Goal: Task Accomplishment & Management: Manage account settings

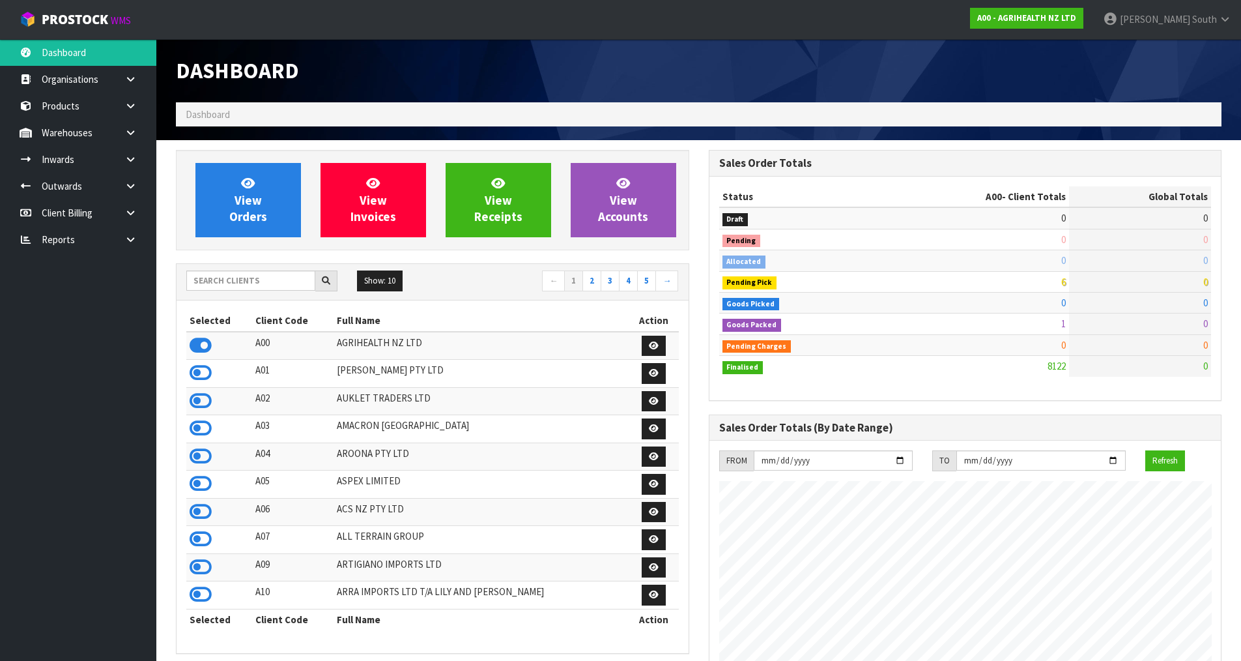
scroll to position [987, 532]
click at [255, 278] on input "text" at bounding box center [250, 280] width 129 height 20
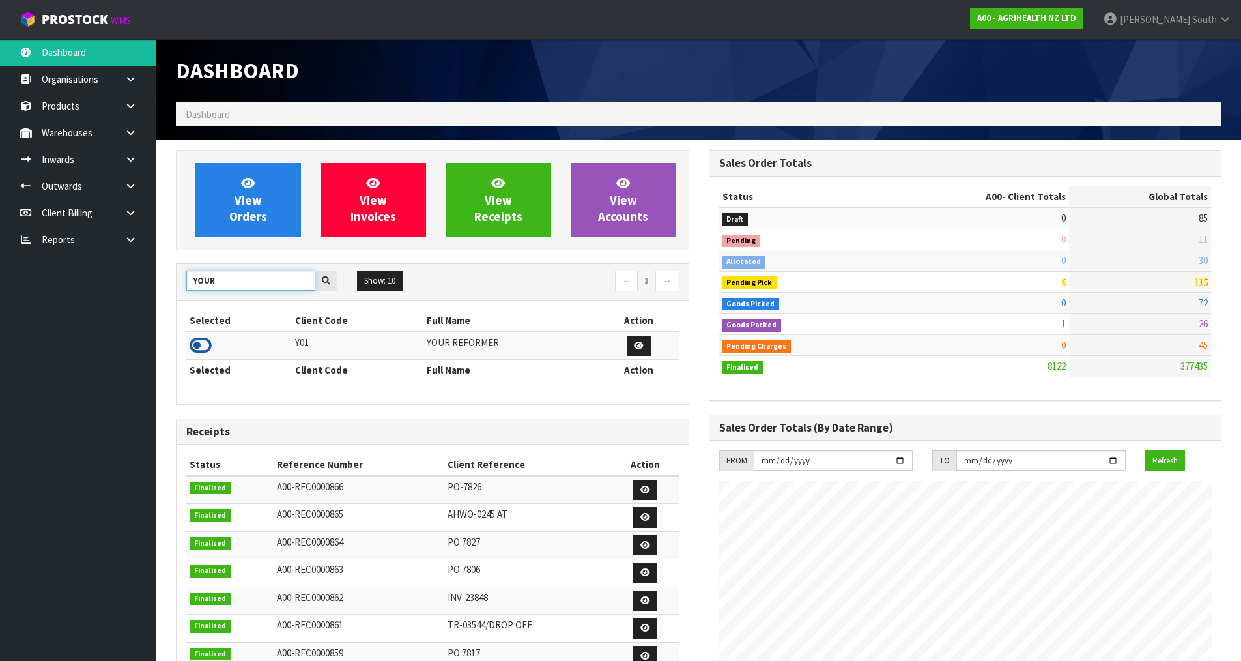
type input "YOUR"
click at [210, 341] on icon at bounding box center [201, 346] width 22 height 20
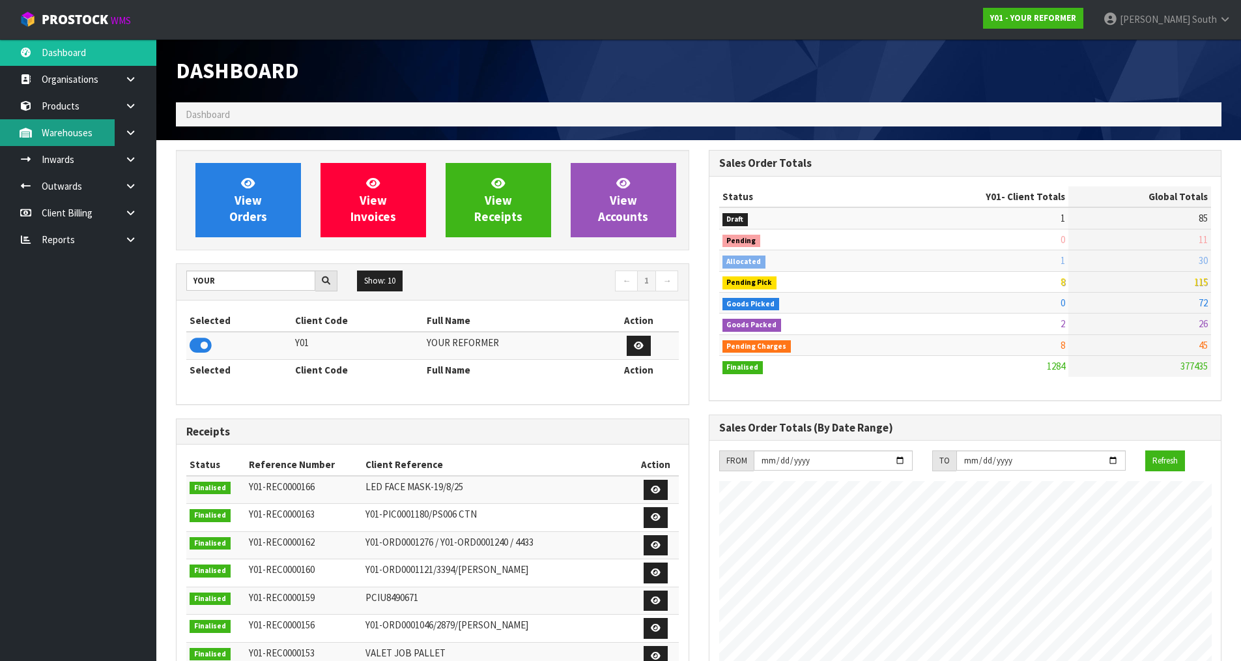
click at [102, 138] on link "Warehouses" at bounding box center [78, 132] width 156 height 27
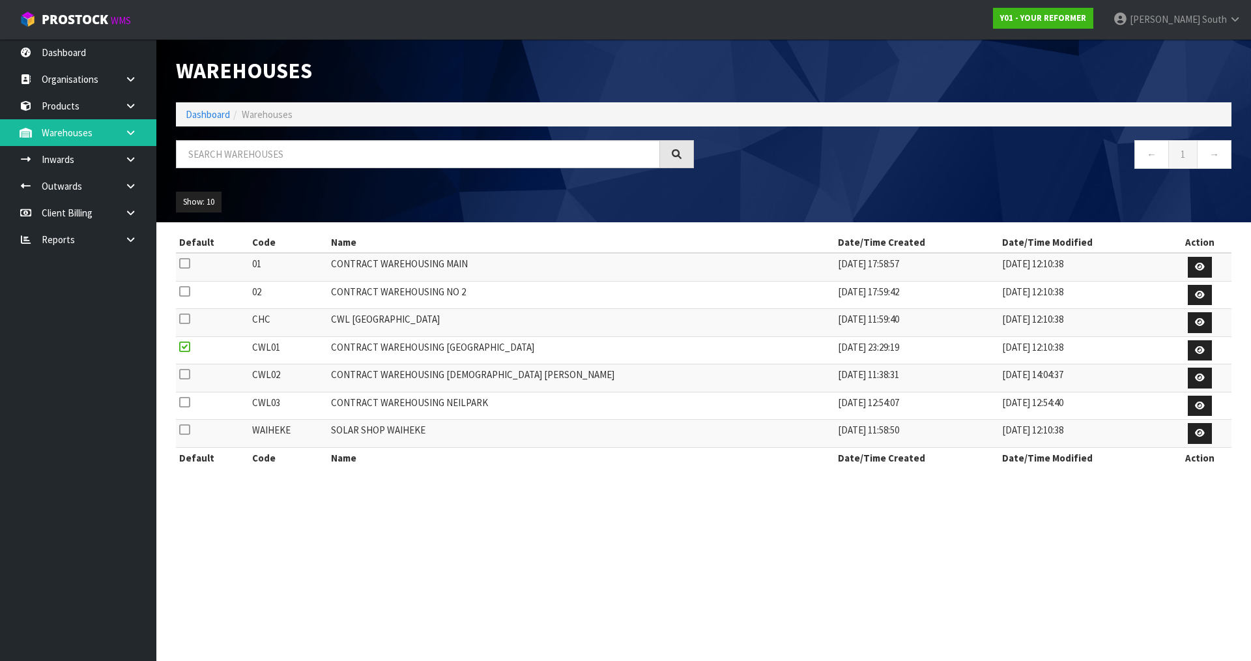
click at [124, 140] on div "Warehouses Dashboard Warehouses ← 1 → Show: 10 5 10 25 50 Default Code Name Dat…" at bounding box center [625, 245] width 1251 height 491
click at [124, 140] on link at bounding box center [136, 132] width 42 height 27
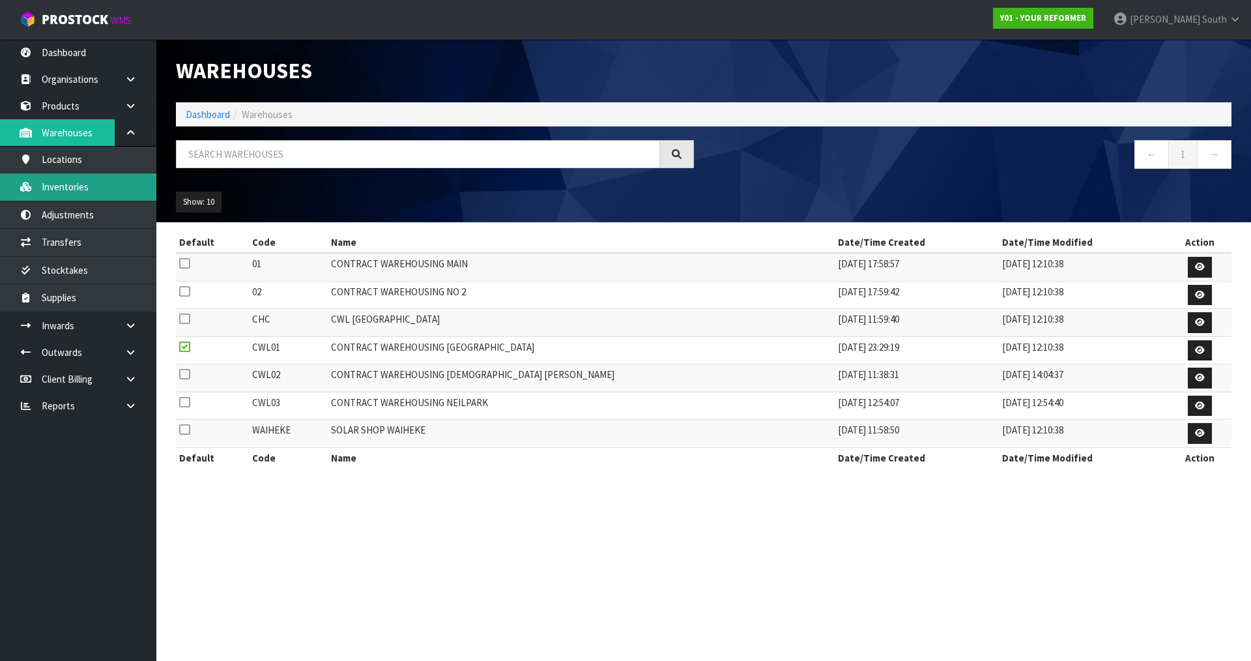
click at [78, 175] on link "Inventories" at bounding box center [78, 186] width 156 height 27
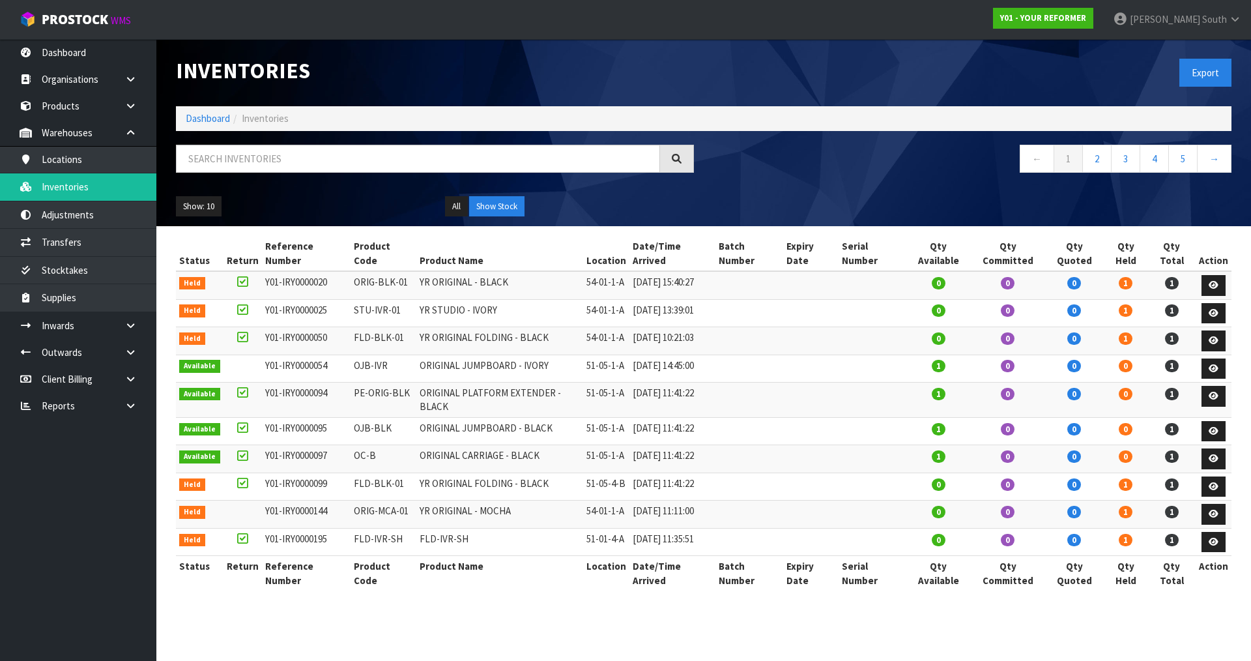
click at [135, 137] on div "Inventories Export Dashboard Inventories ← 1 2 3 4 5 → Show: 10 5 10 25 50 All …" at bounding box center [625, 307] width 1251 height 614
click at [233, 172] on input "text" at bounding box center [418, 159] width 484 height 28
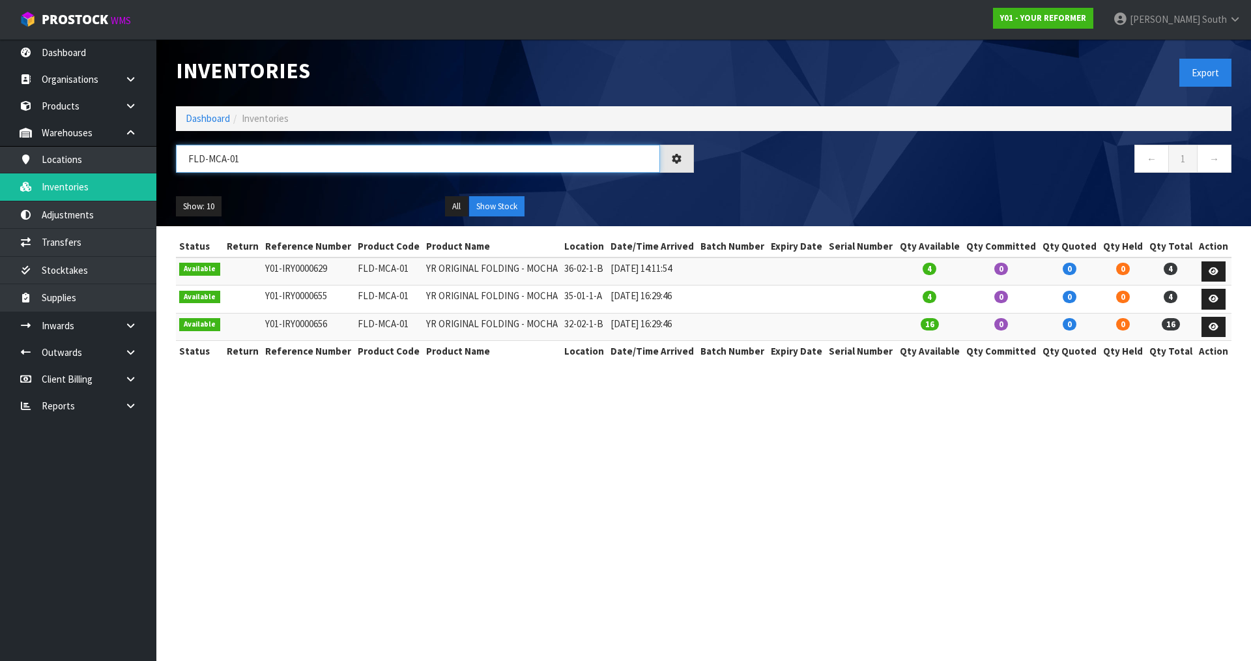
type input "FLD-MCA-01"
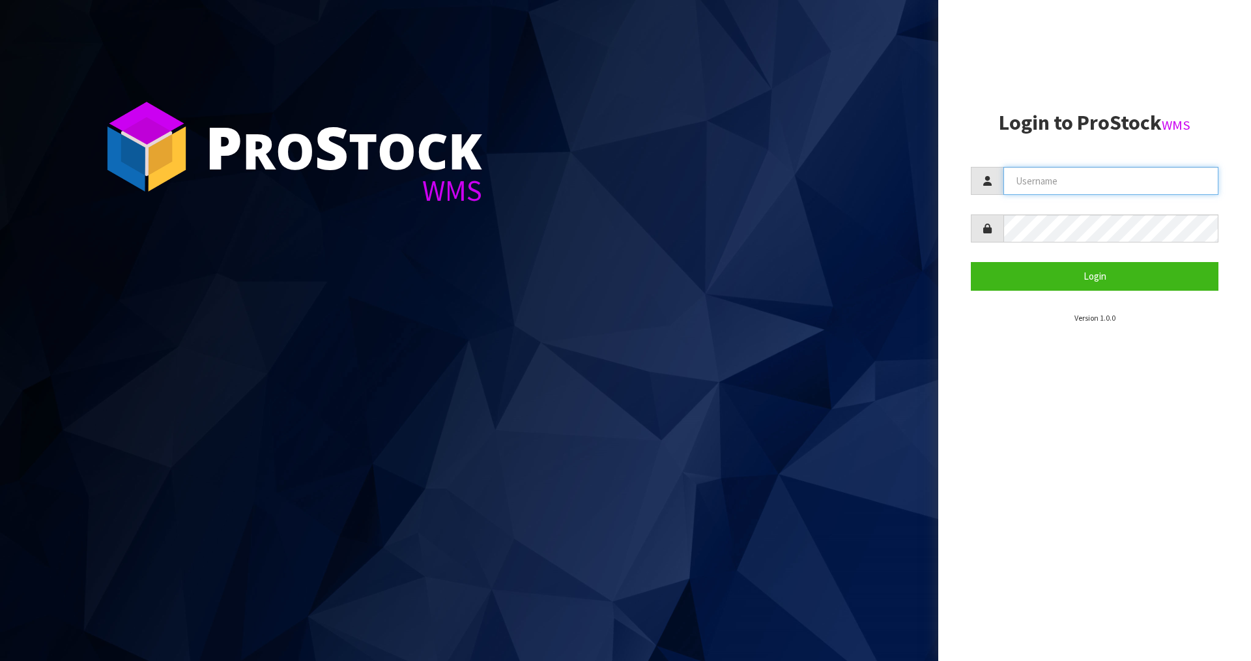
type input "Zackary"
click at [1162, 182] on input "Zackary" at bounding box center [1110, 181] width 215 height 28
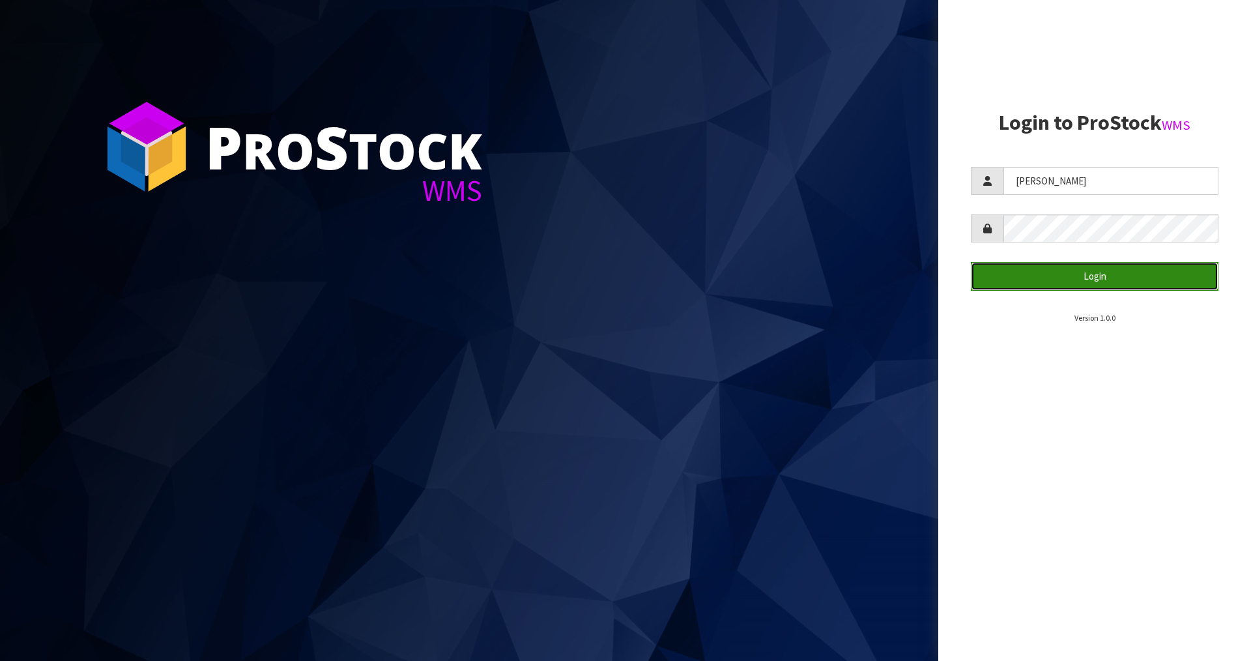
click at [1080, 279] on button "Login" at bounding box center [1095, 276] width 248 height 28
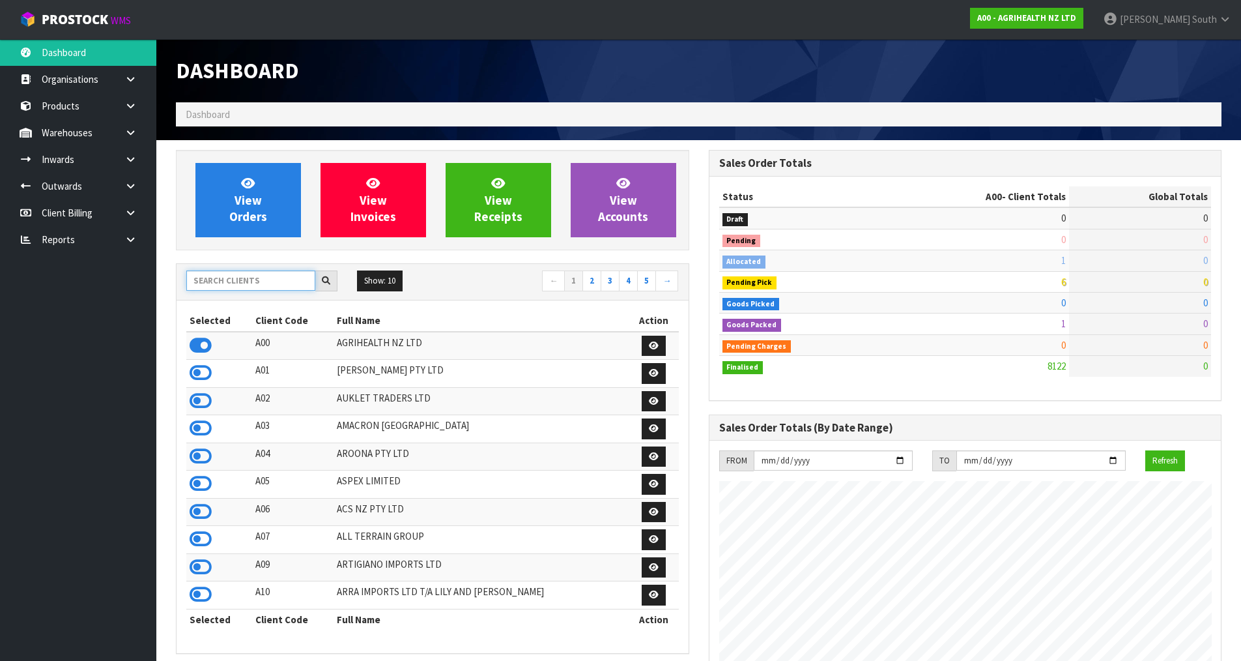
scroll to position [987, 532]
click at [313, 283] on input "text" at bounding box center [250, 280] width 129 height 20
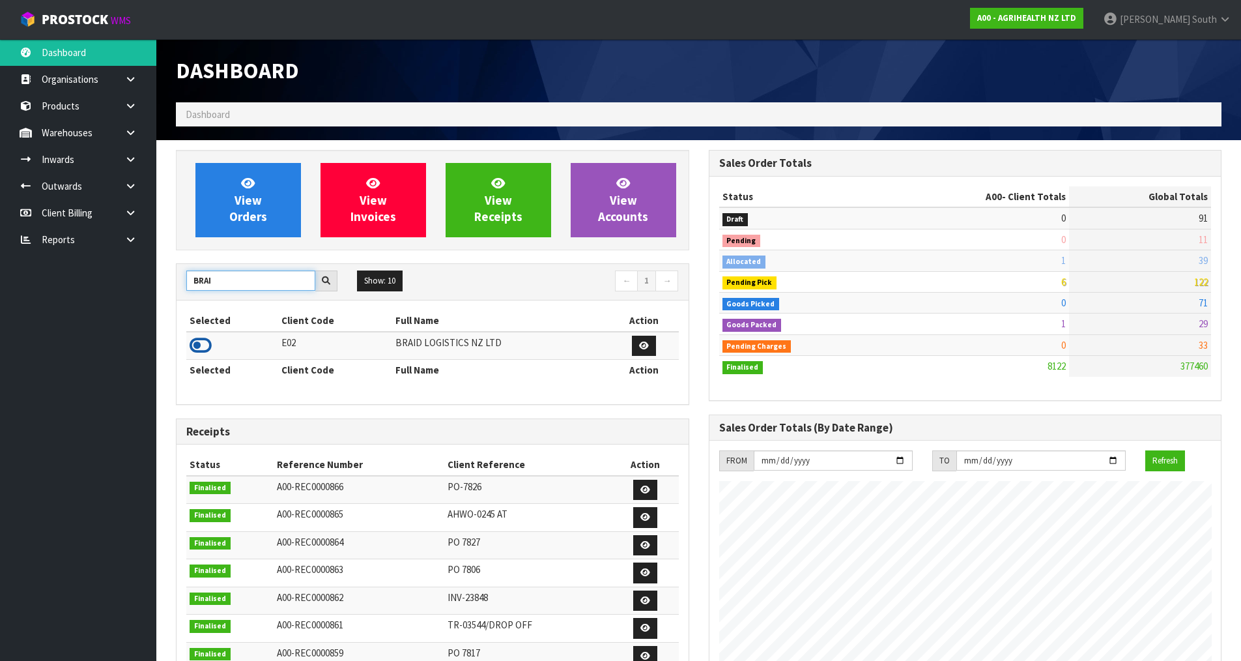
type input "BRAI"
click at [199, 345] on icon at bounding box center [201, 346] width 22 height 20
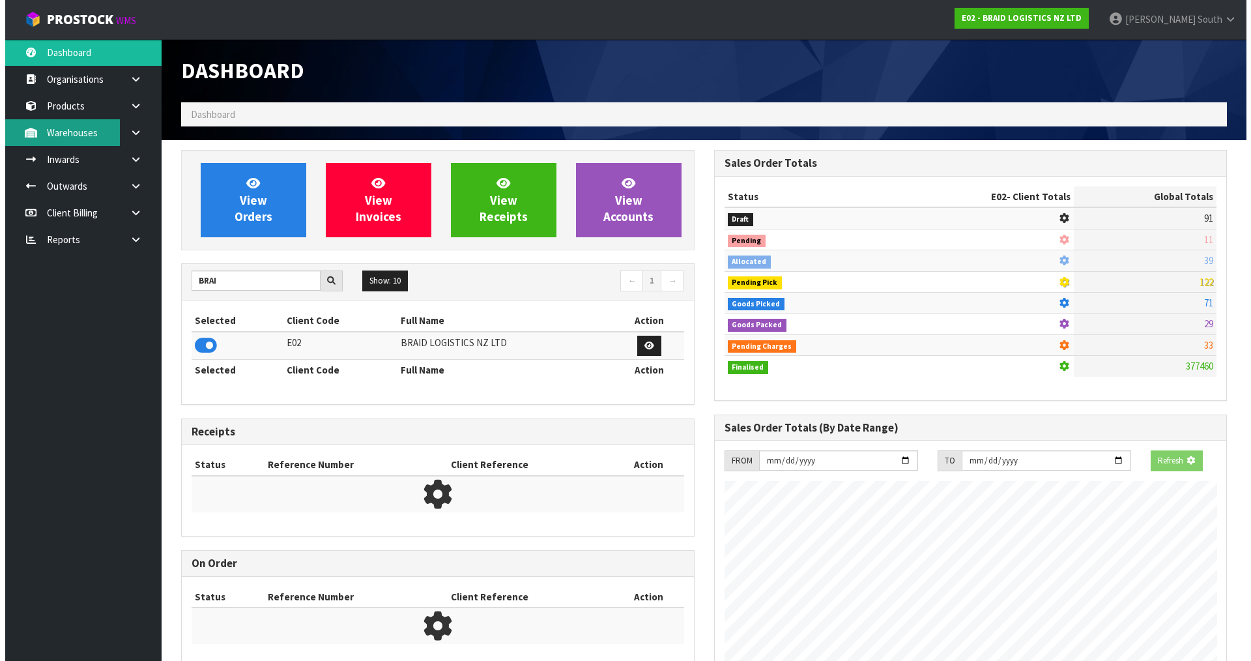
scroll to position [650789, 651053]
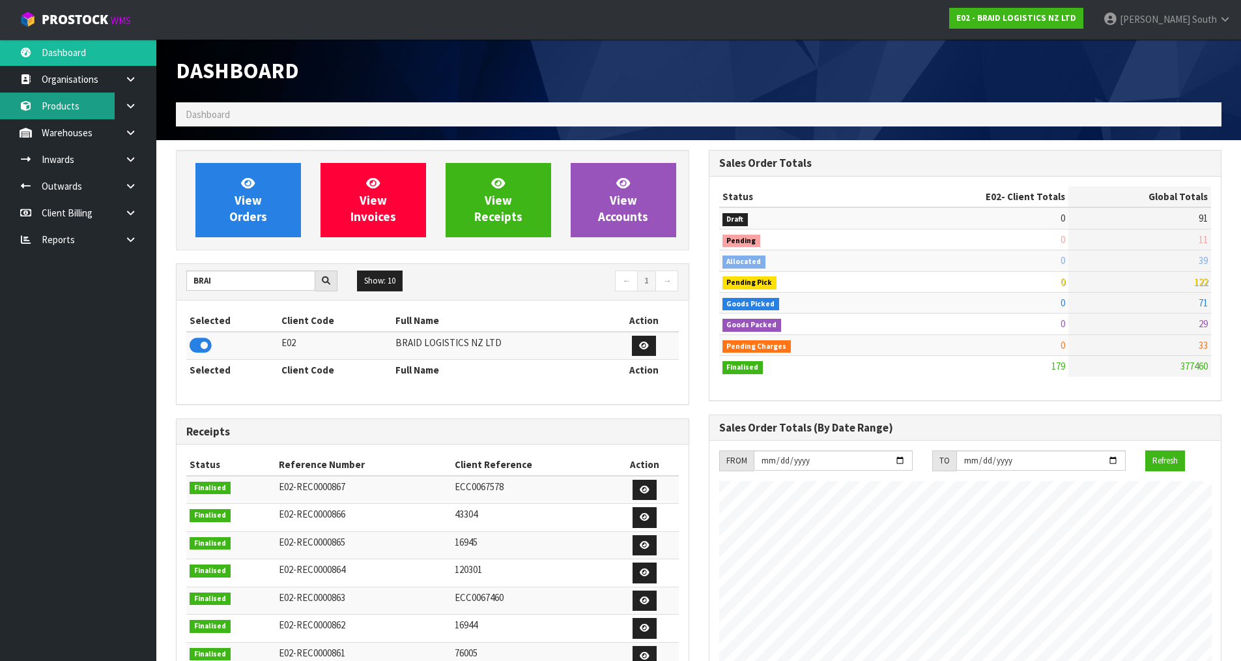
click at [71, 115] on link "Products" at bounding box center [78, 106] width 156 height 27
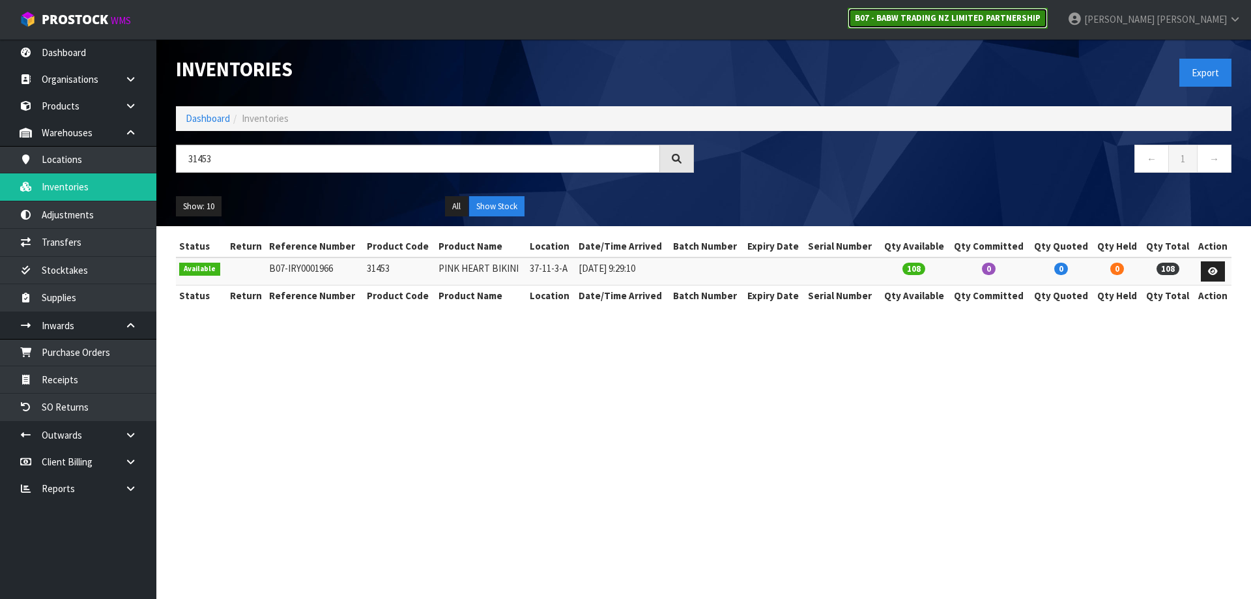
click at [1041, 22] on strong "B07 - BABW TRADING NZ LIMITED PARTNERSHIP" at bounding box center [948, 17] width 186 height 11
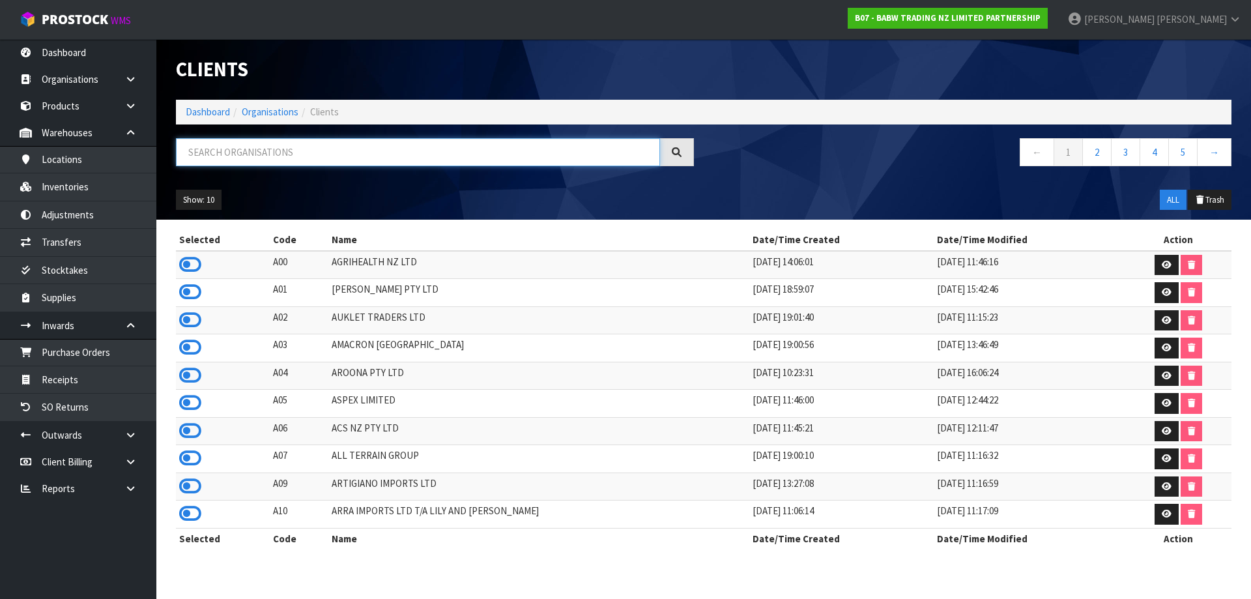
click at [272, 141] on input "text" at bounding box center [418, 152] width 484 height 28
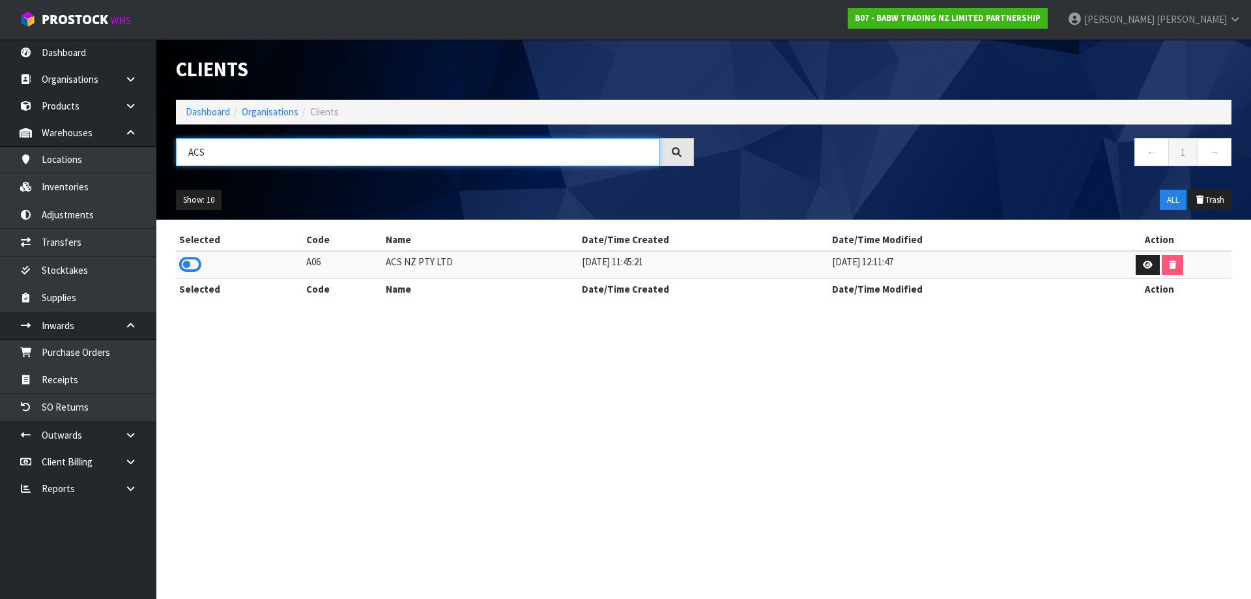
type input "ACS"
click at [205, 265] on td at bounding box center [239, 265] width 127 height 28
click at [200, 265] on icon at bounding box center [190, 265] width 22 height 20
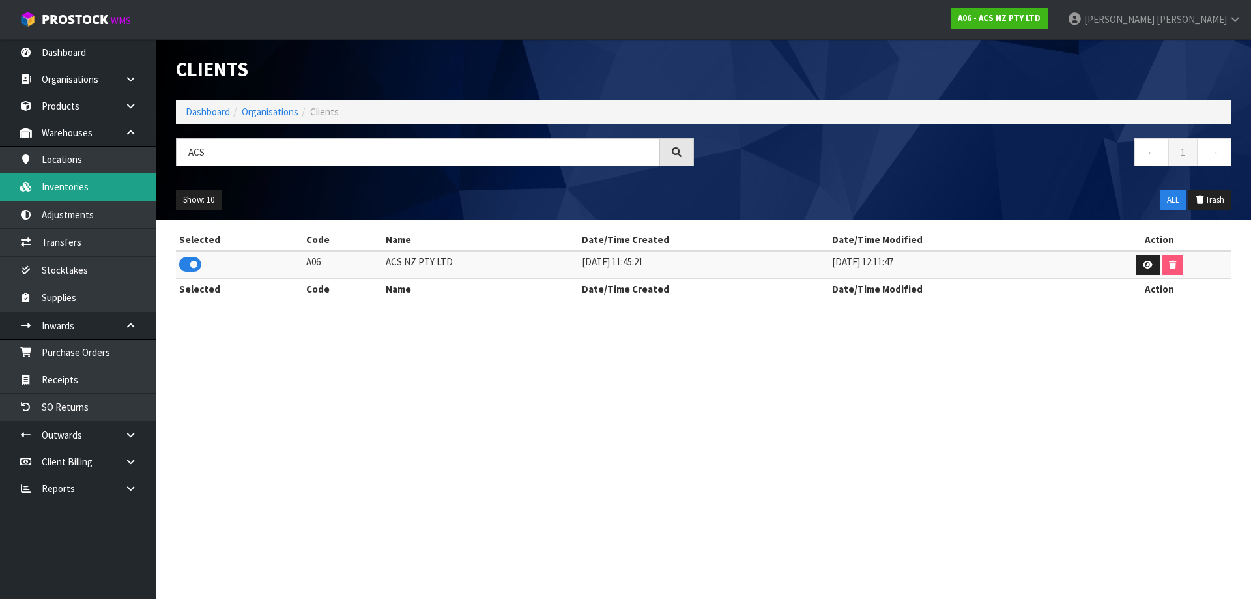
click at [102, 186] on link "Inventories" at bounding box center [78, 186] width 156 height 27
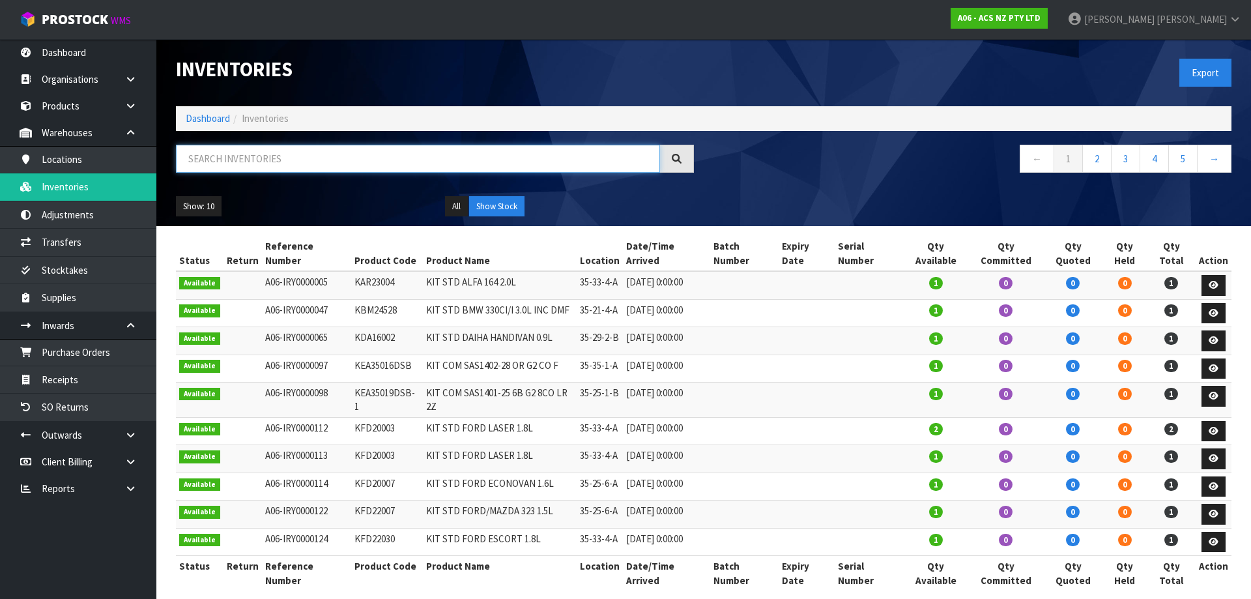
click at [231, 164] on input "text" at bounding box center [418, 159] width 484 height 28
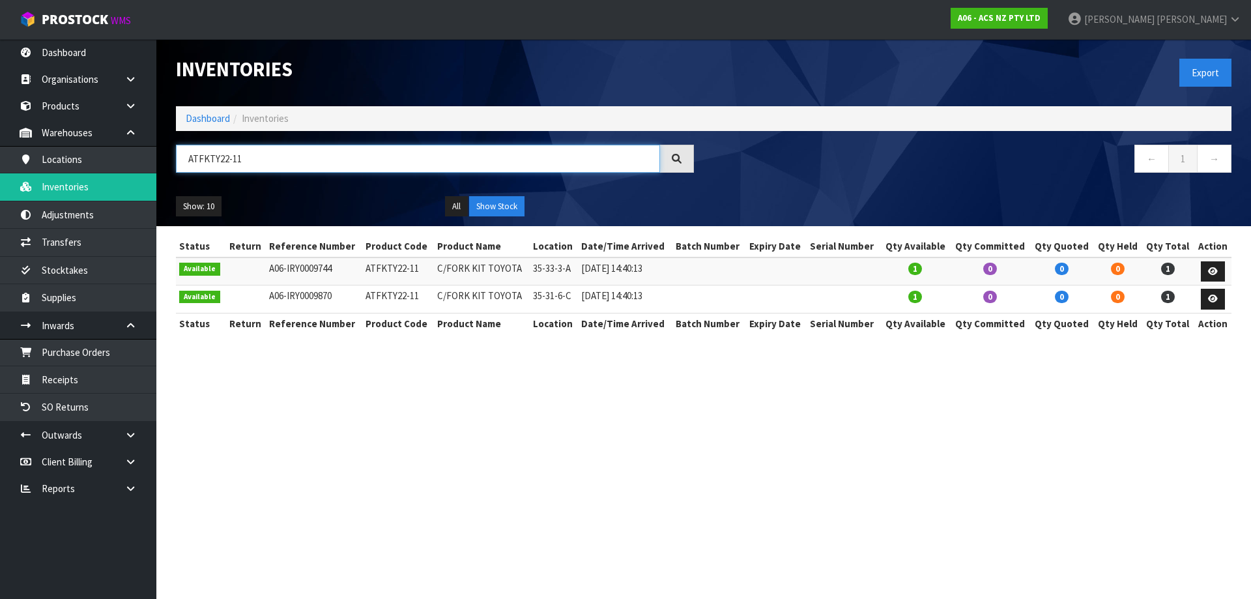
type input "ATFKTY22-11"
click at [1041, 23] on strong "A06 - ACS NZ PTY LTD" at bounding box center [999, 17] width 83 height 11
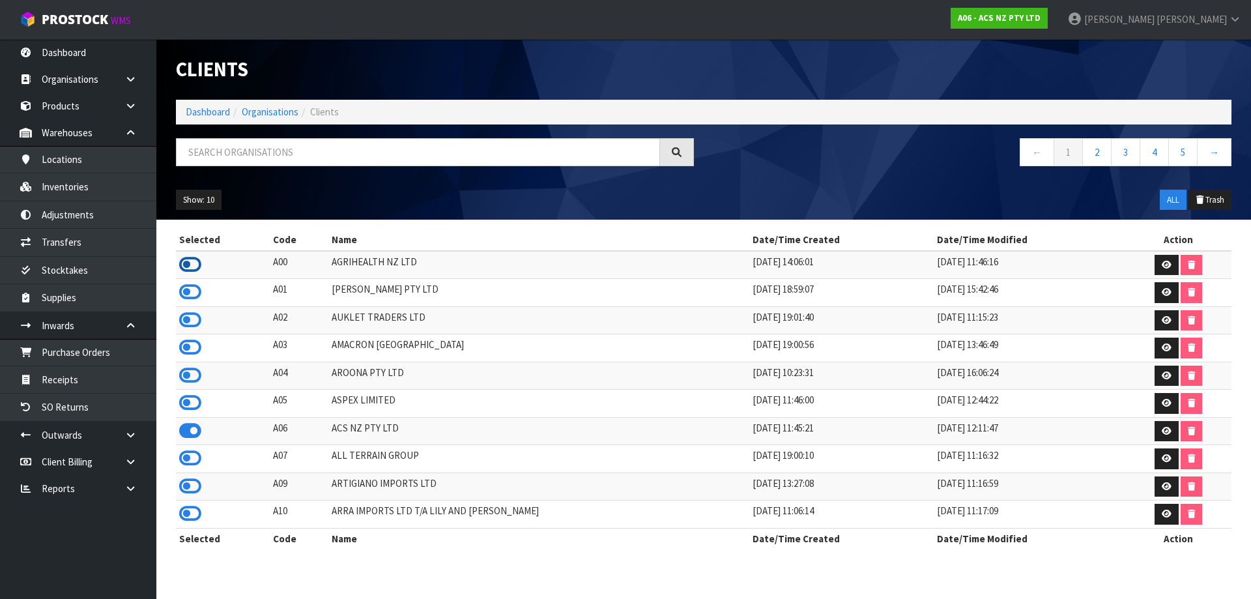
click at [190, 265] on icon at bounding box center [190, 265] width 22 height 20
click at [109, 239] on link "Transfers" at bounding box center [78, 242] width 156 height 27
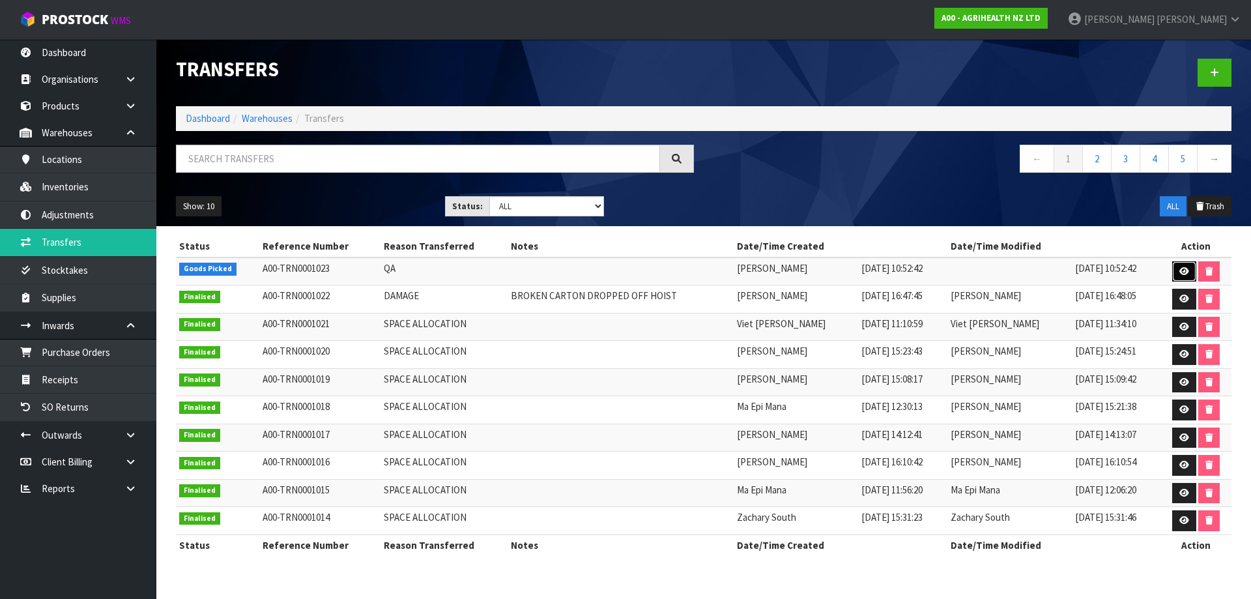
click at [1179, 270] on icon at bounding box center [1184, 271] width 10 height 8
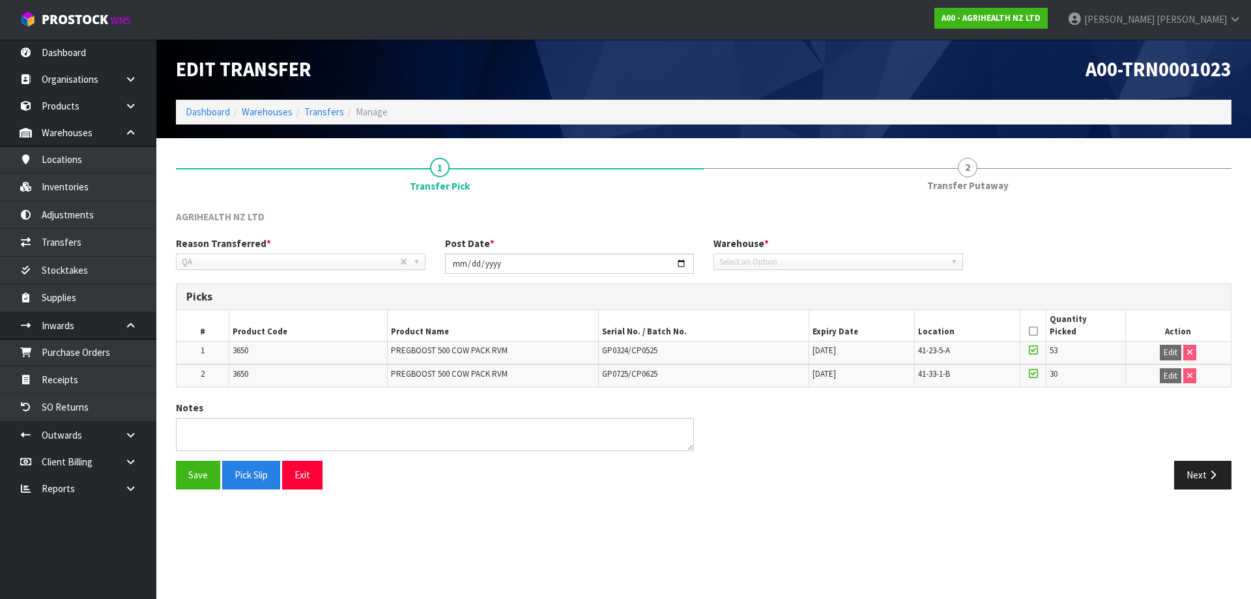
type input "[DATE]"
click at [1030, 332] on icon at bounding box center [1033, 331] width 9 height 1
click at [1221, 483] on button "Next" at bounding box center [1202, 475] width 57 height 28
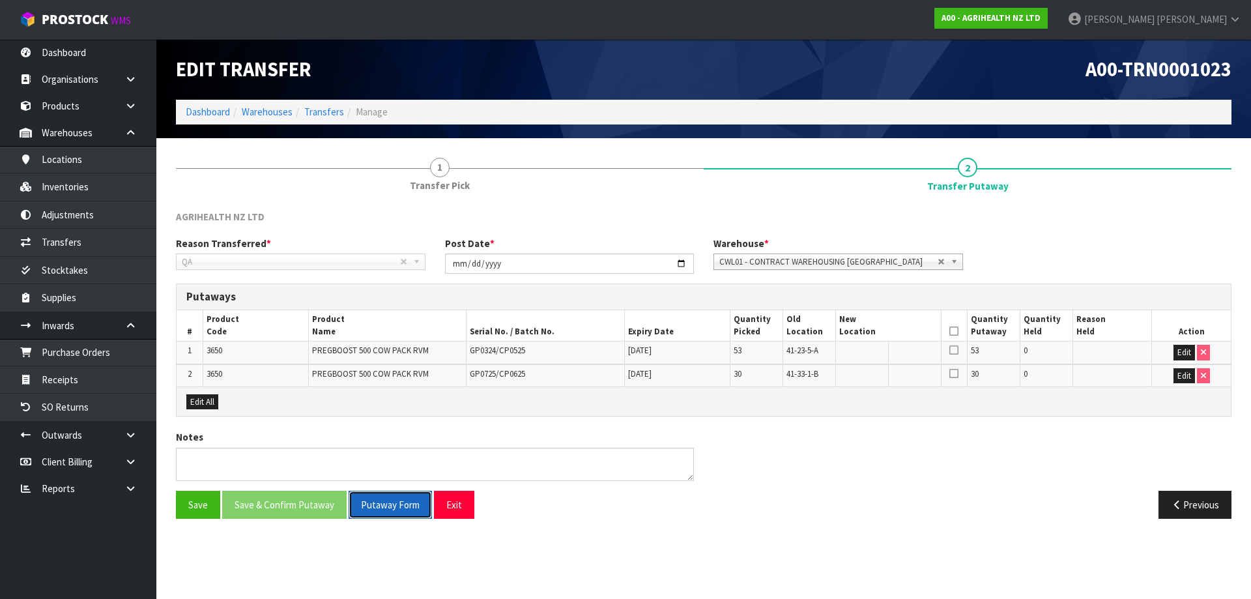
click at [390, 508] on span "Putaway Form" at bounding box center [390, 504] width 59 height 12
click at [957, 332] on icon at bounding box center [953, 331] width 9 height 1
click at [957, 353] on icon at bounding box center [953, 350] width 9 height 10
click at [956, 331] on icon at bounding box center [953, 331] width 9 height 1
click at [1215, 495] on button "Previous" at bounding box center [1195, 505] width 73 height 28
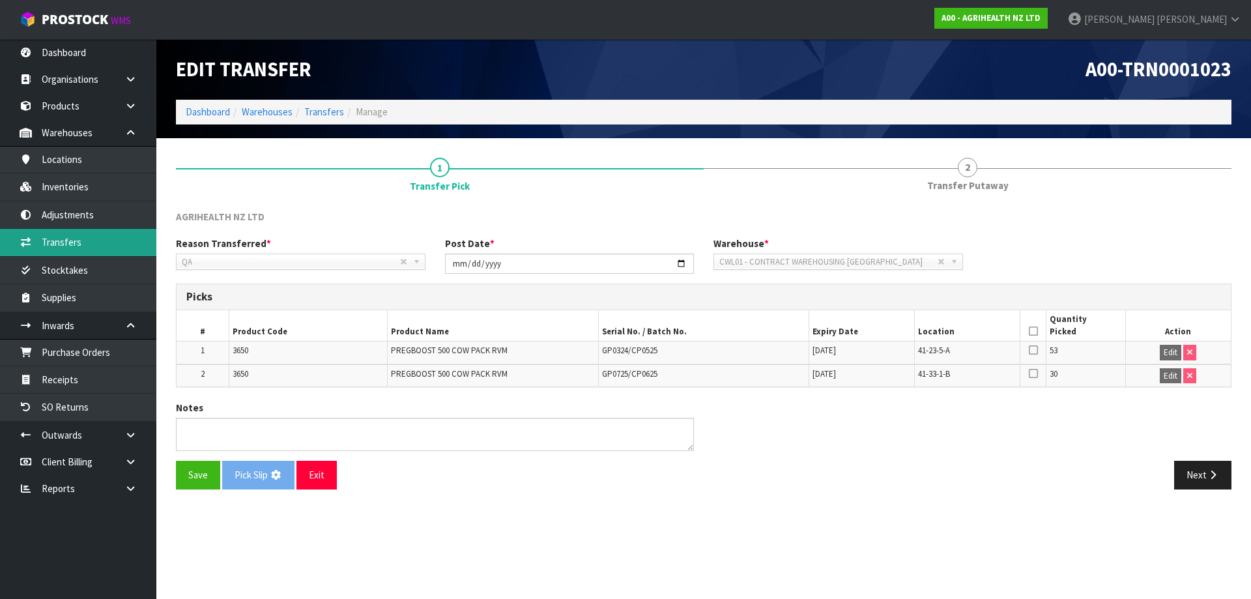
click at [79, 239] on link "Transfers" at bounding box center [78, 242] width 156 height 27
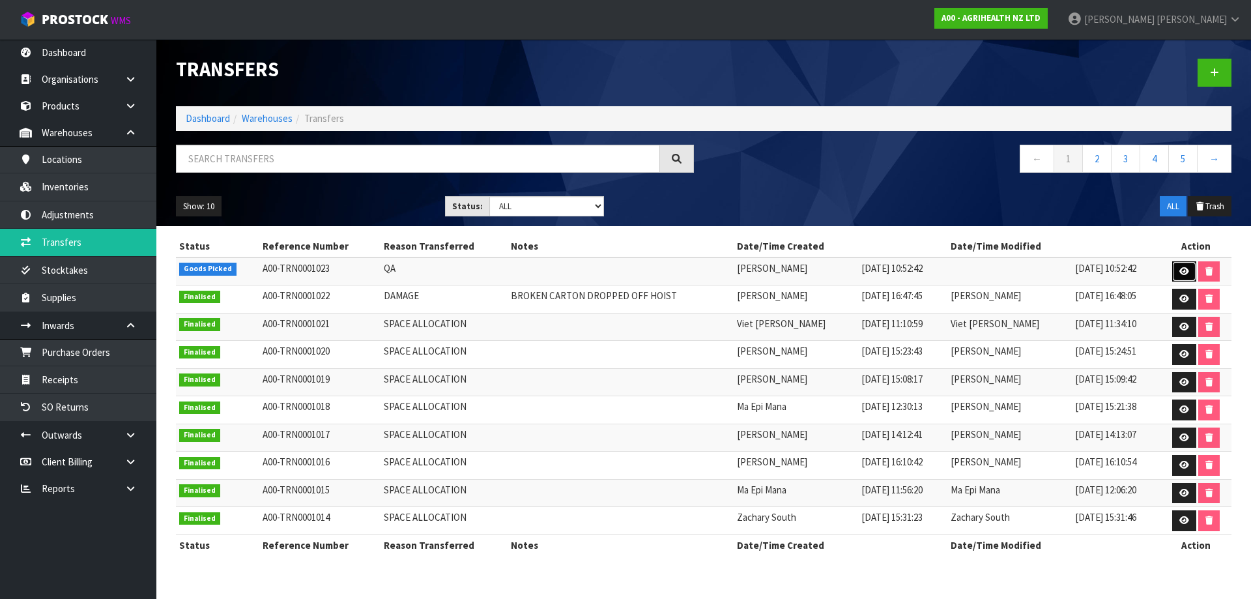
click at [1179, 267] on icon at bounding box center [1184, 271] width 10 height 8
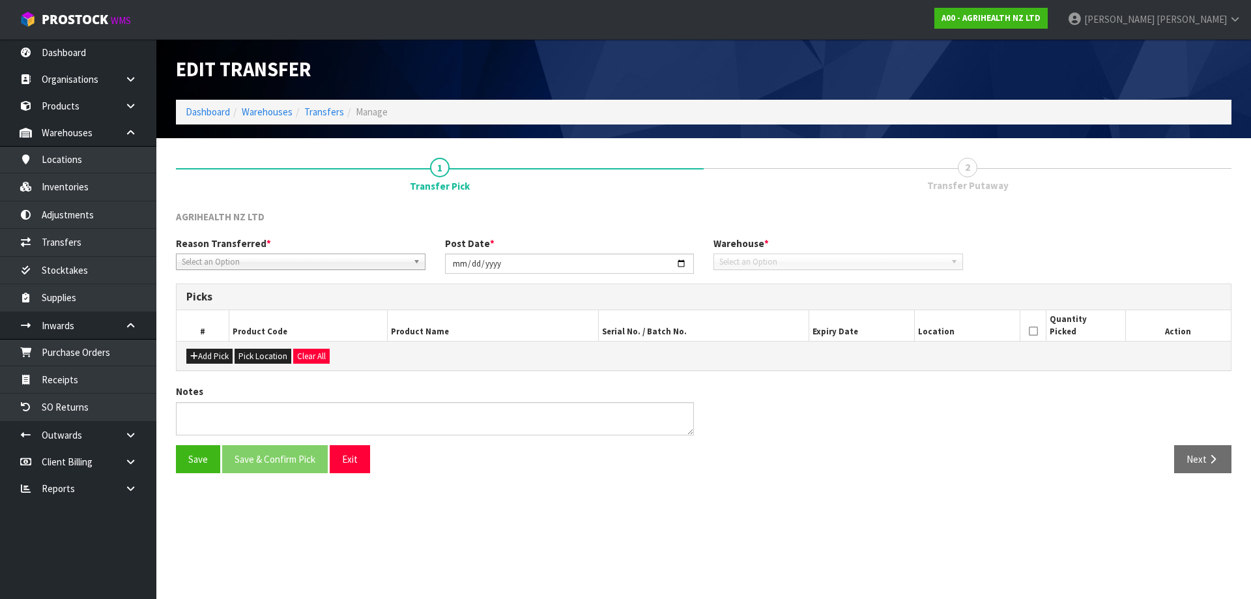
type input "[DATE]"
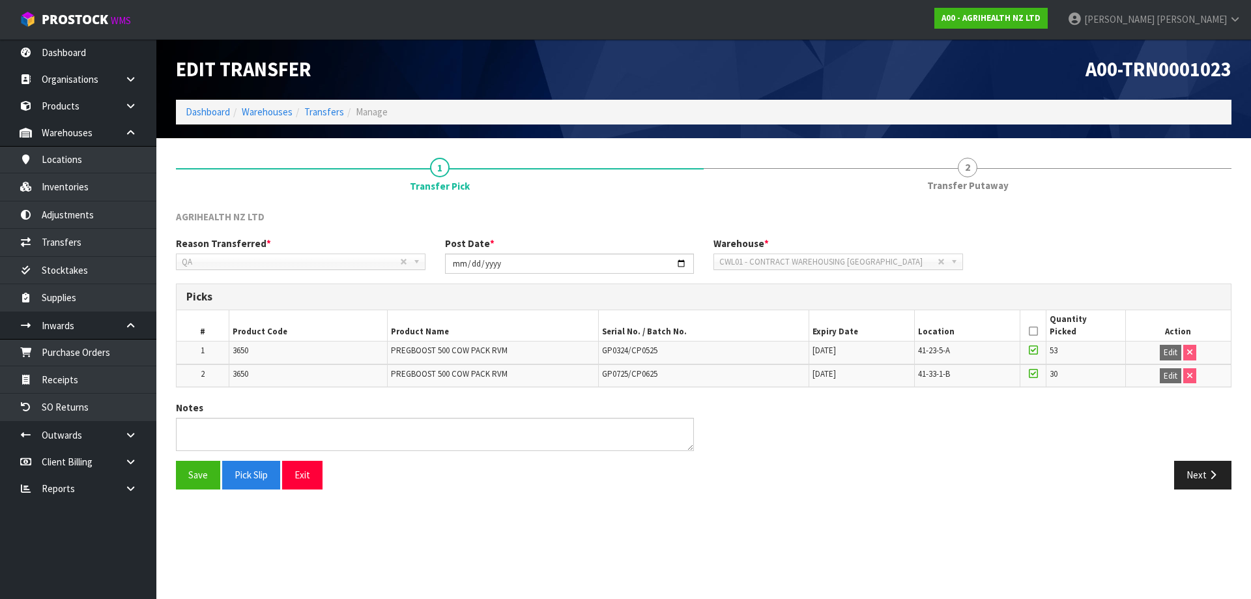
click at [1032, 331] on icon at bounding box center [1033, 331] width 9 height 1
click at [1032, 332] on icon at bounding box center [1033, 331] width 9 height 1
click at [201, 481] on button "Save" at bounding box center [198, 475] width 44 height 28
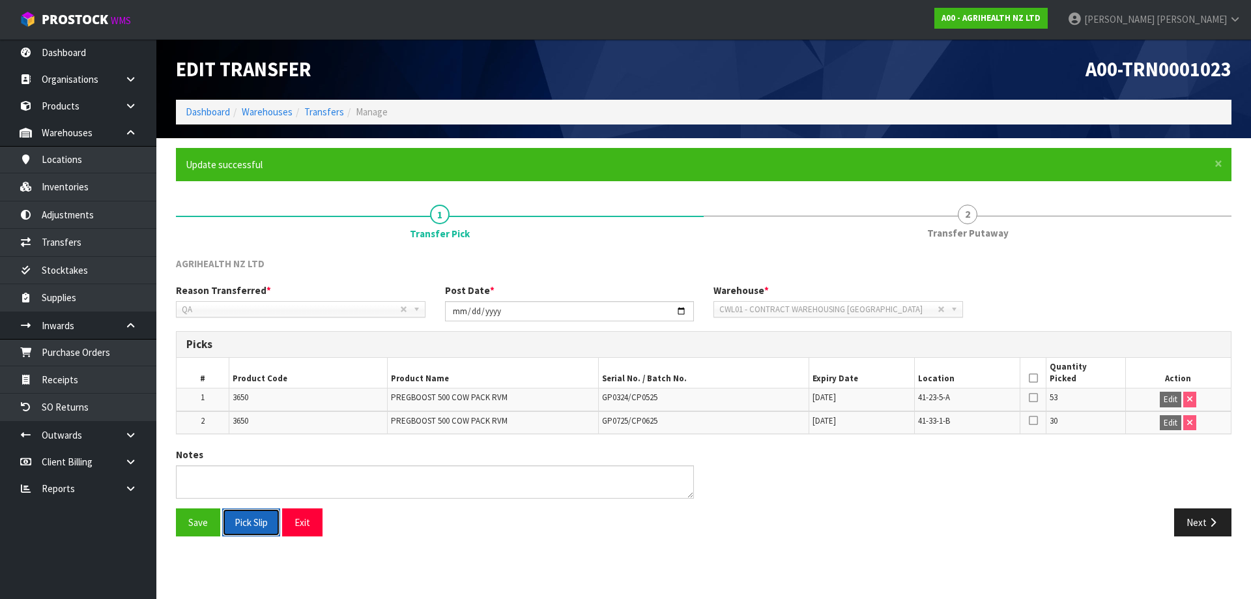
click at [266, 508] on button "Pick Slip" at bounding box center [251, 522] width 58 height 28
click at [1035, 378] on icon at bounding box center [1033, 378] width 9 height 1
click at [217, 520] on button "Save" at bounding box center [198, 522] width 44 height 28
click at [1203, 532] on button "Next" at bounding box center [1202, 522] width 57 height 28
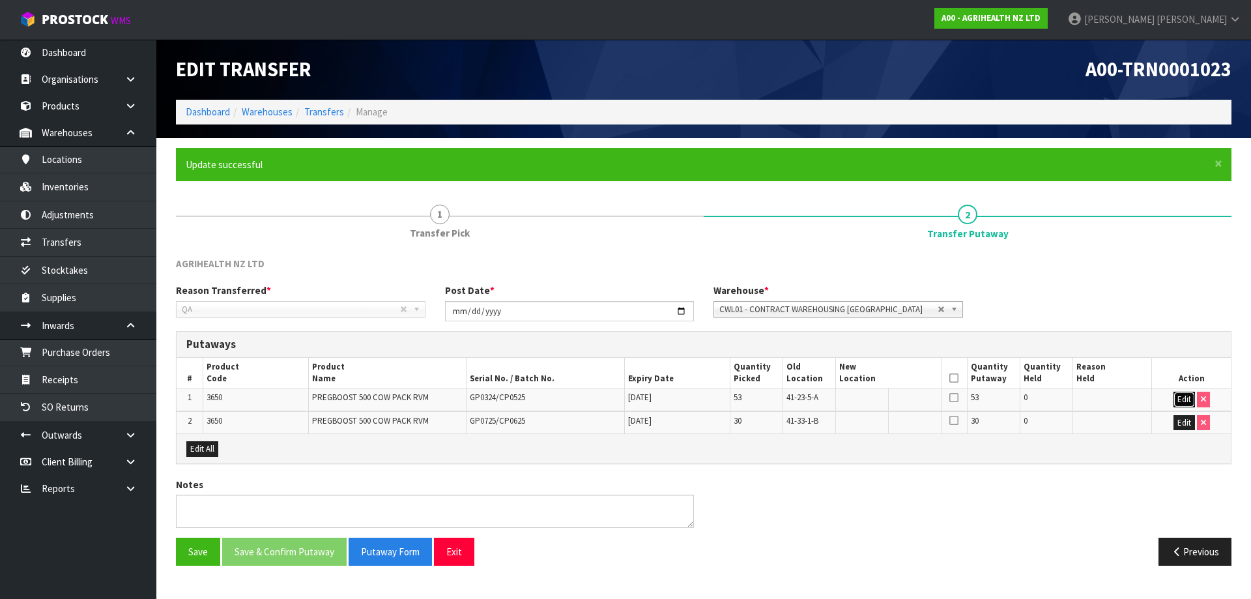
click at [1177, 397] on button "Edit" at bounding box center [1185, 400] width 22 height 16
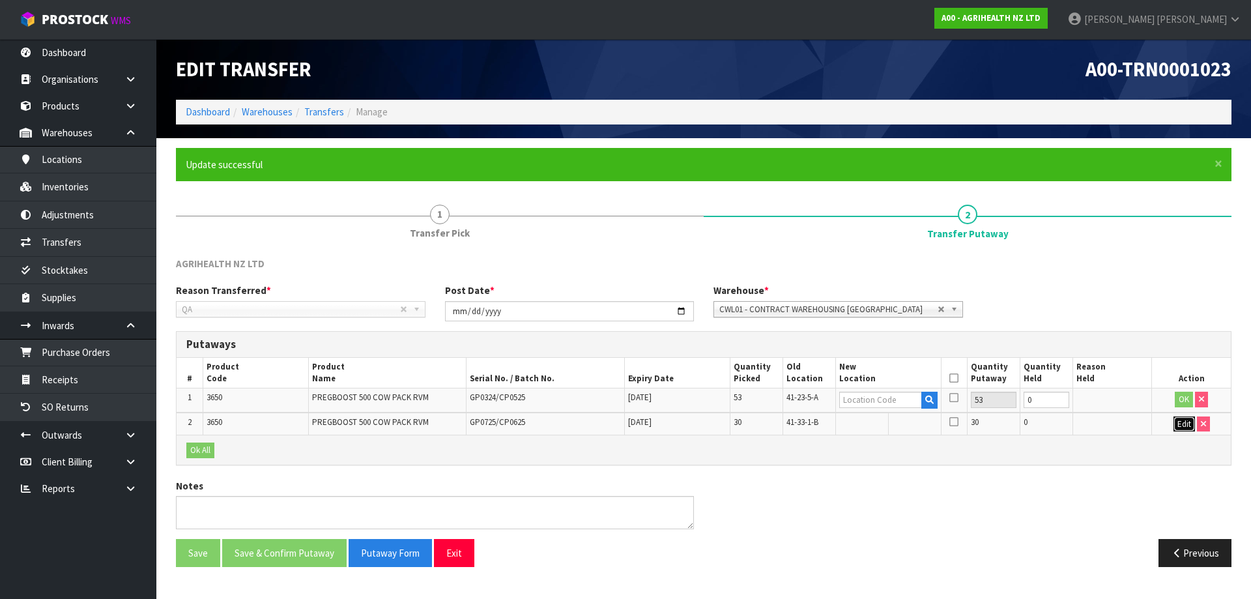
click at [1182, 426] on button "Edit" at bounding box center [1185, 424] width 22 height 16
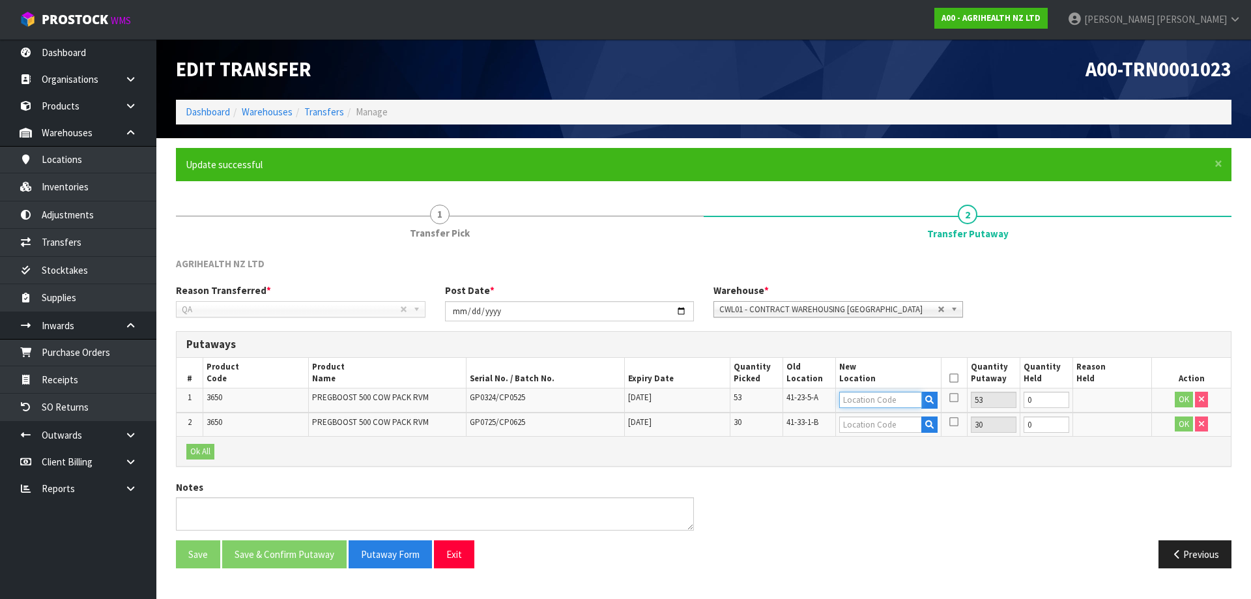
click at [848, 400] on input "text" at bounding box center [880, 400] width 83 height 16
type input "41-24-1-A"
click at [1187, 397] on button "OK" at bounding box center [1184, 400] width 18 height 16
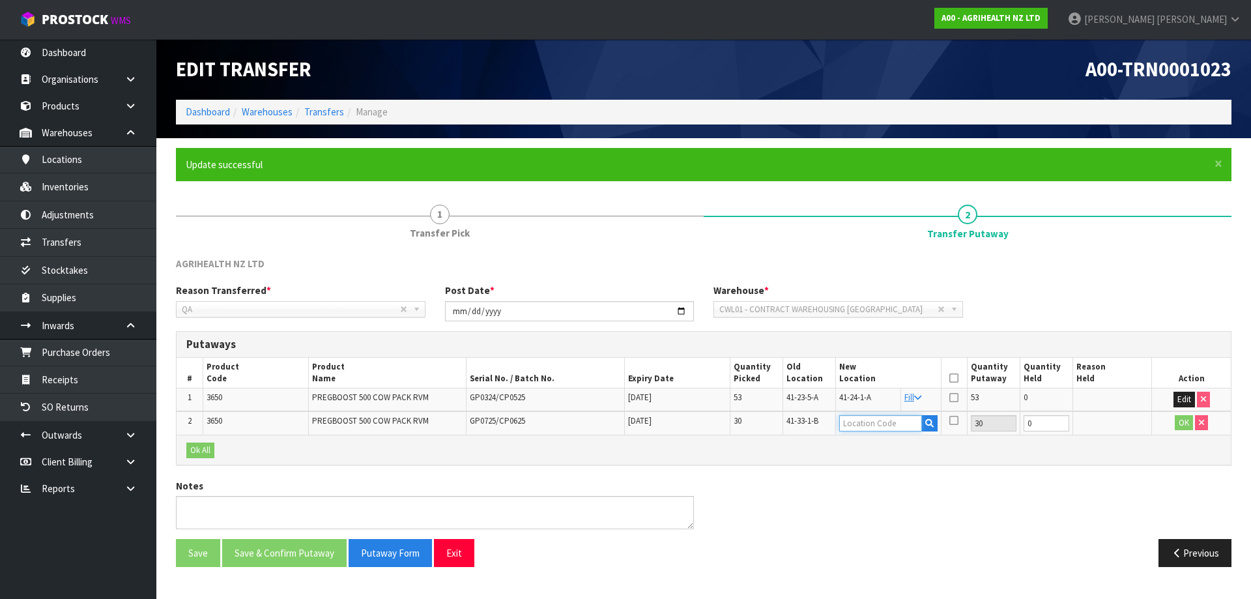
click at [863, 424] on input "text" at bounding box center [880, 423] width 83 height 16
type input "41-35-1-B"
click at [1189, 419] on button "OK" at bounding box center [1184, 423] width 18 height 16
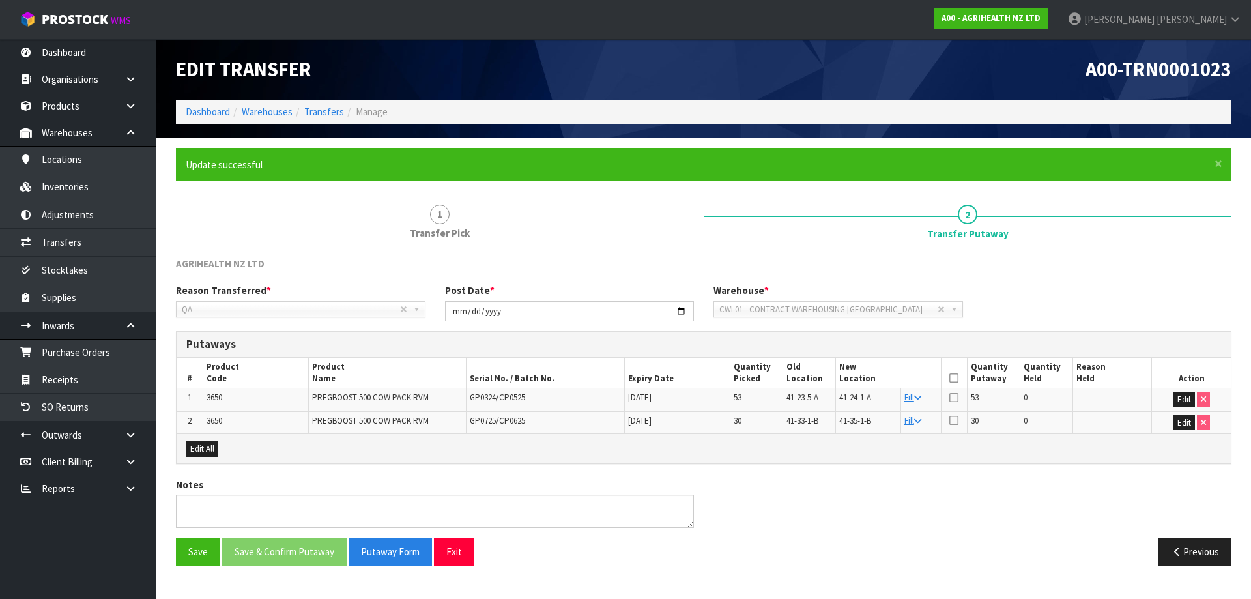
click at [957, 378] on icon at bounding box center [953, 378] width 9 height 1
click at [289, 560] on button "Save & Confirm Putaway" at bounding box center [284, 552] width 124 height 28
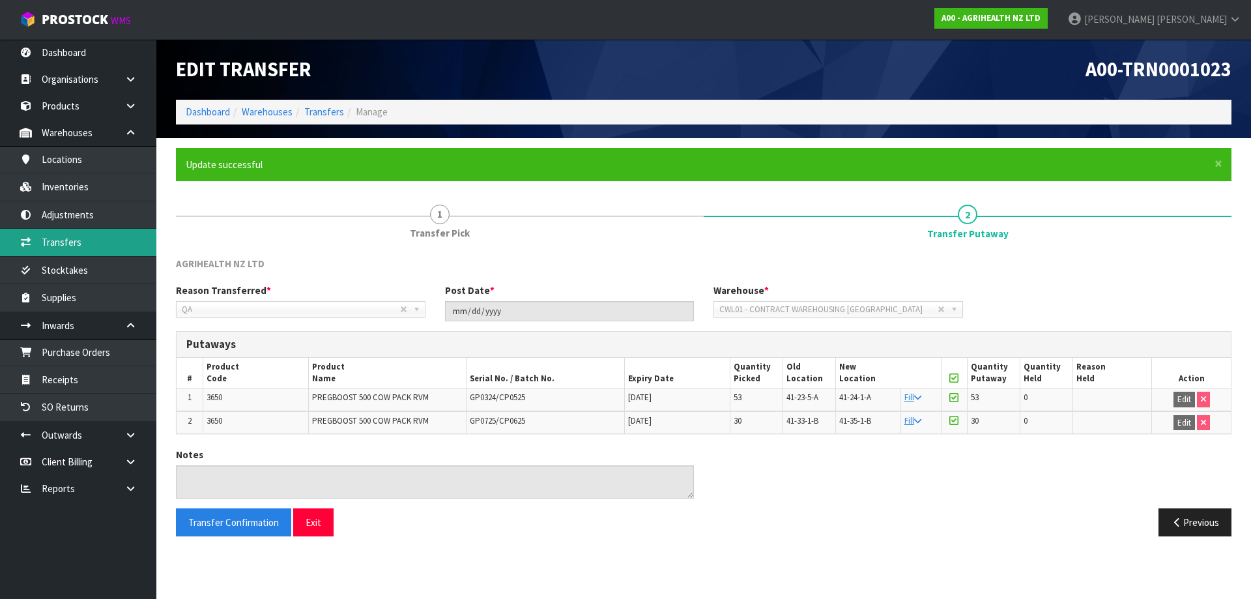
click at [106, 242] on link "Transfers" at bounding box center [78, 242] width 156 height 27
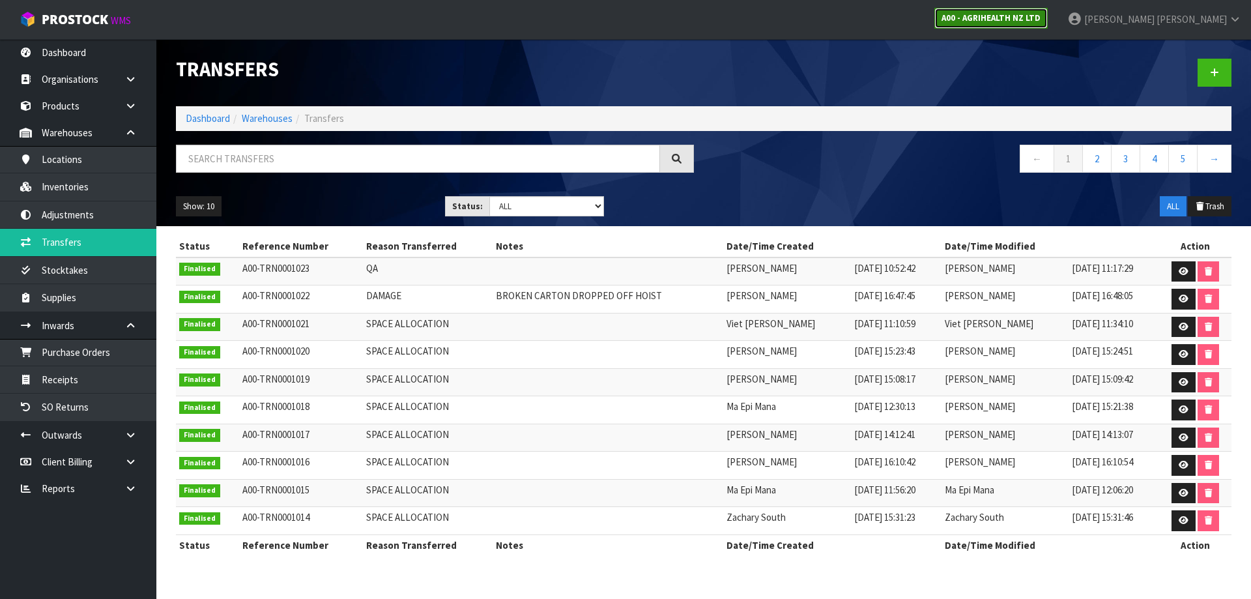
click at [1048, 11] on link "A00 - AGRIHEALTH NZ LTD" at bounding box center [990, 18] width 113 height 21
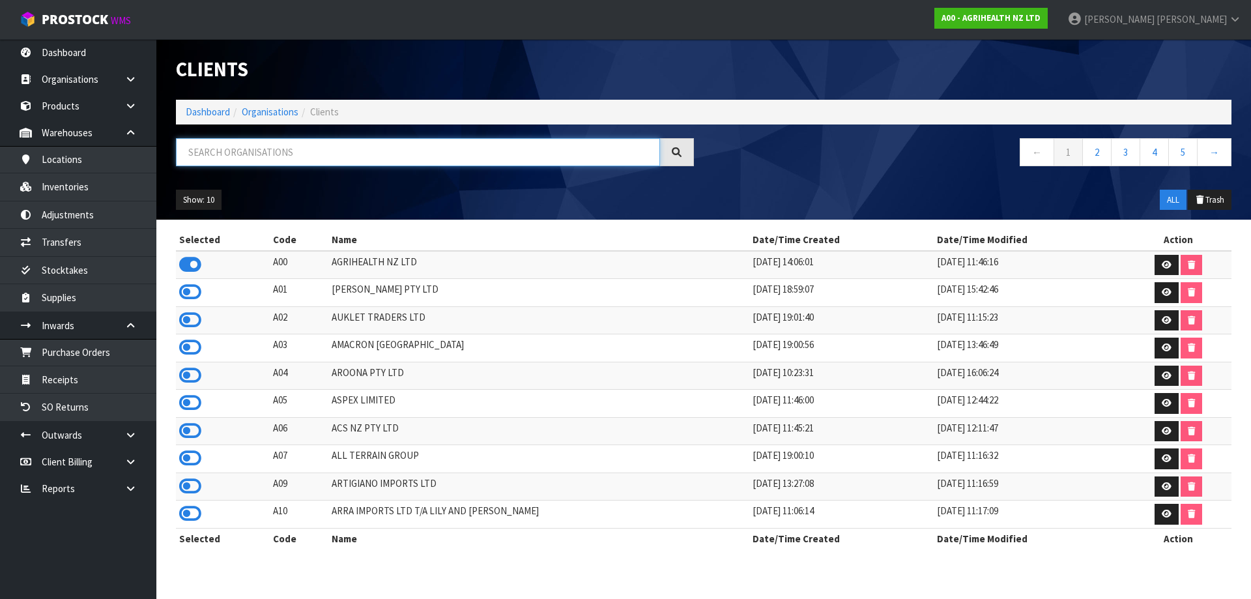
click at [491, 142] on input "text" at bounding box center [418, 152] width 484 height 28
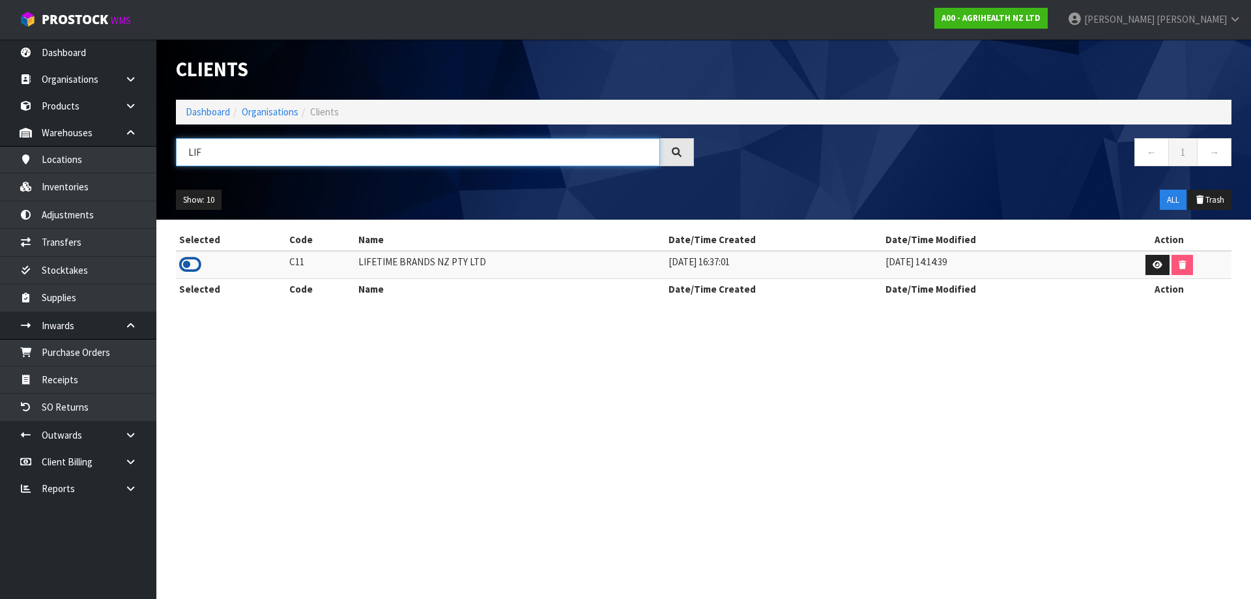
type input "LIF"
click at [189, 266] on icon at bounding box center [190, 265] width 22 height 20
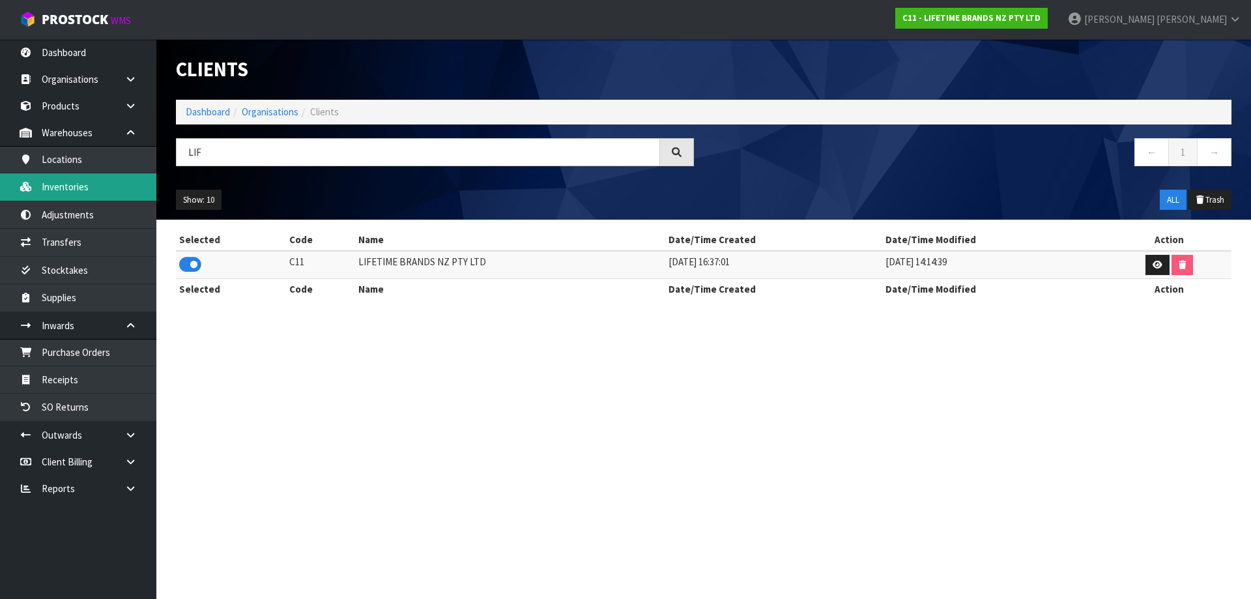
click at [117, 180] on link "Inventories" at bounding box center [78, 186] width 156 height 27
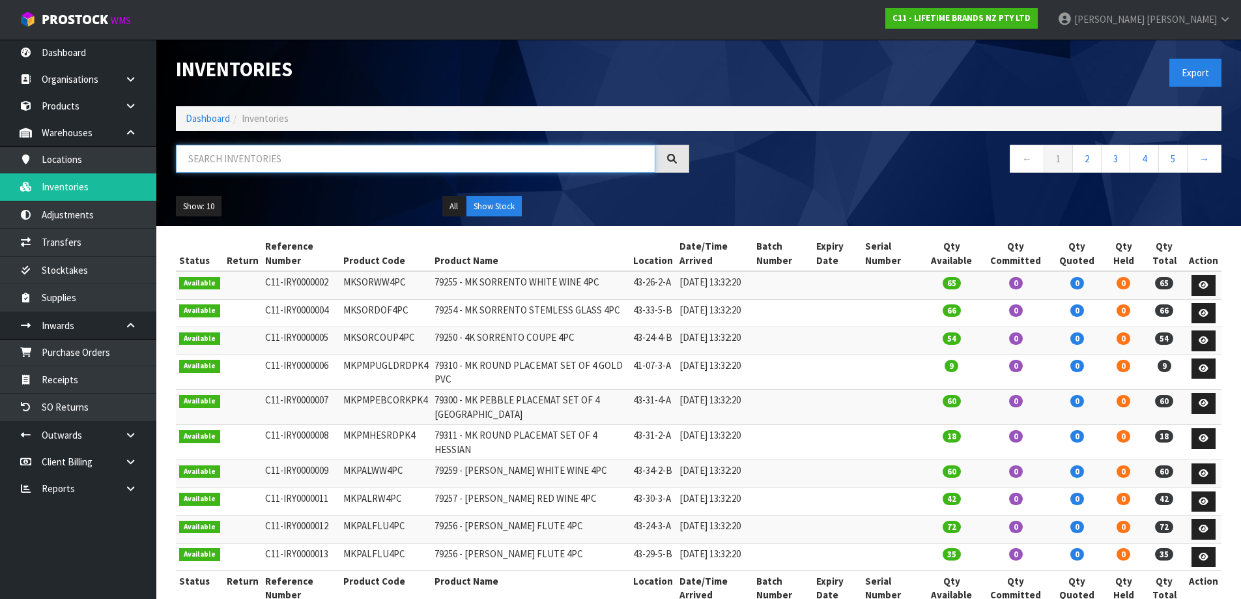
click at [333, 153] on input "text" at bounding box center [416, 159] width 480 height 28
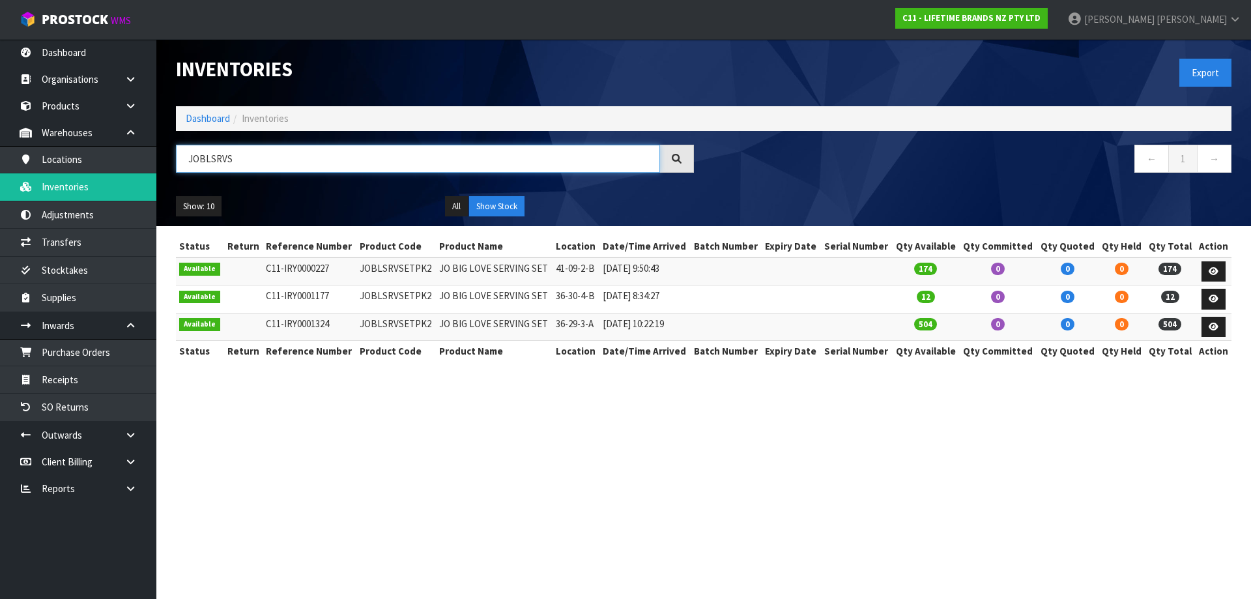
type input "JOBLSRVS"
click at [377, 293] on td "JOBLSRVSETPK2" at bounding box center [395, 299] width 79 height 28
copy td "JOBLSRVSETPK2"
click at [97, 229] on link "Transfers" at bounding box center [78, 242] width 156 height 27
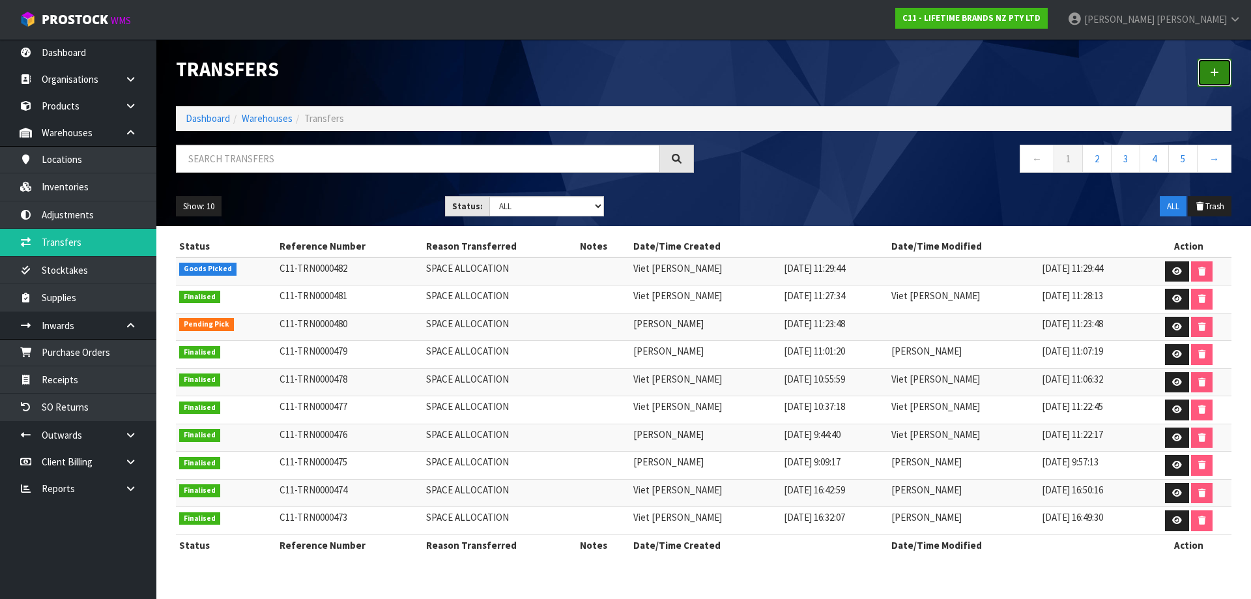
click at [1202, 74] on link at bounding box center [1215, 73] width 34 height 28
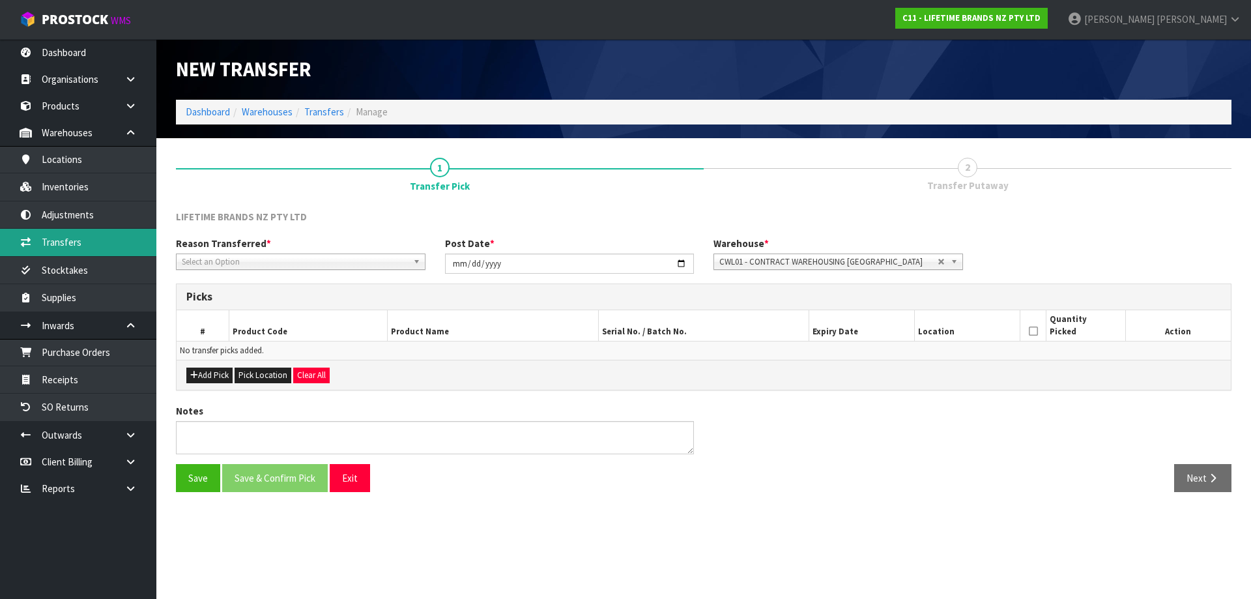
click at [93, 240] on link "Transfers" at bounding box center [78, 242] width 156 height 27
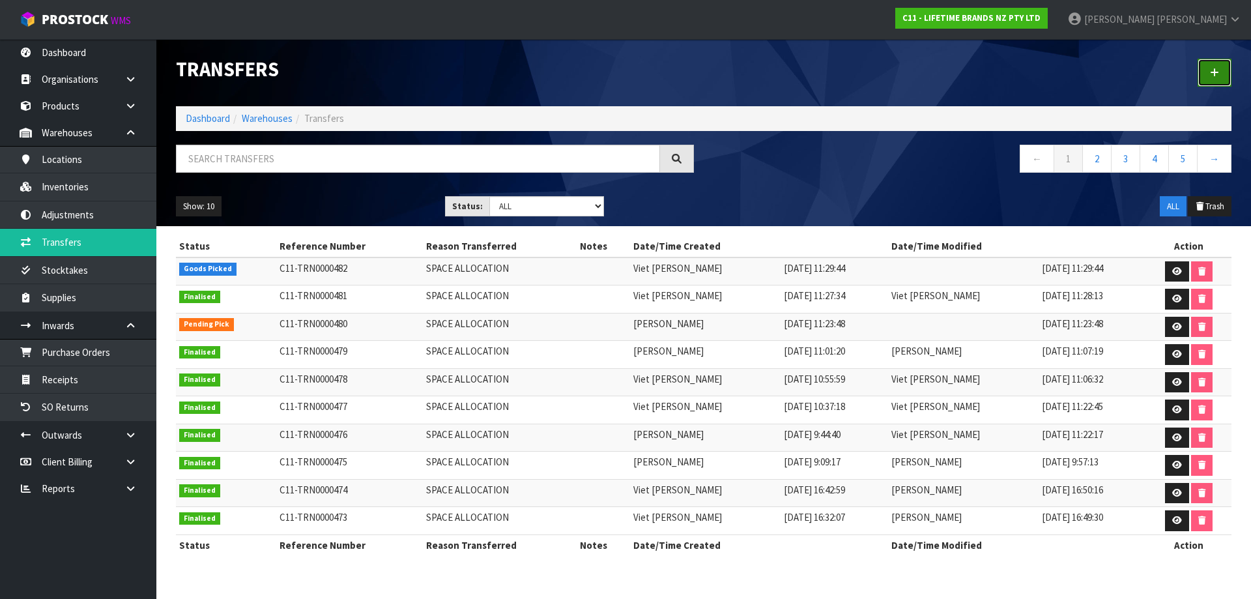
click at [1214, 73] on icon at bounding box center [1214, 73] width 9 height 10
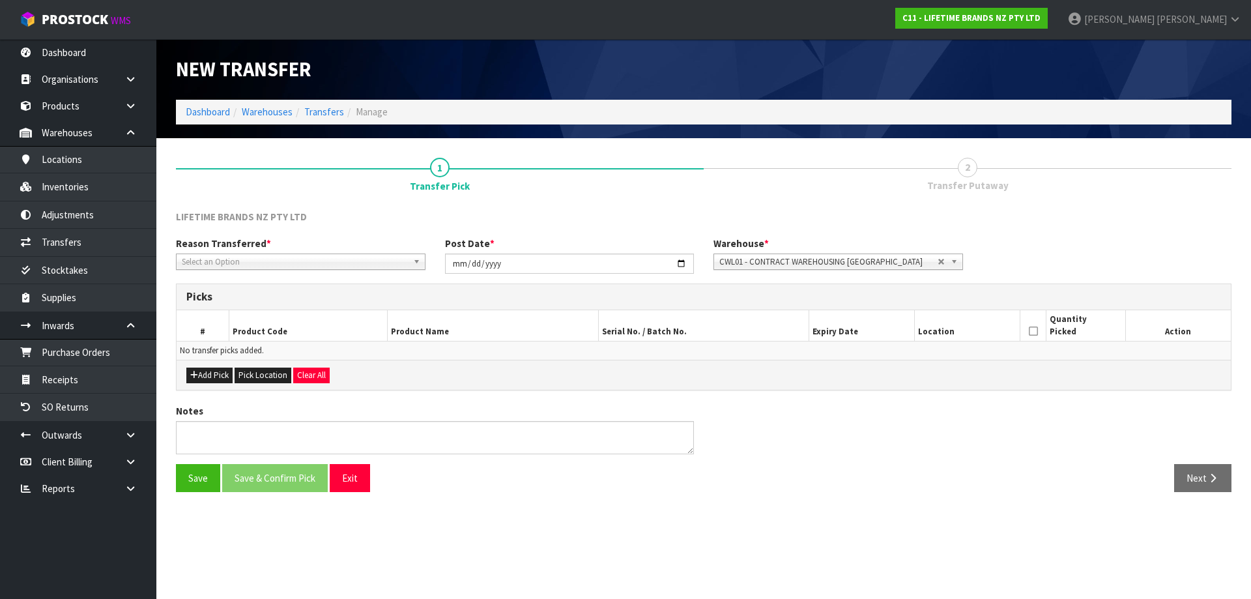
click at [287, 258] on span "Select an Option" at bounding box center [295, 262] width 226 height 16
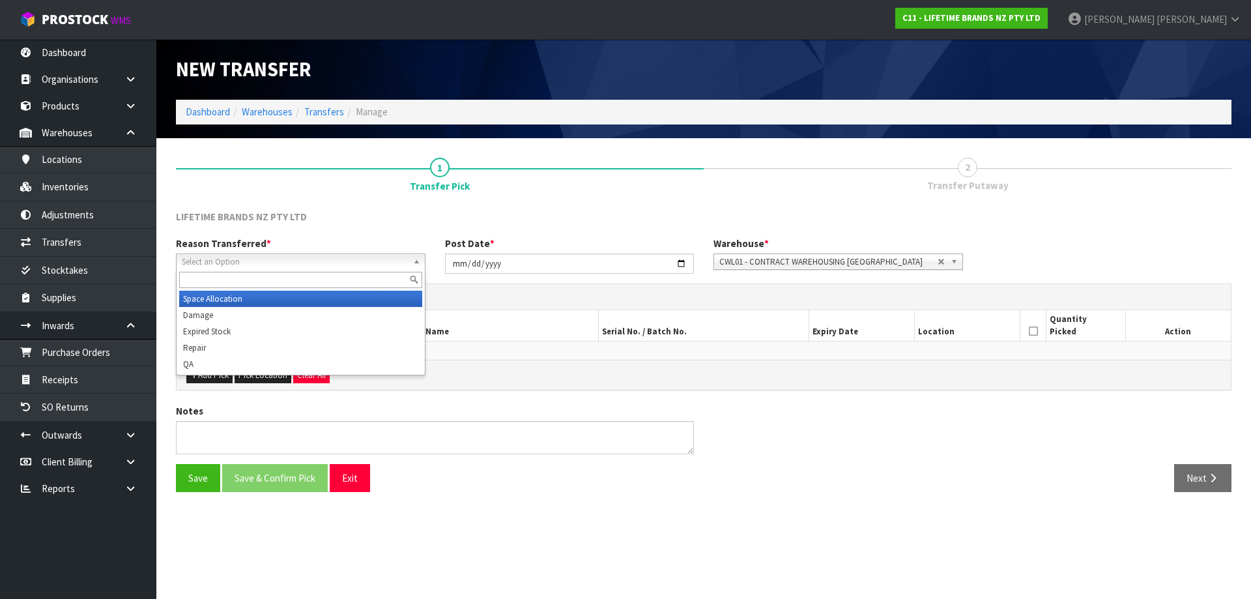
click at [251, 298] on li "Space Allocation" at bounding box center [300, 299] width 243 height 16
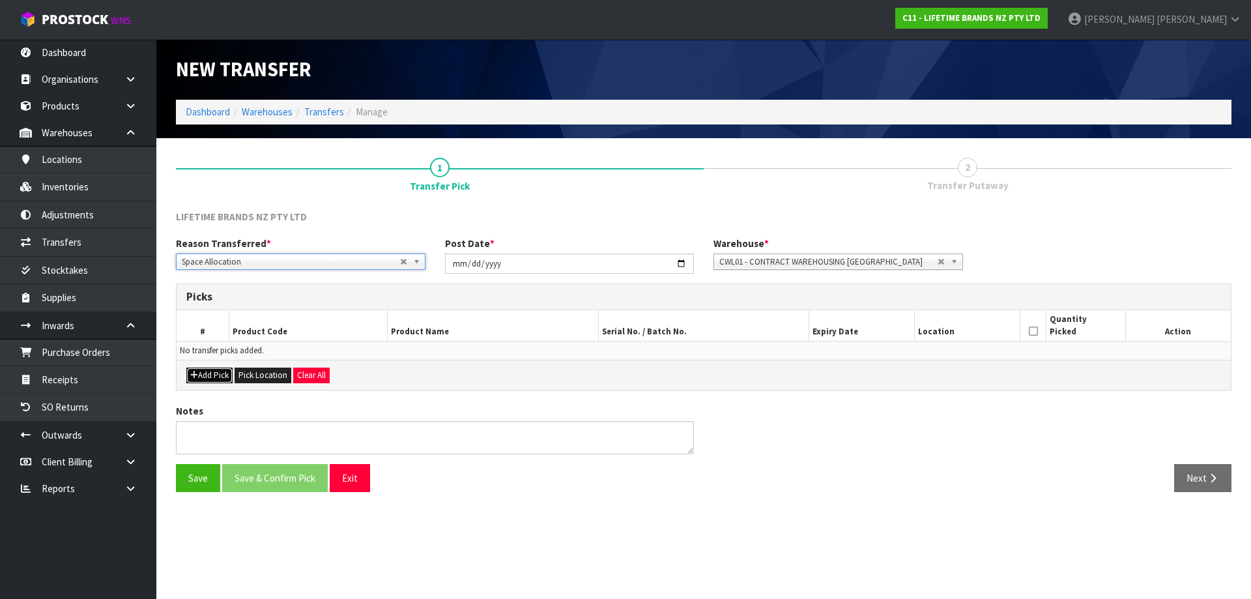
click at [221, 381] on button "Add Pick" at bounding box center [209, 375] width 46 height 16
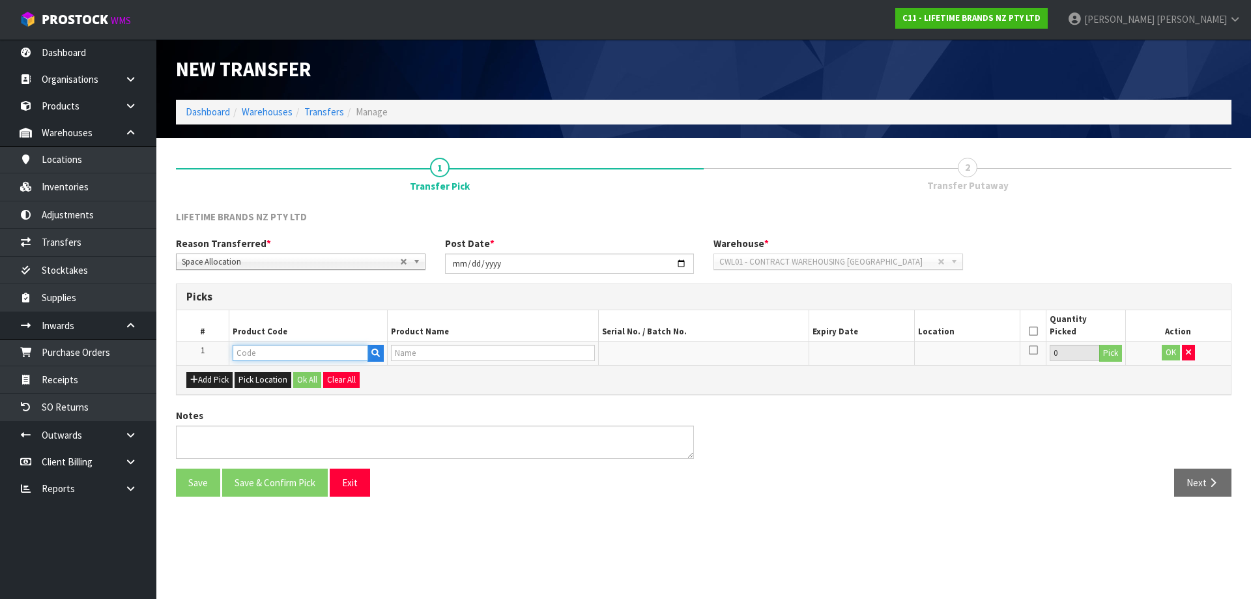
click at [264, 351] on input "text" at bounding box center [301, 353] width 136 height 16
paste input "JOBLSRVSETPK2"
type input "JOBLSRVSETPK2"
type input "JO BIG LOVE SERVING SET"
type input "JOBLSRVSETPK2"
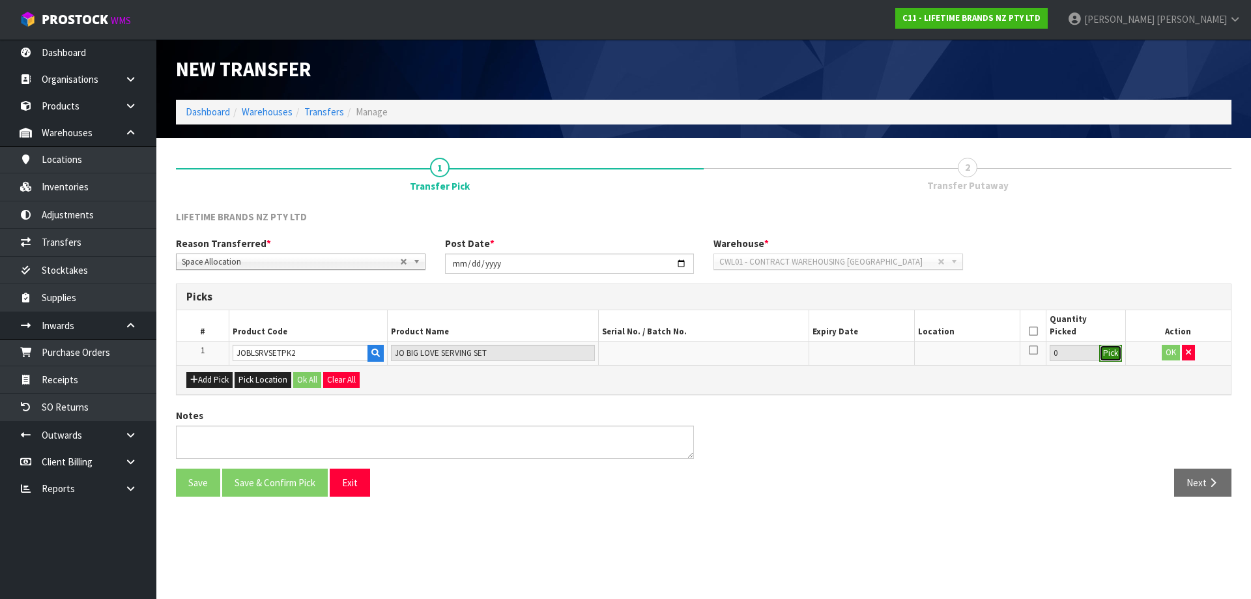
click at [1115, 356] on button "Pick" at bounding box center [1110, 353] width 23 height 17
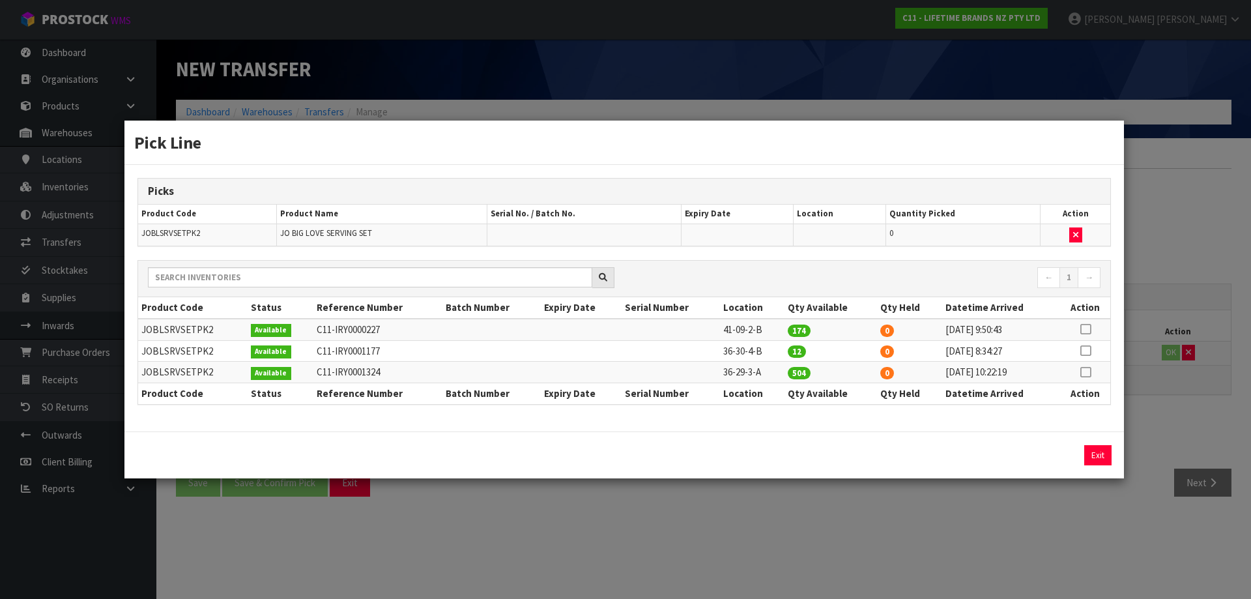
click at [1086, 351] on icon at bounding box center [1085, 351] width 10 height 1
click at [1044, 457] on button "Assign Pick" at bounding box center [1053, 455] width 53 height 20
type input "12"
click at [1187, 264] on div "Pick Line Picks Product Code Product Name Serial No. / Batch No. Expiry Date Lo…" at bounding box center [625, 299] width 1251 height 599
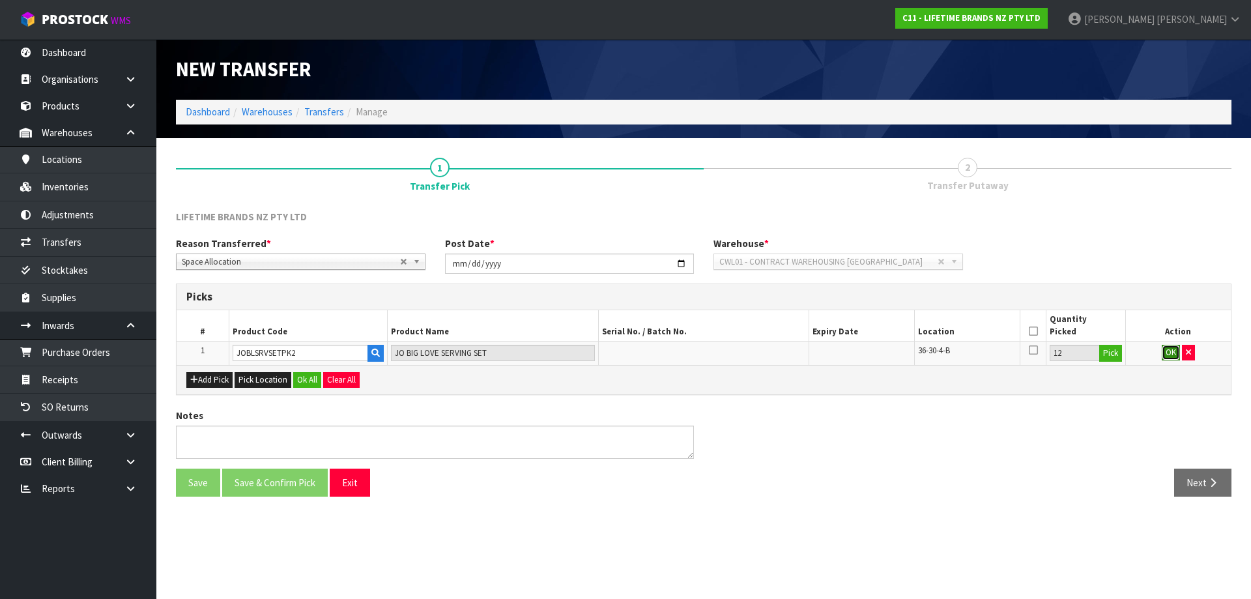
click at [1168, 356] on button "OK" at bounding box center [1171, 353] width 18 height 16
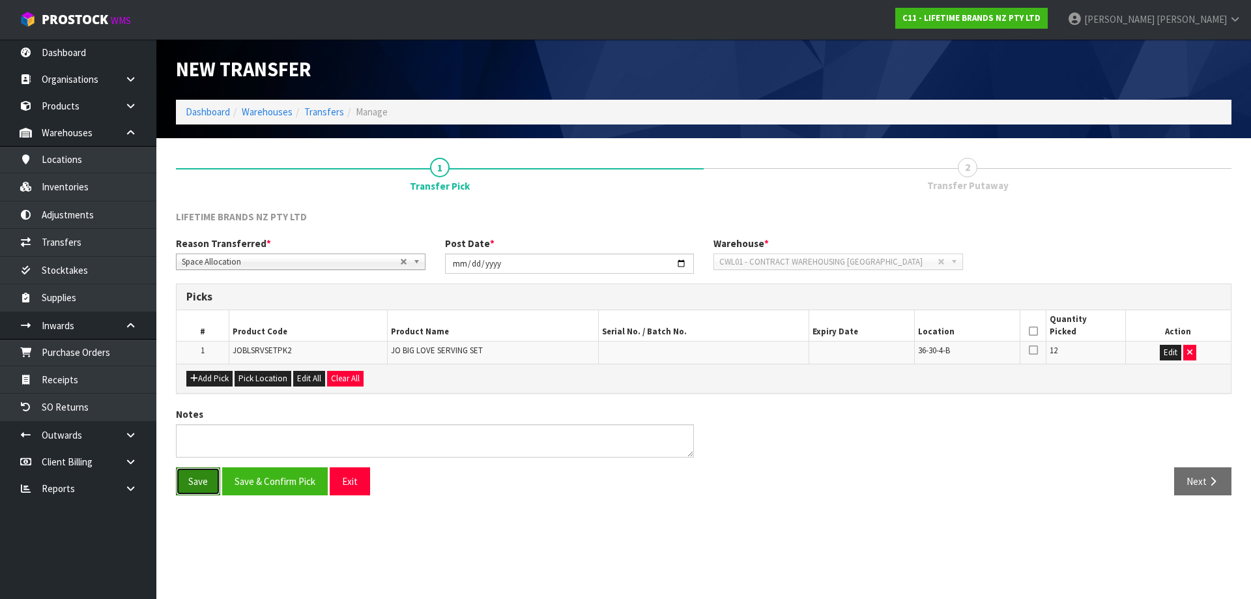
click at [197, 485] on button "Save" at bounding box center [198, 481] width 44 height 28
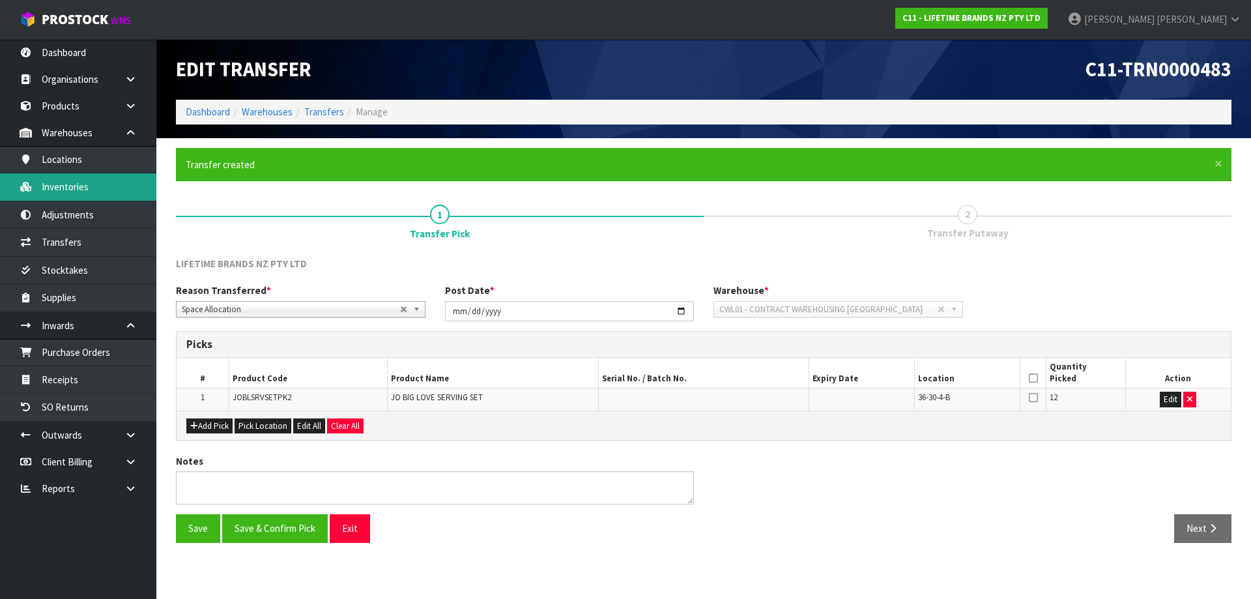
click at [100, 186] on link "Inventories" at bounding box center [78, 186] width 156 height 27
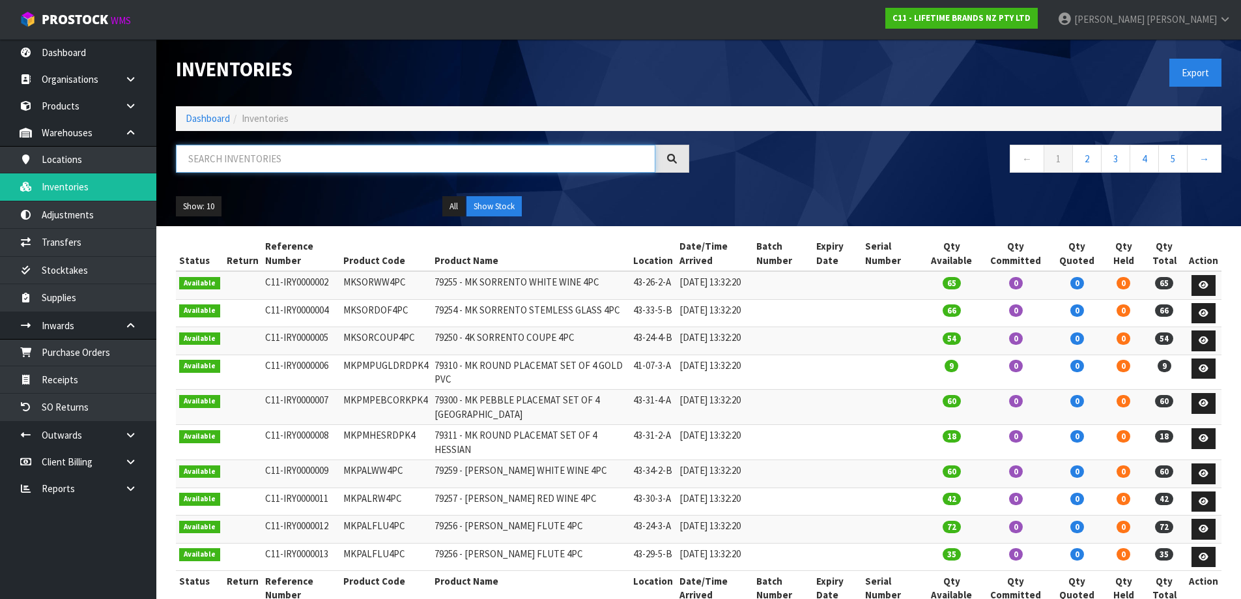
click at [311, 161] on input "text" at bounding box center [416, 159] width 480 height 28
click at [93, 247] on link "Transfers" at bounding box center [78, 242] width 156 height 27
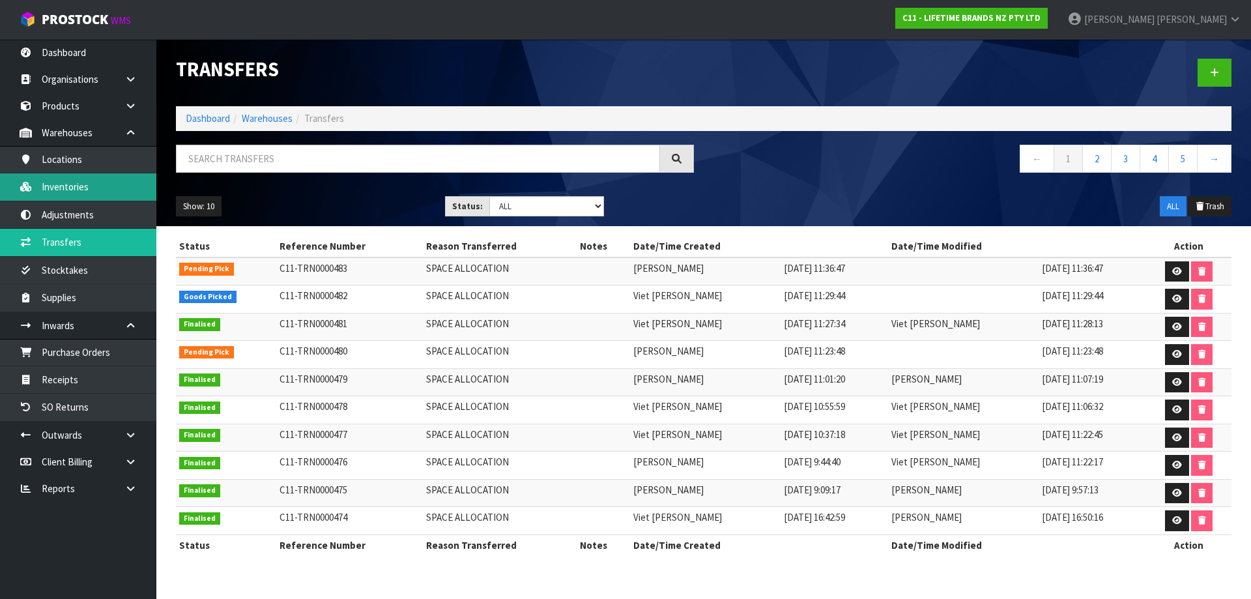
click at [111, 188] on link "Inventories" at bounding box center [78, 186] width 156 height 27
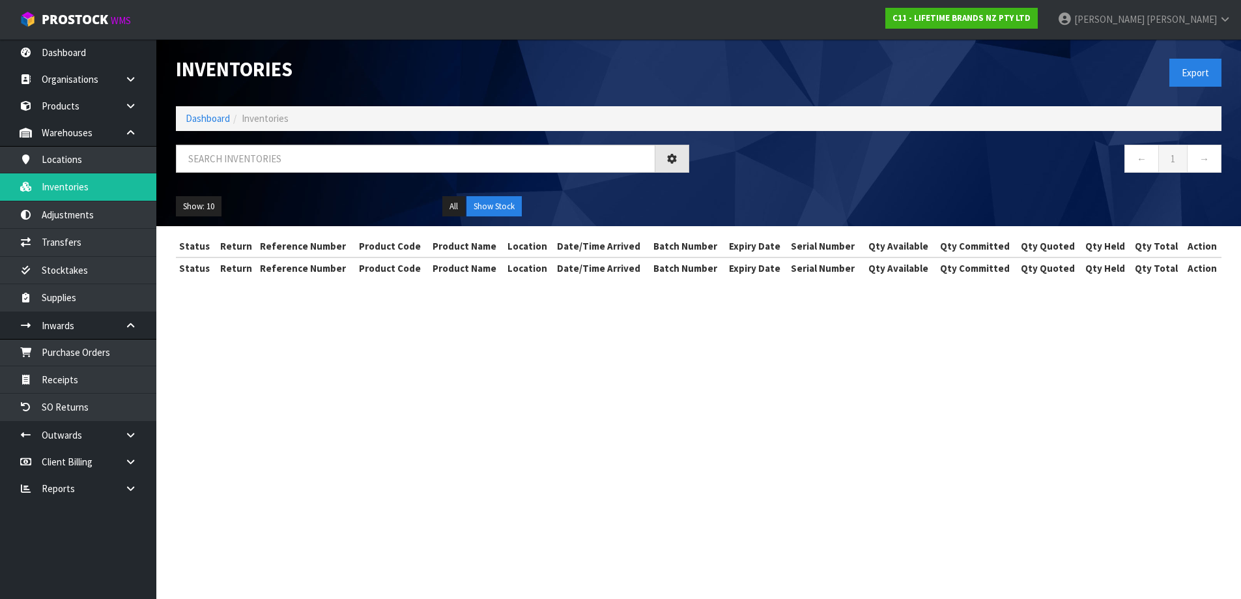
click at [239, 160] on input "text" at bounding box center [416, 159] width 480 height 28
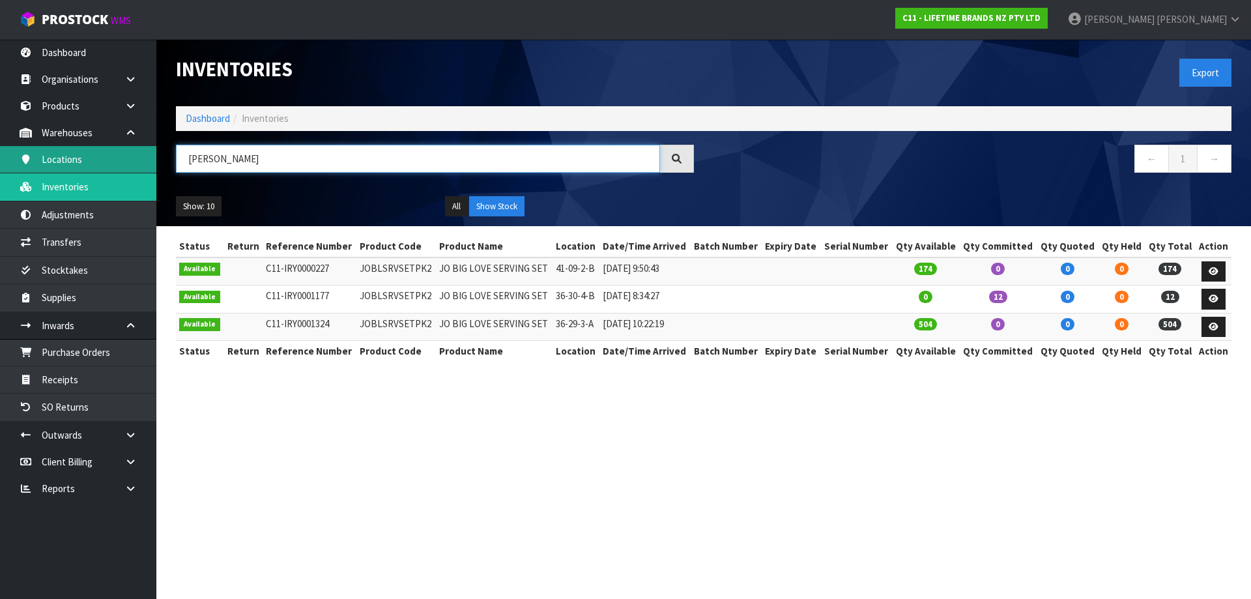
type input "J"
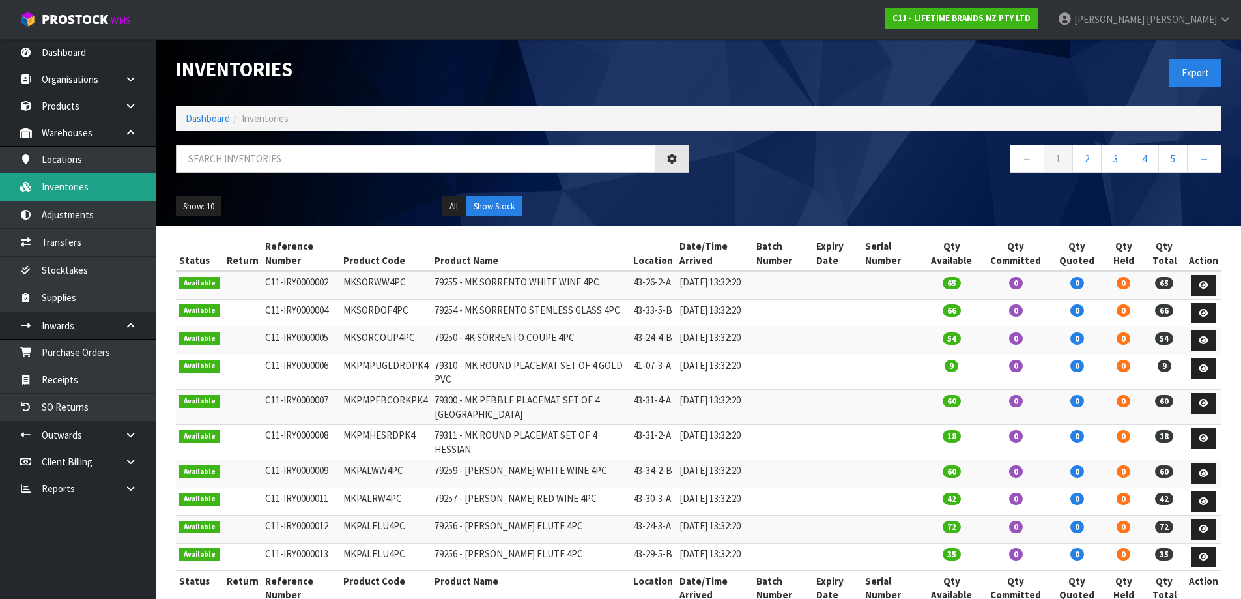
click at [115, 192] on link "Inventories" at bounding box center [78, 186] width 156 height 27
click at [217, 161] on input "text" at bounding box center [416, 159] width 480 height 28
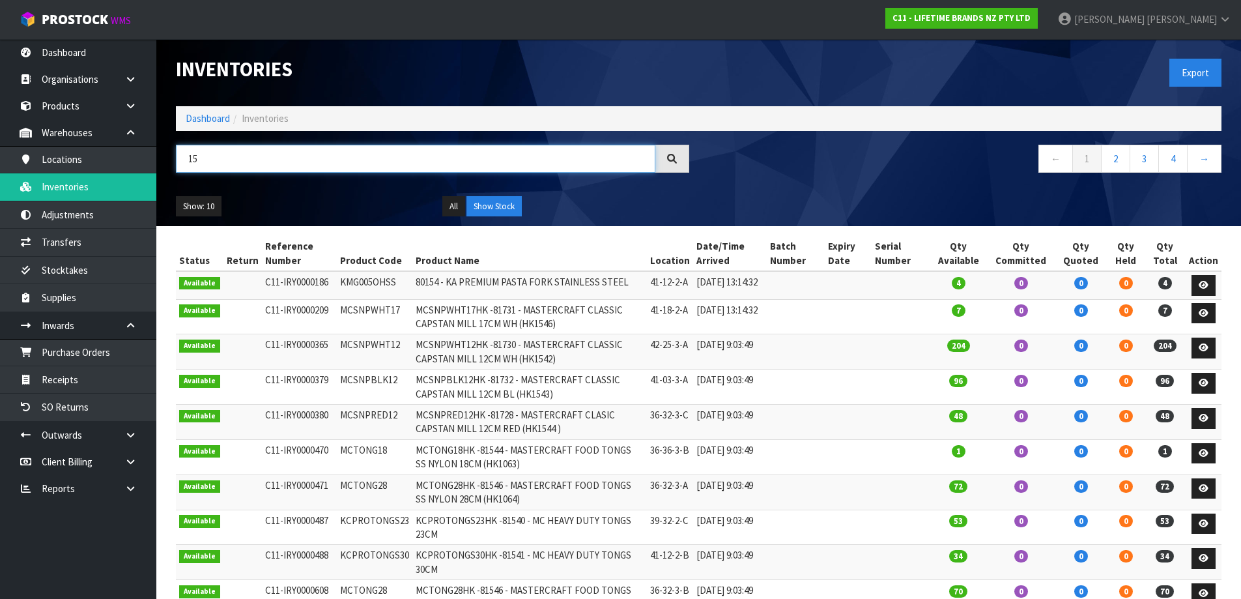
type input "1"
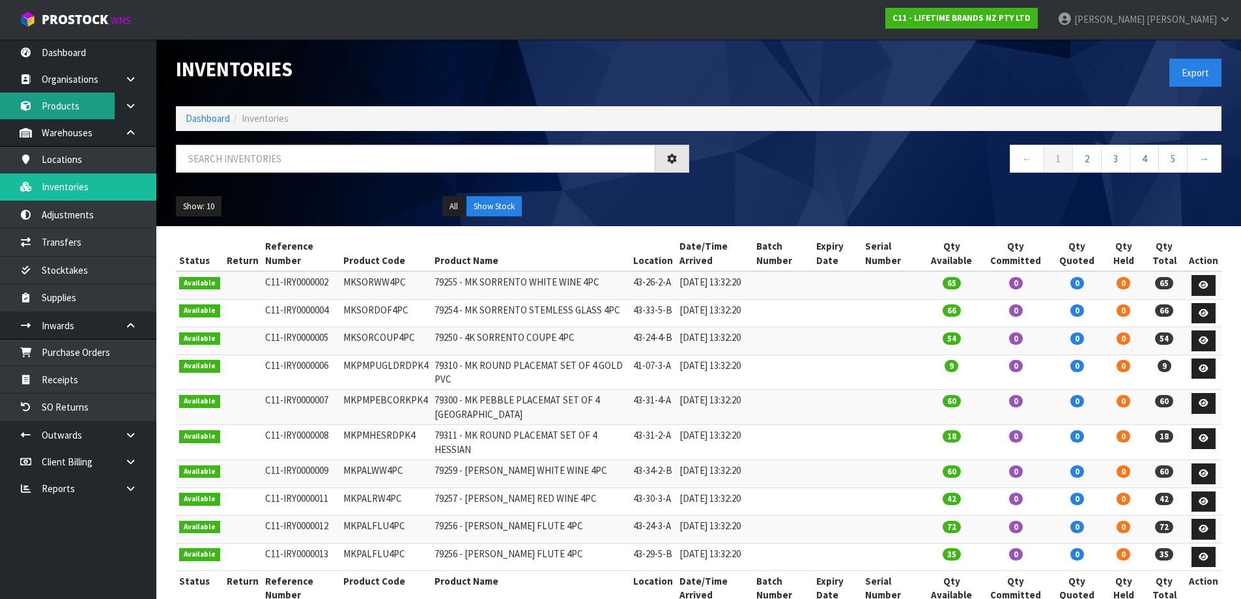
drag, startPoint x: 73, startPoint y: 109, endPoint x: 166, endPoint y: 143, distance: 99.1
click at [73, 109] on link "Products" at bounding box center [78, 106] width 156 height 27
click at [276, 157] on input "text" at bounding box center [416, 159] width 480 height 28
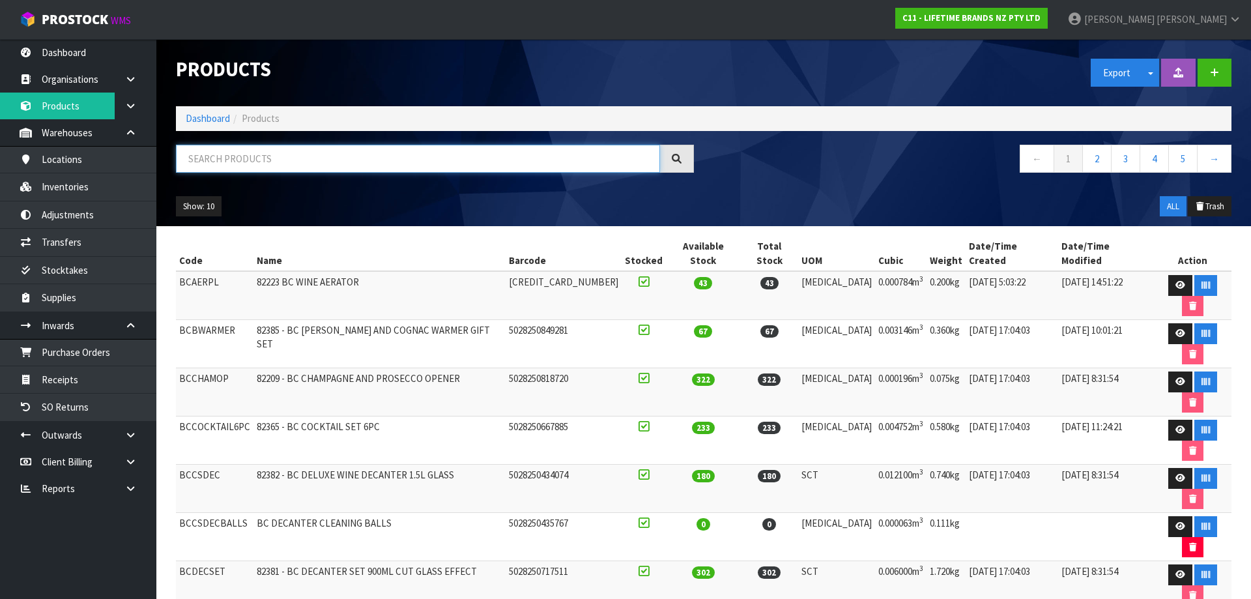
click at [447, 160] on input "text" at bounding box center [418, 159] width 484 height 28
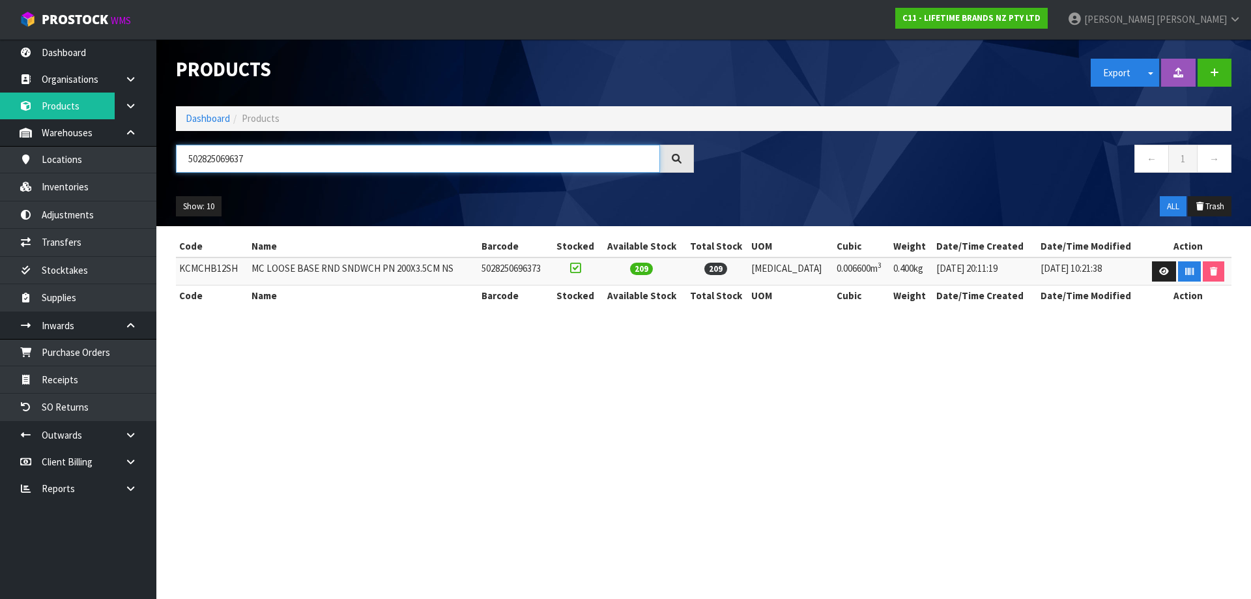
type input "502825069637"
drag, startPoint x: 228, startPoint y: 257, endPoint x: 209, endPoint y: 269, distance: 22.6
click at [222, 261] on td "KCMCHB12SH" at bounding box center [212, 271] width 72 height 28
click at [209, 269] on td "KCMCHB12SH" at bounding box center [212, 271] width 72 height 28
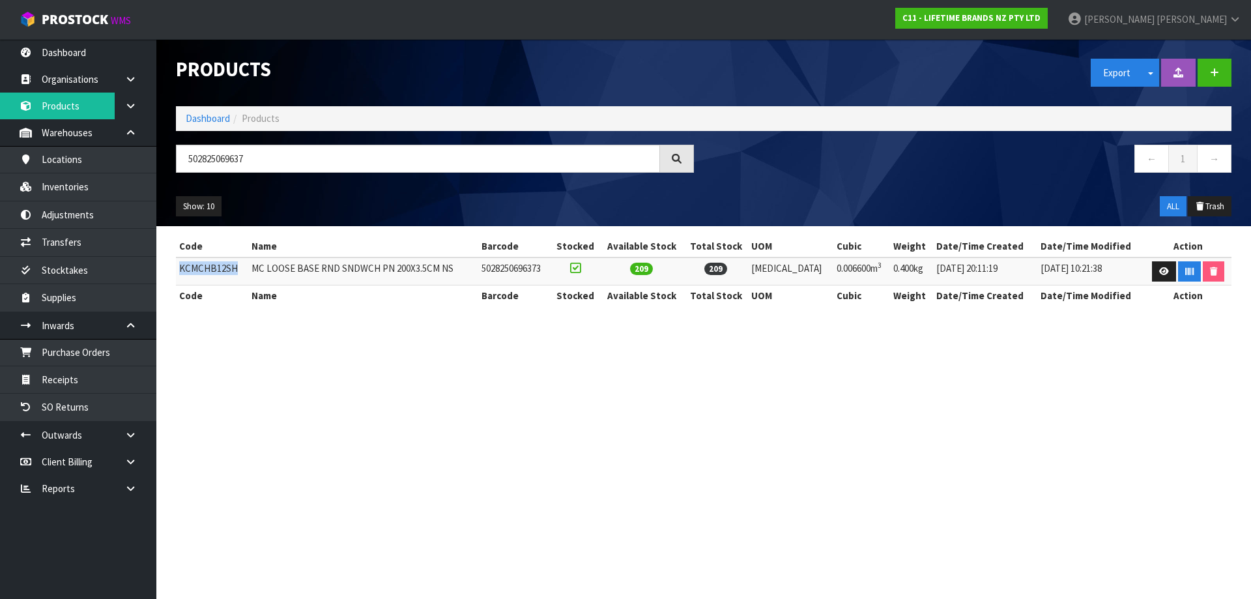
copy td "KCMCHB12SH"
click at [1167, 276] on link at bounding box center [1164, 271] width 24 height 21
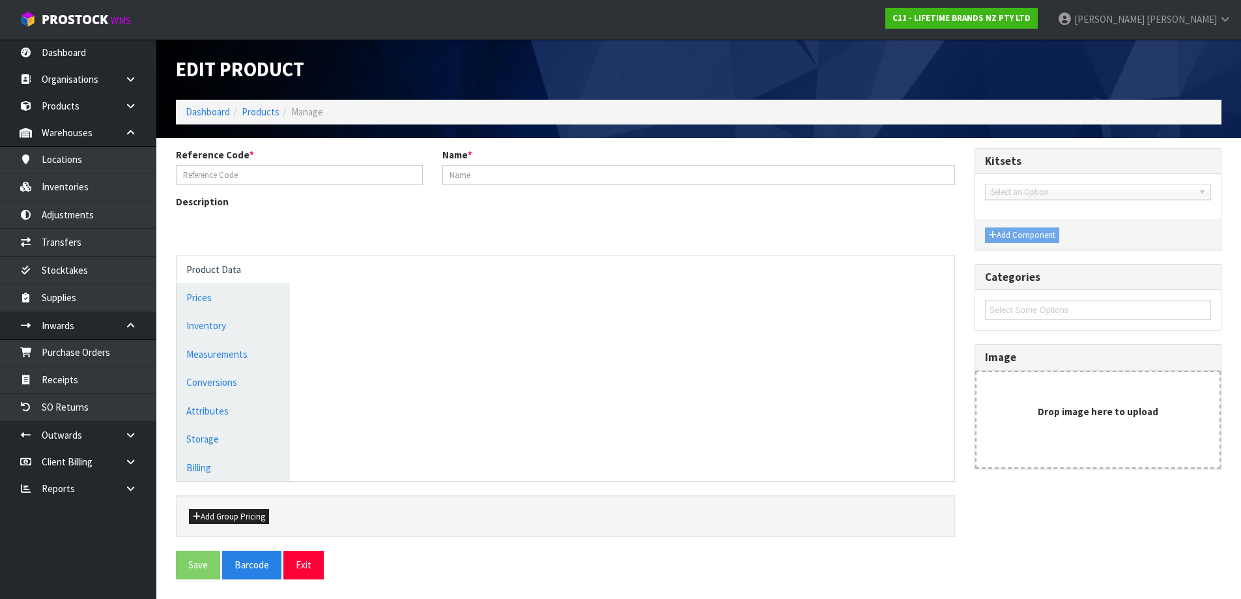
type input "KCMCHB12SH"
type input "MC LOOSE BASE RND SNDWCH PN 200X3.5CM NS"
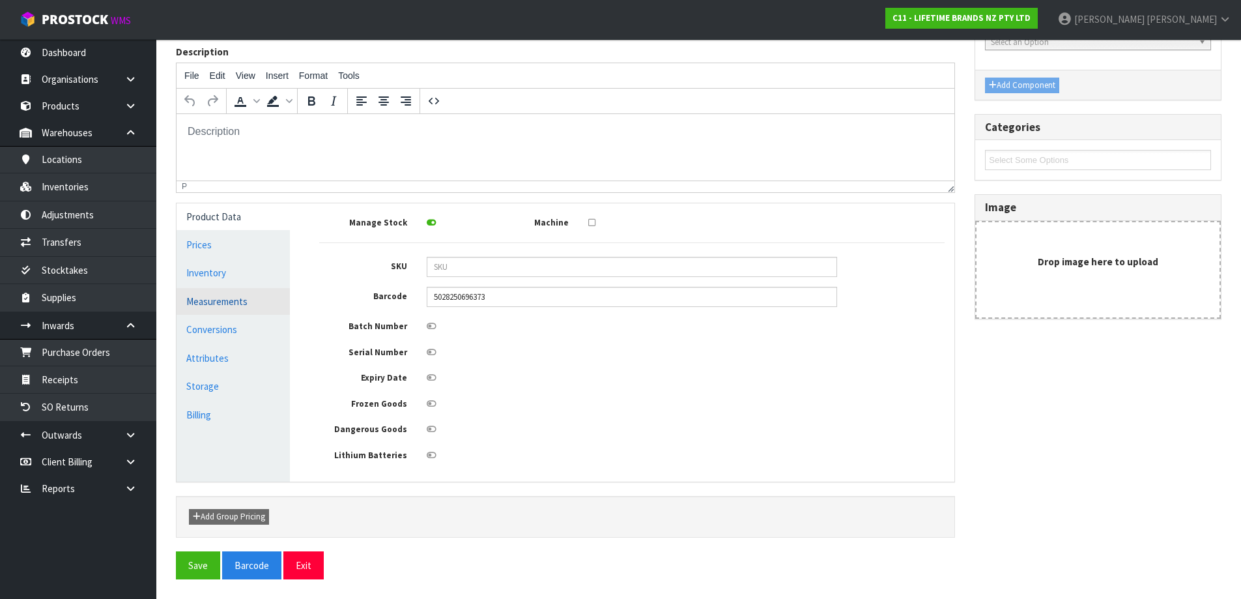
click at [242, 313] on link "Measurements" at bounding box center [233, 301] width 113 height 27
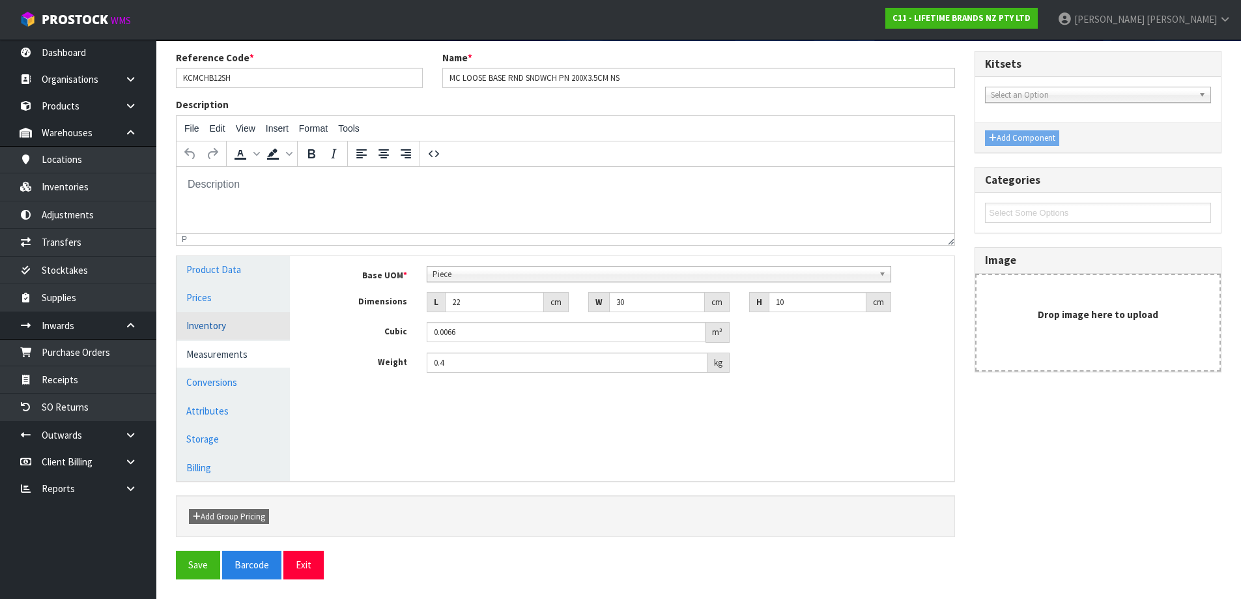
scroll to position [97, 0]
click at [235, 334] on link "Inventory" at bounding box center [233, 325] width 113 height 27
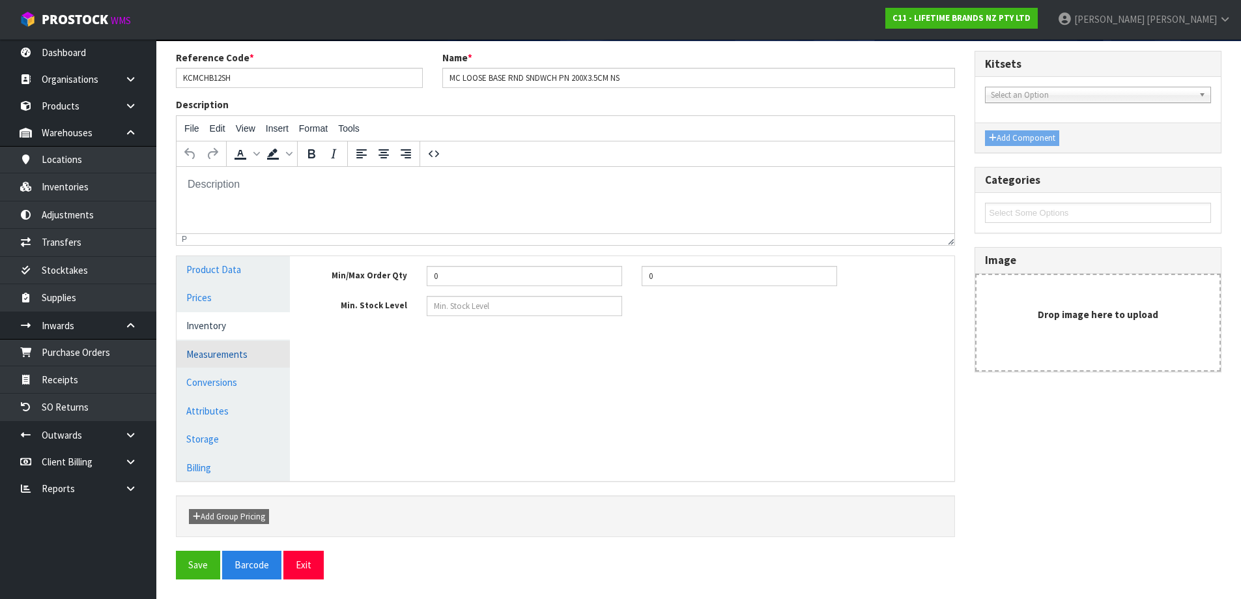
click at [237, 358] on link "Measurements" at bounding box center [233, 354] width 113 height 27
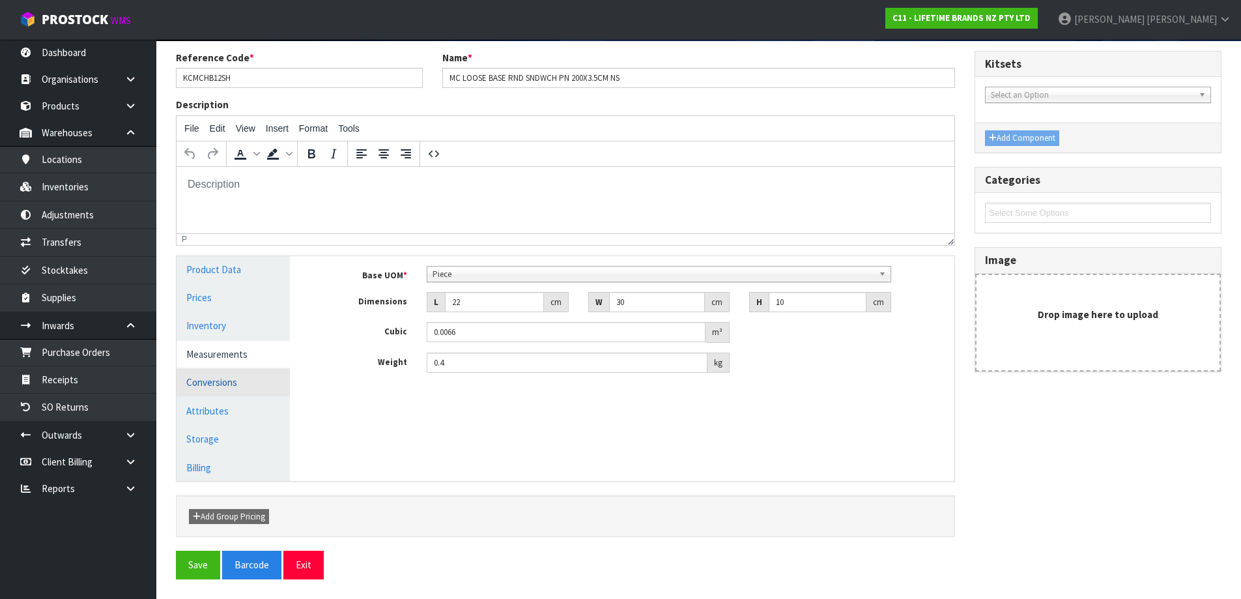
click at [230, 380] on link "Conversions" at bounding box center [233, 382] width 113 height 27
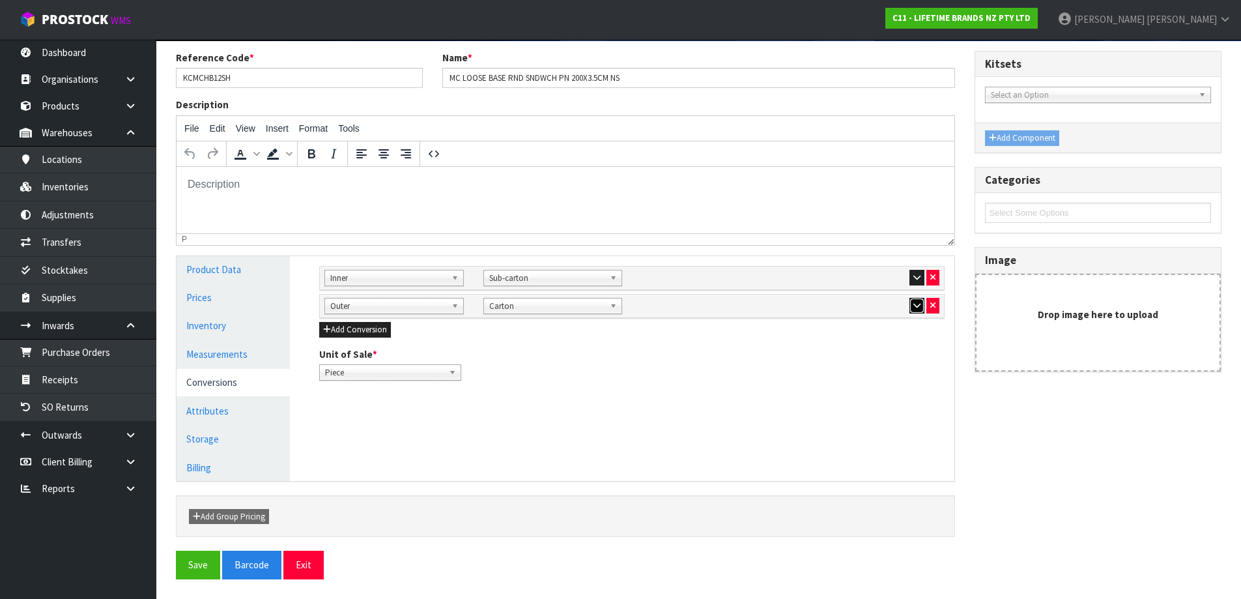
click at [917, 304] on icon "button" at bounding box center [917, 305] width 7 height 8
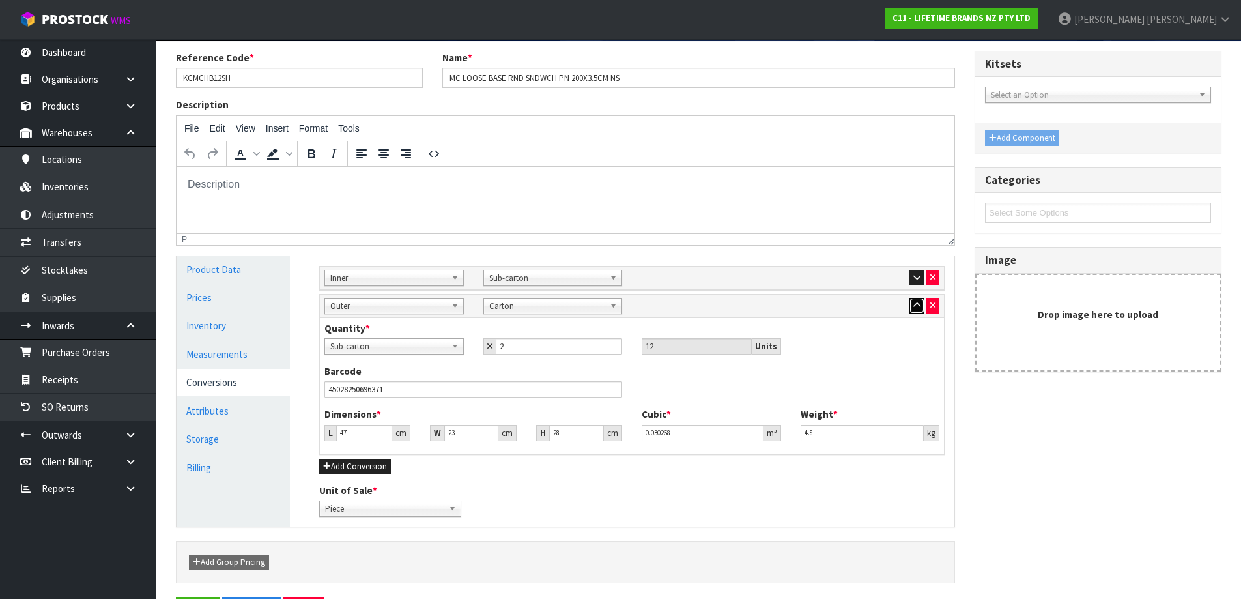
click at [917, 304] on icon "button" at bounding box center [917, 305] width 7 height 8
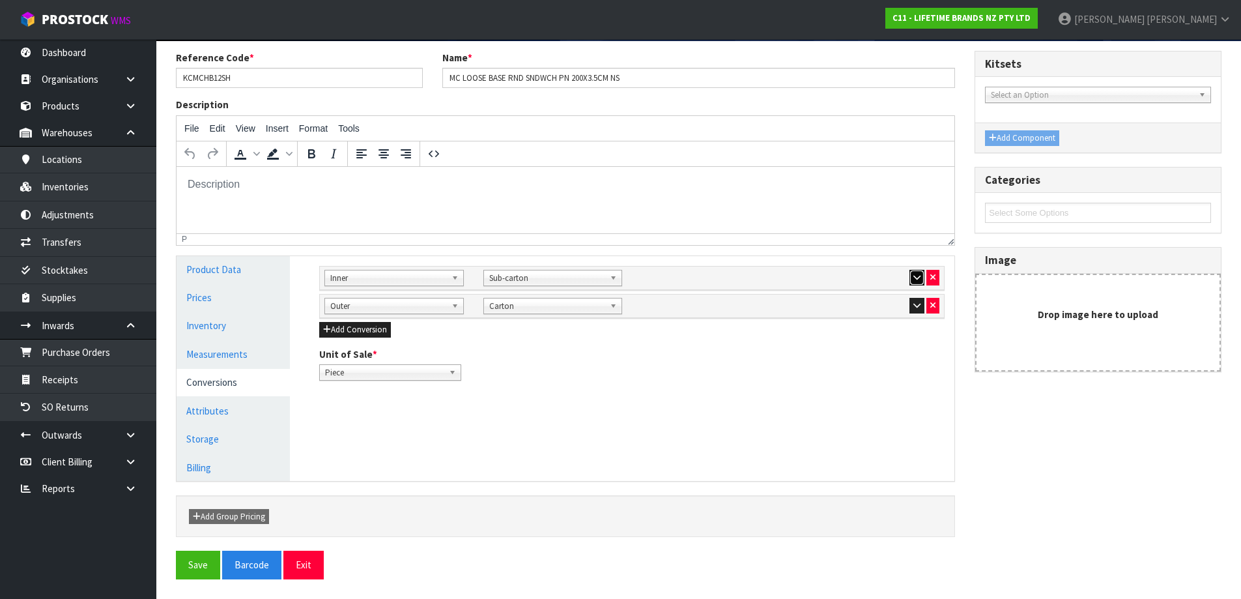
click at [918, 276] on icon "button" at bounding box center [917, 277] width 7 height 8
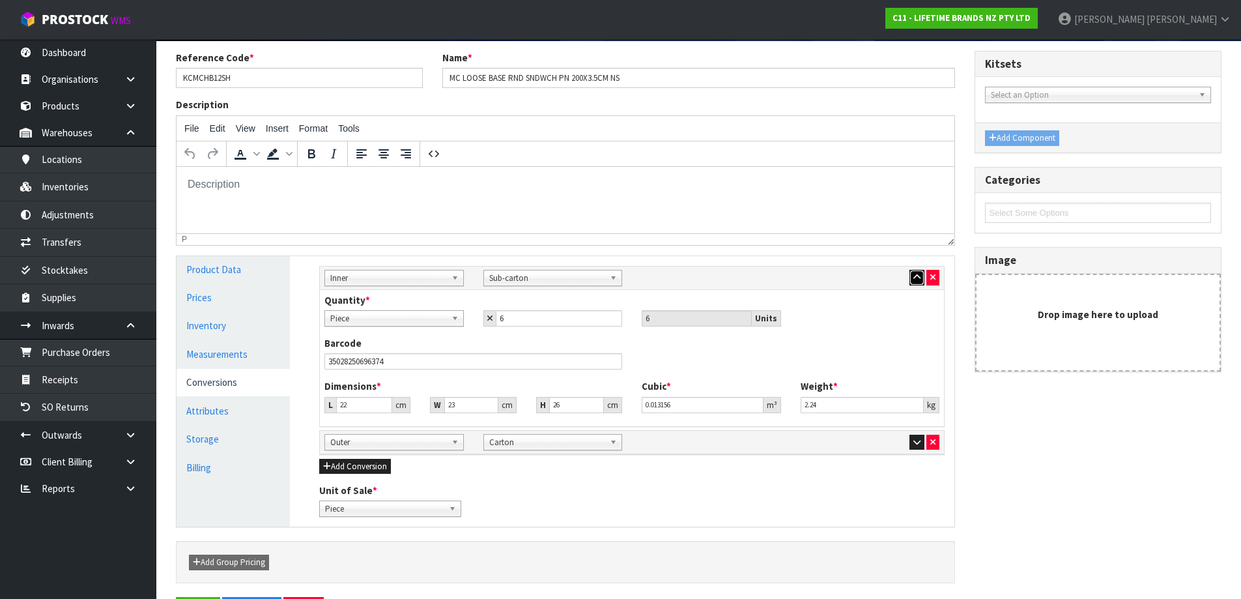
click at [918, 276] on icon "button" at bounding box center [917, 277] width 7 height 8
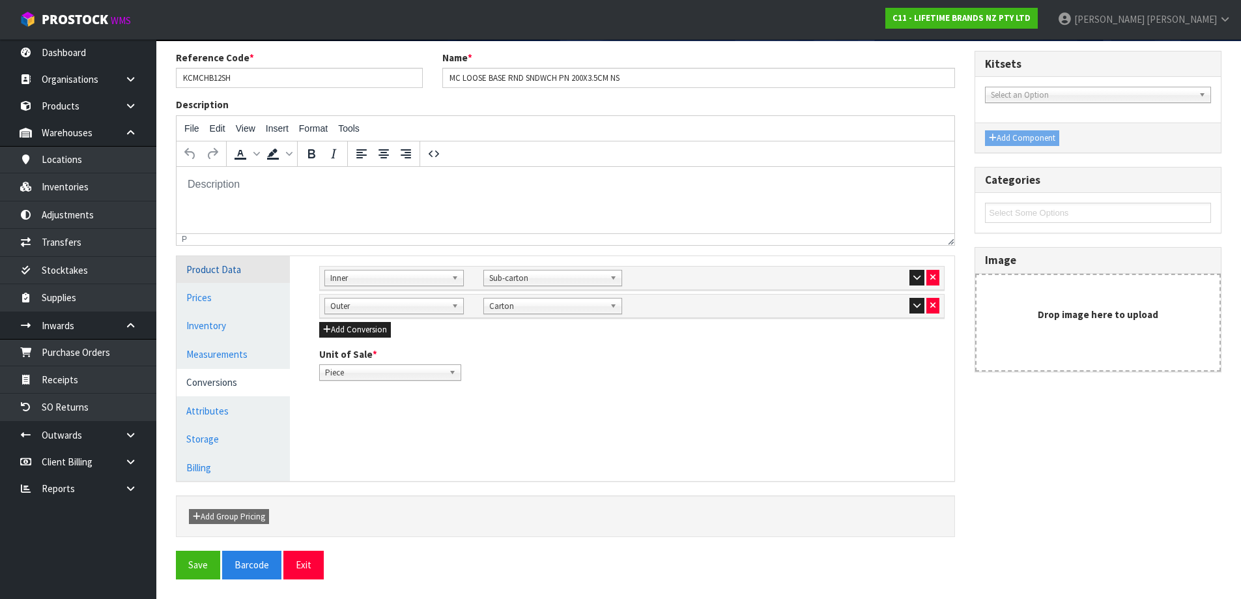
click at [225, 272] on link "Product Data" at bounding box center [233, 269] width 113 height 27
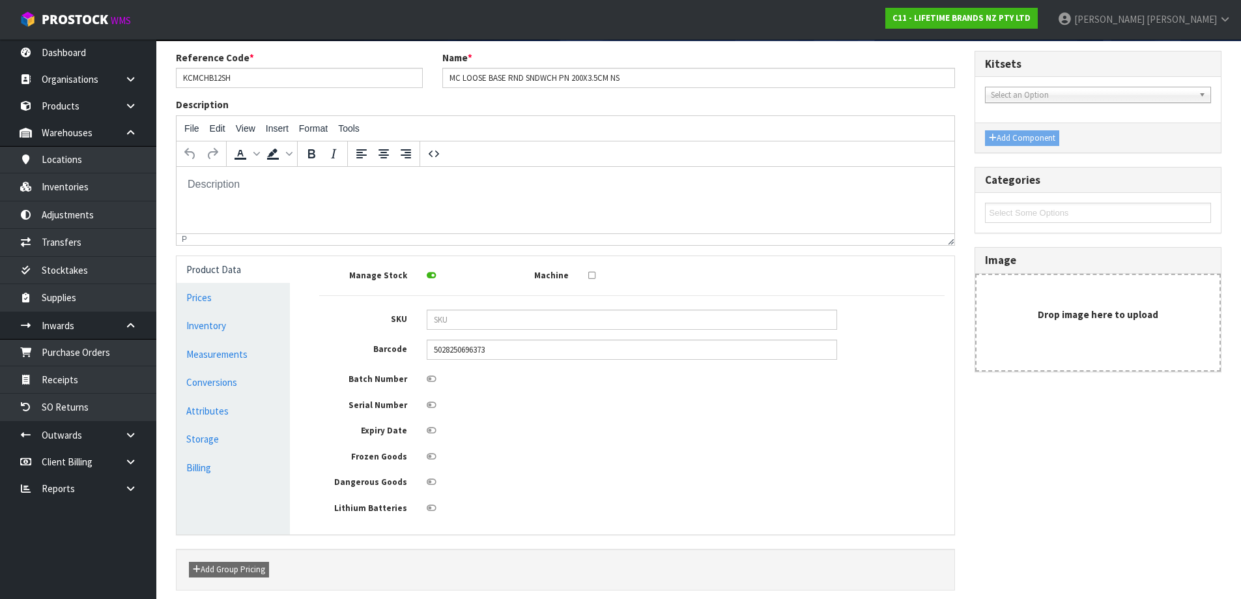
scroll to position [0, 0]
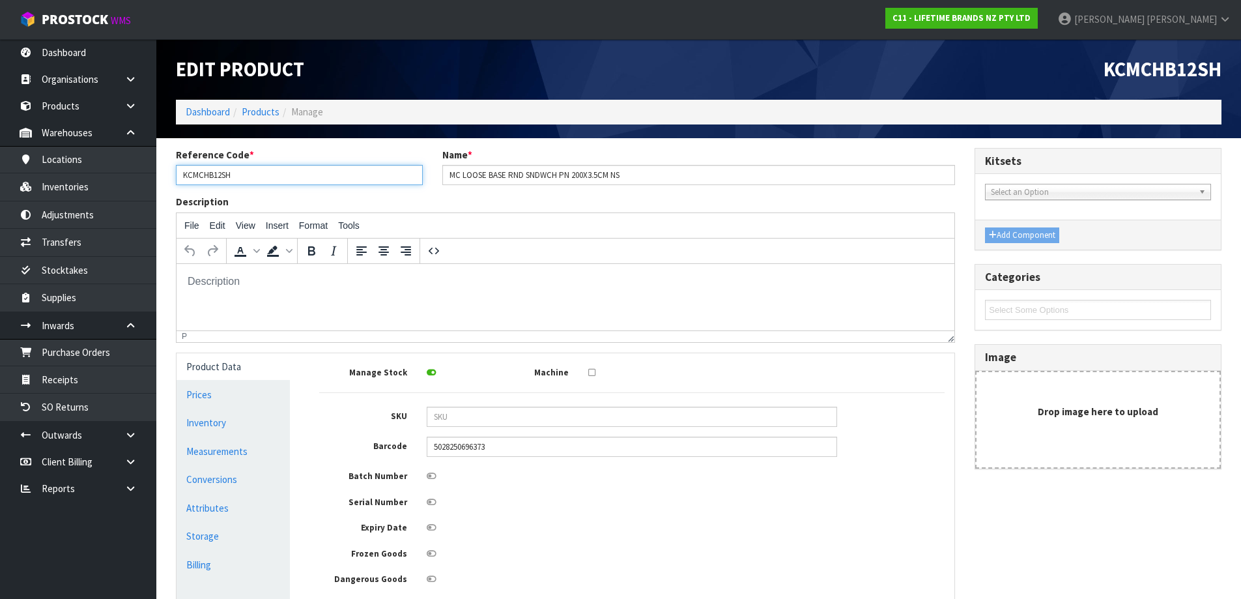
click at [328, 179] on input "KCMCHB12SH" at bounding box center [299, 175] width 247 height 20
click at [334, 182] on input "KCMCHB12SH (" at bounding box center [299, 175] width 247 height 20
type input "KCMCHB12SH (HK0154)"
click at [478, 195] on div "Description File Edit View Insert Format Tools To open the popup, press Shift+E…" at bounding box center [565, 268] width 799 height 147
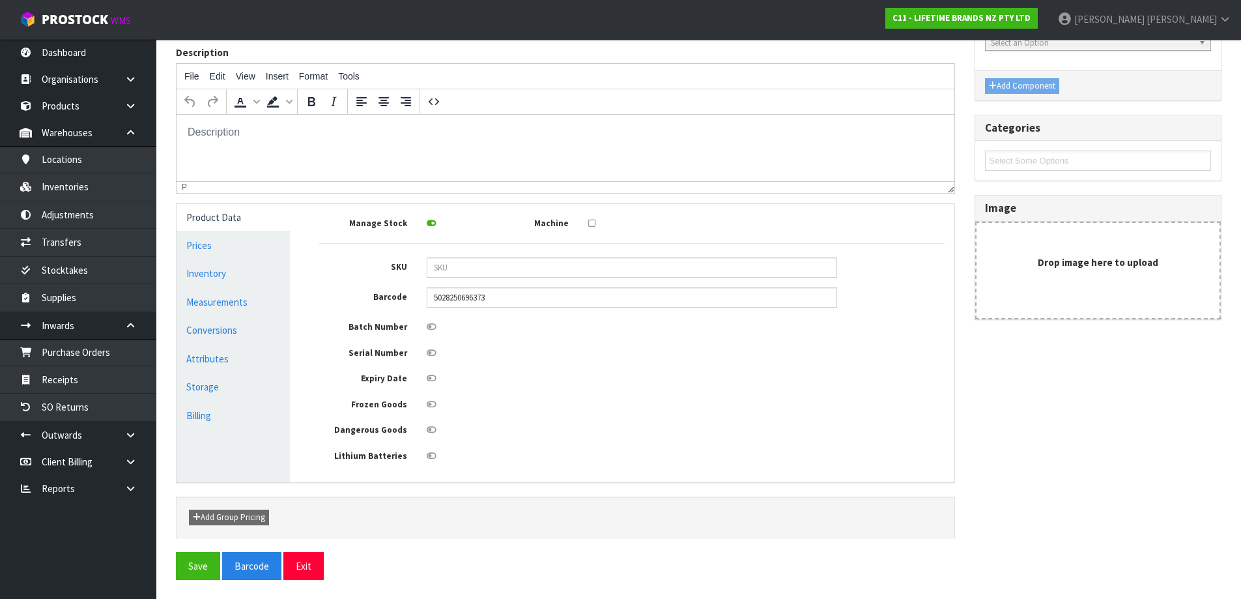
scroll to position [150, 0]
click at [195, 564] on button "Save" at bounding box center [198, 565] width 44 height 28
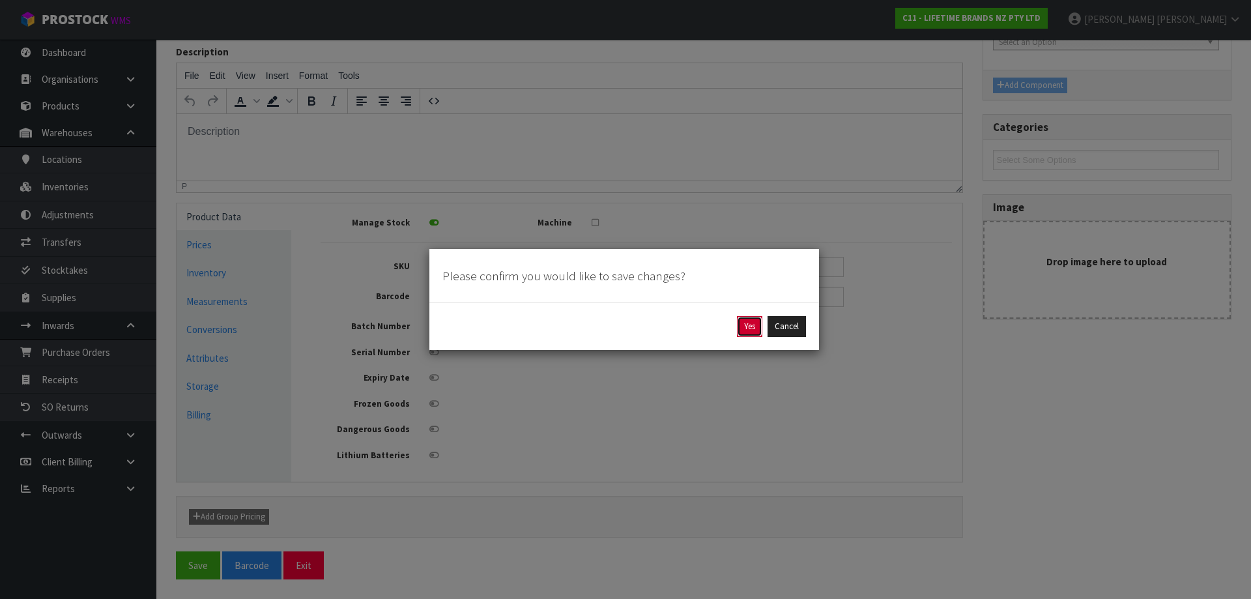
click at [739, 321] on button "Yes" at bounding box center [749, 326] width 25 height 21
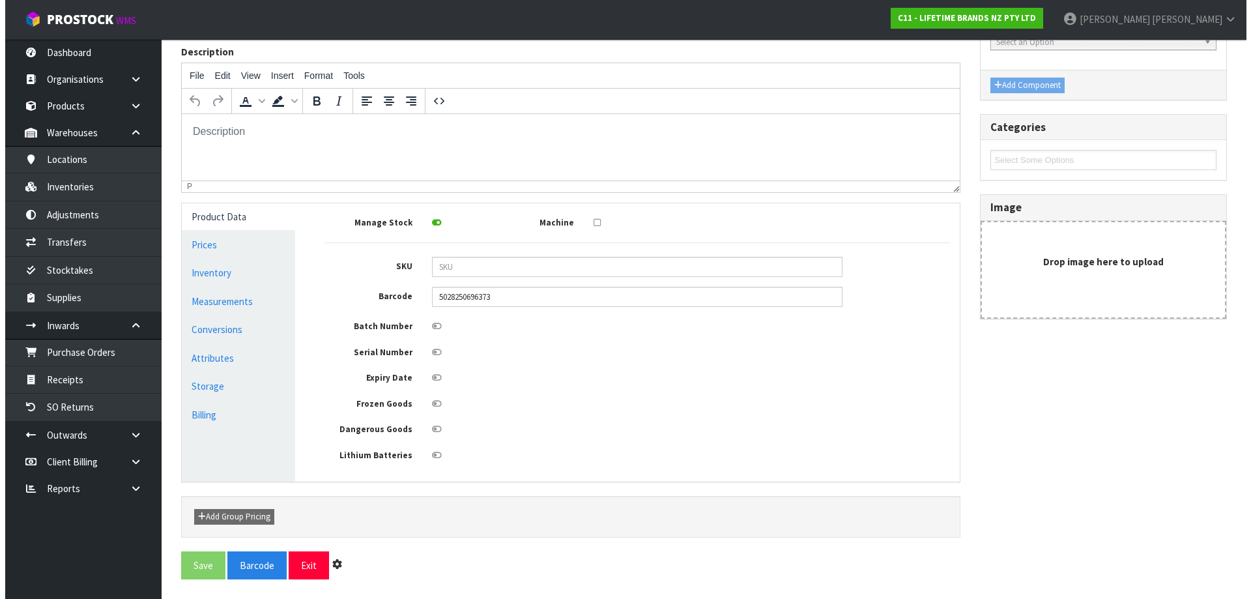
scroll to position [0, 0]
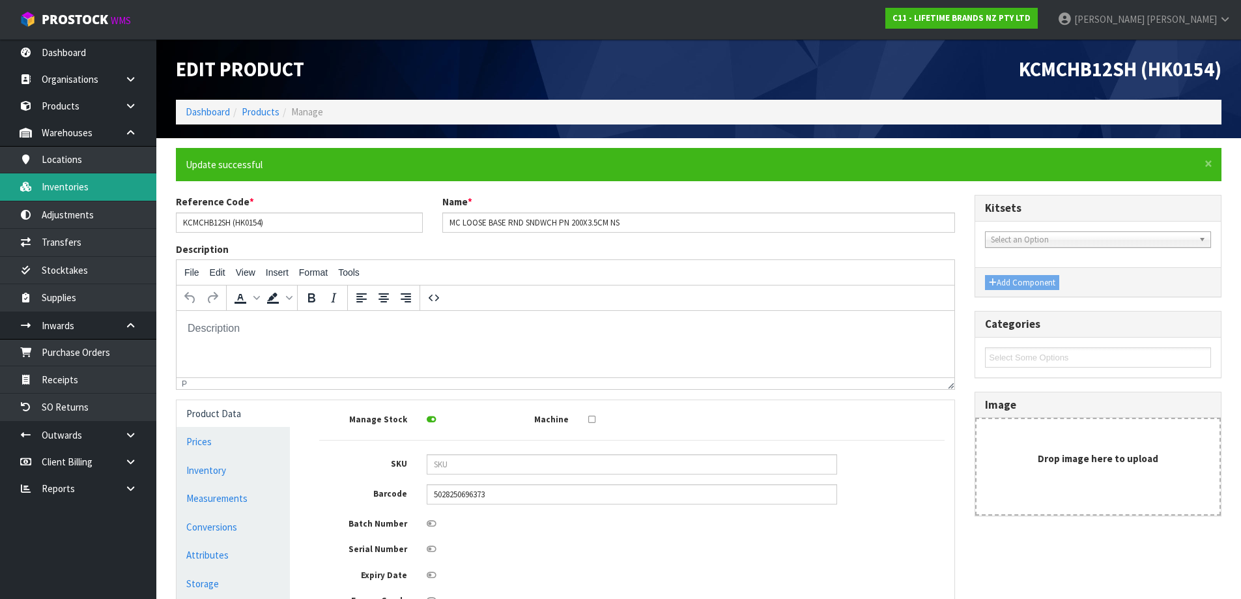
click at [95, 181] on link "Inventories" at bounding box center [78, 186] width 156 height 27
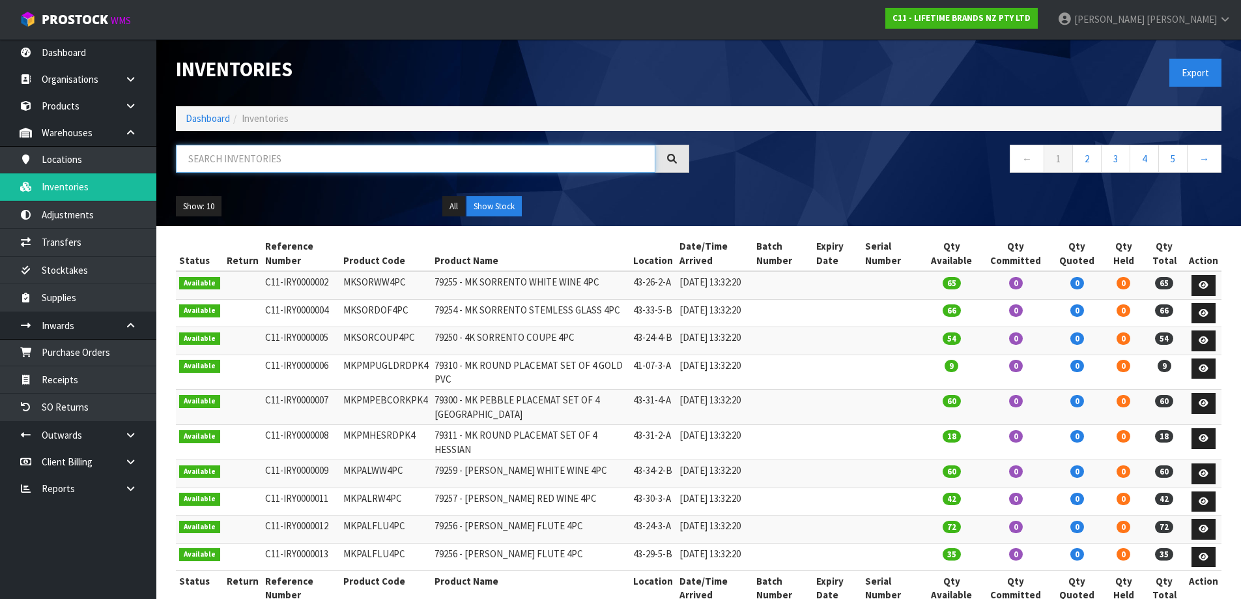
click at [263, 163] on input "text" at bounding box center [416, 159] width 480 height 28
paste input "KCMCHB12SH"
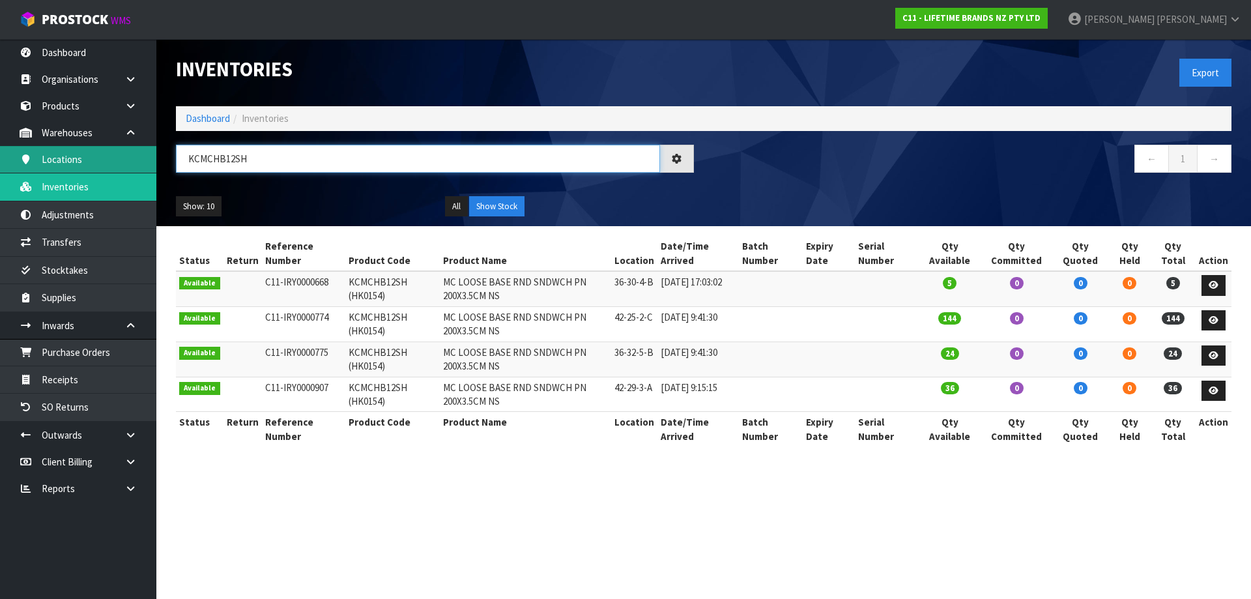
drag, startPoint x: 254, startPoint y: 167, endPoint x: 132, endPoint y: 163, distance: 121.9
click at [132, 163] on body "Toggle navigation ProStock WMS C11 - LIFETIME BRANDS NZ PTY LTD [PERSON_NAME] L…" at bounding box center [625, 299] width 1251 height 599
paste input "36-29-3"
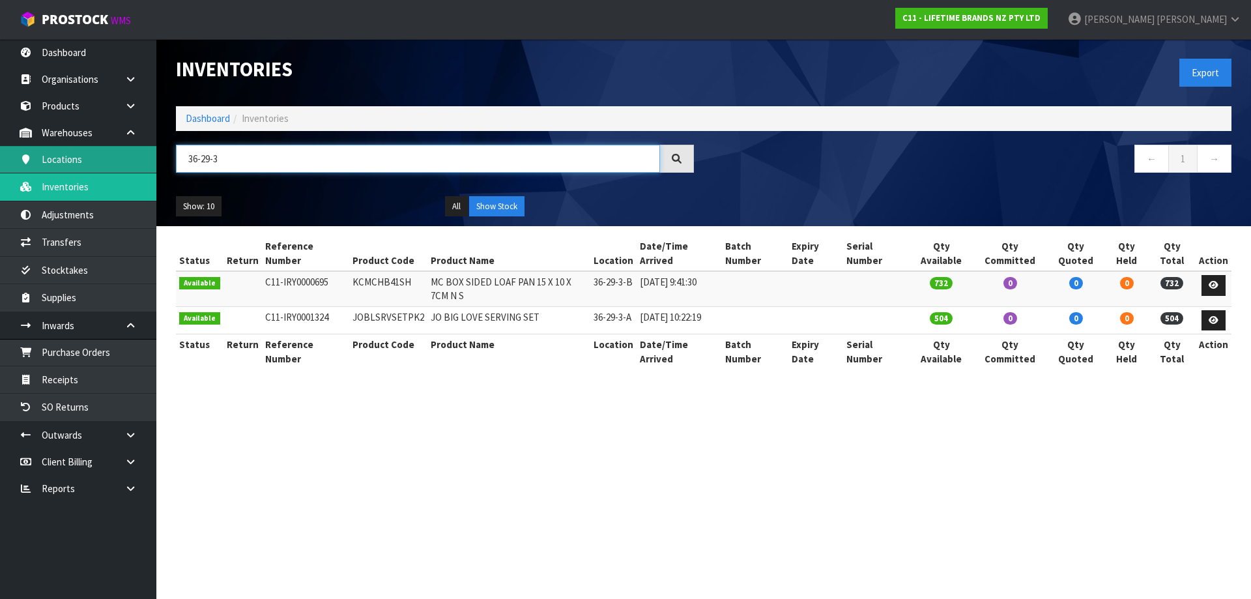
drag, startPoint x: 251, startPoint y: 150, endPoint x: 152, endPoint y: 155, distance: 98.5
click at [152, 155] on body "Toggle navigation ProStock WMS C11 - LIFETIME BRANDS NZ PTY LTD [PERSON_NAME] L…" at bounding box center [625, 299] width 1251 height 599
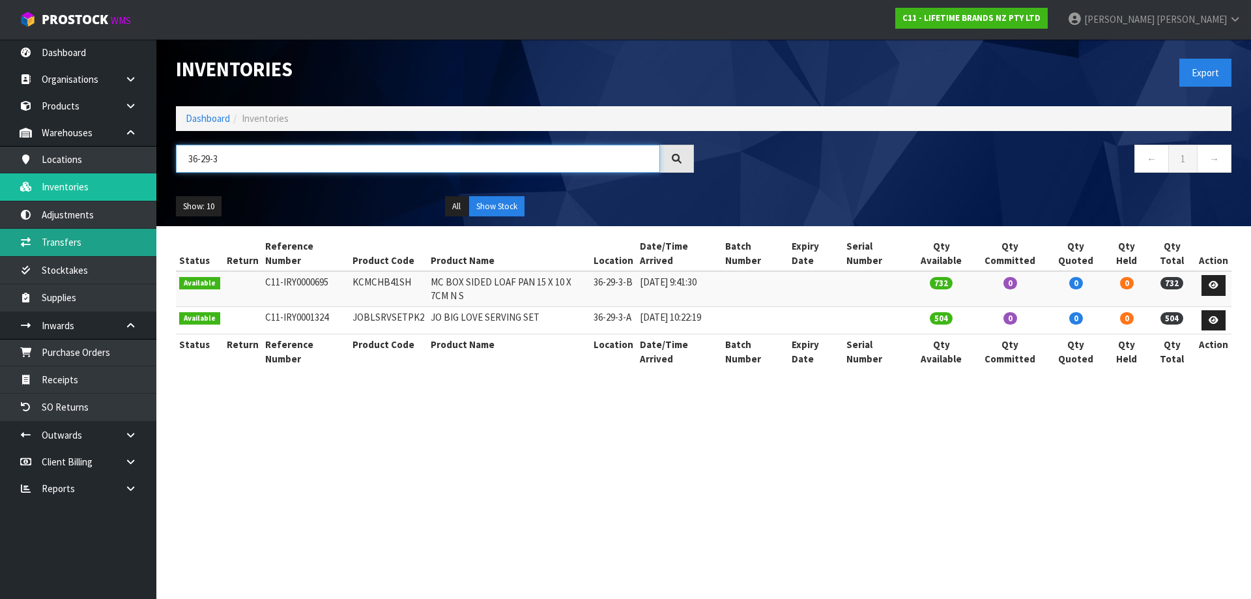
type input "36-29-3"
click at [64, 242] on link "Transfers" at bounding box center [78, 242] width 156 height 27
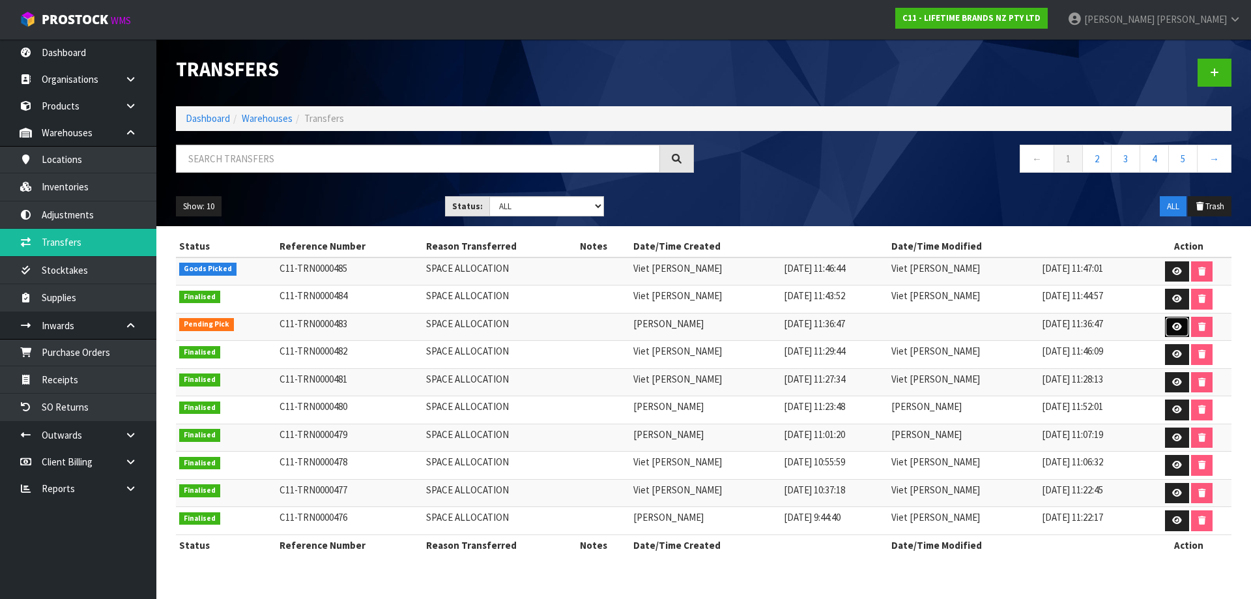
click at [1175, 323] on icon at bounding box center [1177, 327] width 10 height 8
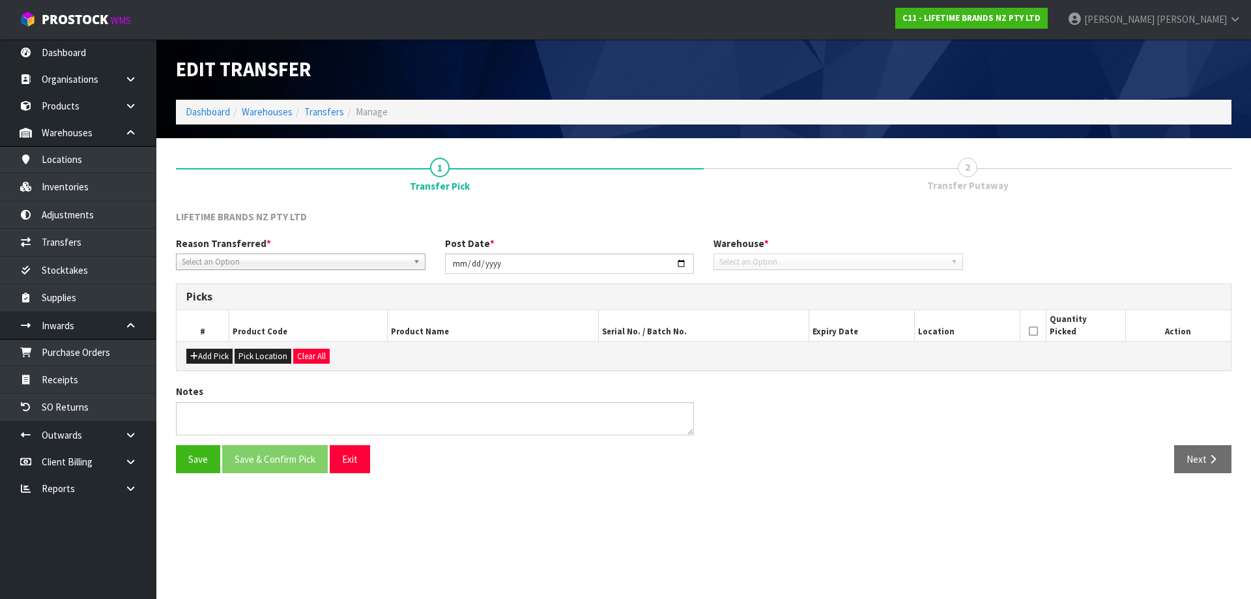
type input "[DATE]"
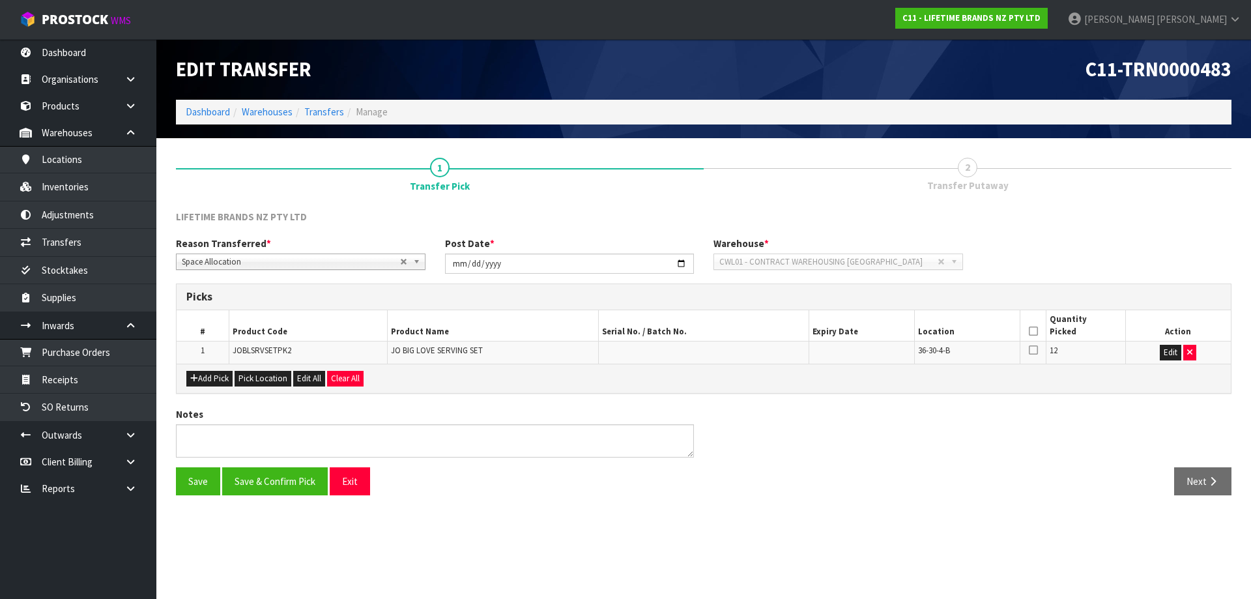
click at [1037, 332] on icon at bounding box center [1033, 331] width 9 height 1
click at [250, 476] on button "Save & Confirm Pick" at bounding box center [275, 481] width 106 height 28
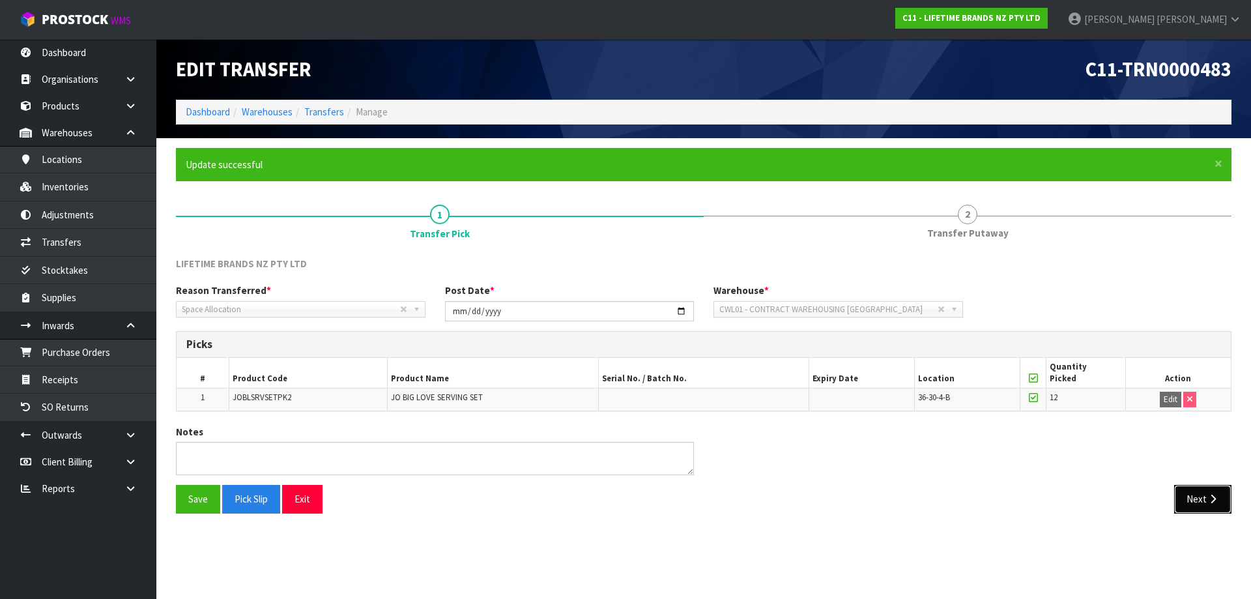
click at [1200, 504] on button "Next" at bounding box center [1202, 499] width 57 height 28
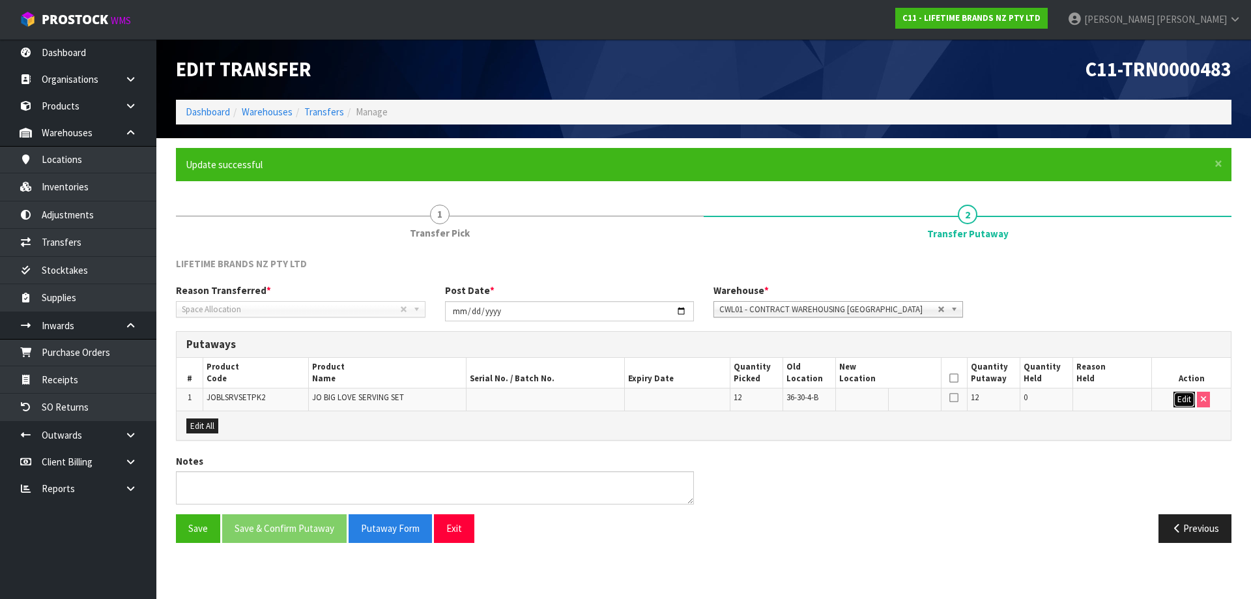
drag, startPoint x: 1180, startPoint y: 395, endPoint x: 879, endPoint y: 379, distance: 301.4
click at [1180, 394] on button "Edit" at bounding box center [1185, 400] width 22 height 16
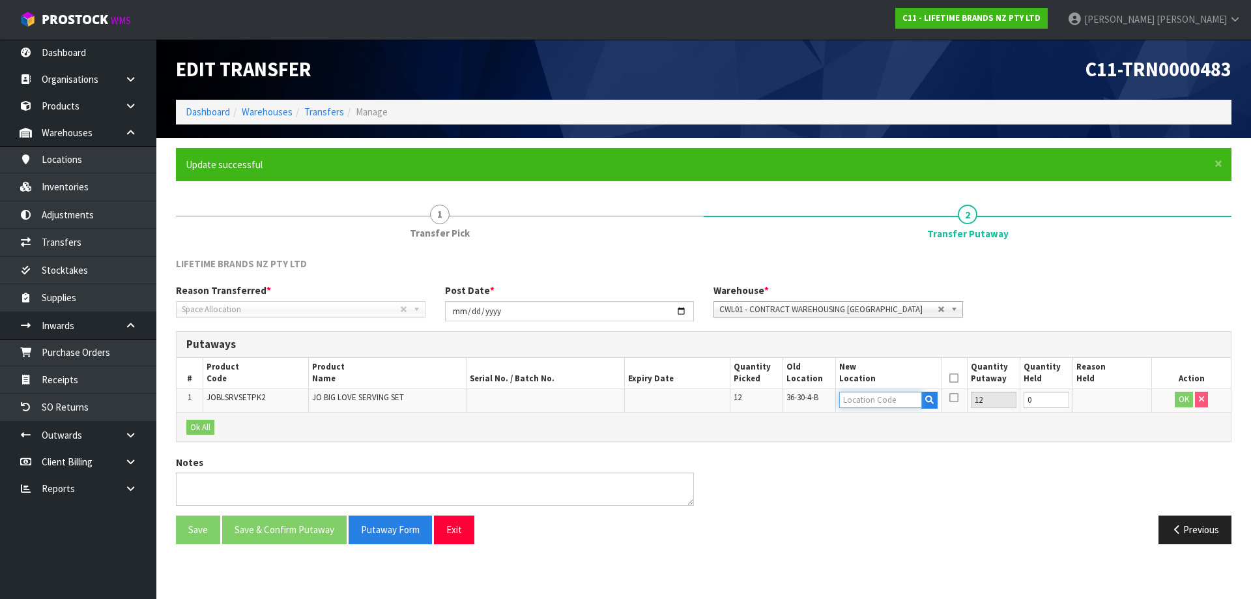
click at [883, 396] on input "text" at bounding box center [880, 400] width 83 height 16
type input "36-29-3-A"
click at [1178, 398] on button "OK" at bounding box center [1184, 400] width 18 height 16
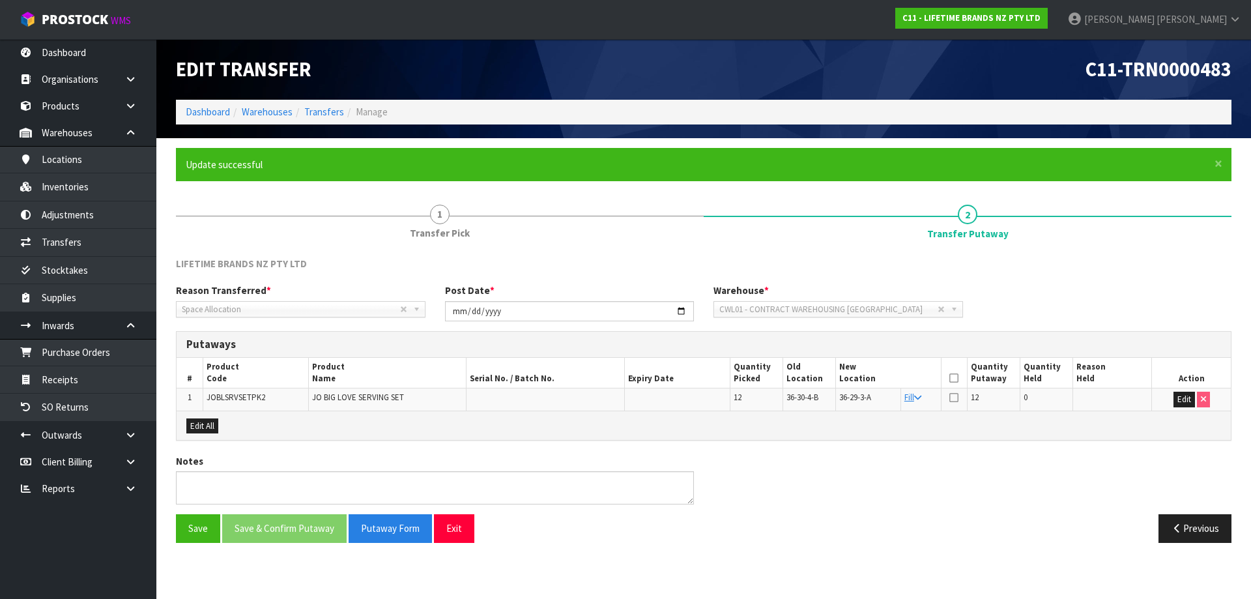
click at [955, 378] on icon at bounding box center [953, 378] width 9 height 1
click at [280, 525] on button "Save & Confirm Putaway" at bounding box center [284, 528] width 124 height 28
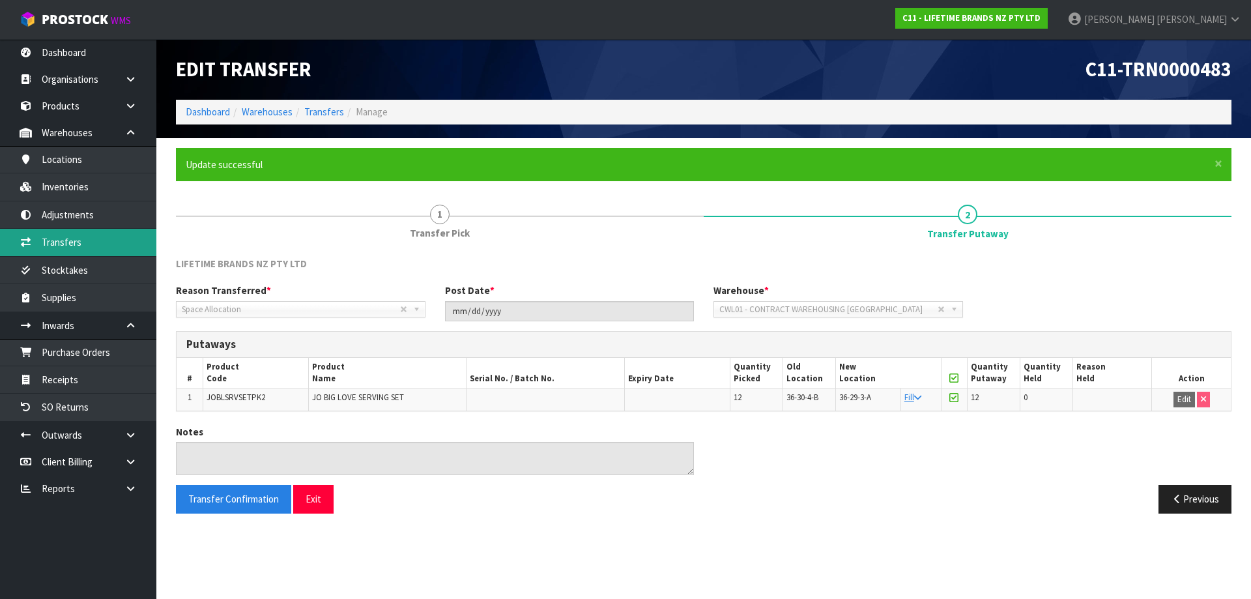
drag, startPoint x: 68, startPoint y: 235, endPoint x: 79, endPoint y: 235, distance: 11.1
click at [69, 235] on link "Transfers" at bounding box center [78, 242] width 156 height 27
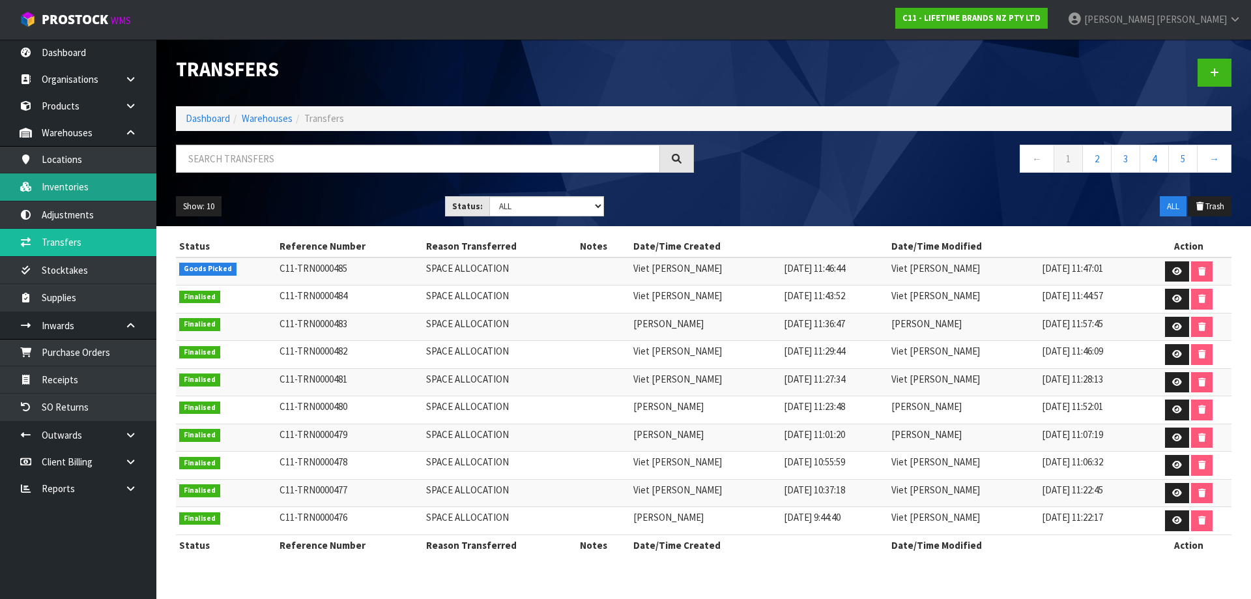
click at [81, 184] on link "Inventories" at bounding box center [78, 186] width 156 height 27
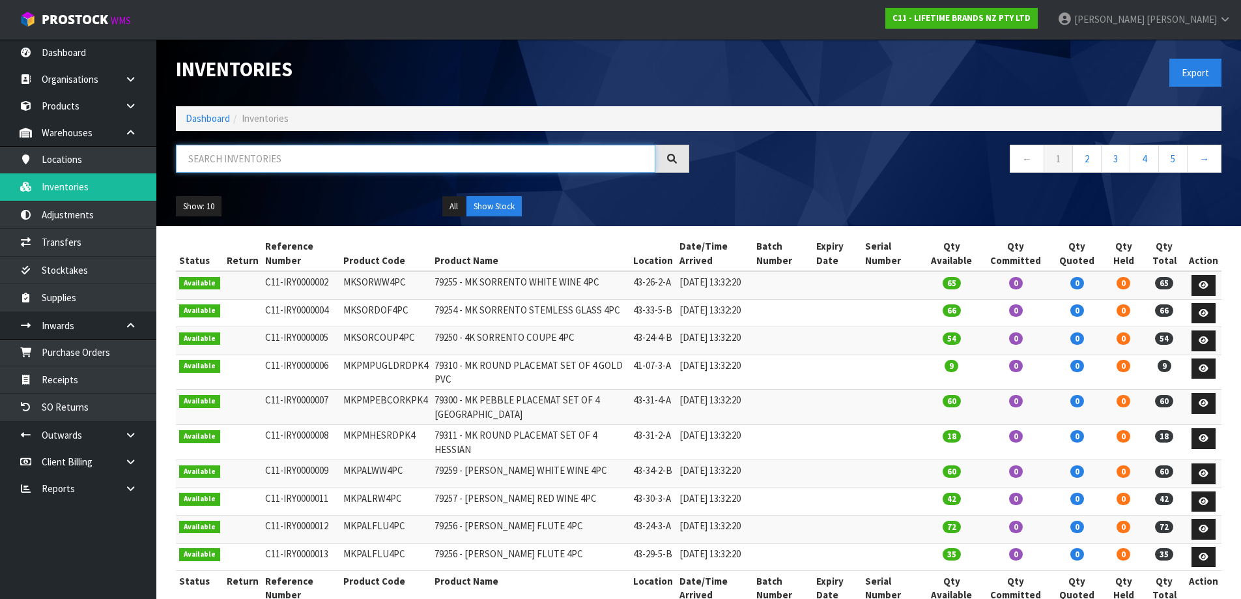
click at [246, 159] on input "text" at bounding box center [416, 159] width 480 height 28
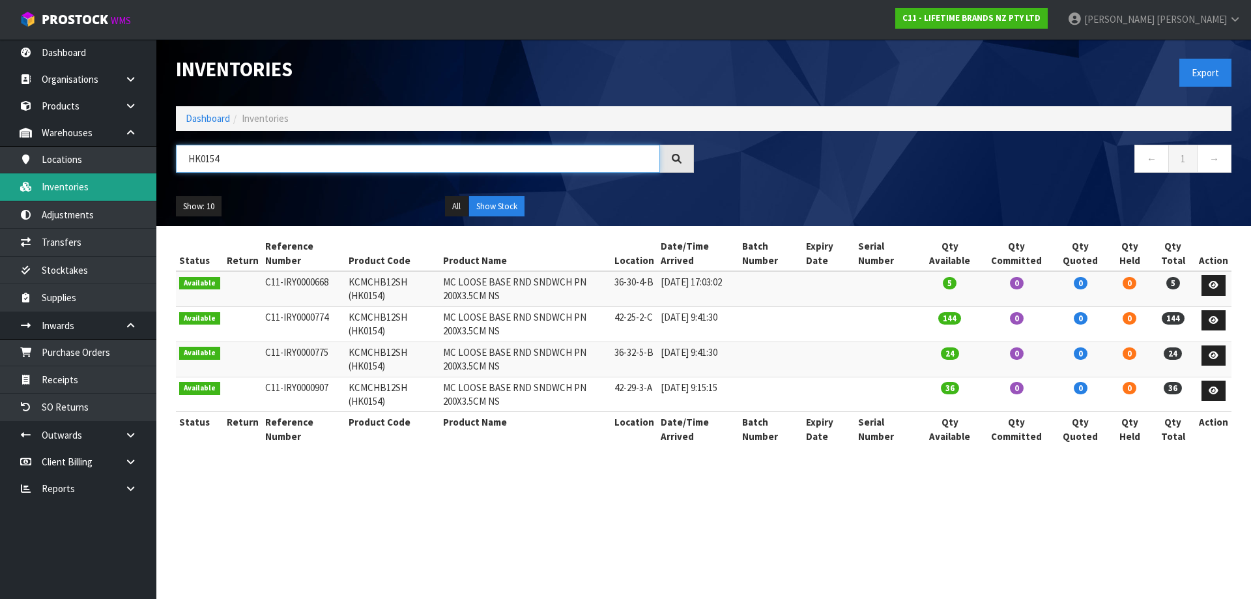
drag, startPoint x: 263, startPoint y: 158, endPoint x: 78, endPoint y: 177, distance: 185.4
click at [78, 177] on body "Toggle navigation ProStock WMS C11 - LIFETIME BRANDS NZ PTY LTD [PERSON_NAME] L…" at bounding box center [625, 299] width 1251 height 599
type input "HK0154"
click at [387, 277] on td "KCMCHB12SH (HK0154)" at bounding box center [392, 288] width 94 height 35
click at [384, 276] on td "KCMCHB12SH (HK0154)" at bounding box center [392, 288] width 94 height 35
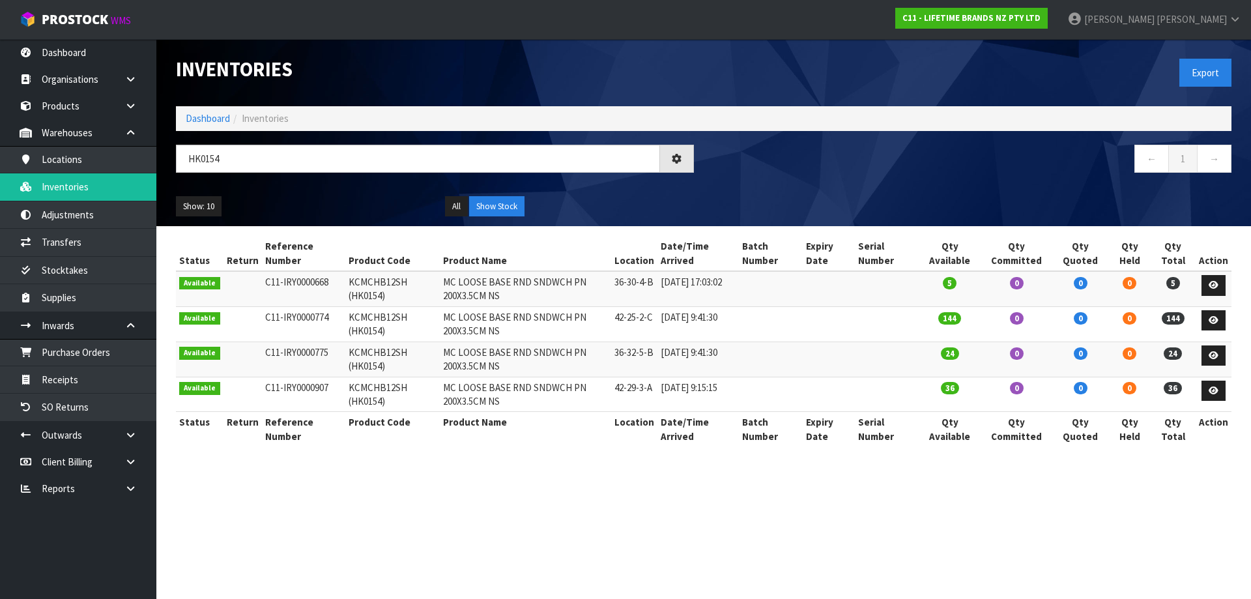
click at [378, 283] on td "KCMCHB12SH (HK0154)" at bounding box center [392, 288] width 94 height 35
copy td "KCMCHB12SH"
click at [74, 247] on link "Transfers" at bounding box center [78, 242] width 156 height 27
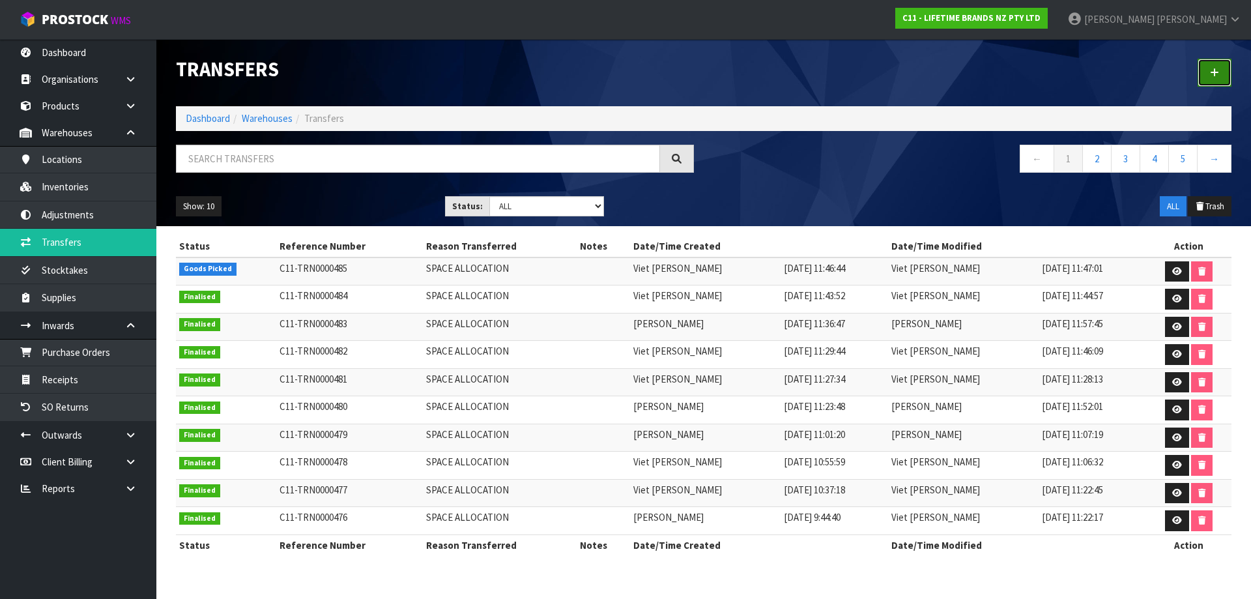
click at [1220, 74] on link at bounding box center [1215, 73] width 34 height 28
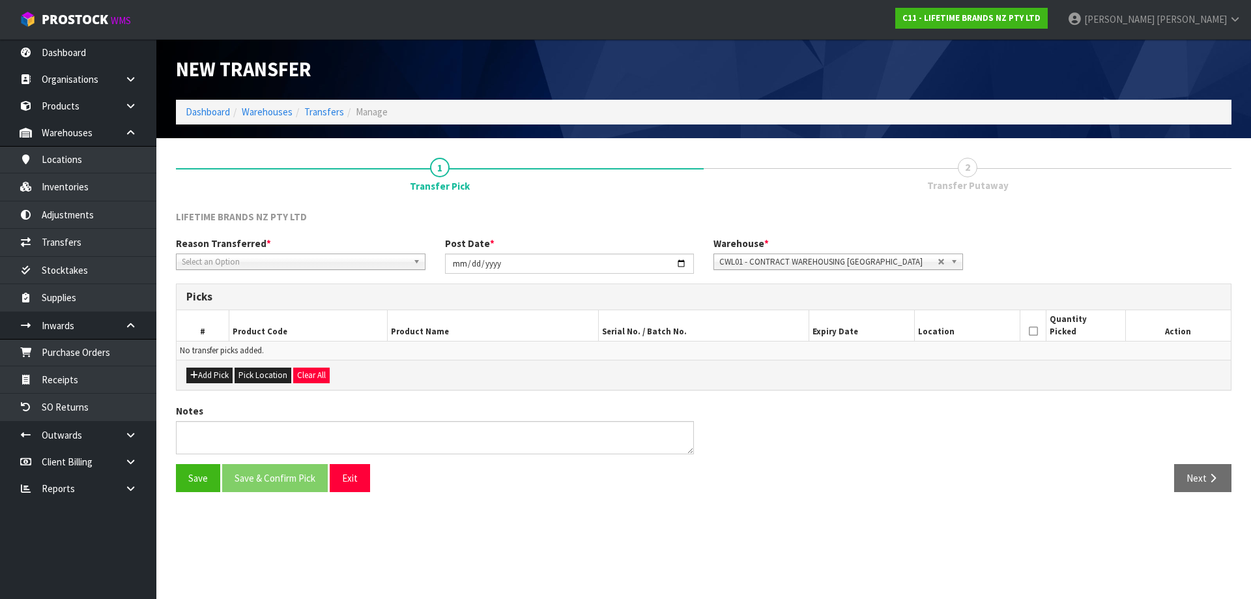
click at [313, 266] on span "Select an Option" at bounding box center [295, 262] width 226 height 16
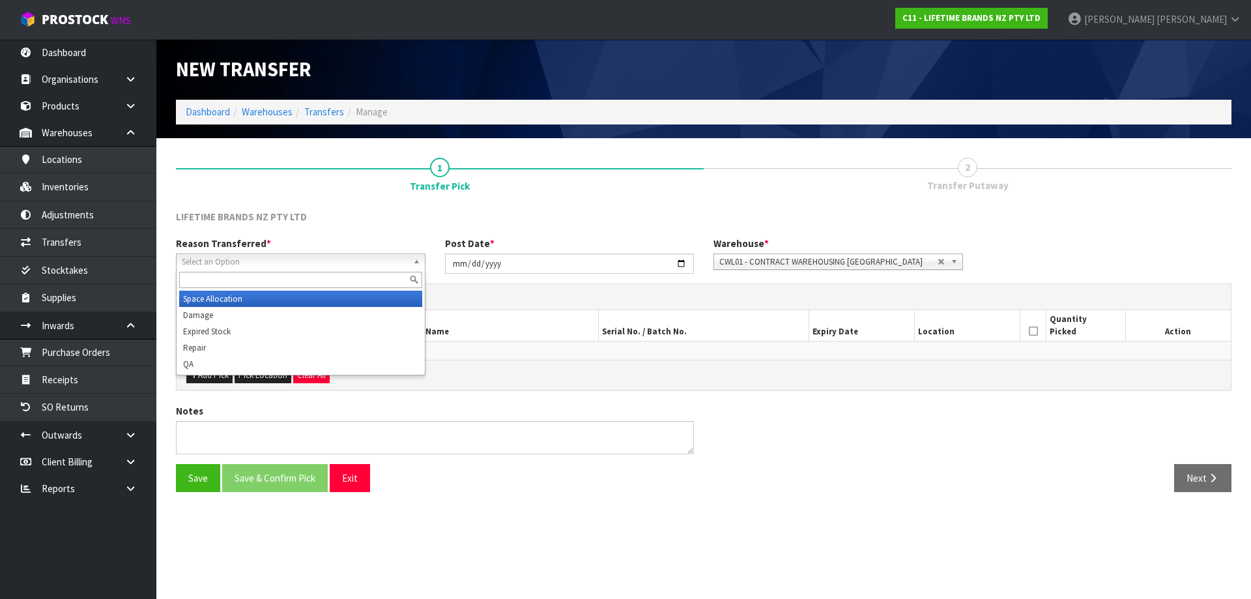
click at [227, 300] on li "Space Allocation" at bounding box center [300, 299] width 243 height 16
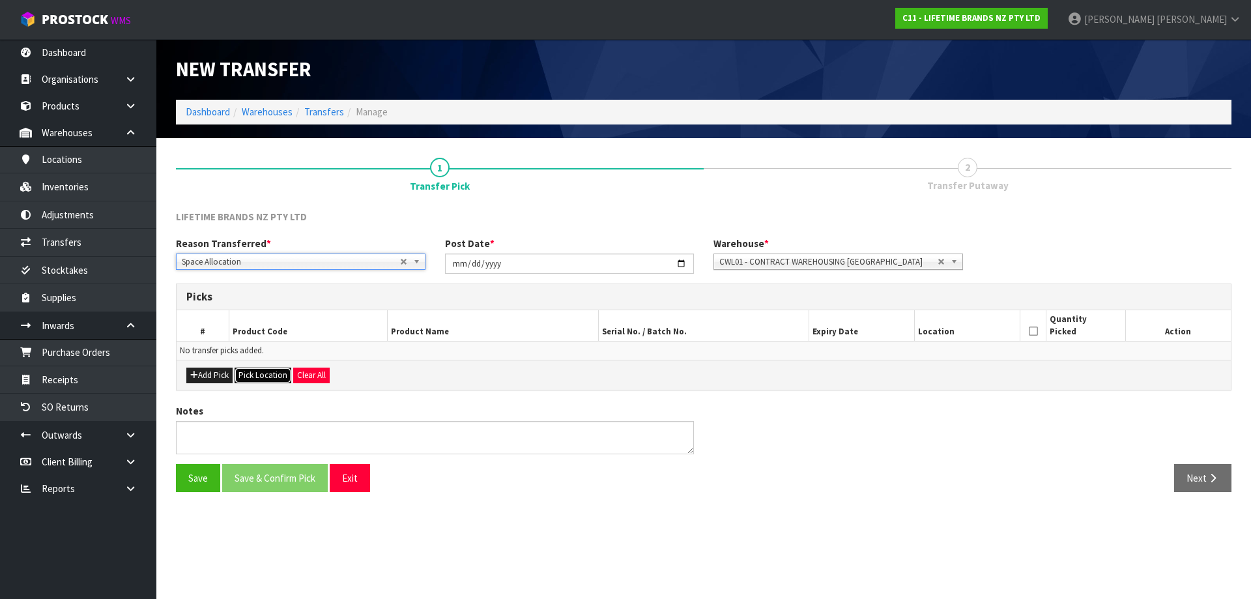
click at [255, 373] on button "Pick Location" at bounding box center [263, 375] width 57 height 16
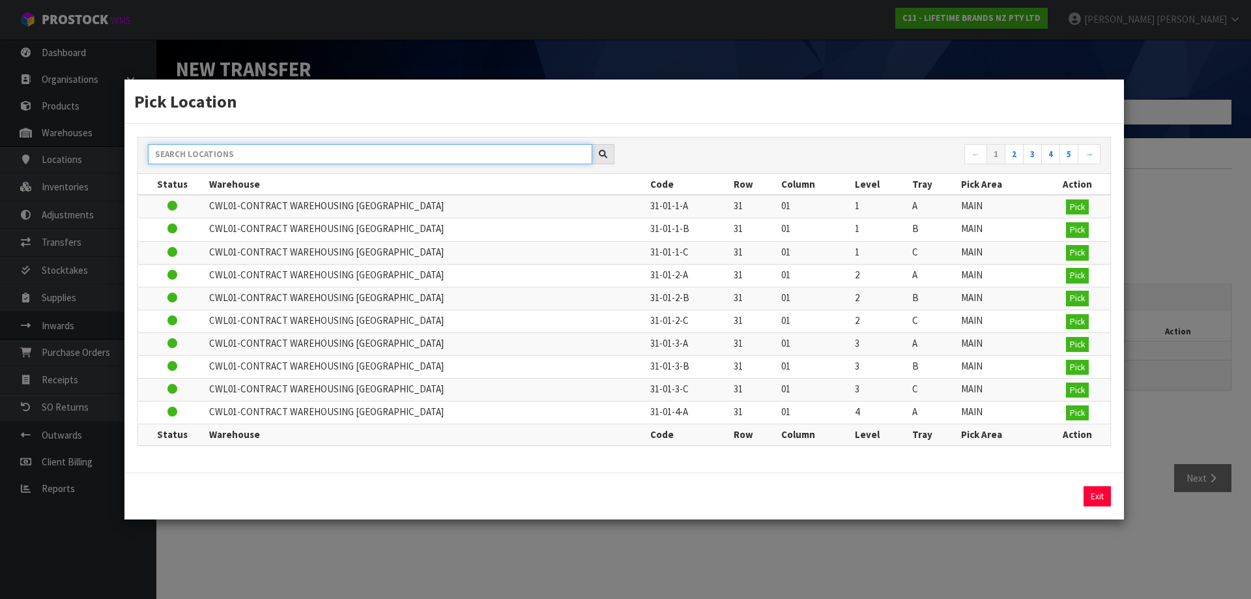
click at [310, 152] on input "text" at bounding box center [370, 154] width 444 height 20
paste input "KCMCHB12SH"
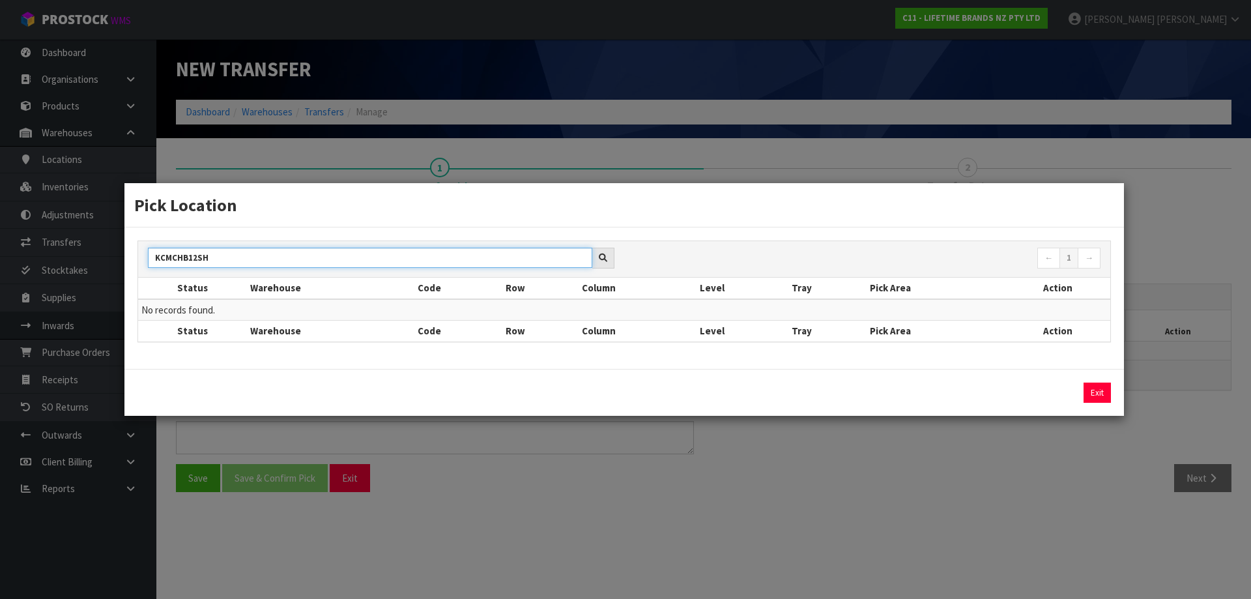
type input "KCMCHB12SH"
click at [850, 154] on div "Pick Location KCMCHB12SH ← 1 → Status Warehouse Code Row Column Level Tray Pick…" at bounding box center [625, 299] width 1251 height 599
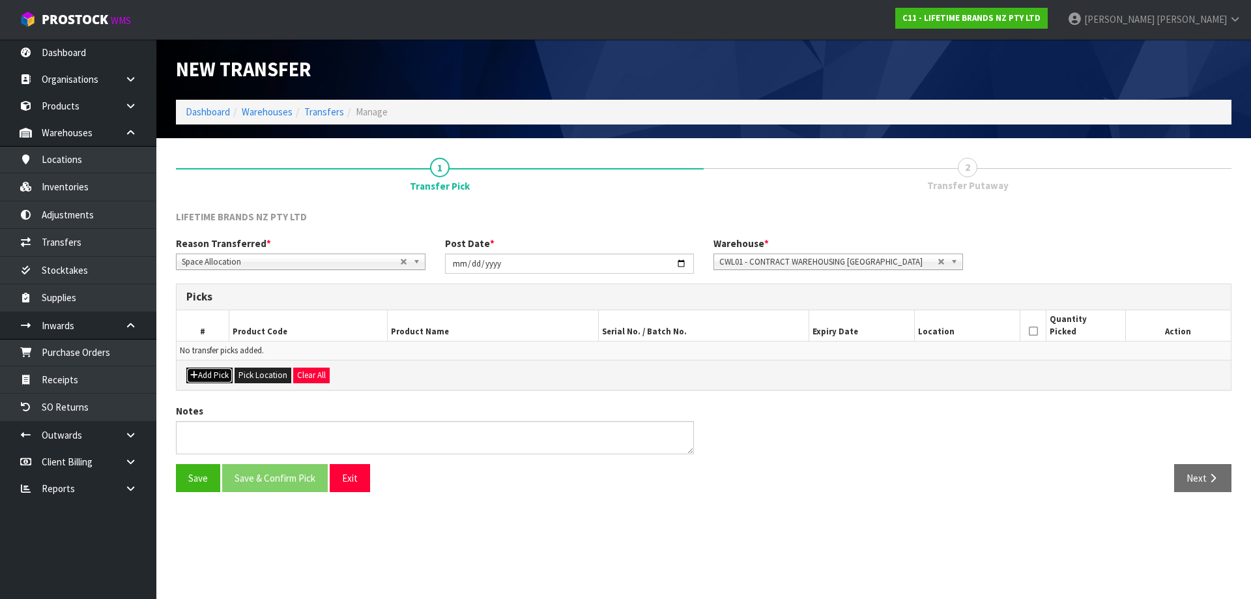
click at [217, 375] on button "Add Pick" at bounding box center [209, 375] width 46 height 16
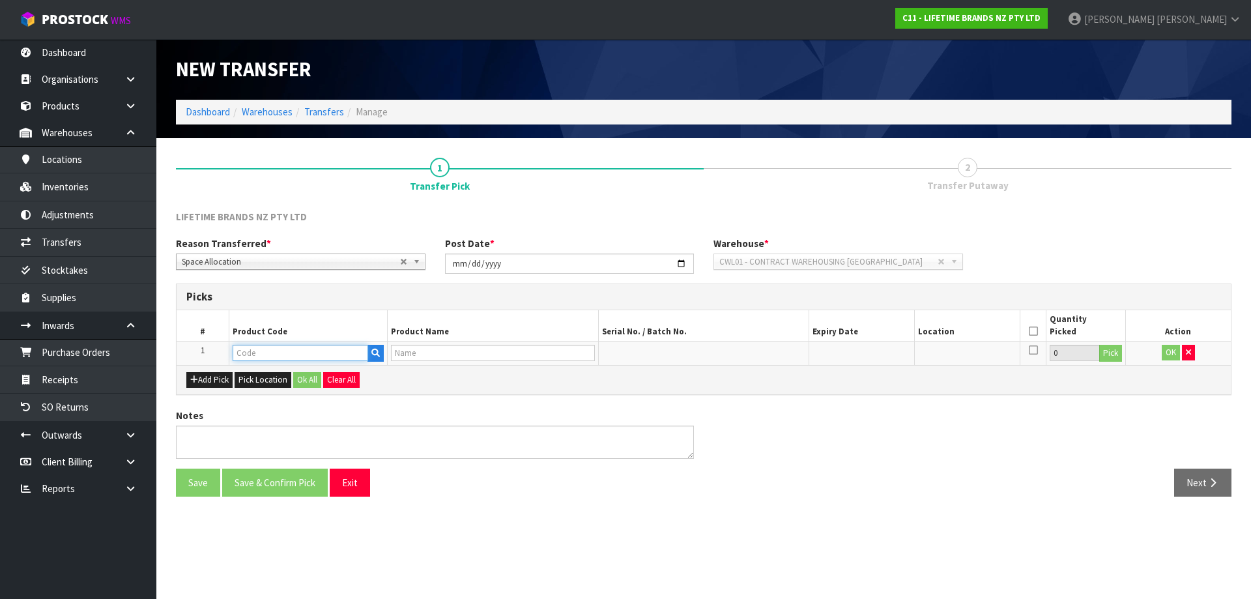
click at [263, 356] on input "text" at bounding box center [301, 353] width 136 height 16
paste input "KCMCHB12SH"
type input "KCMCHB12SH"
click at [326, 371] on link "KCMCHB12SH (HK0154)" at bounding box center [294, 375] width 122 height 18
type input "KCMCHB12SH (HK0154)"
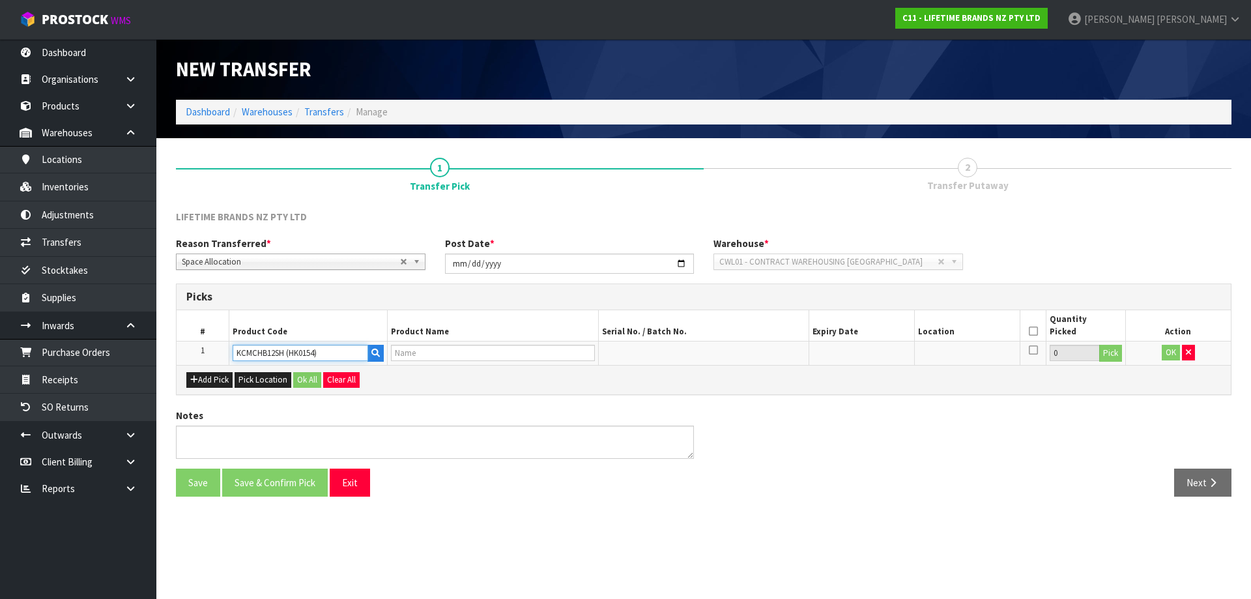
type input "MC LOOSE BASE RND SNDWCH PN 200X3.5CM NS"
click at [1106, 357] on button "Pick" at bounding box center [1110, 353] width 23 height 17
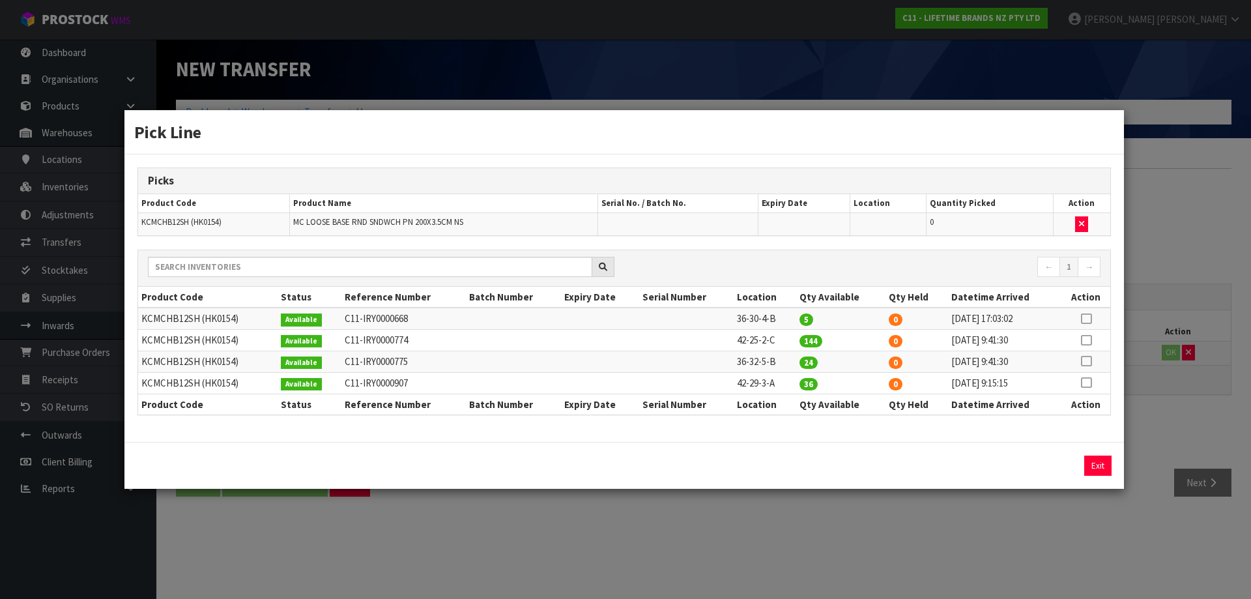
click at [1087, 319] on icon at bounding box center [1086, 319] width 10 height 1
click at [1043, 466] on button "Assign Pick" at bounding box center [1053, 465] width 53 height 20
type input "5"
drag, startPoint x: 1166, startPoint y: 384, endPoint x: 1166, endPoint y: 362, distance: 22.2
click at [1166, 384] on div "Pick Line Picks Product Code Product Name Serial No. / Batch No. Expiry Date Lo…" at bounding box center [625, 299] width 1251 height 599
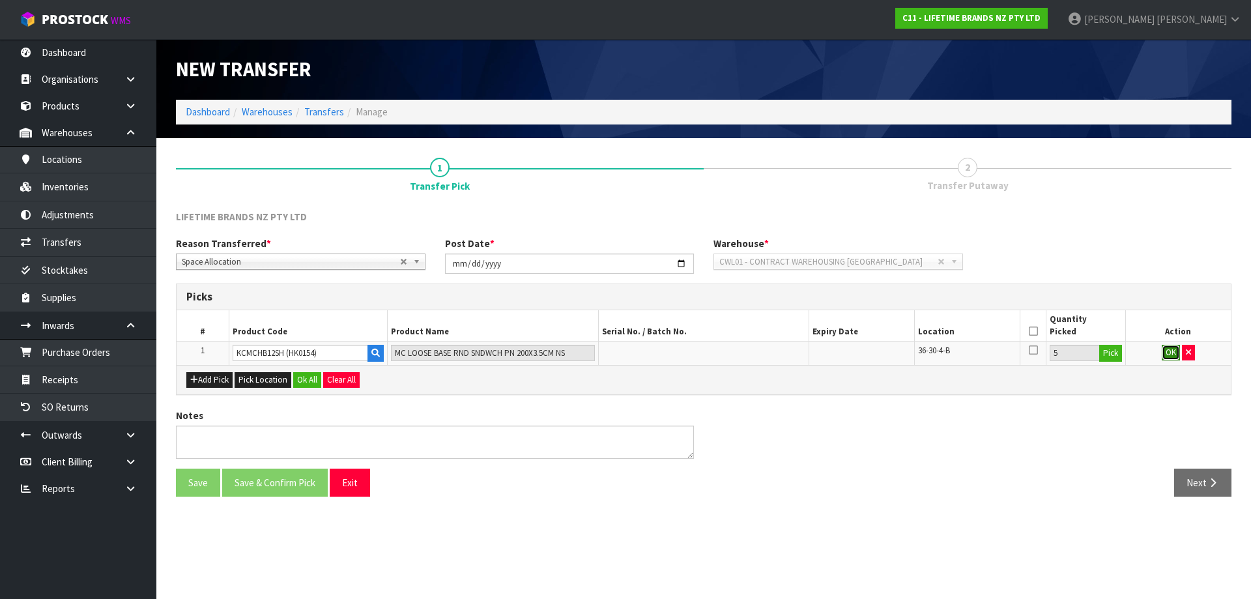
click at [1168, 353] on button "OK" at bounding box center [1171, 353] width 18 height 16
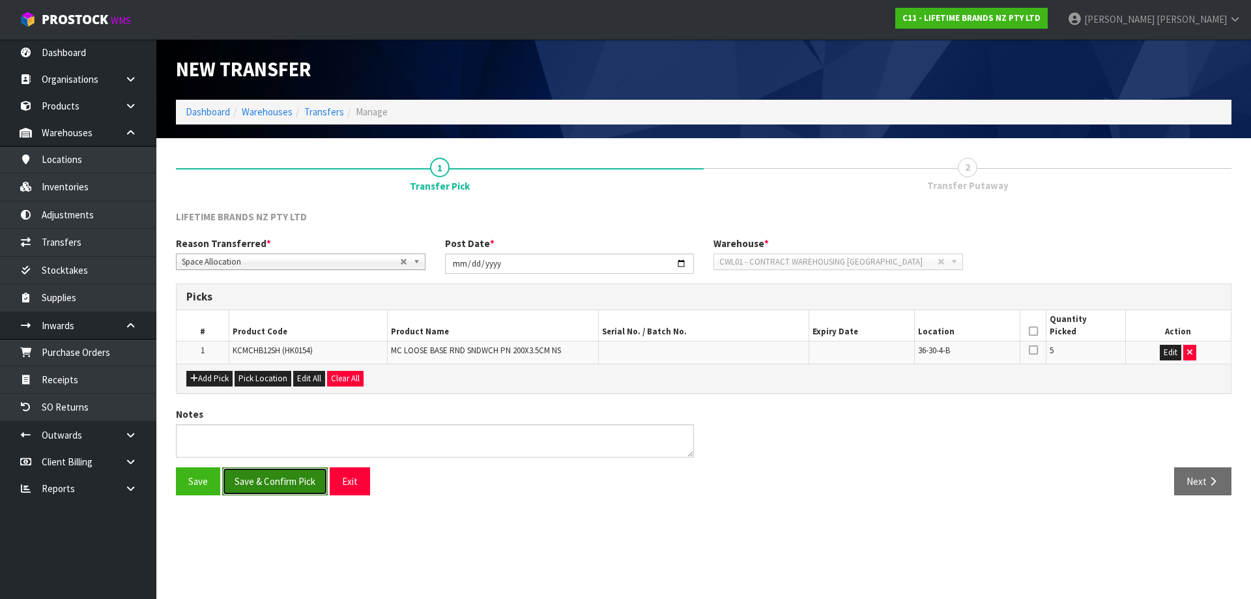
click at [237, 483] on button "Save & Confirm Pick" at bounding box center [275, 481] width 106 height 28
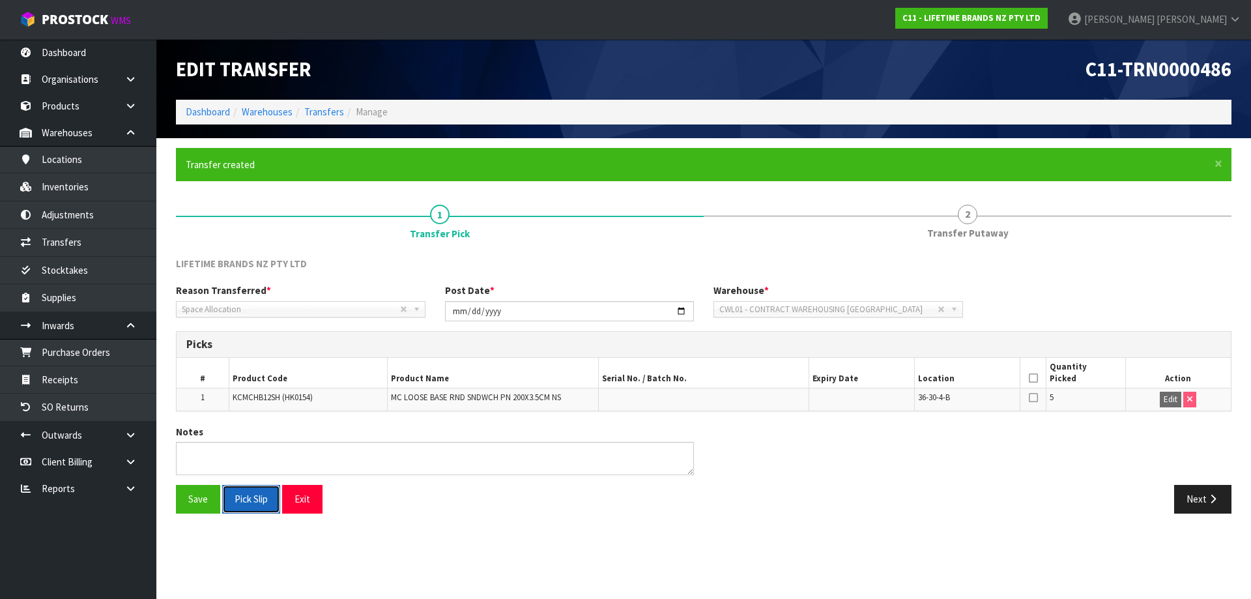
click at [268, 498] on button "Pick Slip" at bounding box center [251, 499] width 58 height 28
click at [1031, 379] on icon at bounding box center [1033, 378] width 9 height 1
click at [195, 508] on button "Save" at bounding box center [198, 499] width 44 height 28
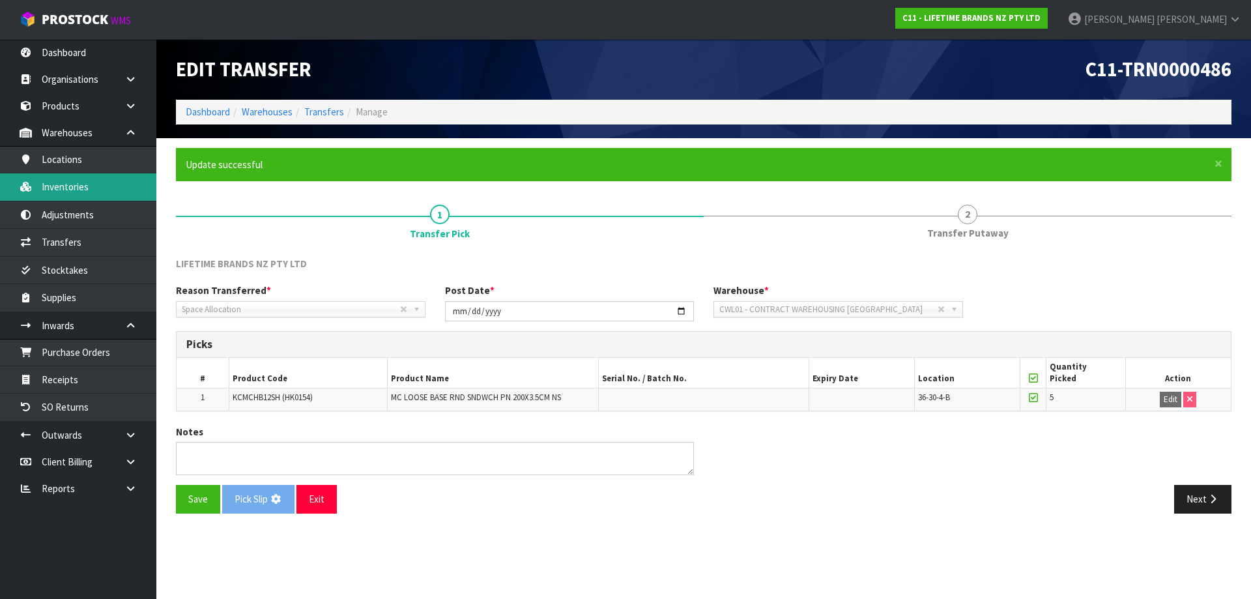
click at [126, 184] on link "Inventories" at bounding box center [78, 186] width 156 height 27
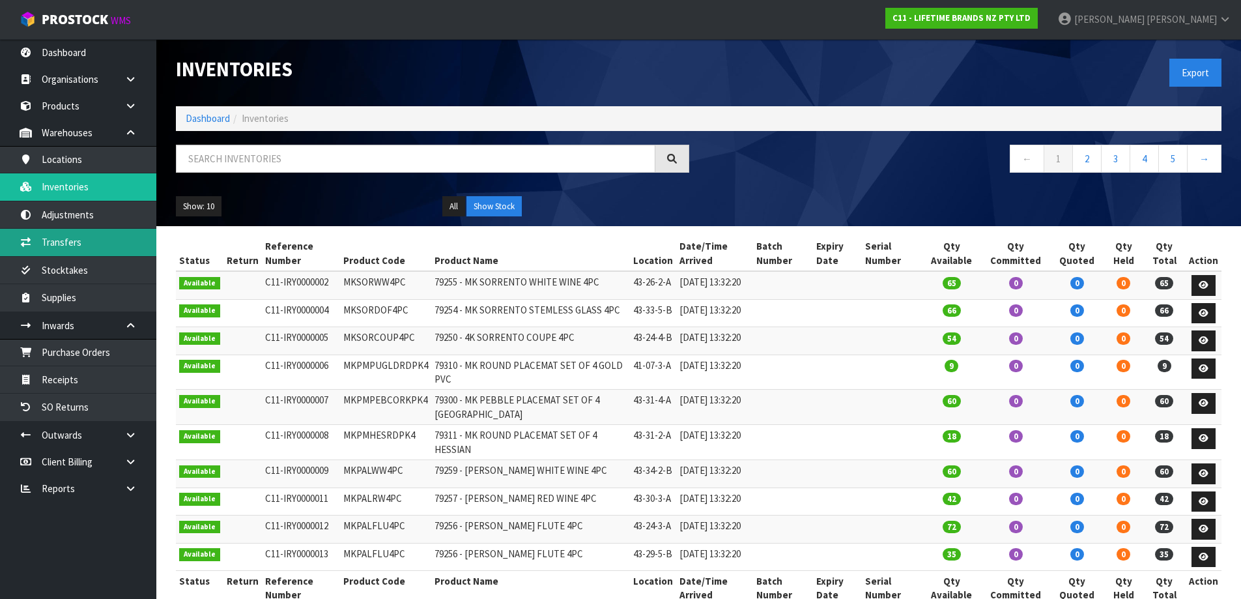
click at [109, 248] on link "Transfers" at bounding box center [78, 242] width 156 height 27
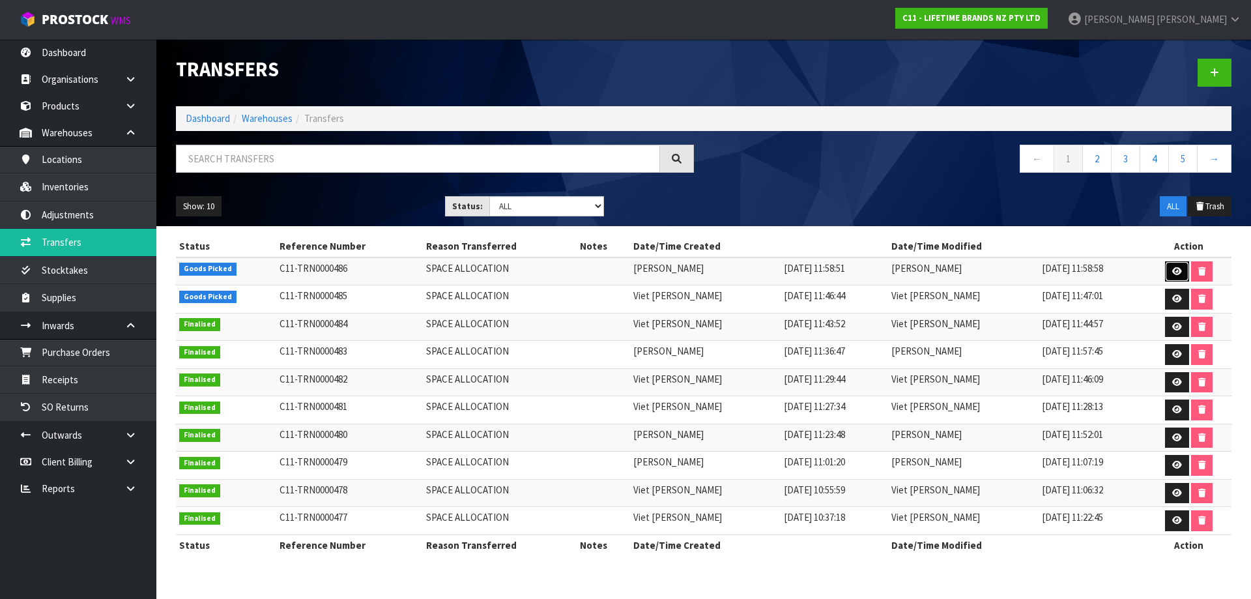
click at [1172, 269] on icon at bounding box center [1177, 271] width 10 height 8
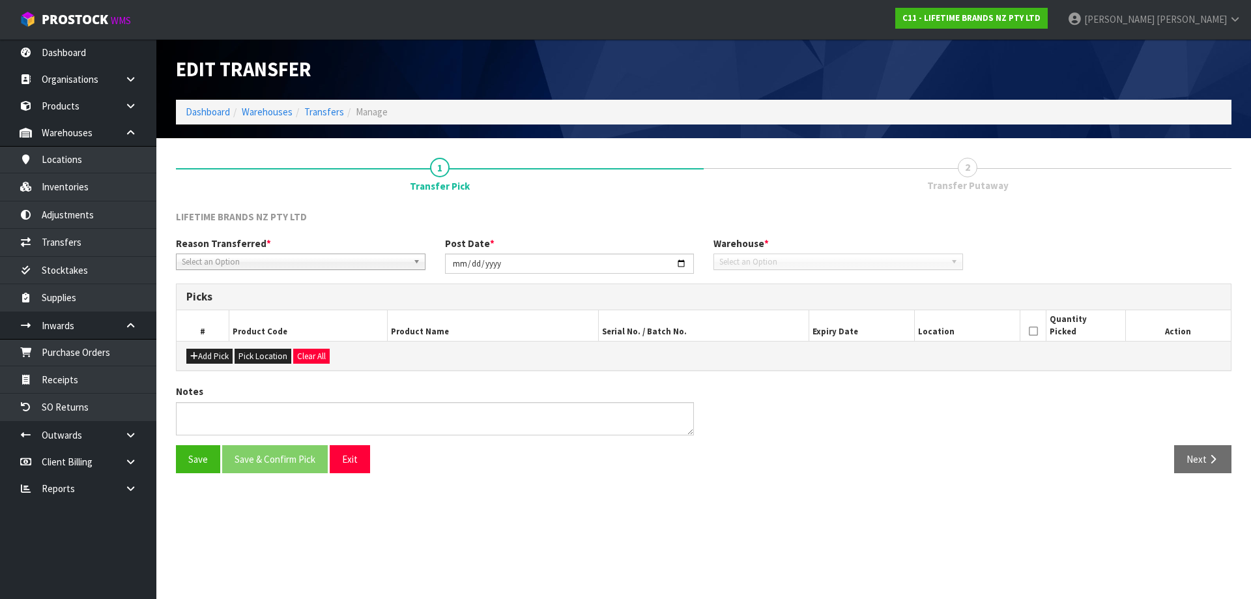
type input "[DATE]"
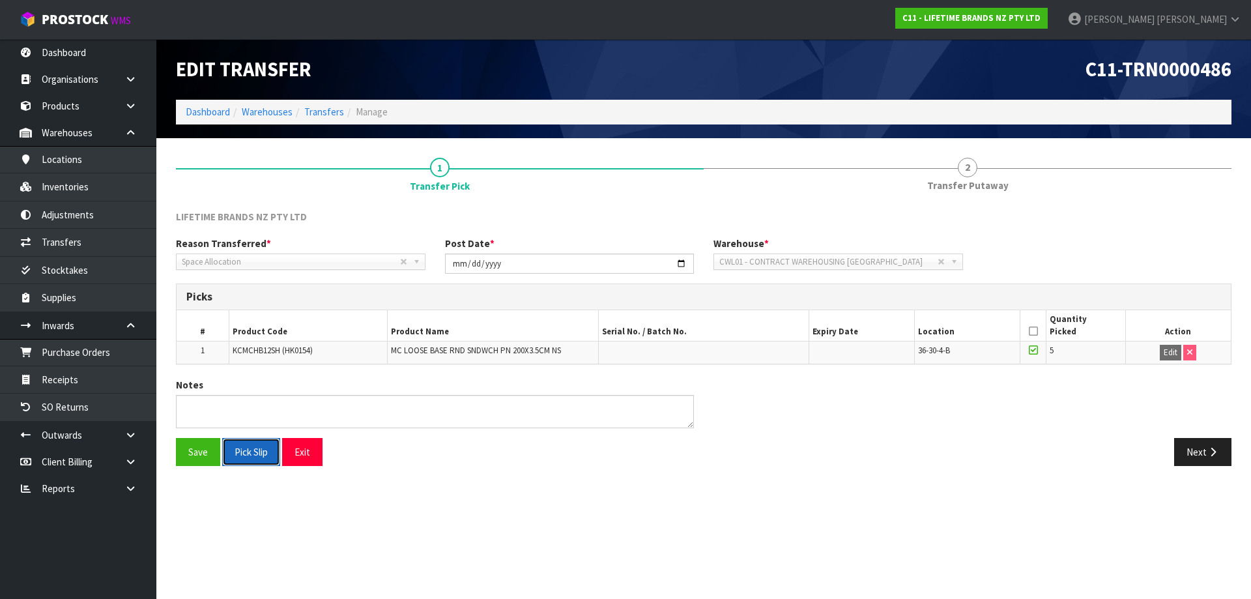
click at [256, 443] on button "Pick Slip" at bounding box center [251, 452] width 58 height 28
click at [1187, 450] on button "Next" at bounding box center [1202, 452] width 57 height 28
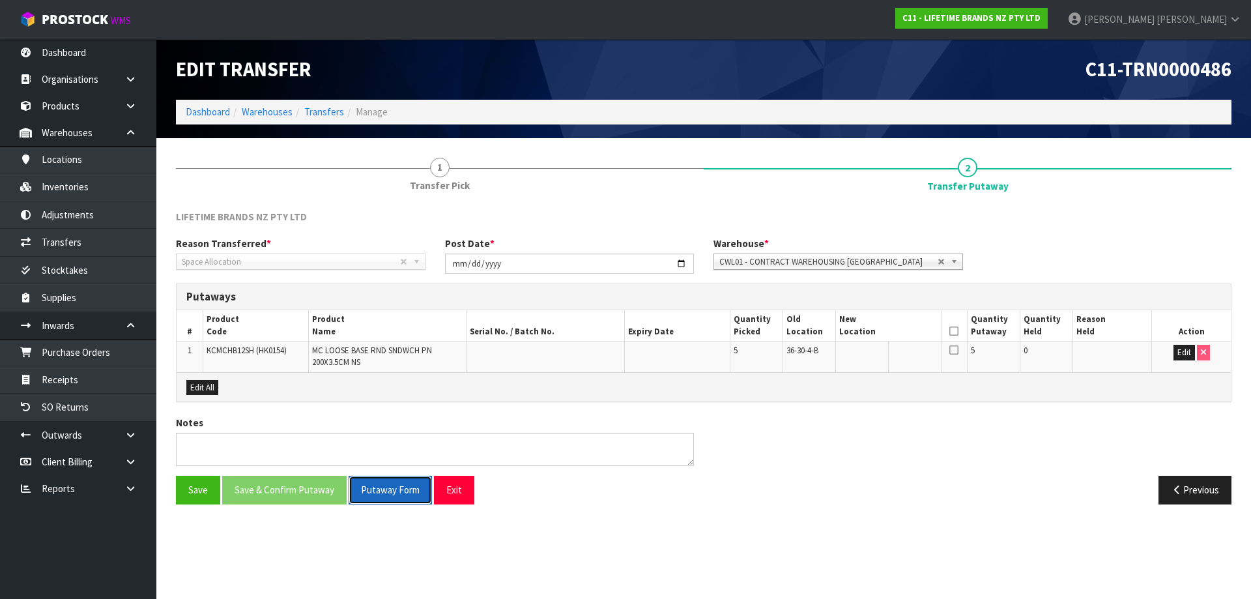
click at [400, 499] on button "Putaway Form" at bounding box center [390, 490] width 83 height 28
click at [71, 183] on link "Inventories" at bounding box center [78, 186] width 156 height 27
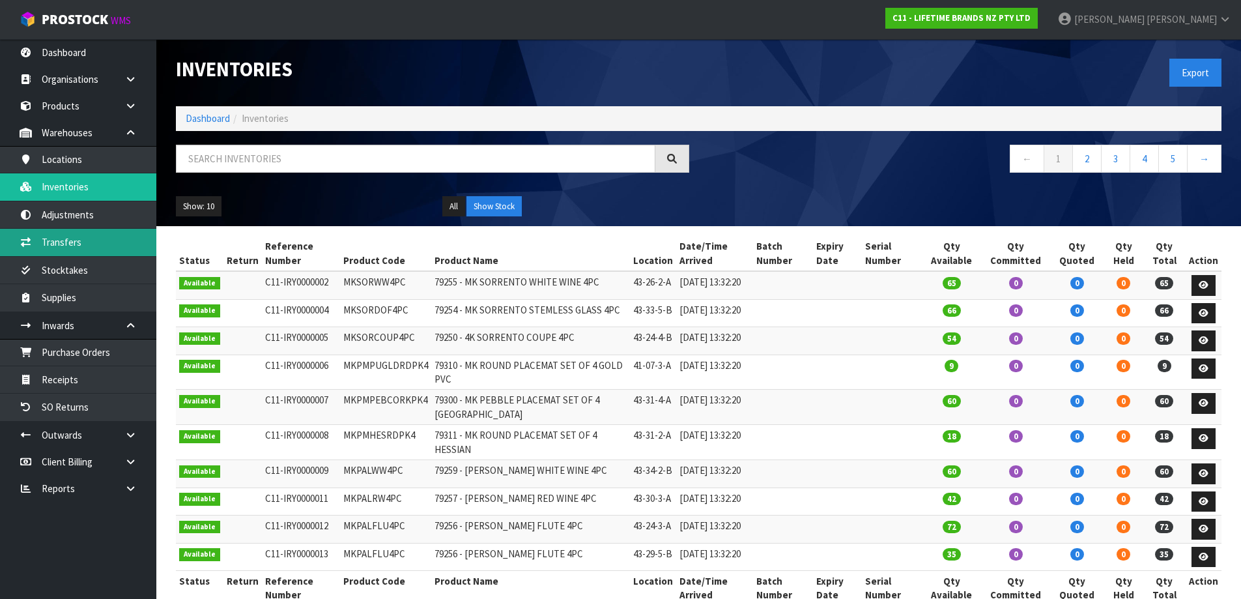
click at [74, 248] on link "Transfers" at bounding box center [78, 242] width 156 height 27
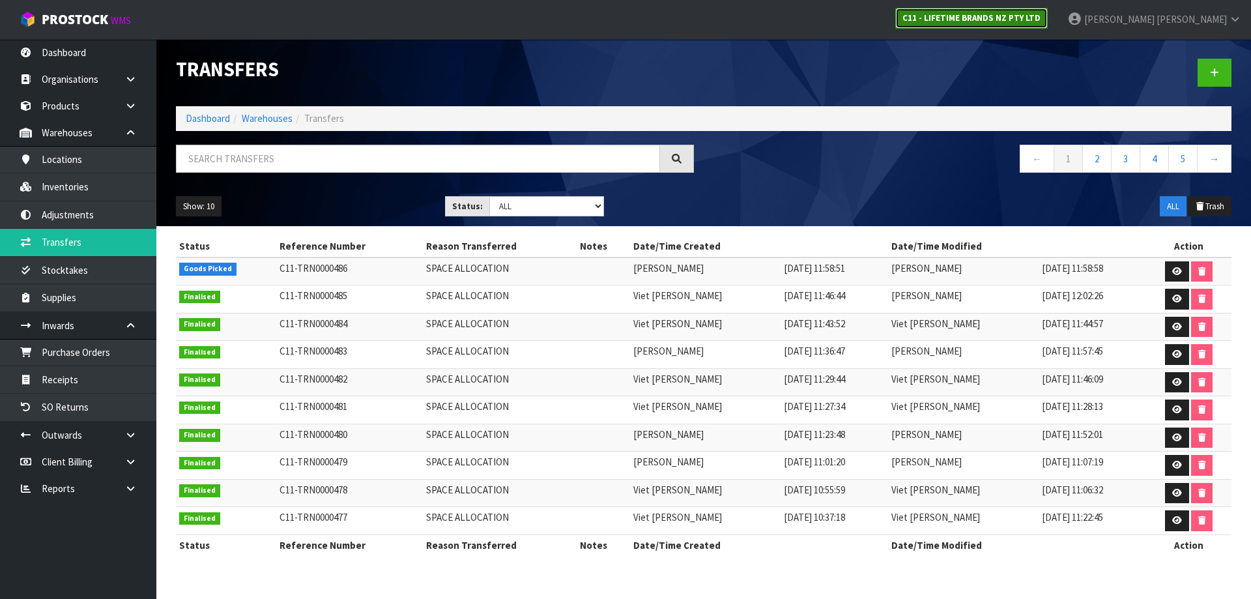
drag, startPoint x: 1034, startPoint y: 22, endPoint x: 1025, endPoint y: 23, distance: 9.1
click at [1033, 23] on strong "C11 - LIFETIME BRANDS NZ PTY LTD" at bounding box center [971, 17] width 138 height 11
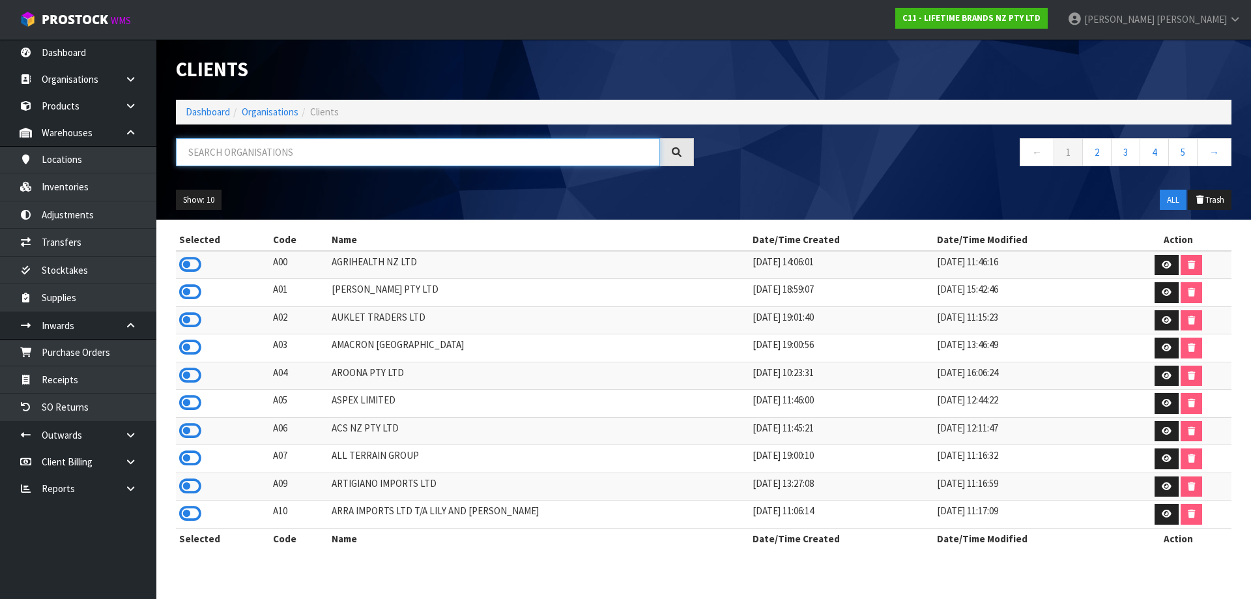
click at [502, 156] on input "text" at bounding box center [418, 152] width 484 height 28
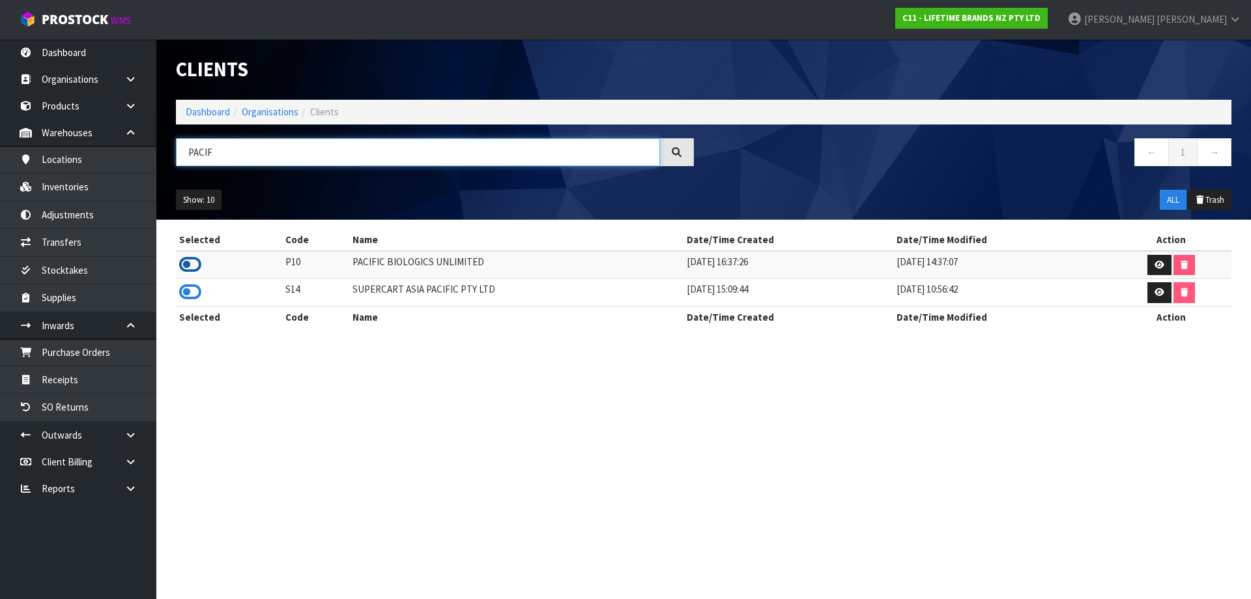
type input "PACIF"
click at [193, 263] on icon at bounding box center [190, 265] width 22 height 20
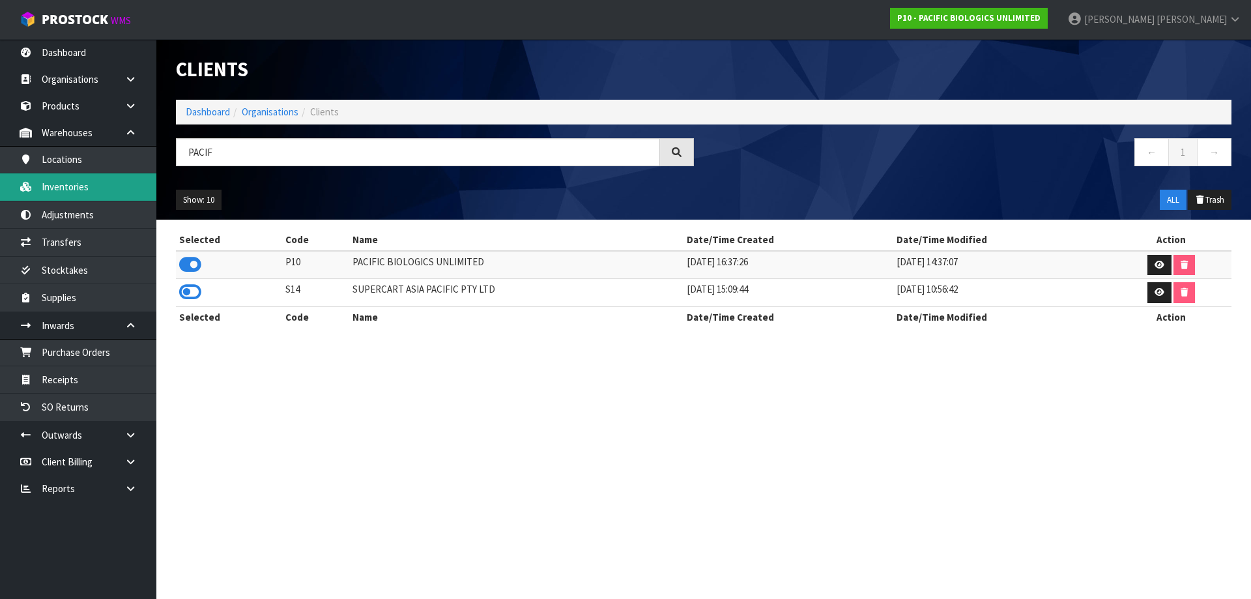
click at [104, 182] on link "Inventories" at bounding box center [78, 186] width 156 height 27
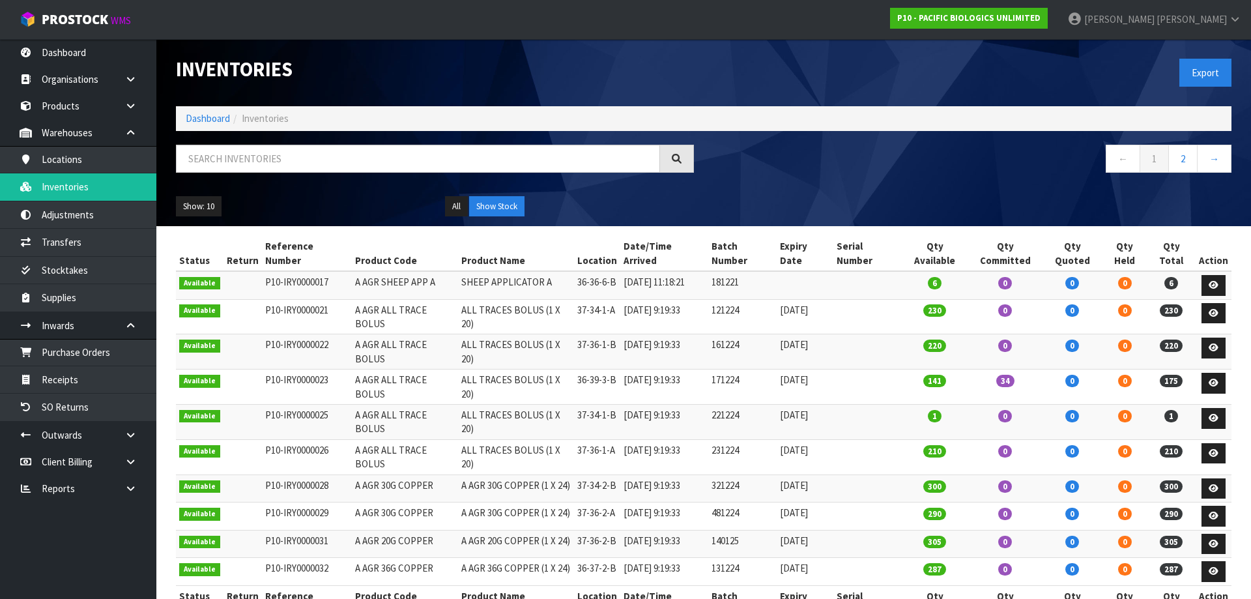
click at [249, 142] on div "Inventories Export Dashboard Inventories ← 1 2 → Show: 10 5 10 25 50 All Show S…" at bounding box center [703, 132] width 1075 height 187
click at [276, 139] on div "Inventories Export Dashboard Inventories ← 1 2 → Show: 10 5 10 25 50 All Show S…" at bounding box center [703, 132] width 1075 height 187
click at [272, 149] on input "text" at bounding box center [418, 159] width 484 height 28
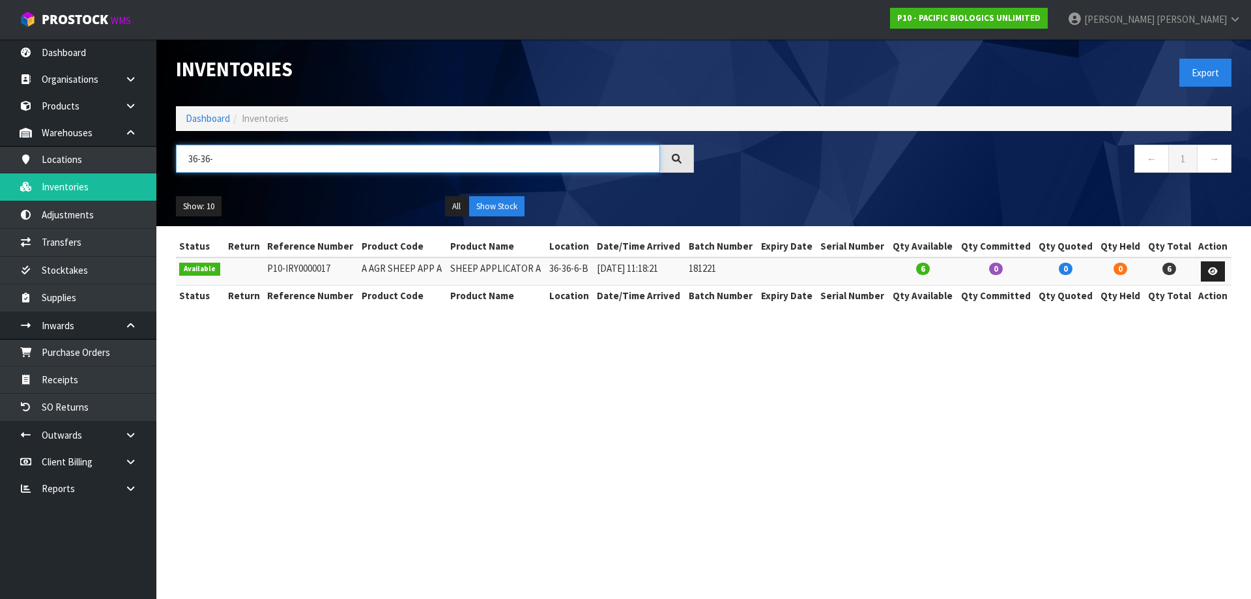
type input "36-36-"
click at [568, 266] on td "36-36-6-B" at bounding box center [570, 271] width 48 height 28
copy tr "36-36-6-B"
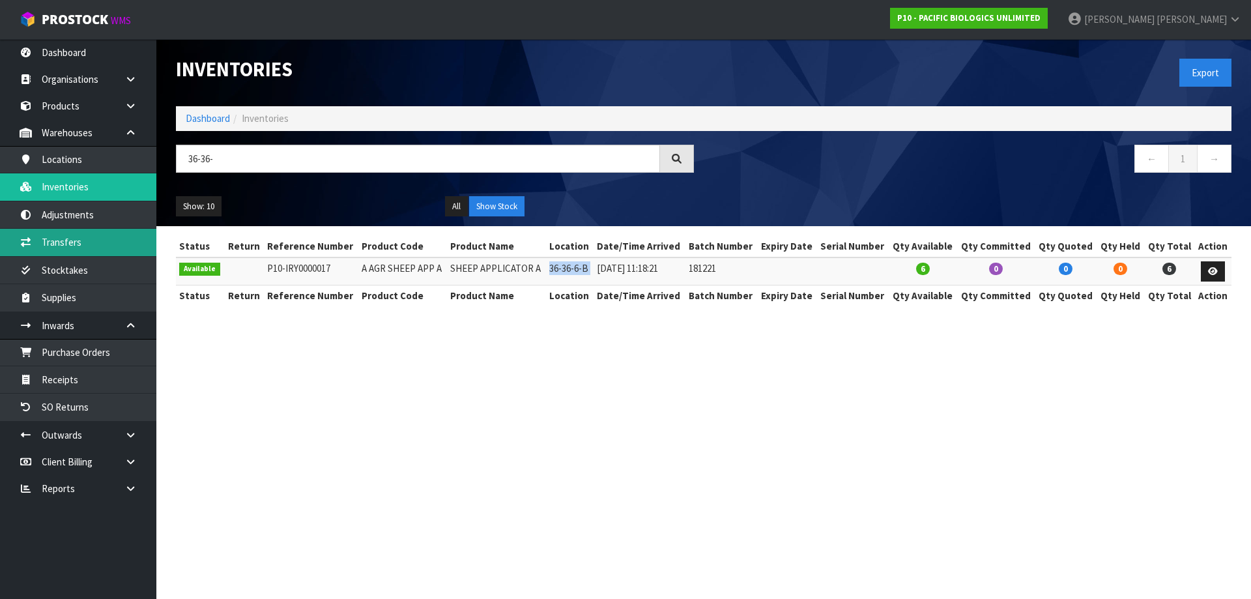
click at [79, 242] on link "Transfers" at bounding box center [78, 242] width 156 height 27
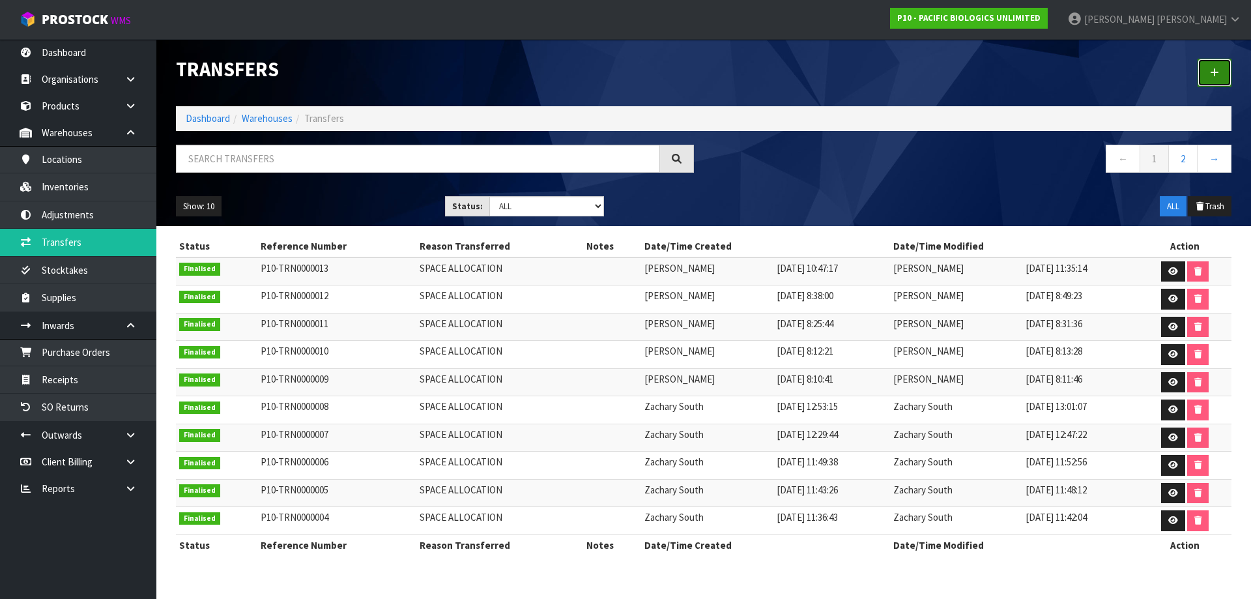
click at [1216, 75] on icon at bounding box center [1214, 73] width 9 height 10
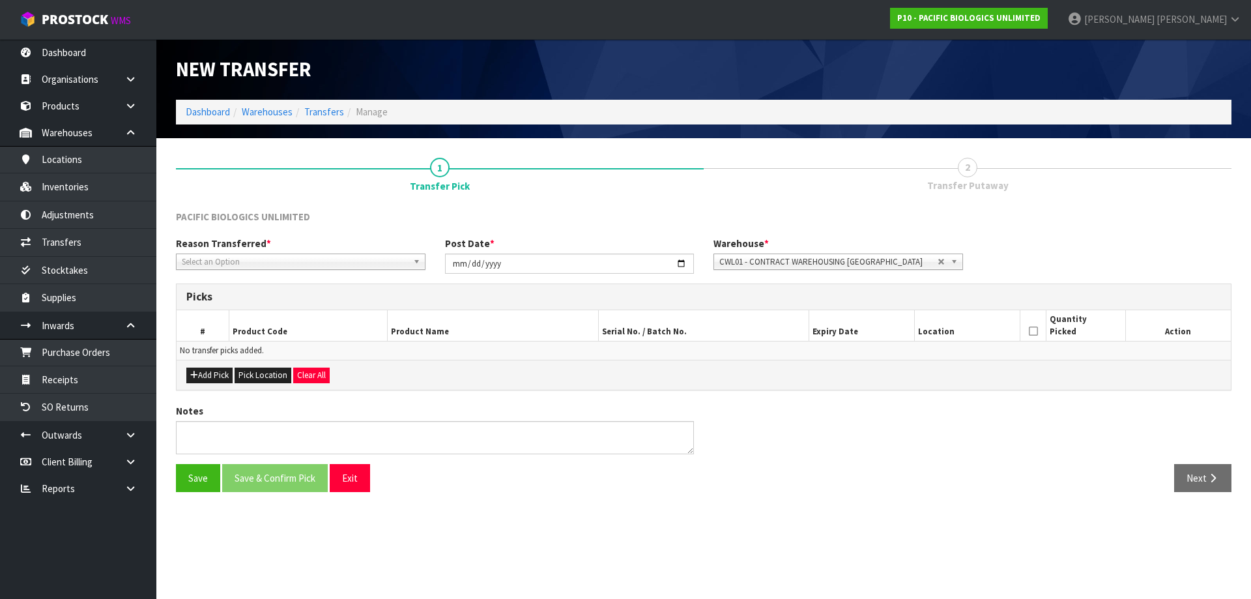
click at [271, 257] on span "Select an Option" at bounding box center [295, 262] width 226 height 16
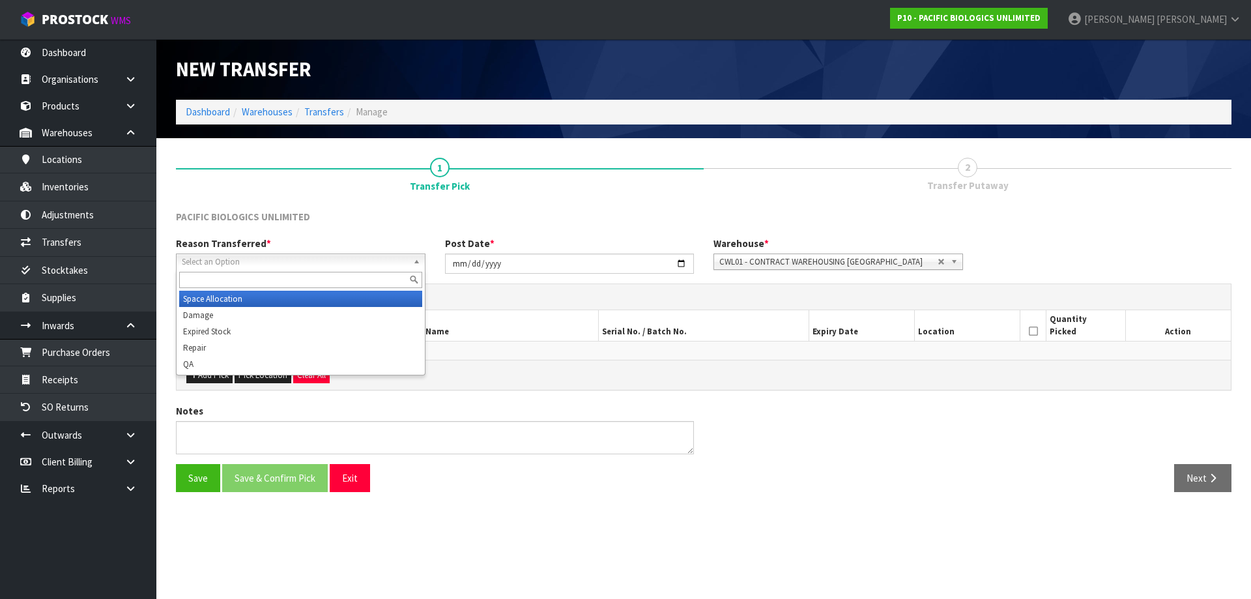
click at [255, 295] on li "Space Allocation" at bounding box center [300, 299] width 243 height 16
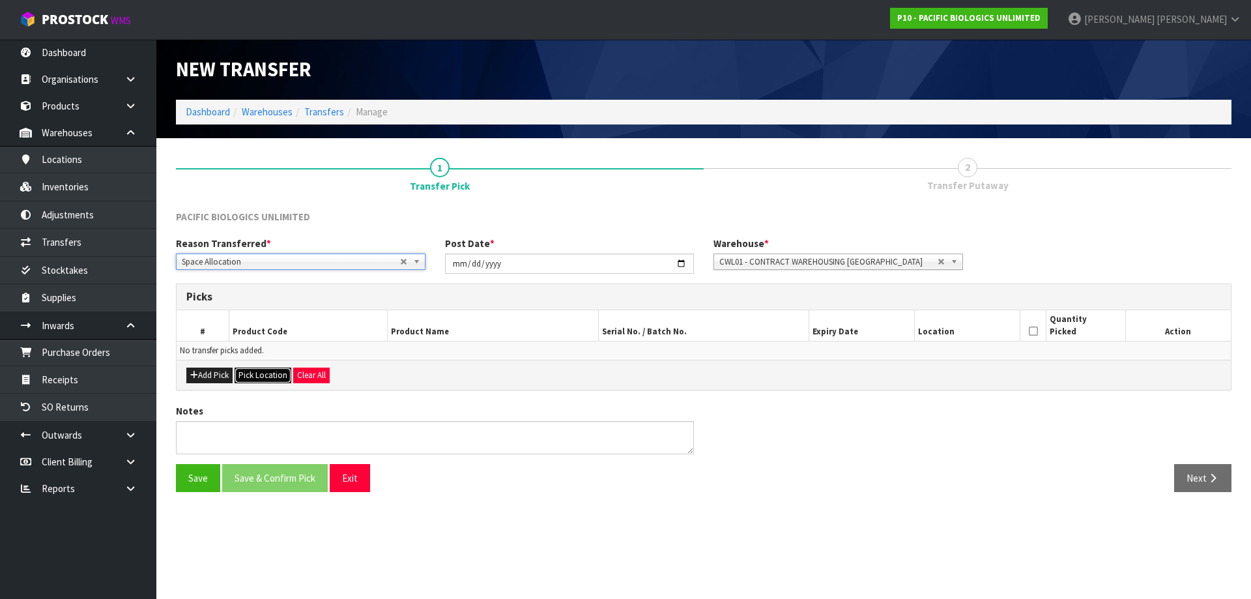
click at [266, 376] on button "Pick Location" at bounding box center [263, 375] width 57 height 16
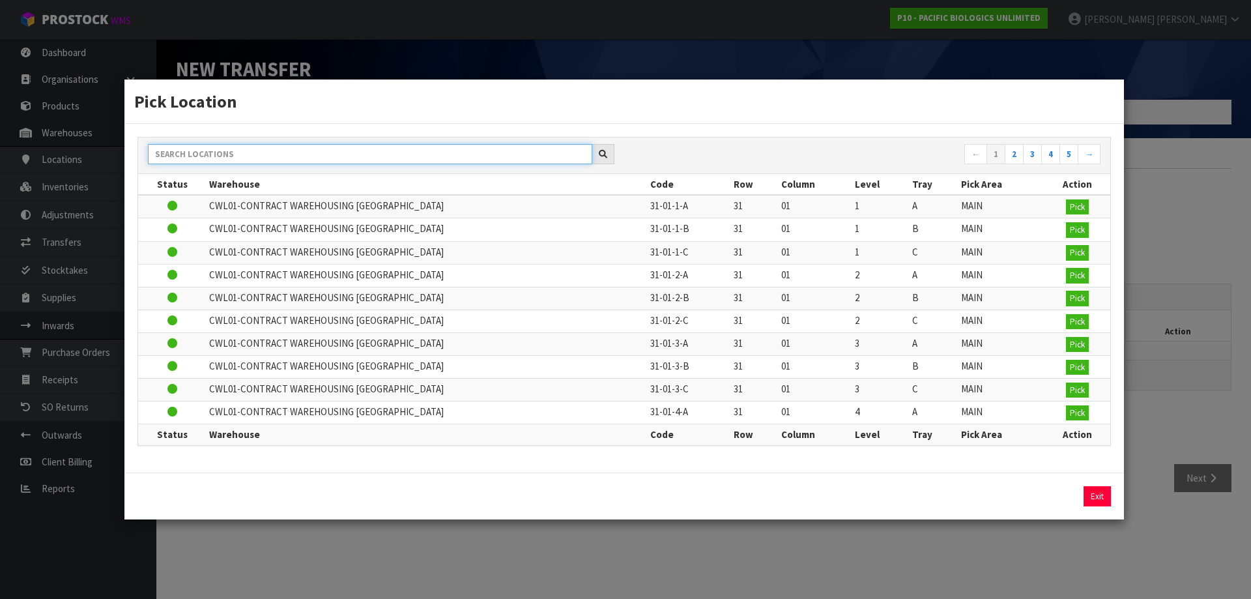
click at [301, 151] on input "text" at bounding box center [370, 154] width 444 height 20
paste input "36-36-6-B"
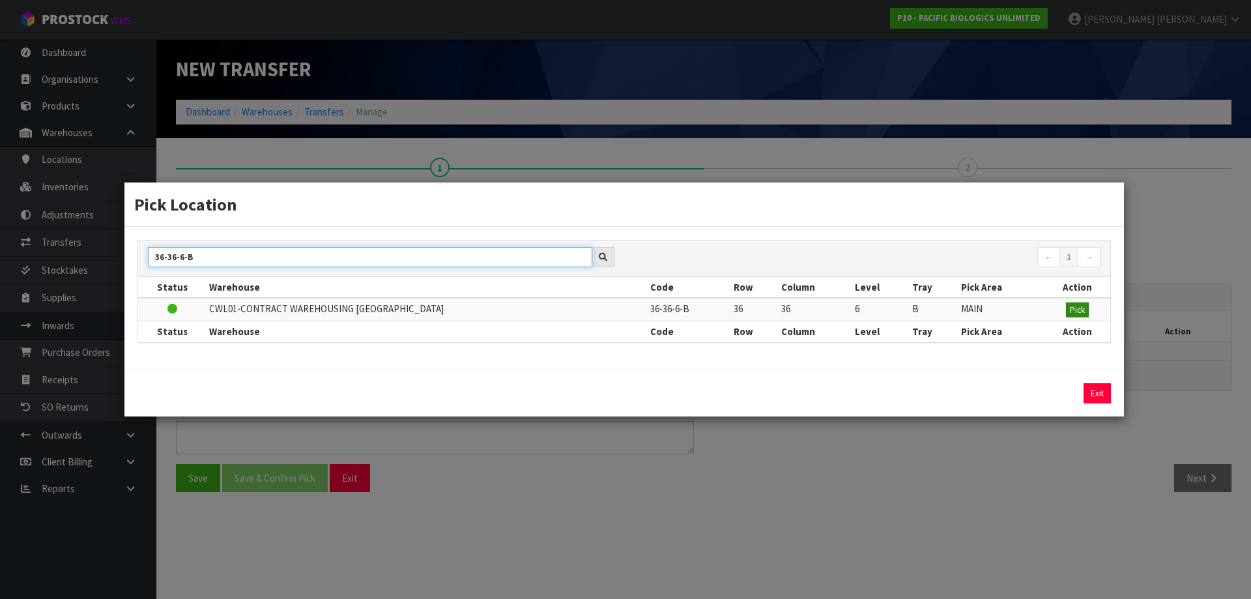
type input "36-36-6-B"
click at [1076, 313] on span "Pick" at bounding box center [1077, 309] width 15 height 11
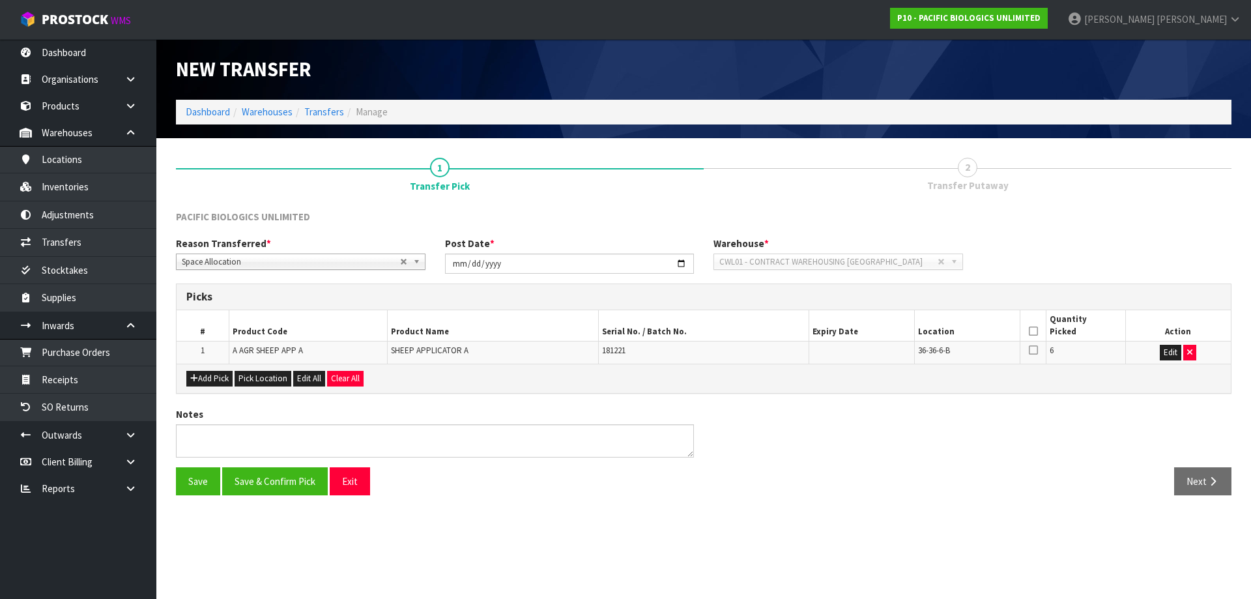
click at [1032, 331] on icon at bounding box center [1033, 331] width 9 height 1
click at [289, 481] on button "Save & Confirm Pick" at bounding box center [275, 481] width 106 height 28
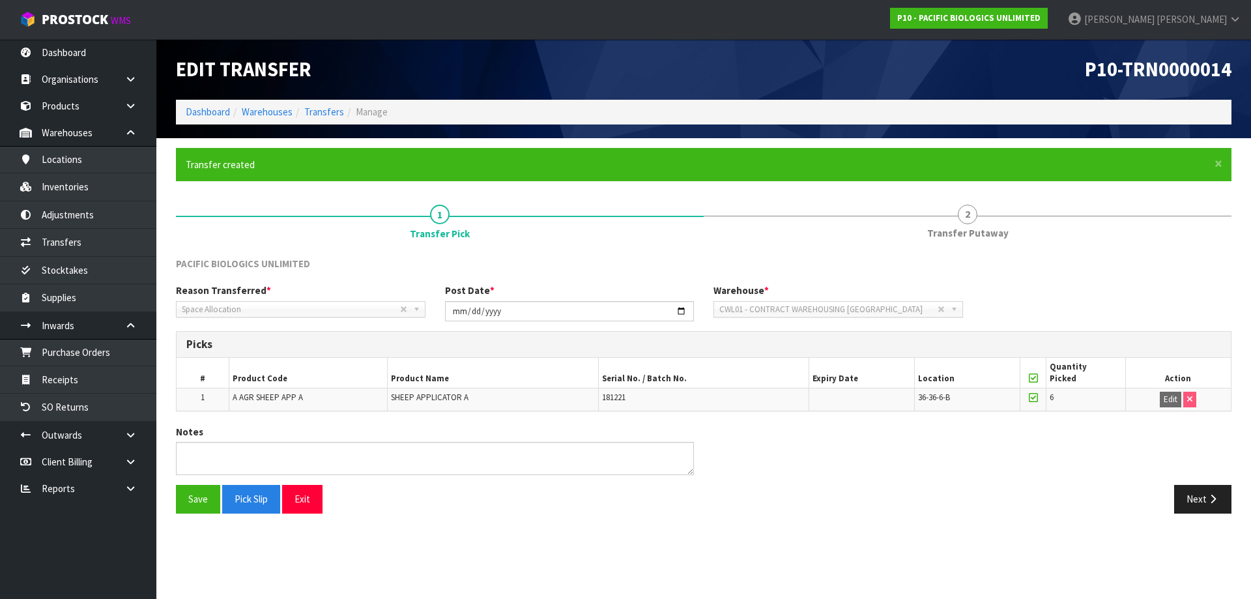
click at [277, 397] on span "A AGR SHEEP APP A" at bounding box center [268, 397] width 70 height 11
copy tr "A AGR SHEEP APP A"
click at [86, 185] on link "Inventories" at bounding box center [78, 186] width 156 height 27
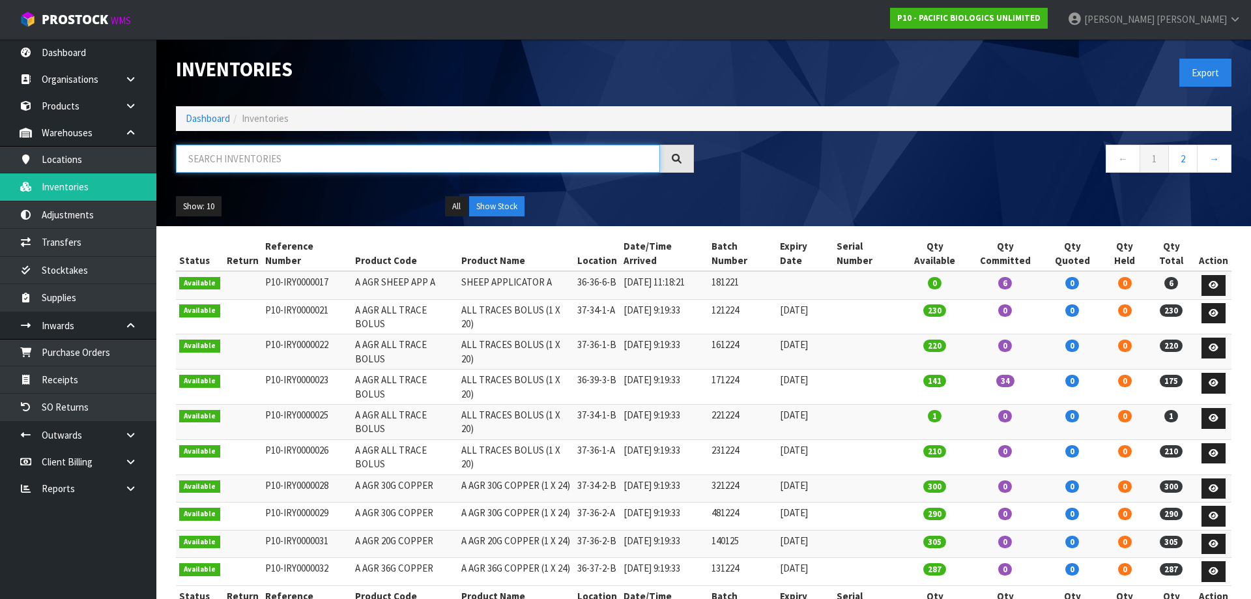
click at [252, 156] on input "text" at bounding box center [418, 159] width 484 height 28
paste input "A AGR SHEEP APP A"
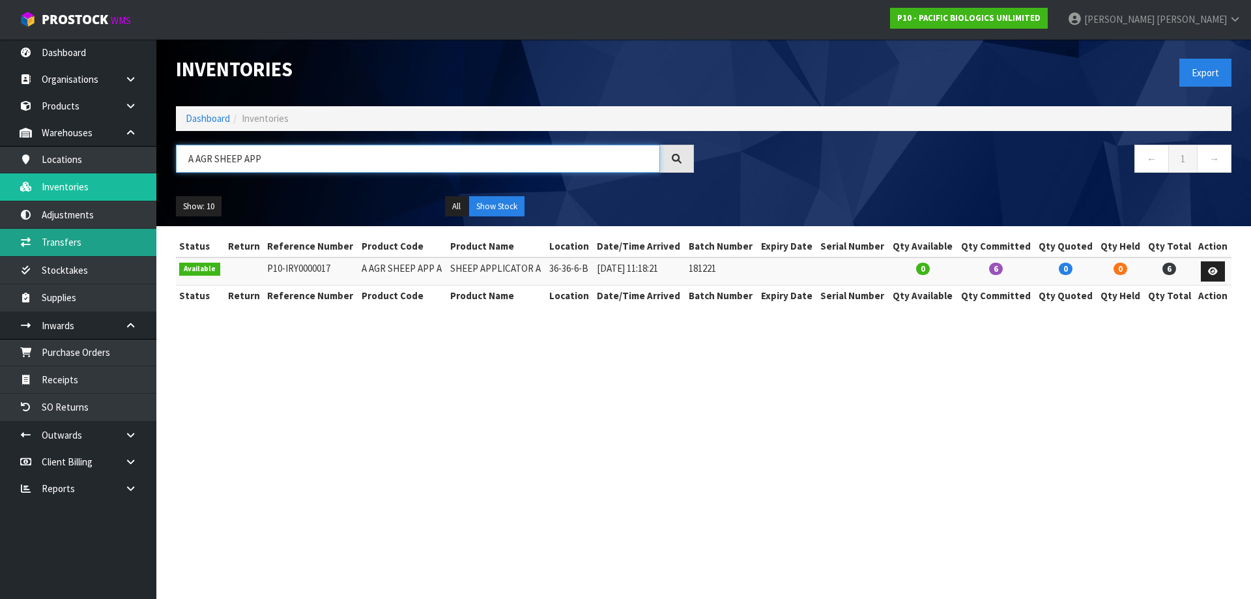
type input "A AGR SHEEP APP"
click at [111, 243] on link "Transfers" at bounding box center [78, 242] width 156 height 27
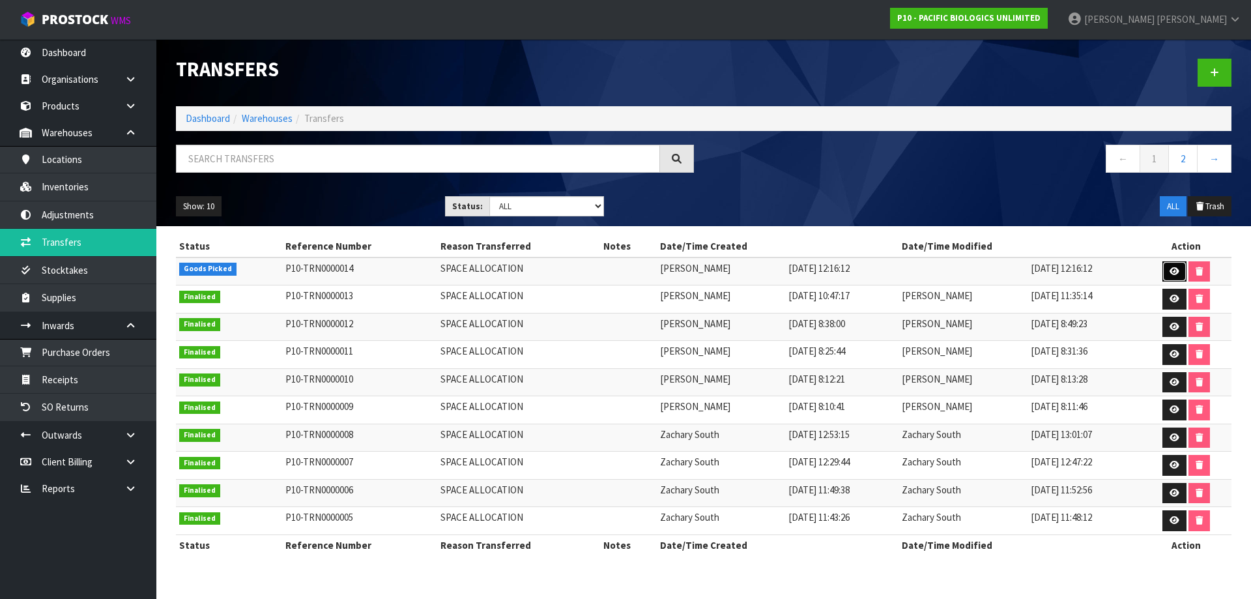
click at [1185, 276] on link at bounding box center [1174, 271] width 24 height 21
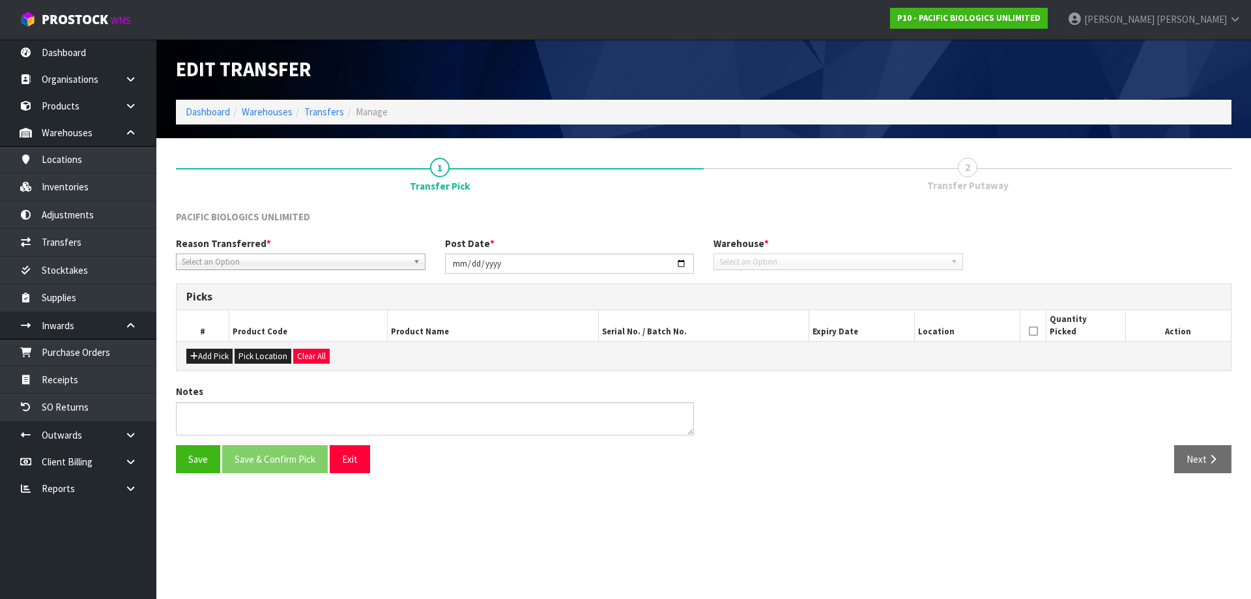
type input "[DATE]"
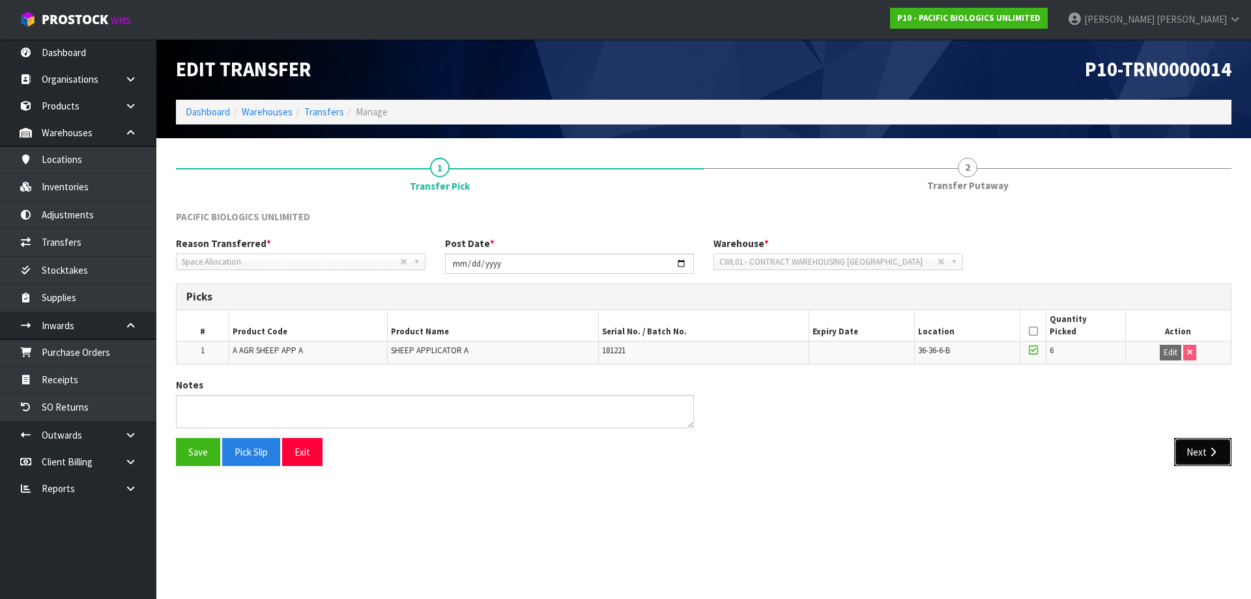
click at [1194, 453] on button "Next" at bounding box center [1202, 452] width 57 height 28
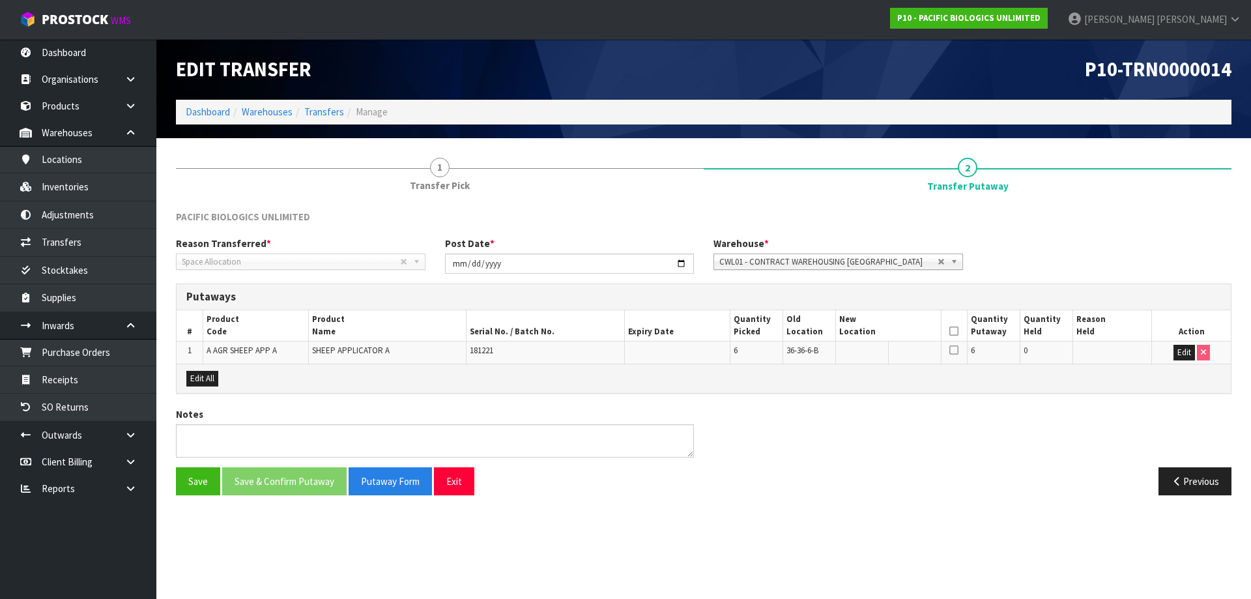
click at [954, 331] on icon at bounding box center [953, 331] width 9 height 1
click at [953, 347] on icon at bounding box center [953, 350] width 9 height 10
click at [203, 489] on button "Save" at bounding box center [198, 481] width 44 height 28
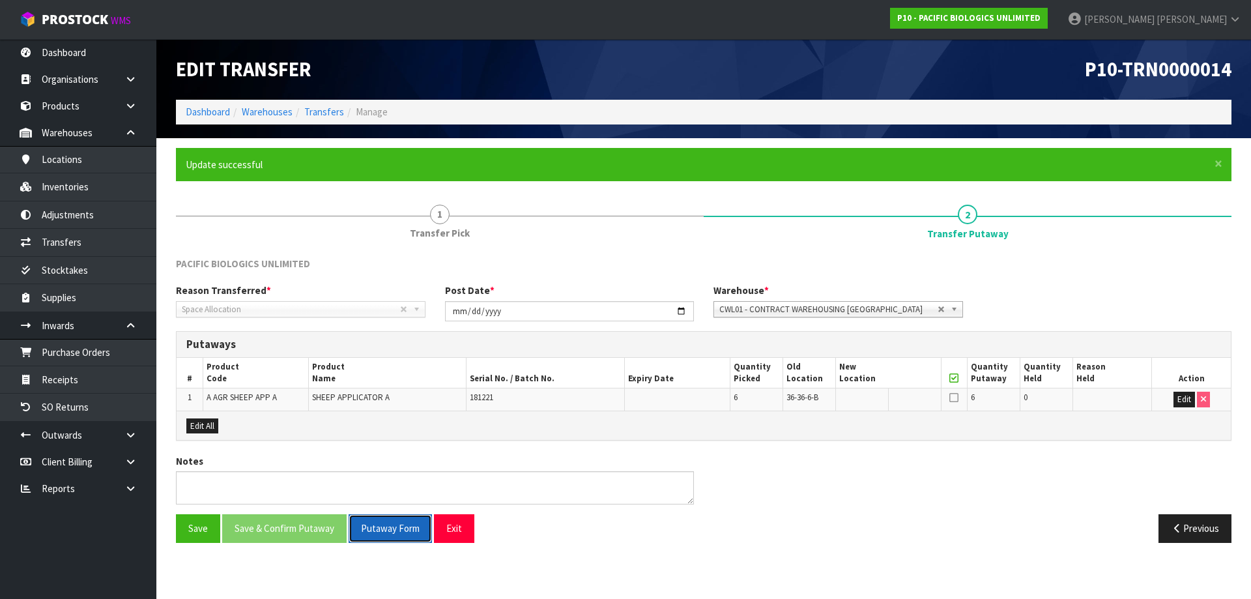
click at [384, 538] on button "Putaway Form" at bounding box center [390, 528] width 83 height 28
click at [1181, 399] on button "Edit" at bounding box center [1185, 400] width 22 height 16
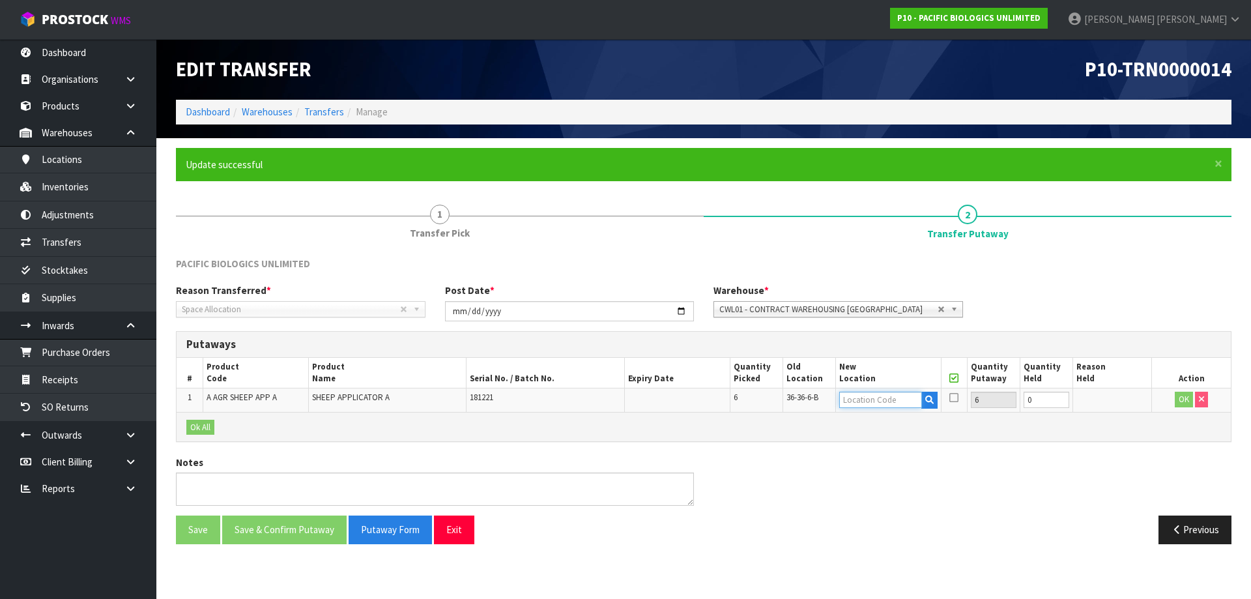
click at [874, 403] on input "text" at bounding box center [880, 400] width 83 height 16
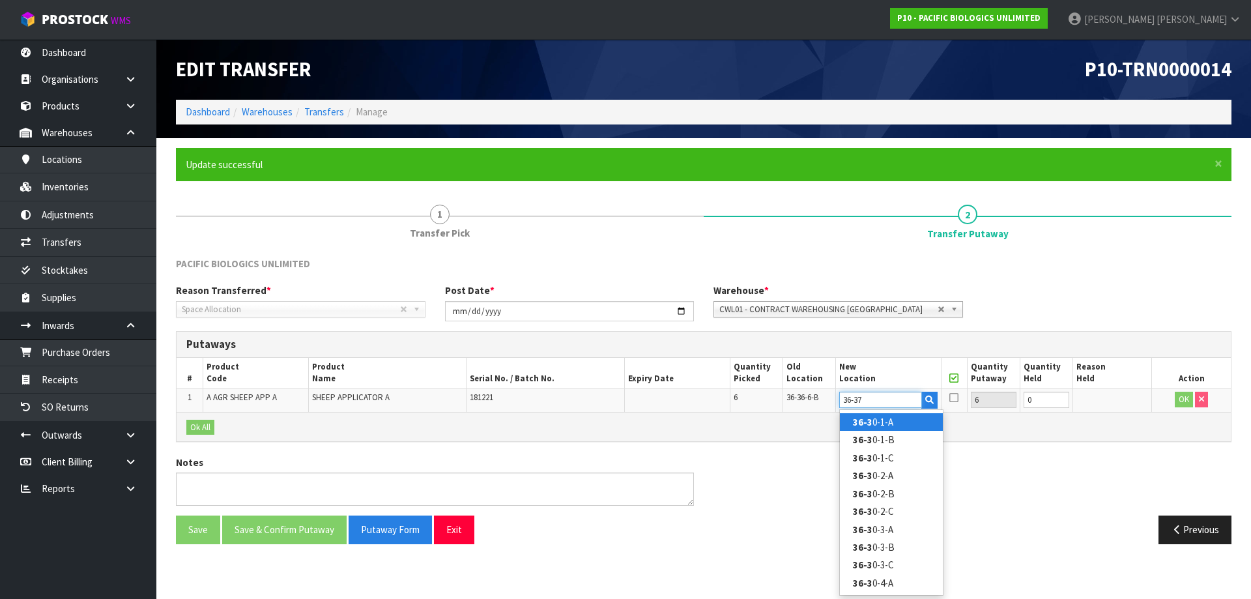
type input "36-37-"
click at [854, 413] on link "36-3 0-1-A" at bounding box center [891, 422] width 103 height 18
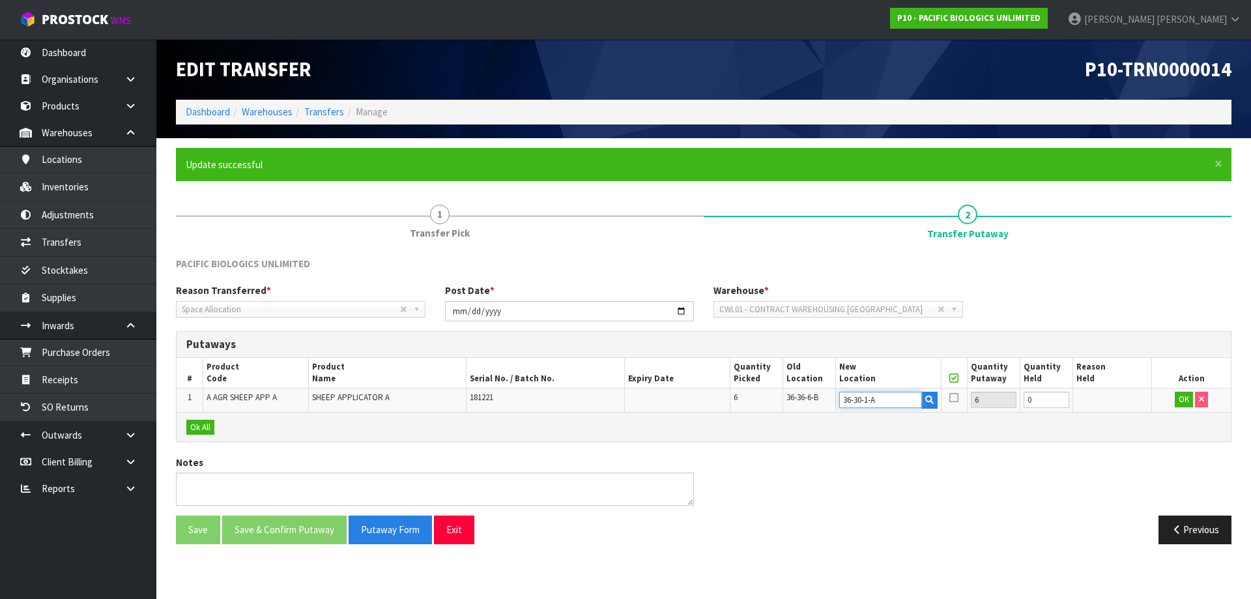
drag, startPoint x: 881, startPoint y: 403, endPoint x: 859, endPoint y: 410, distance: 22.9
click at [859, 410] on td "36-30-1-A" at bounding box center [888, 399] width 106 height 23
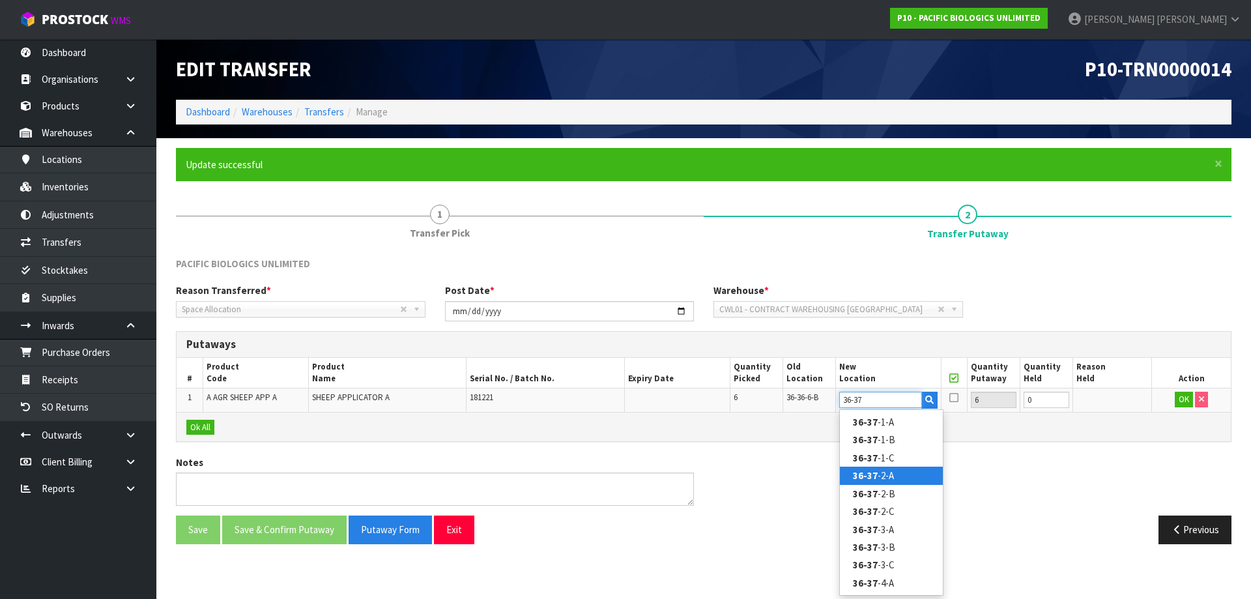
type input "36-37"
click at [877, 477] on link "36-37 -2-A" at bounding box center [891, 476] width 103 height 18
type input "36-37-2-A"
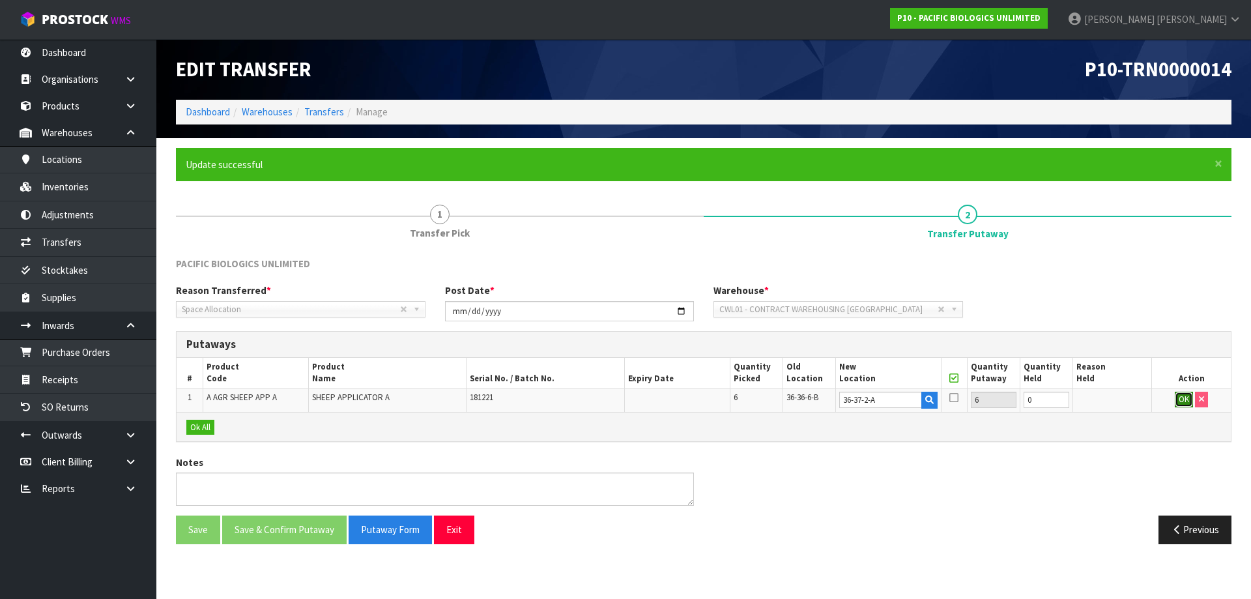
click at [1180, 401] on button "OK" at bounding box center [1184, 400] width 18 height 16
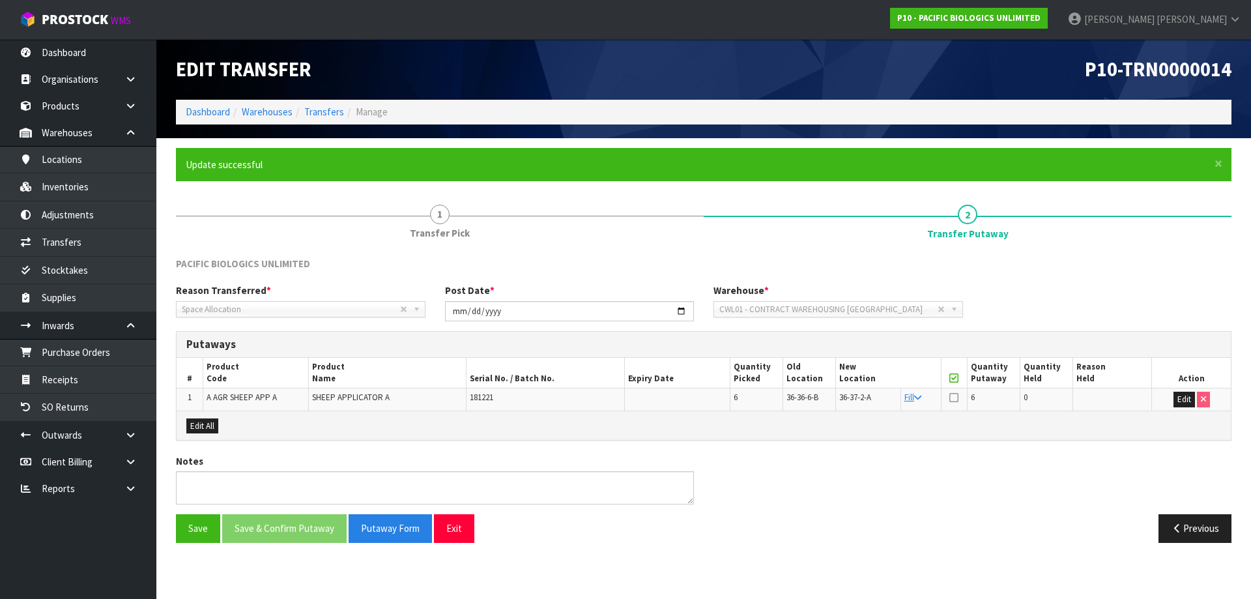
click at [955, 395] on icon at bounding box center [953, 397] width 9 height 10
click at [0, 0] on input "checkbox" at bounding box center [0, 0] width 0 height 0
click at [272, 529] on button "Save & Confirm Putaway" at bounding box center [284, 528] width 124 height 28
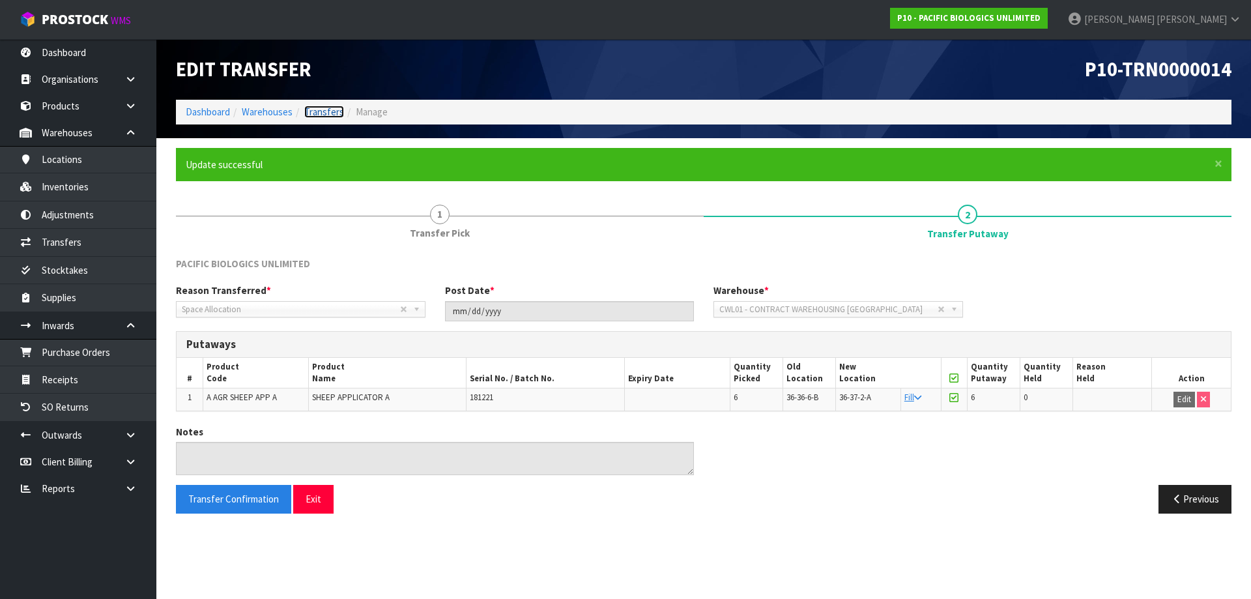
click at [337, 107] on link "Transfers" at bounding box center [324, 112] width 40 height 12
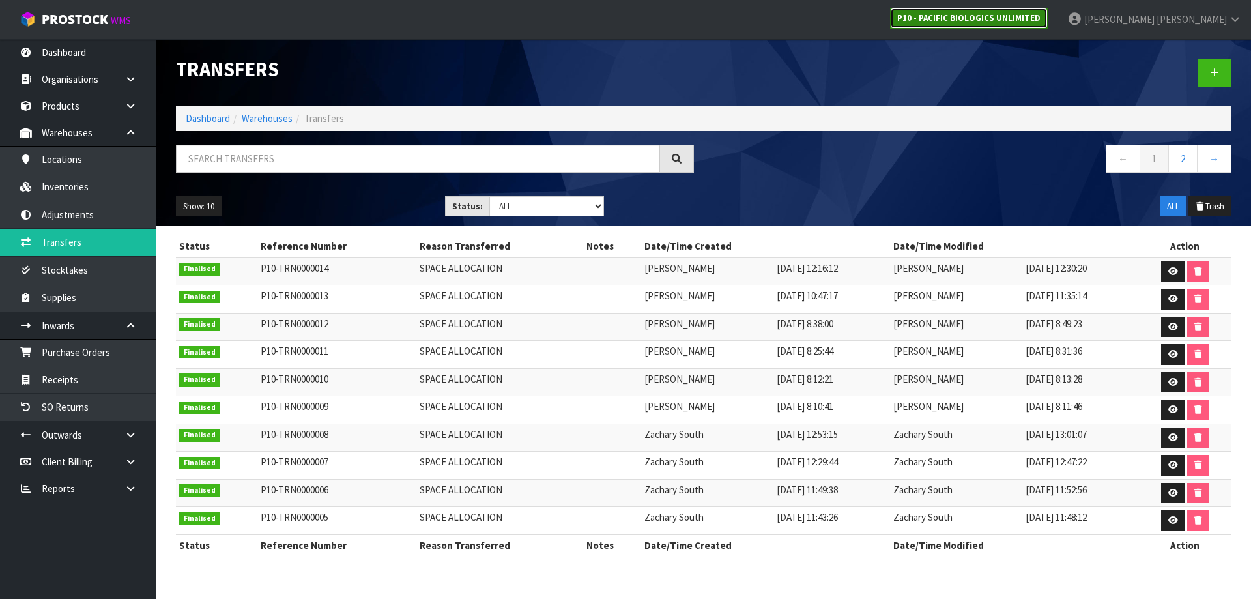
click at [1041, 16] on strong "P10 - PACIFIC BIOLOGICS UNLIMITED" at bounding box center [968, 17] width 143 height 11
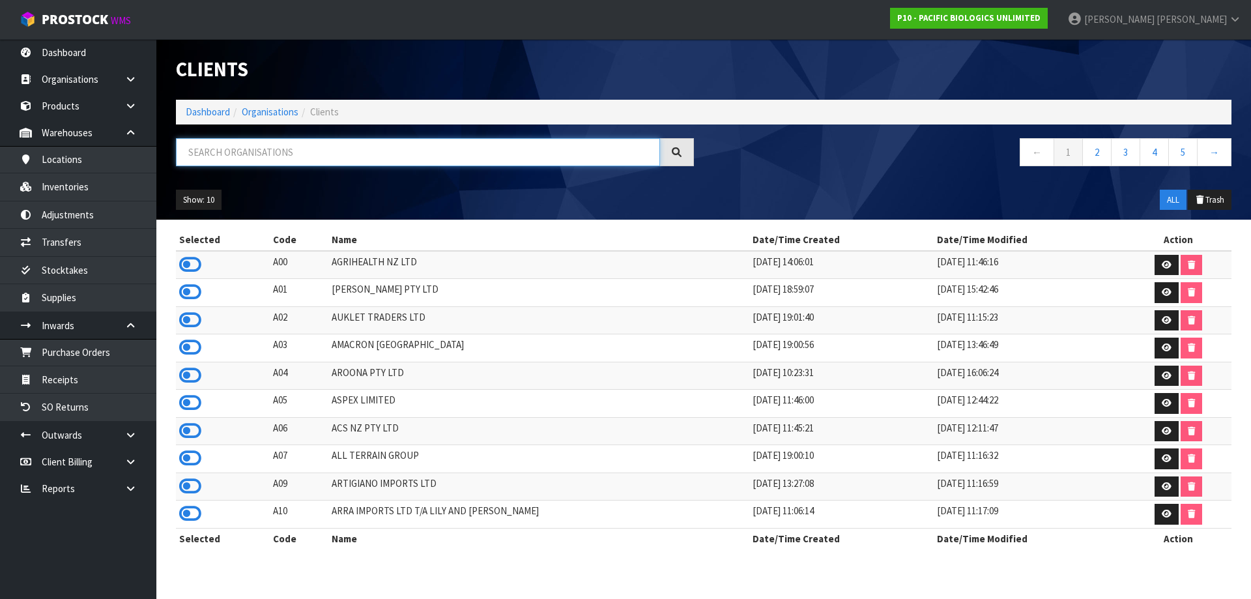
click at [327, 156] on input "text" at bounding box center [418, 152] width 484 height 28
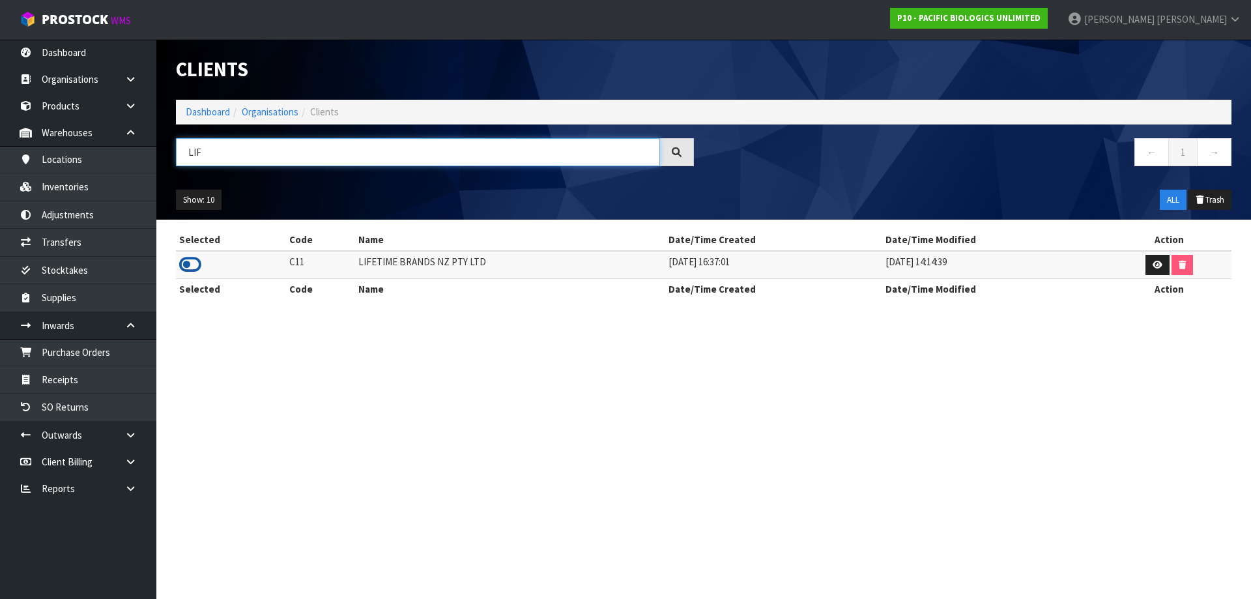
type input "LIF"
click at [186, 272] on icon at bounding box center [190, 265] width 22 height 20
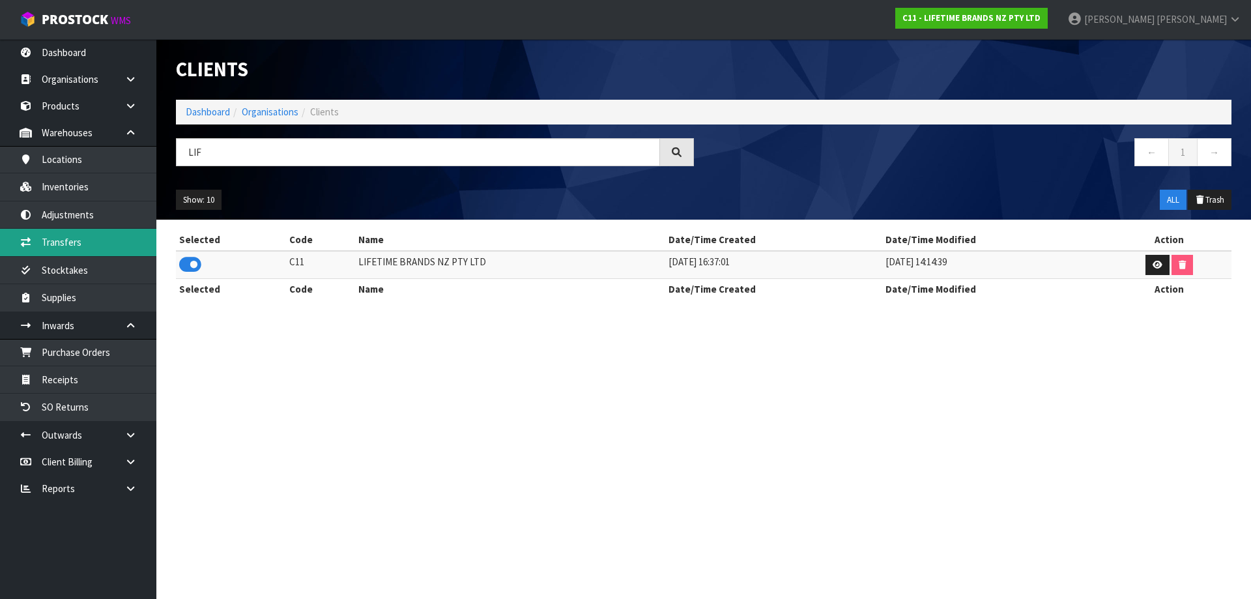
click at [82, 233] on link "Transfers" at bounding box center [78, 242] width 156 height 27
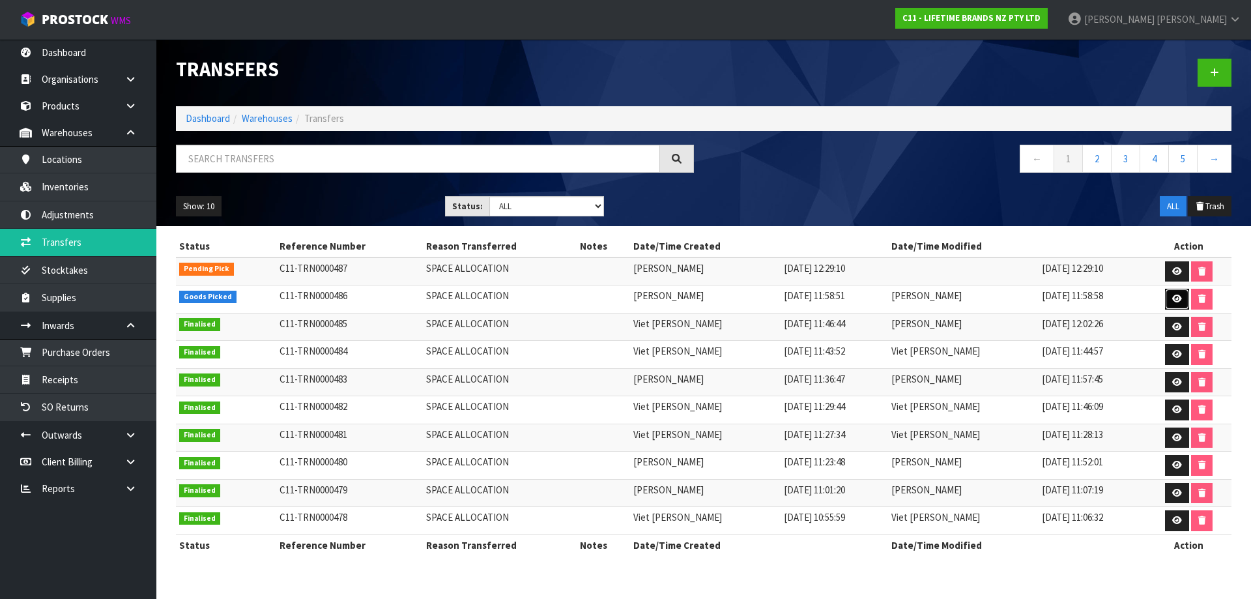
click at [1172, 300] on icon at bounding box center [1177, 299] width 10 height 8
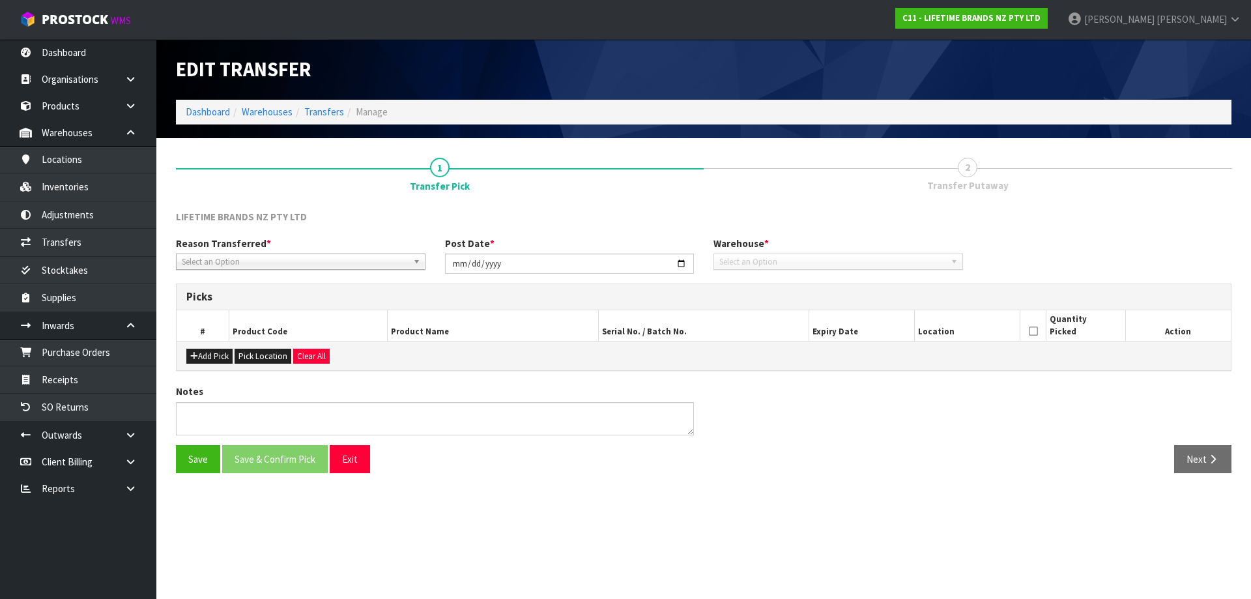
type input "[DATE]"
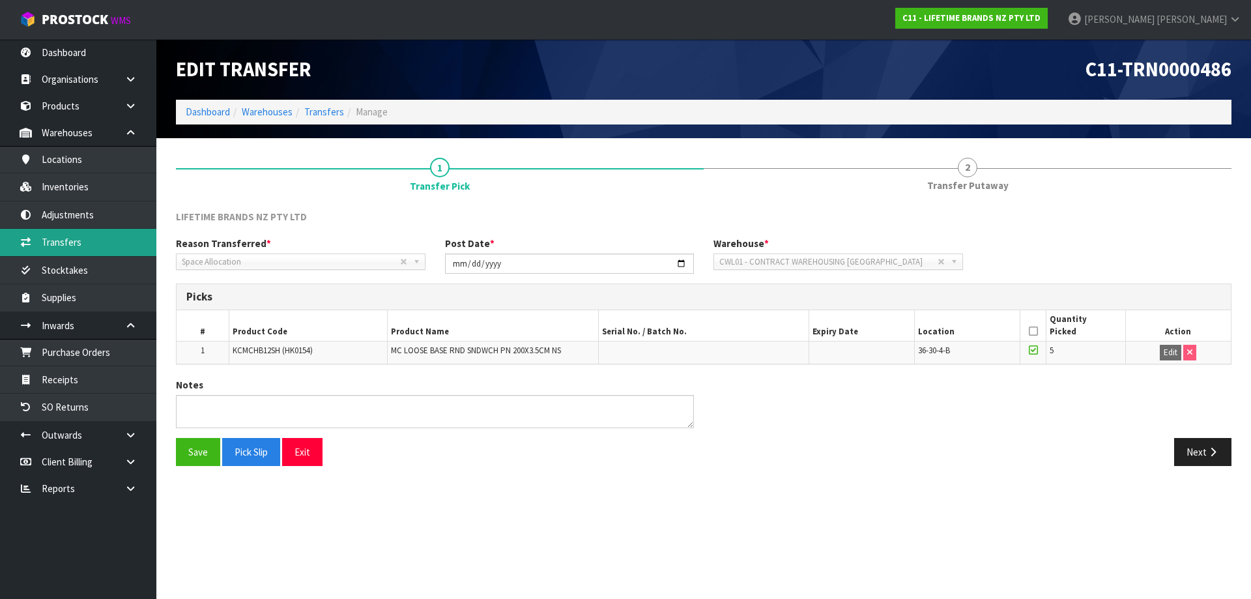
click at [76, 252] on link "Transfers" at bounding box center [78, 242] width 156 height 27
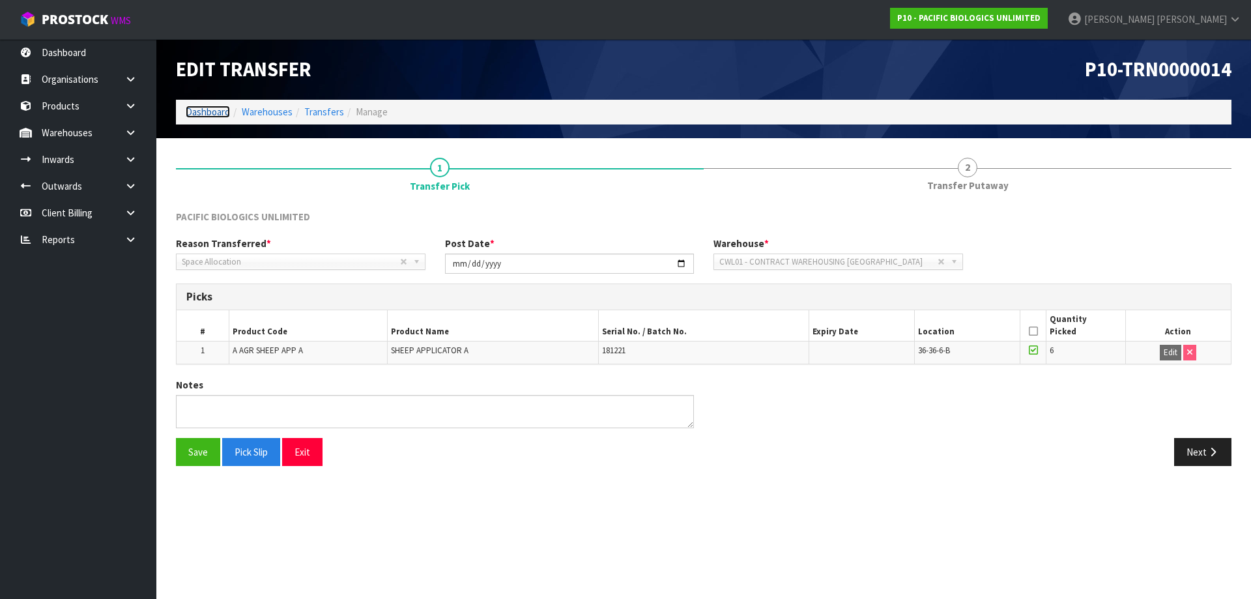
click at [204, 112] on link "Dashboard" at bounding box center [208, 112] width 44 height 12
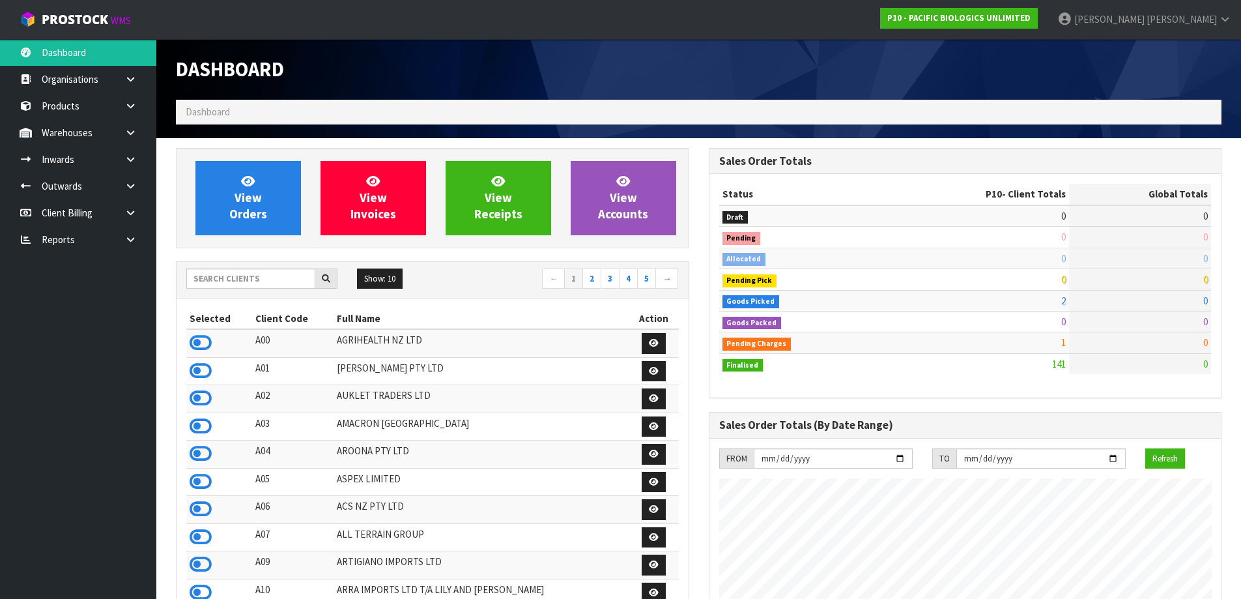
scroll to position [839, 532]
click at [254, 283] on input "text" at bounding box center [250, 278] width 129 height 20
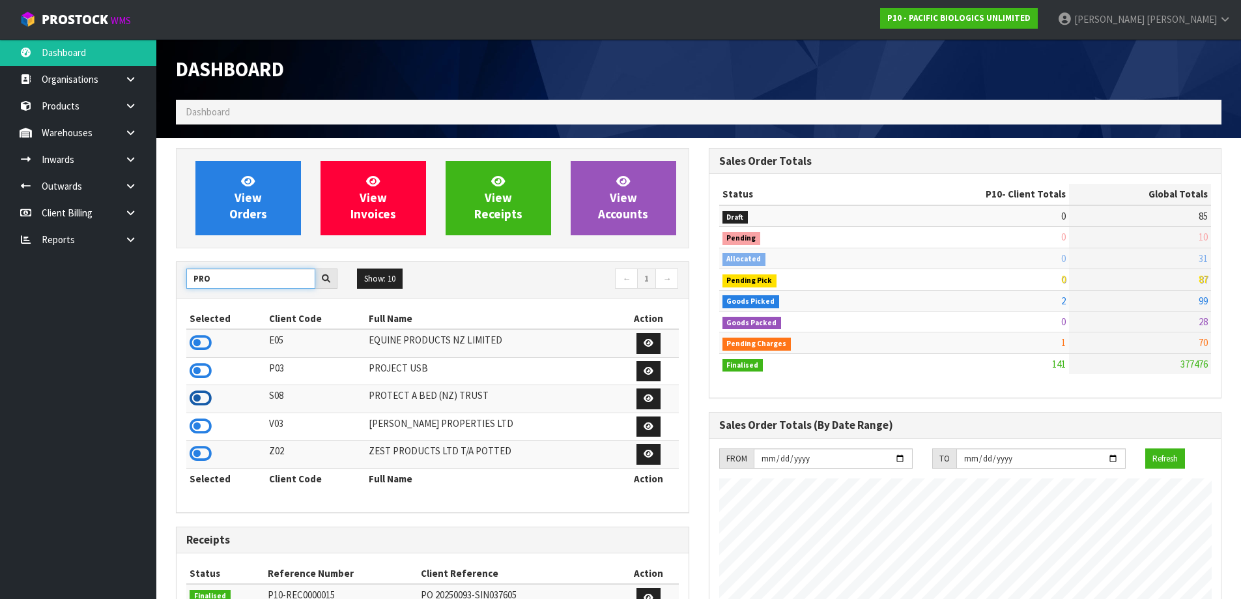
type input "PRO"
click at [199, 401] on icon at bounding box center [201, 398] width 22 height 20
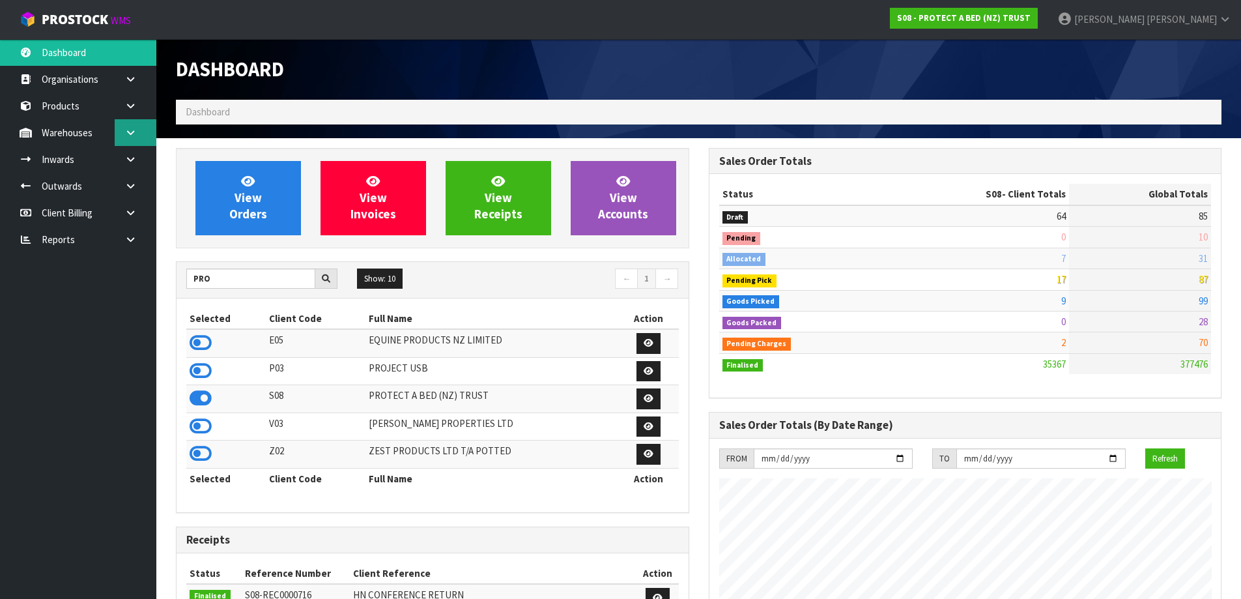
scroll to position [987, 532]
click at [139, 137] on link at bounding box center [136, 132] width 42 height 27
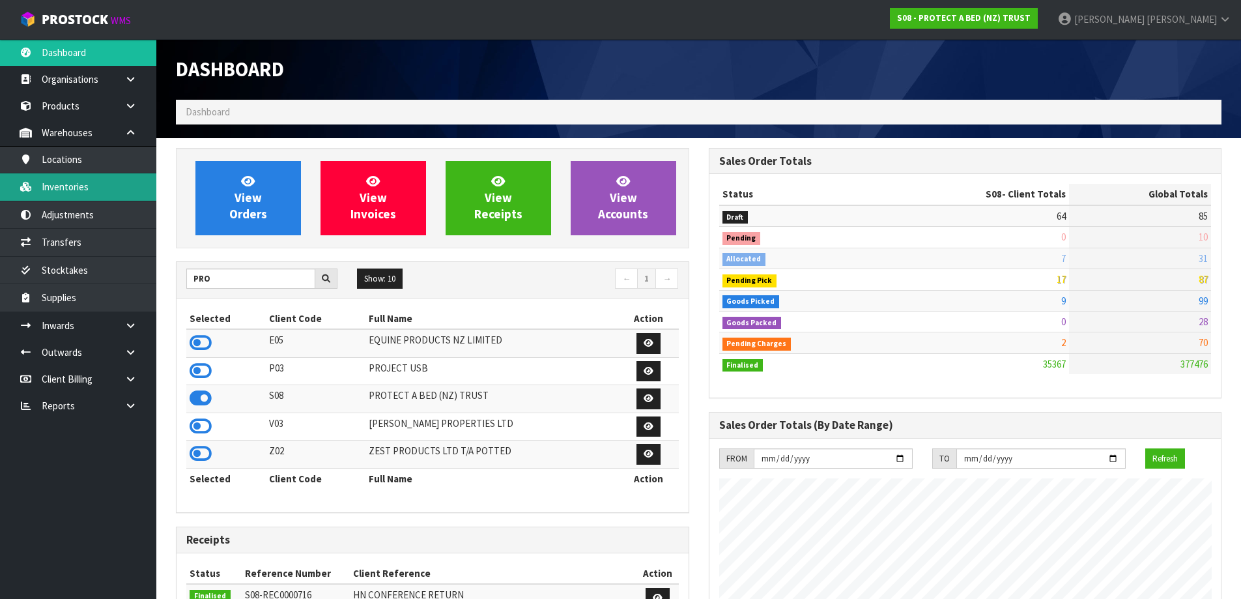
click at [126, 190] on link "Inventories" at bounding box center [78, 186] width 156 height 27
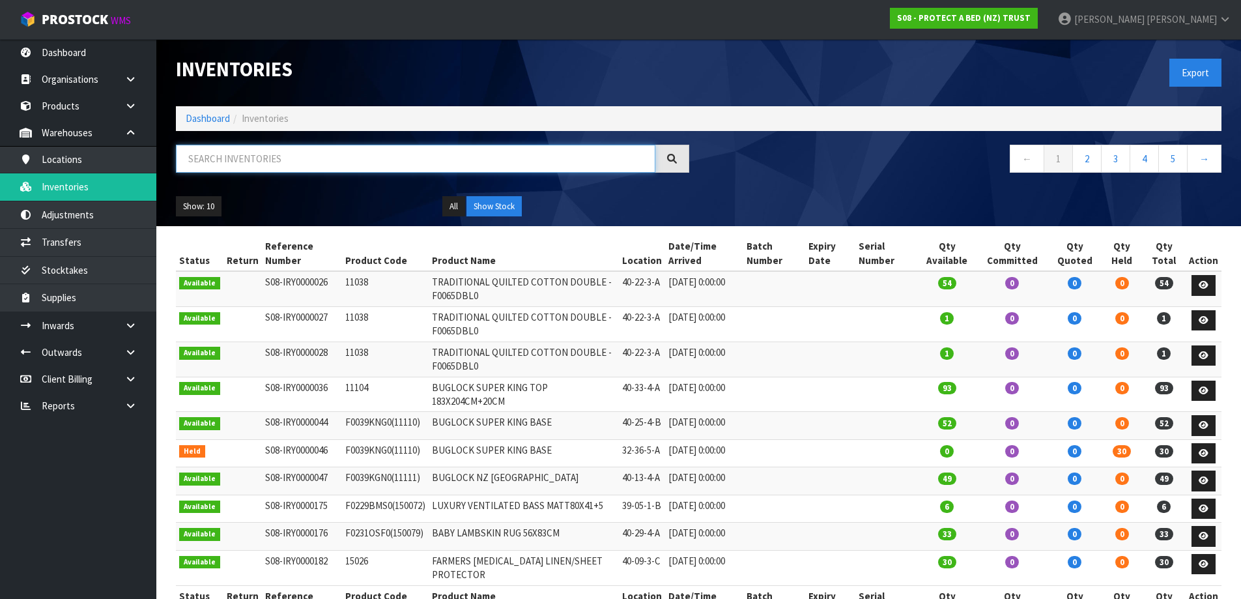
click at [260, 160] on input "text" at bounding box center [416, 159] width 480 height 28
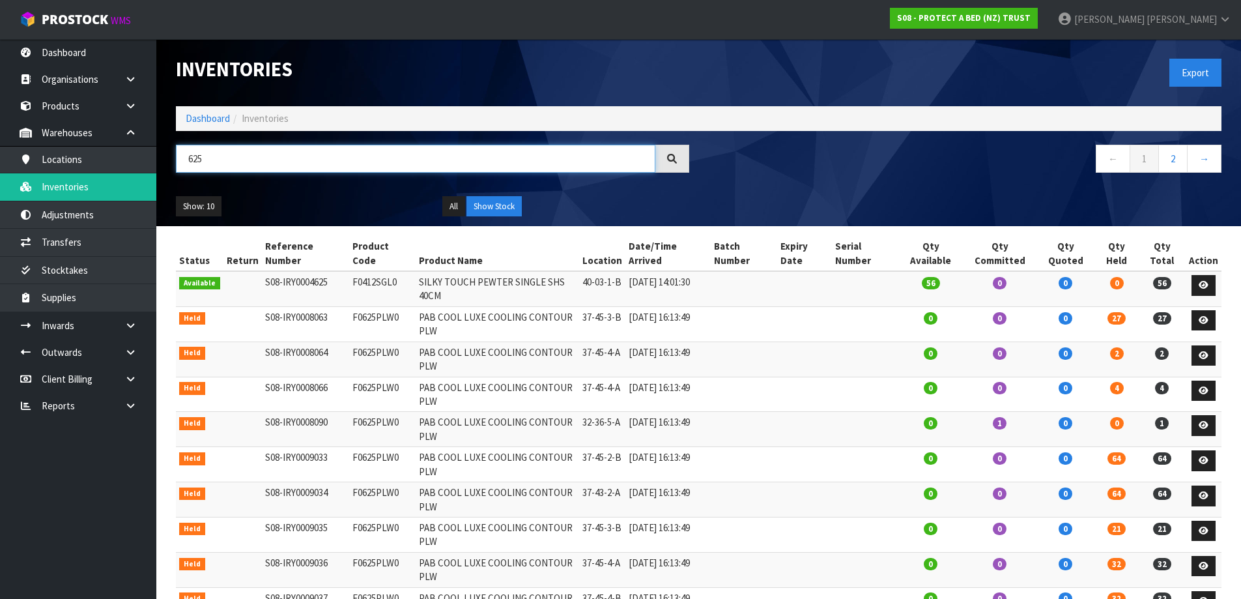
scroll to position [65, 0]
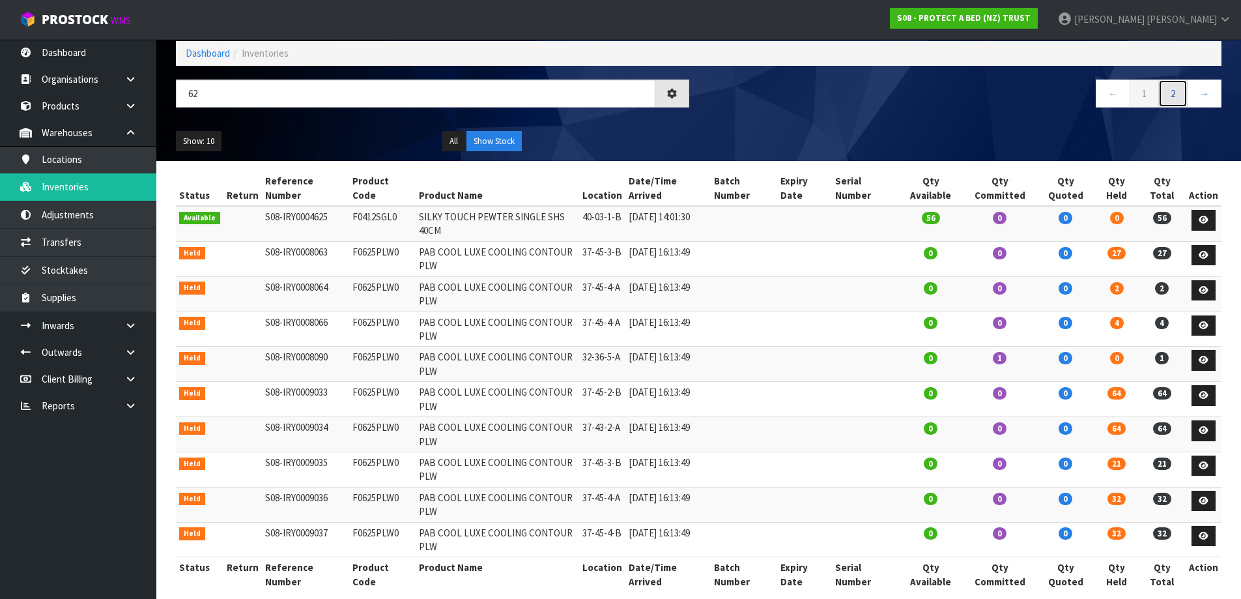
click at [1166, 96] on link "2" at bounding box center [1173, 93] width 29 height 28
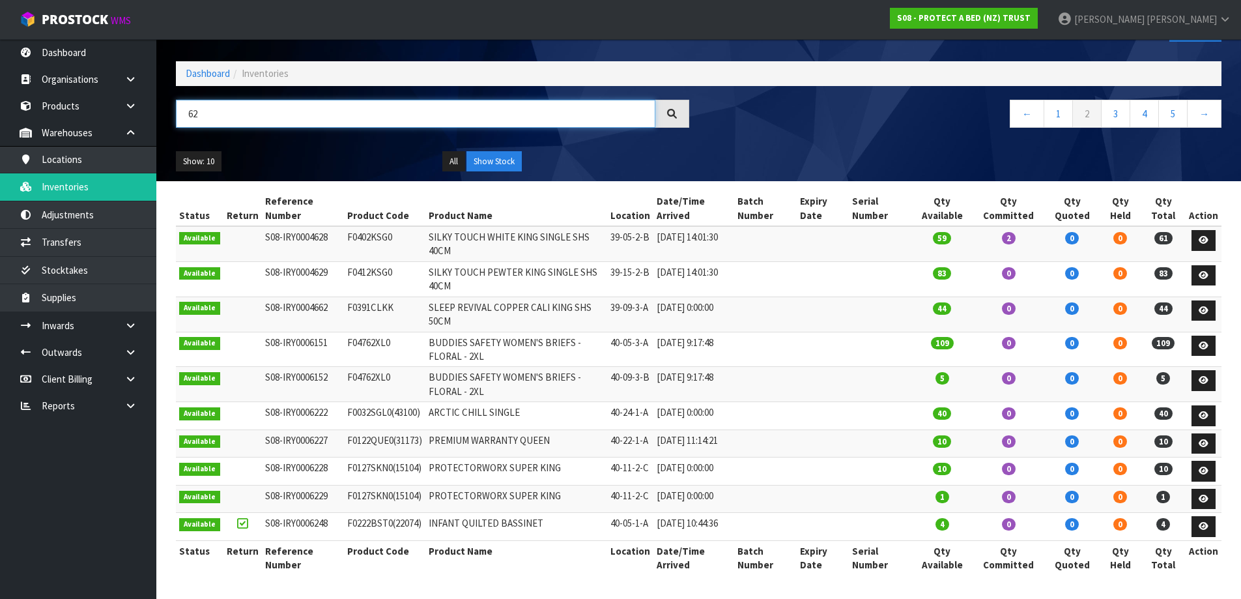
click at [249, 100] on input "62" at bounding box center [416, 114] width 480 height 28
type input "6"
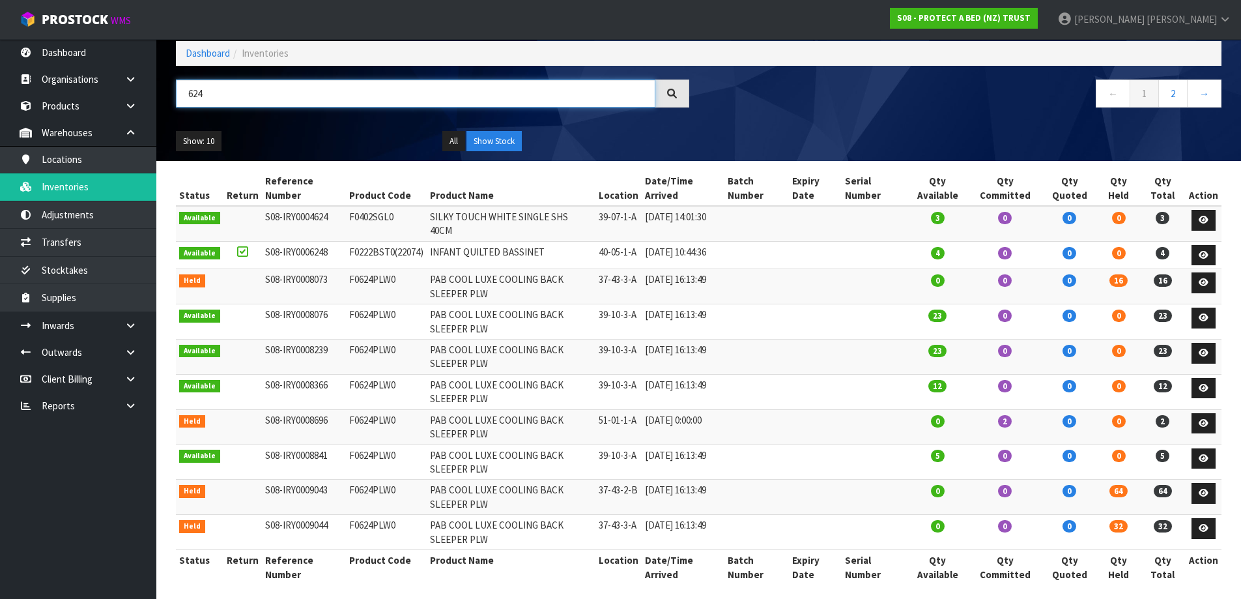
type input "624"
click at [839, 488] on td at bounding box center [815, 497] width 53 height 35
click at [1205, 425] on link at bounding box center [1204, 423] width 24 height 21
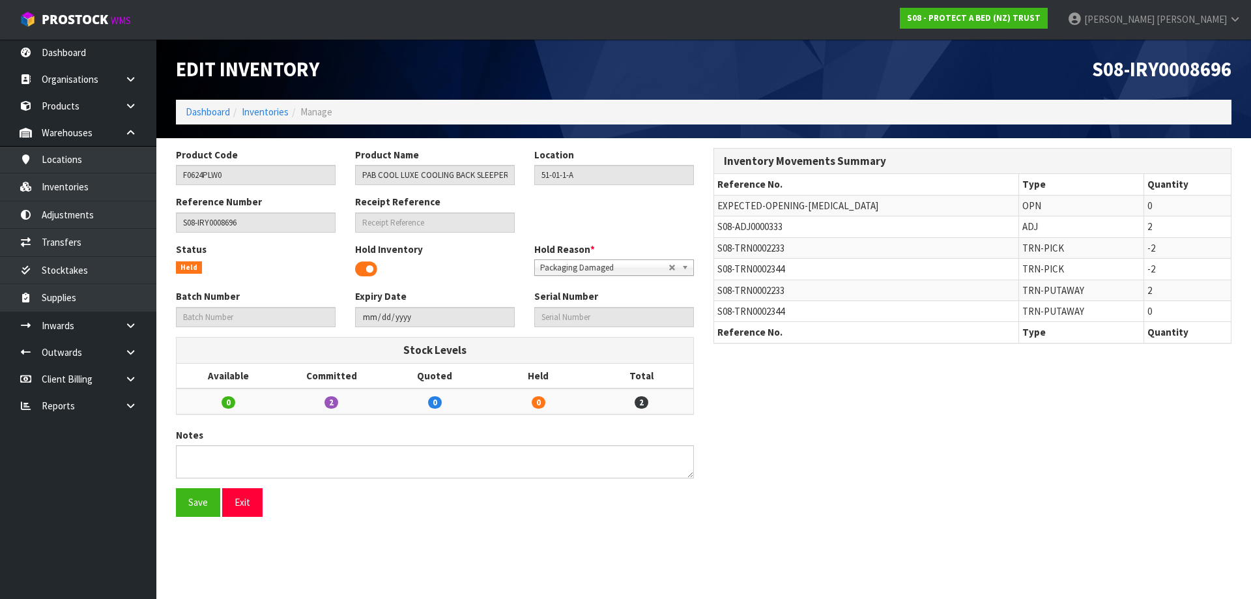
click at [750, 315] on span "S08-TRN0002344" at bounding box center [750, 311] width 67 height 12
copy tr "S08-TRN0002344"
click at [124, 250] on link "Transfers" at bounding box center [78, 242] width 156 height 27
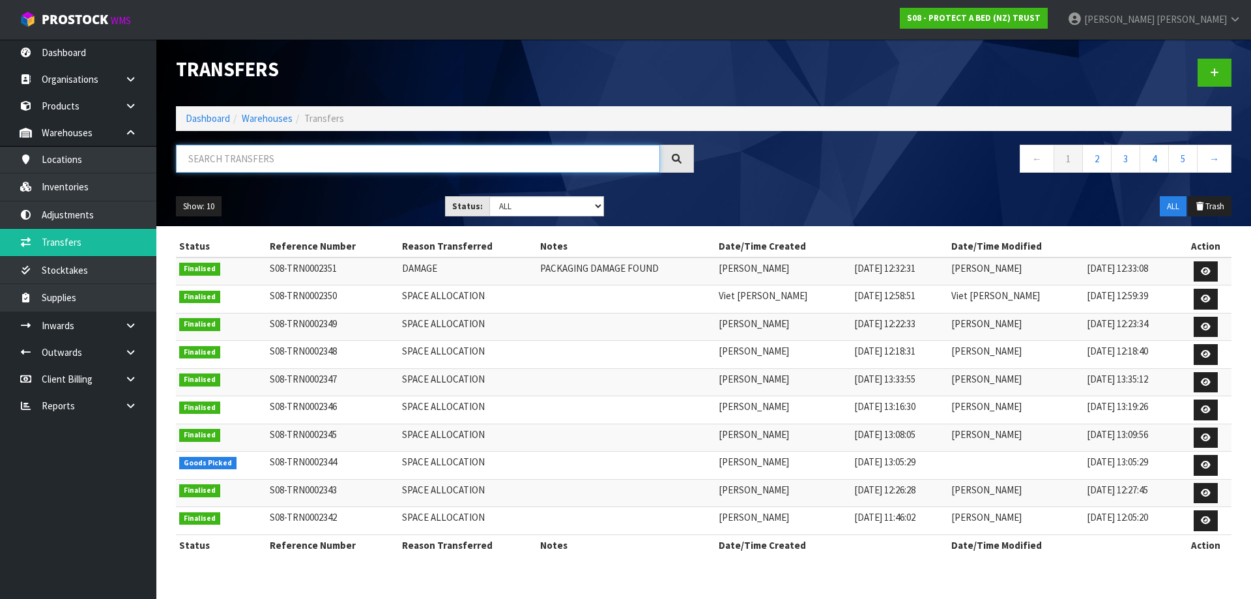
click at [289, 164] on input "text" at bounding box center [418, 159] width 484 height 28
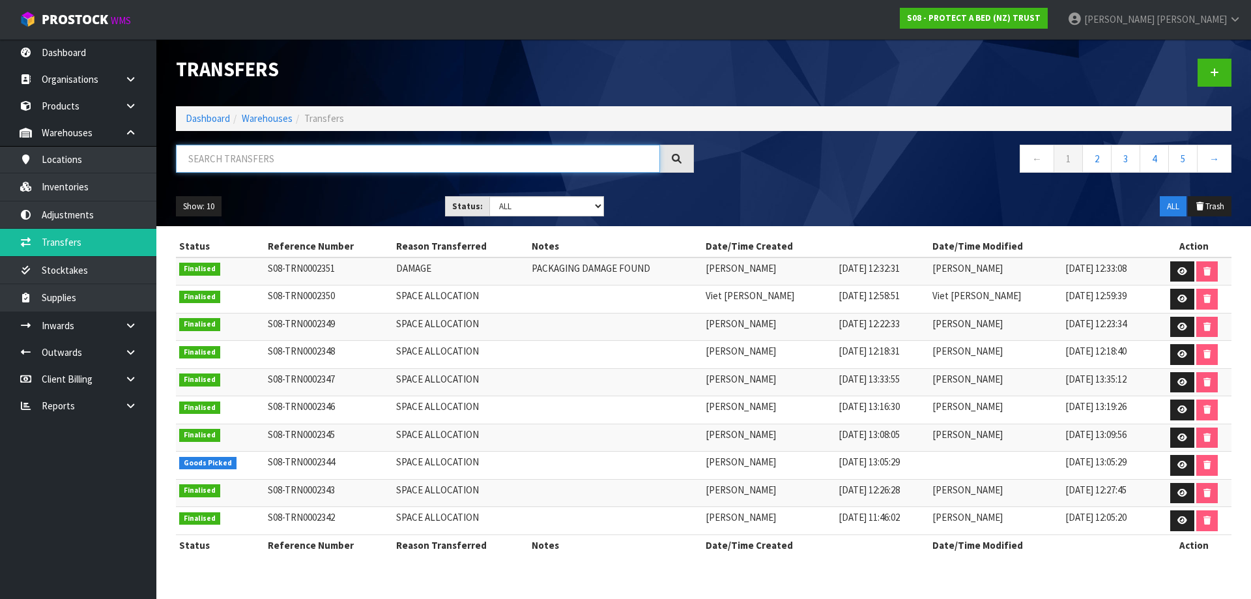
paste input "S08-TRN0002344"
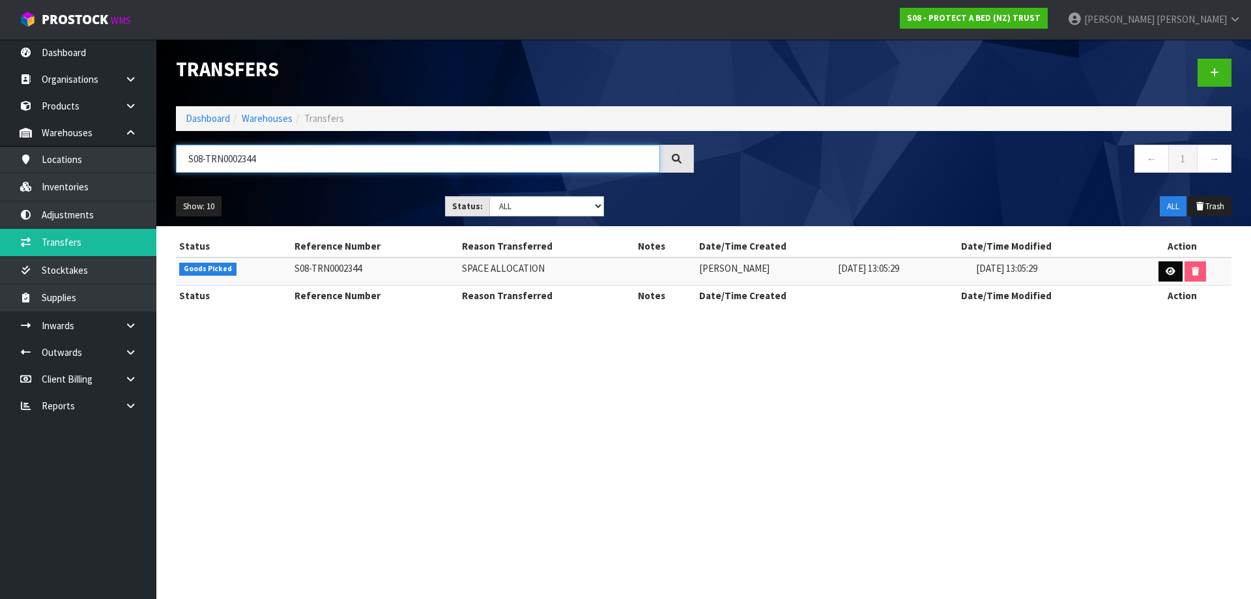
type input "S08-TRN0002344"
click at [1161, 266] on link at bounding box center [1171, 271] width 24 height 21
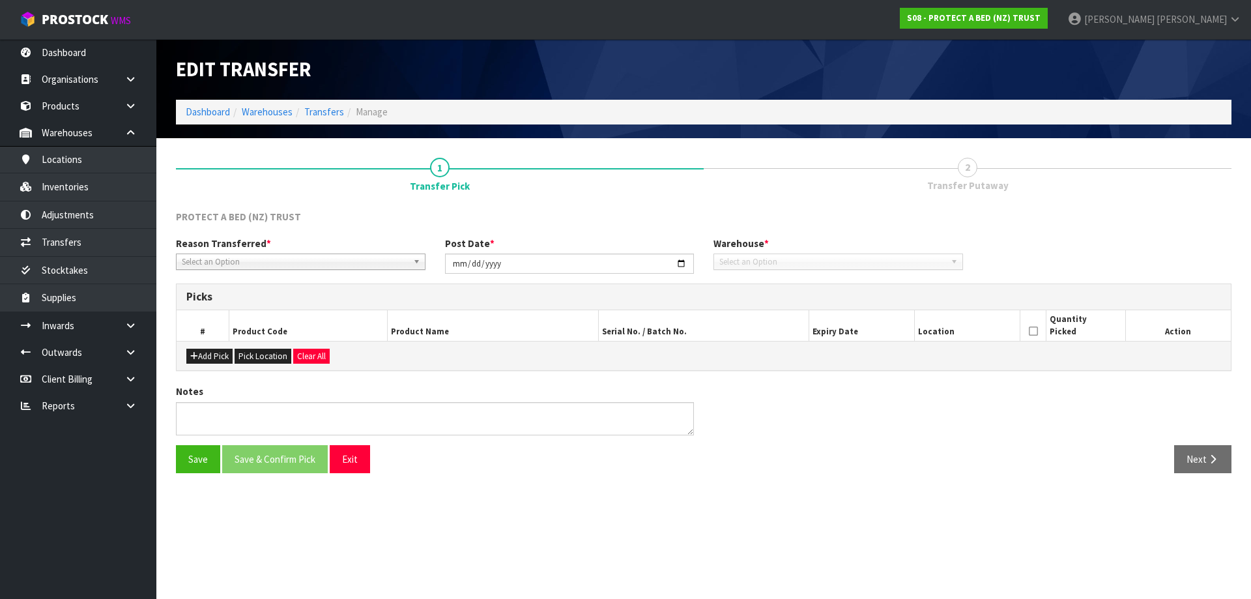
type input "2025-08-15"
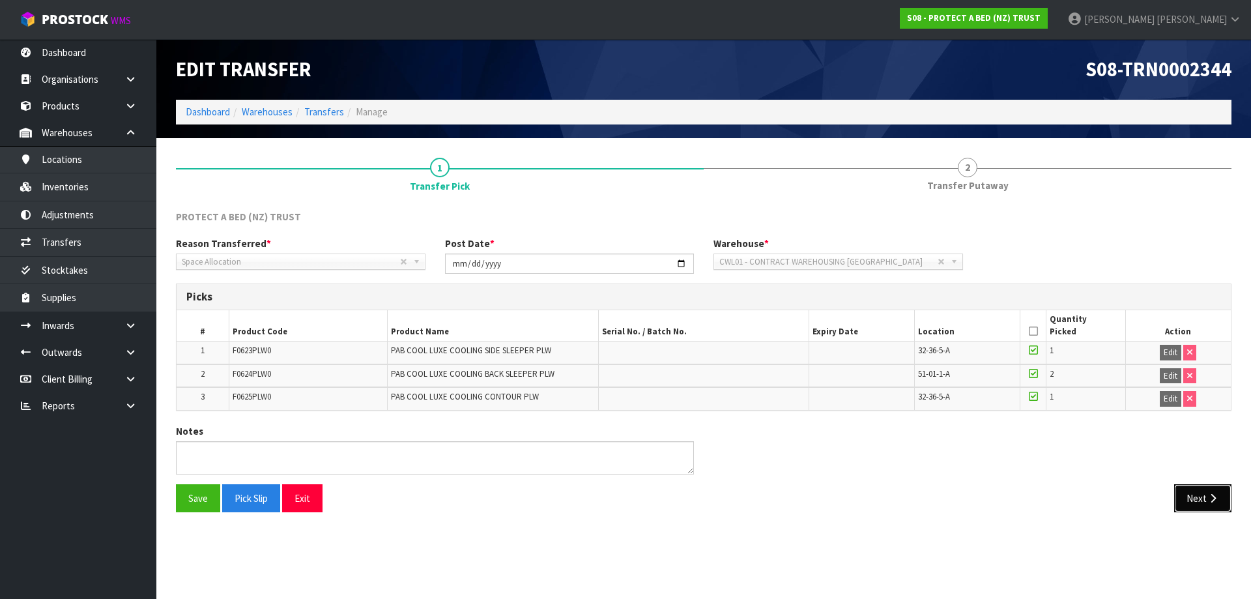
click at [1199, 502] on button "Next" at bounding box center [1202, 498] width 57 height 28
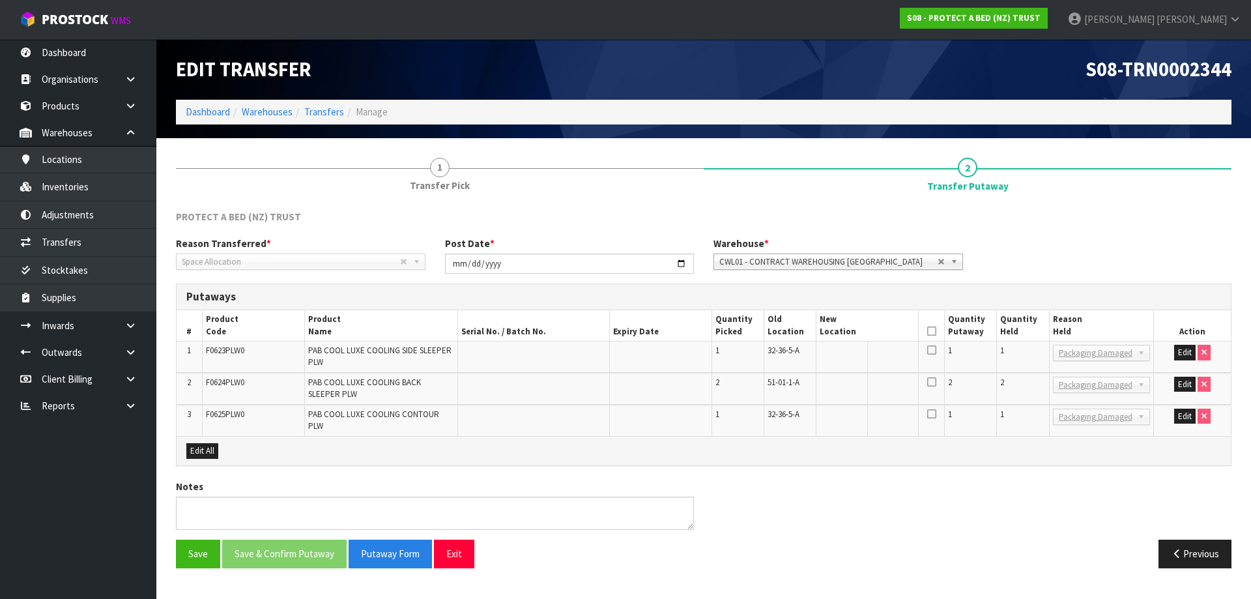
click at [214, 384] on span "F0624PLW0" at bounding box center [225, 382] width 38 height 11
copy span "F0624PLW0"
click at [120, 253] on link "Transfers" at bounding box center [78, 242] width 156 height 27
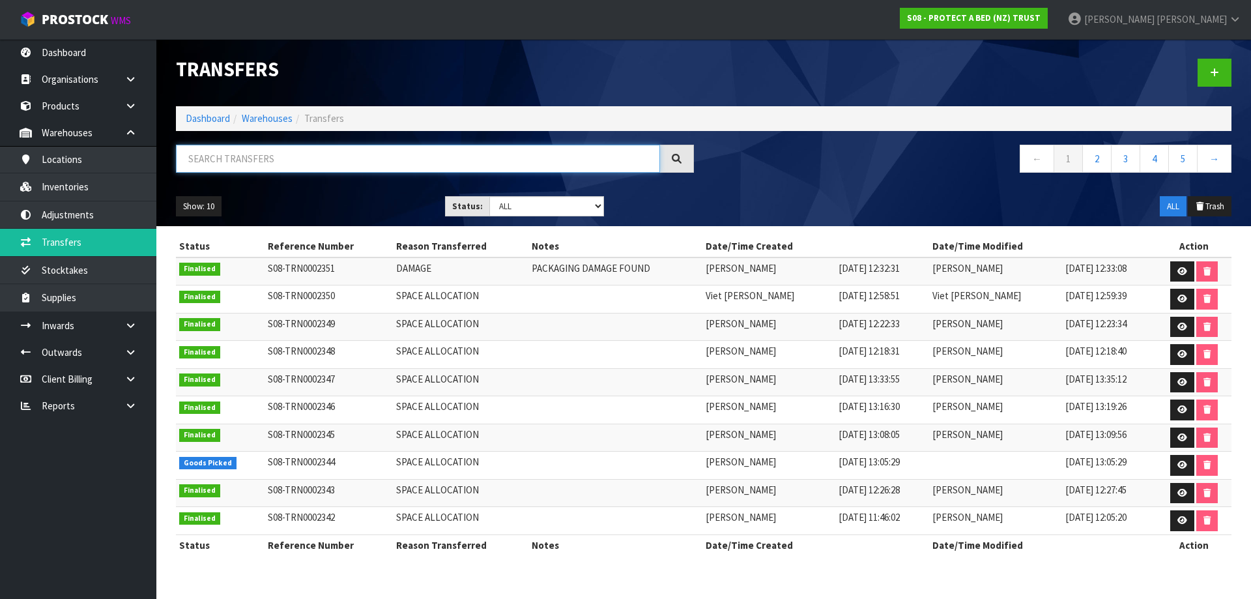
click at [242, 156] on input "text" at bounding box center [418, 159] width 484 height 28
paste input "F0624PLW0"
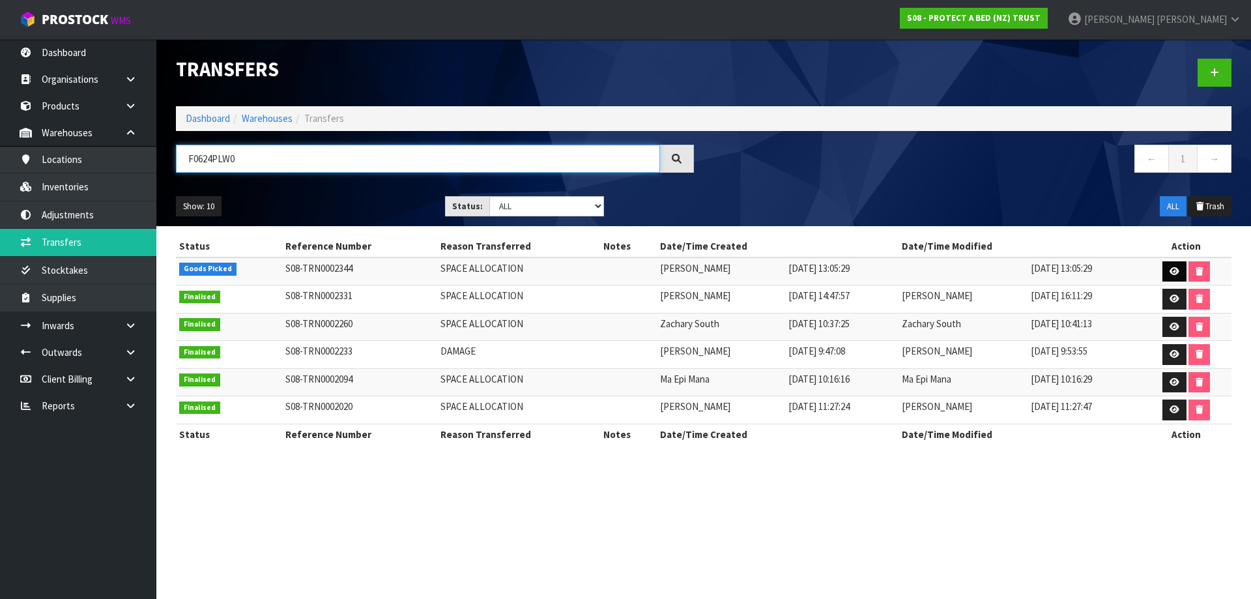
type input "F0624PLW0"
click at [1174, 267] on icon at bounding box center [1175, 271] width 10 height 8
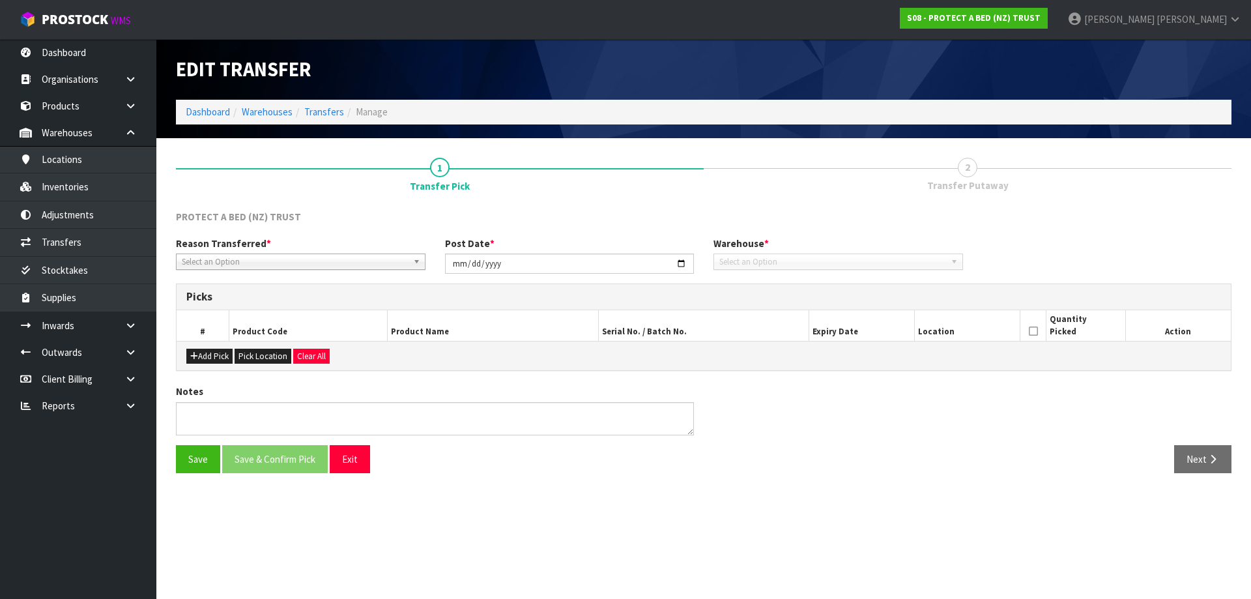
type input "2025-08-15"
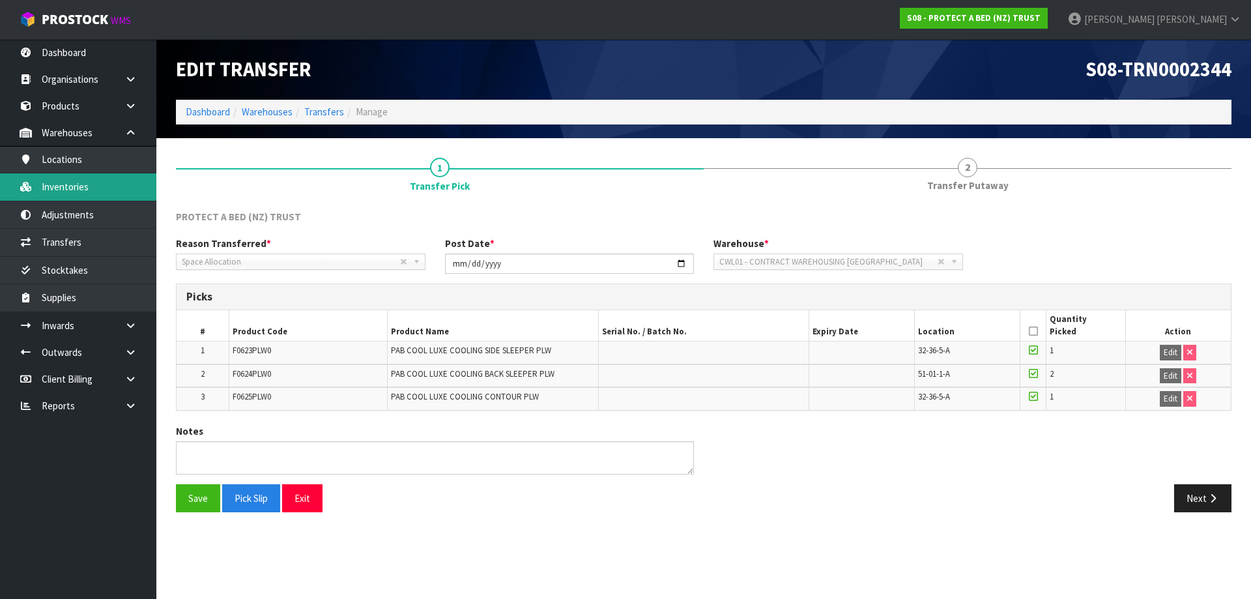
click at [67, 200] on link "Inventories" at bounding box center [78, 186] width 156 height 27
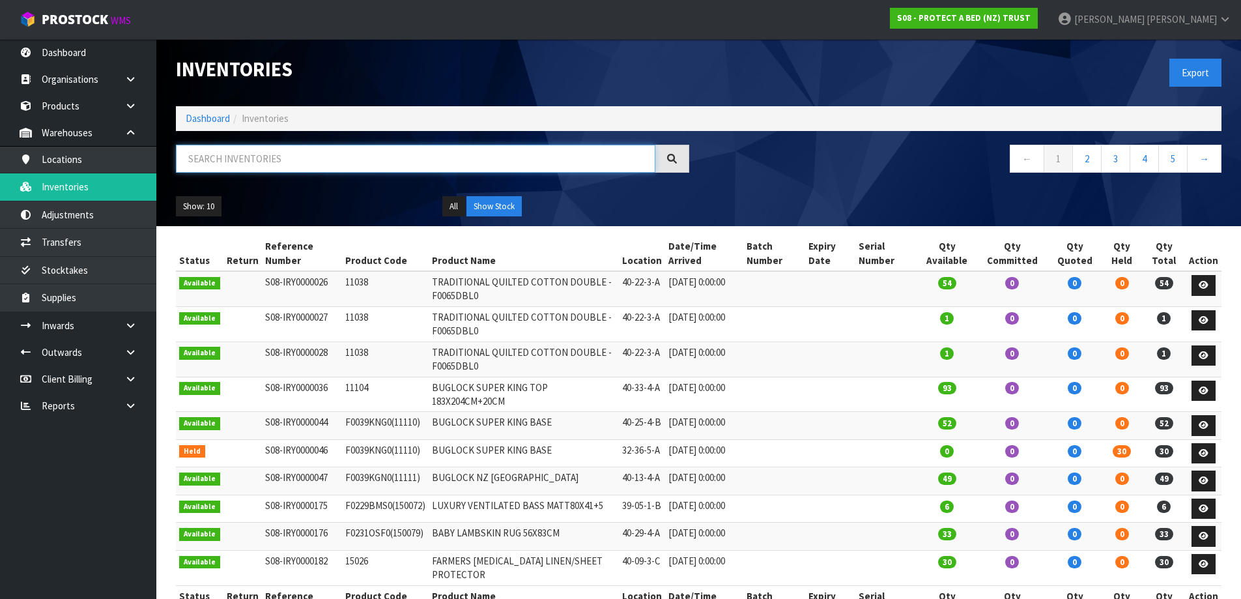
click at [214, 166] on input "text" at bounding box center [416, 159] width 480 height 28
paste input "F0624PLW0"
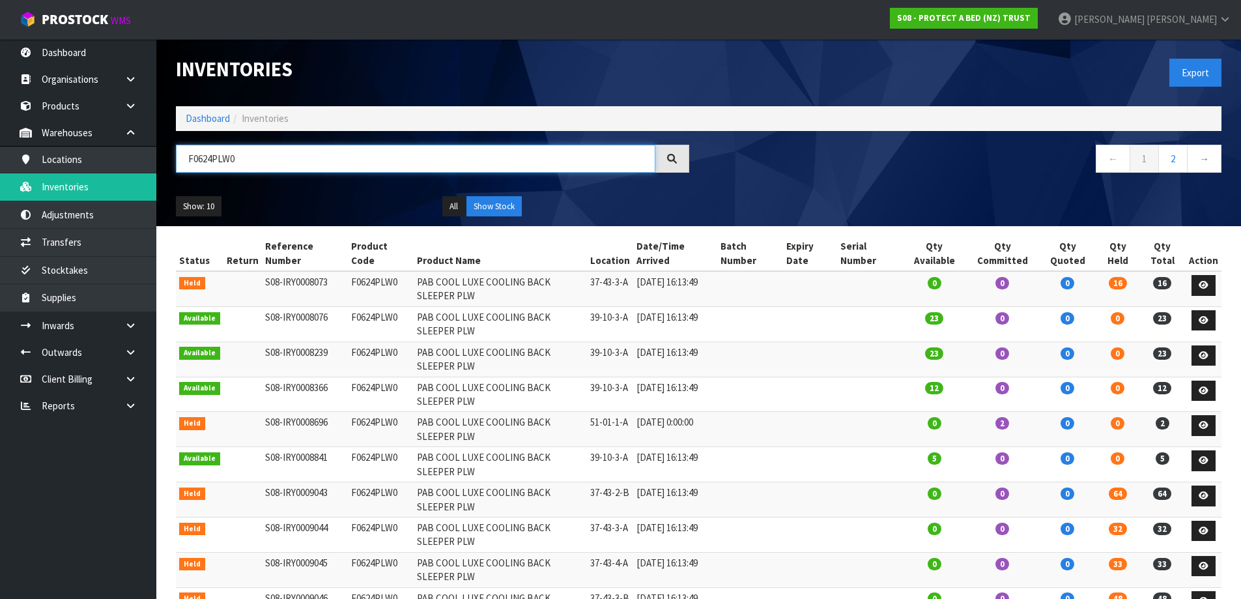
type input "F0624PLW0"
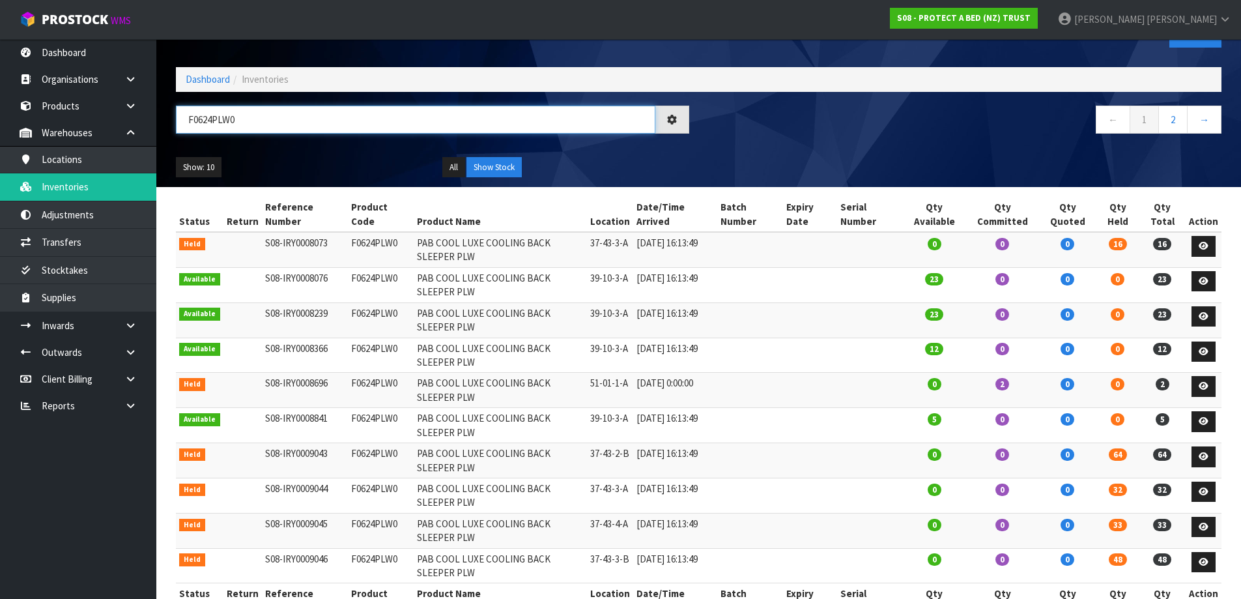
scroll to position [81, 0]
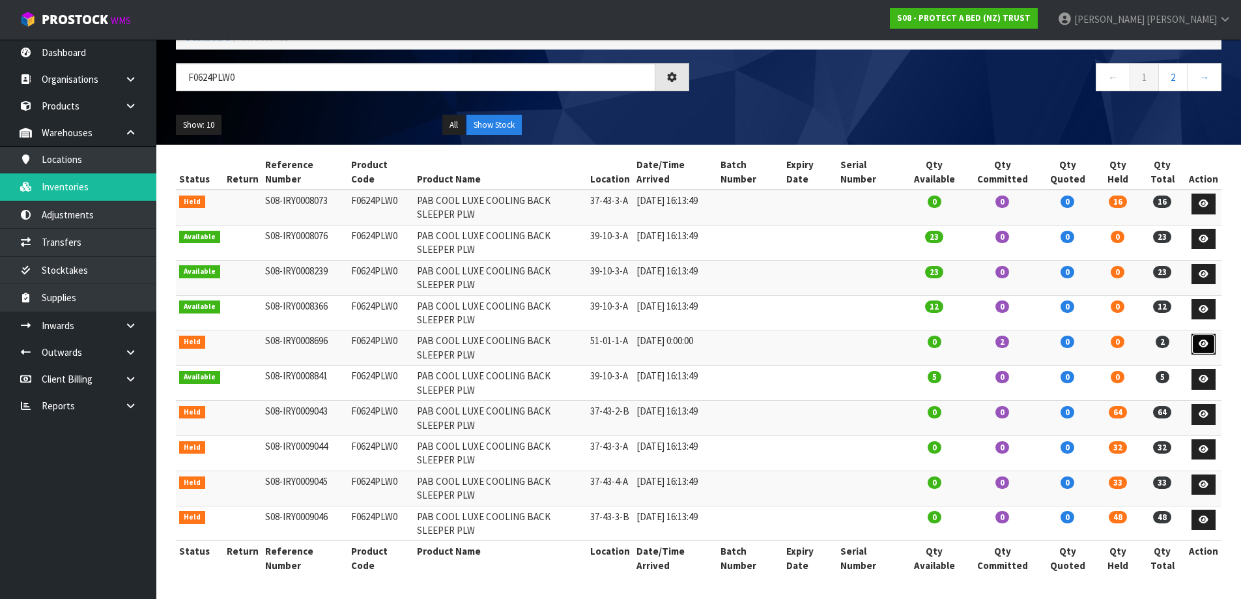
click at [1201, 345] on icon at bounding box center [1204, 343] width 10 height 8
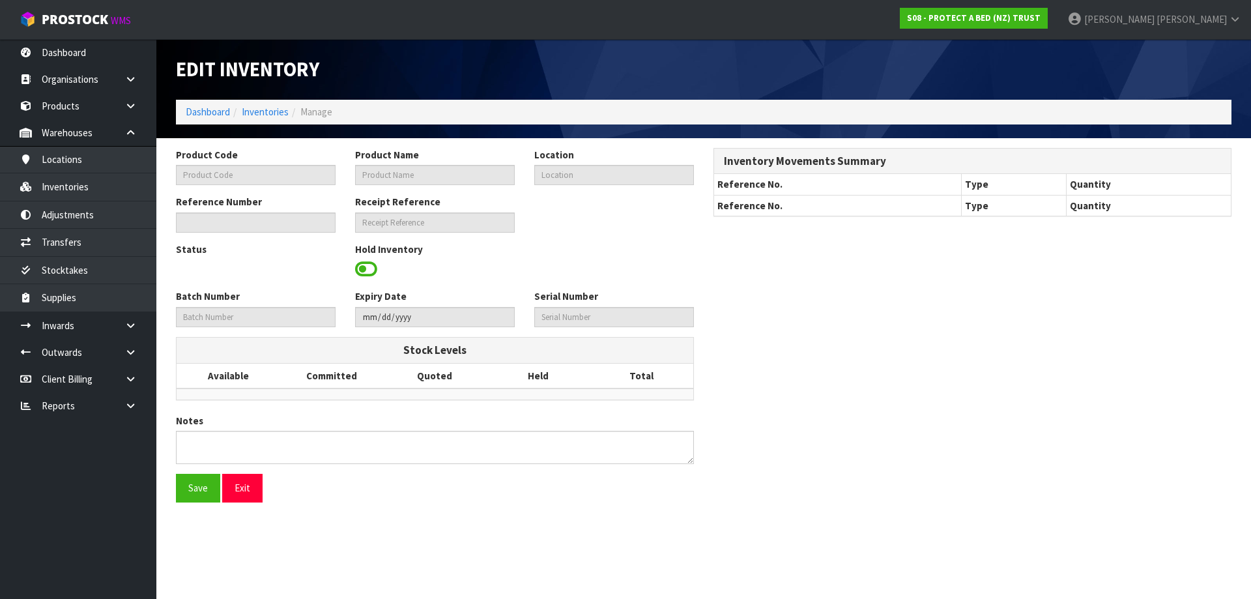
type input "F0624PLW0"
type input "PAB COOL LUXE COOLING BACK SLEEPER PLW"
type input "51-01-1-A"
type input "S08-IRY0008696"
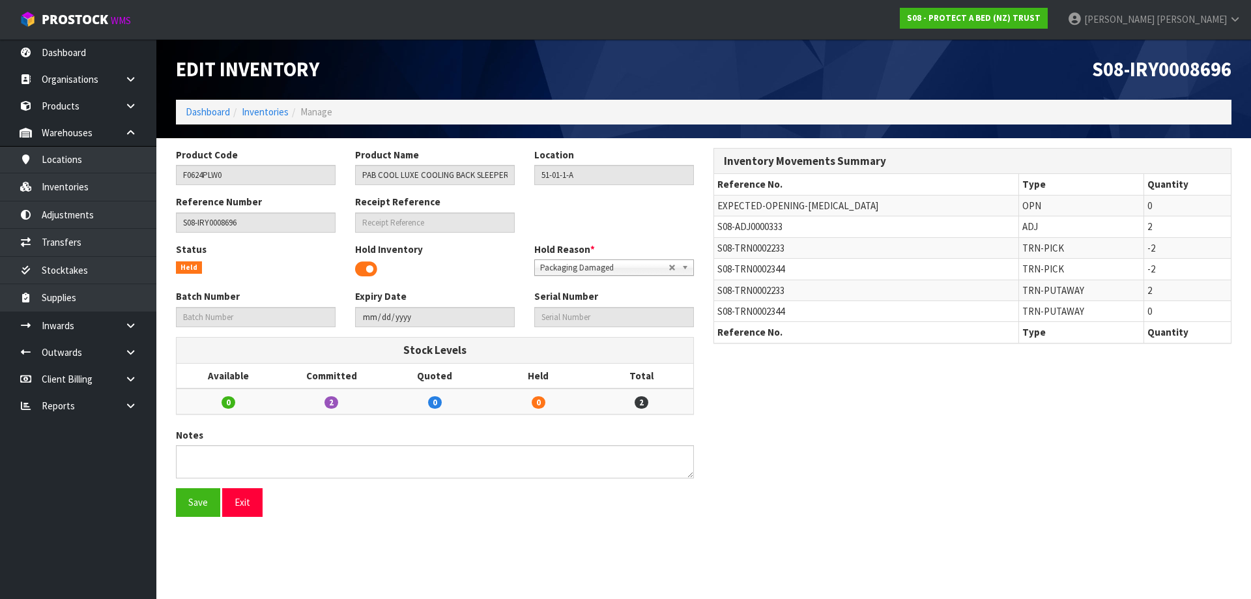
click at [779, 289] on span "S08-TRN0002233" at bounding box center [750, 290] width 67 height 12
copy tr "S08-TRN0002233"
click at [104, 242] on link "Transfers" at bounding box center [78, 242] width 156 height 27
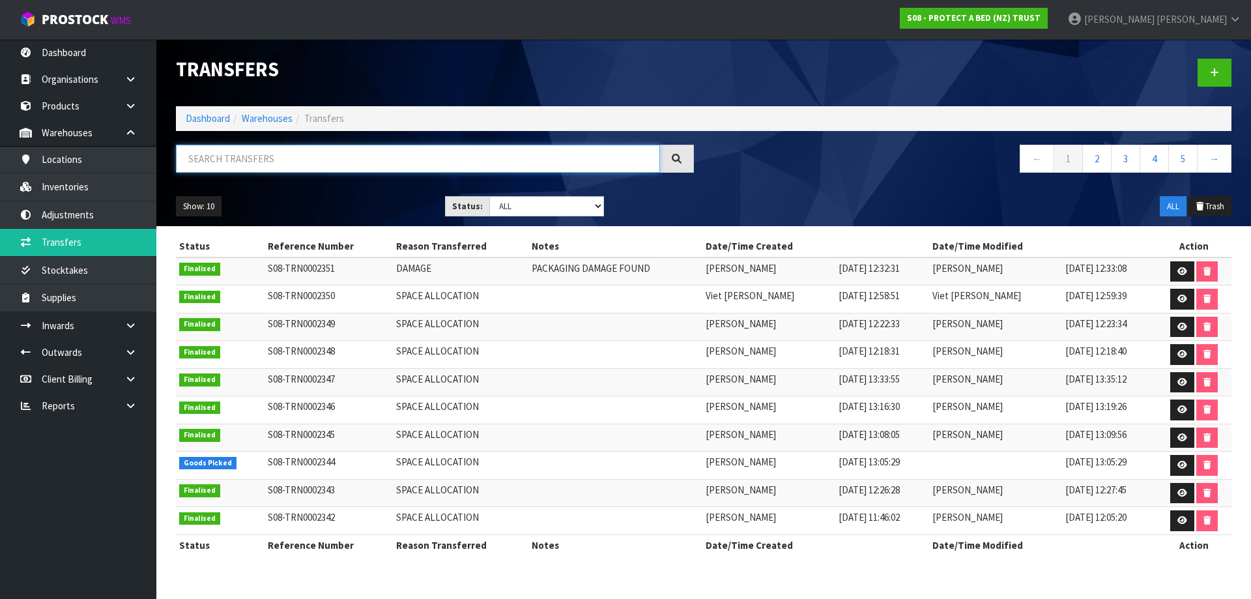
click at [225, 172] on input "text" at bounding box center [418, 159] width 484 height 28
paste input "S08-TRN0002233"
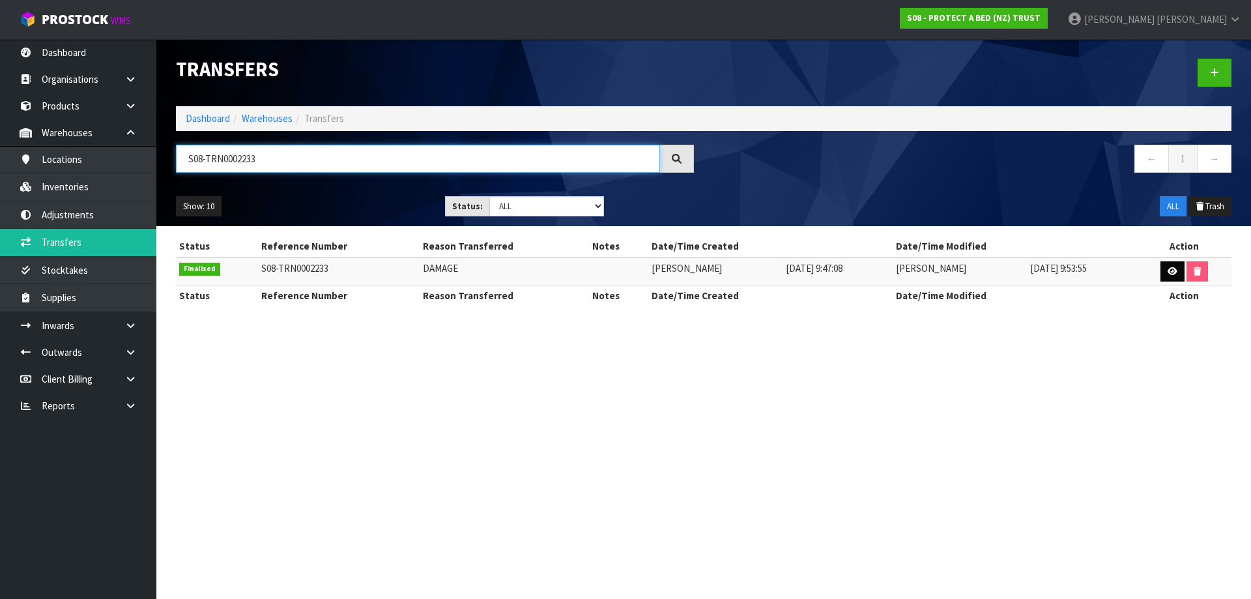
type input "S08-TRN0002233"
click at [1166, 274] on link at bounding box center [1172, 271] width 24 height 21
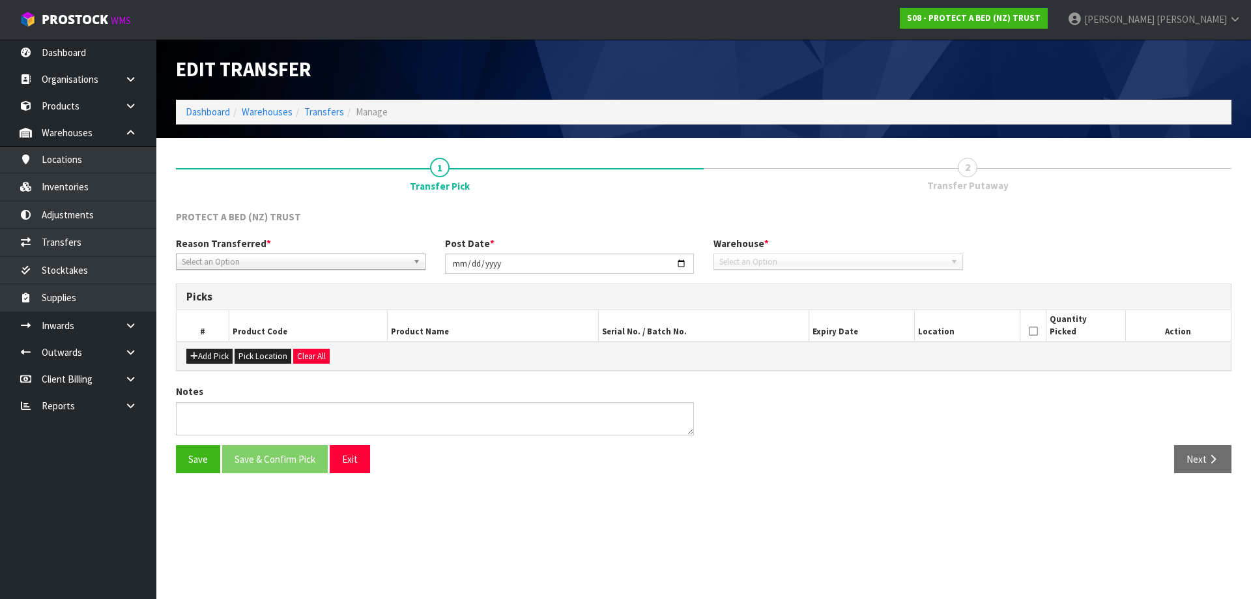
type input "2025-06-12"
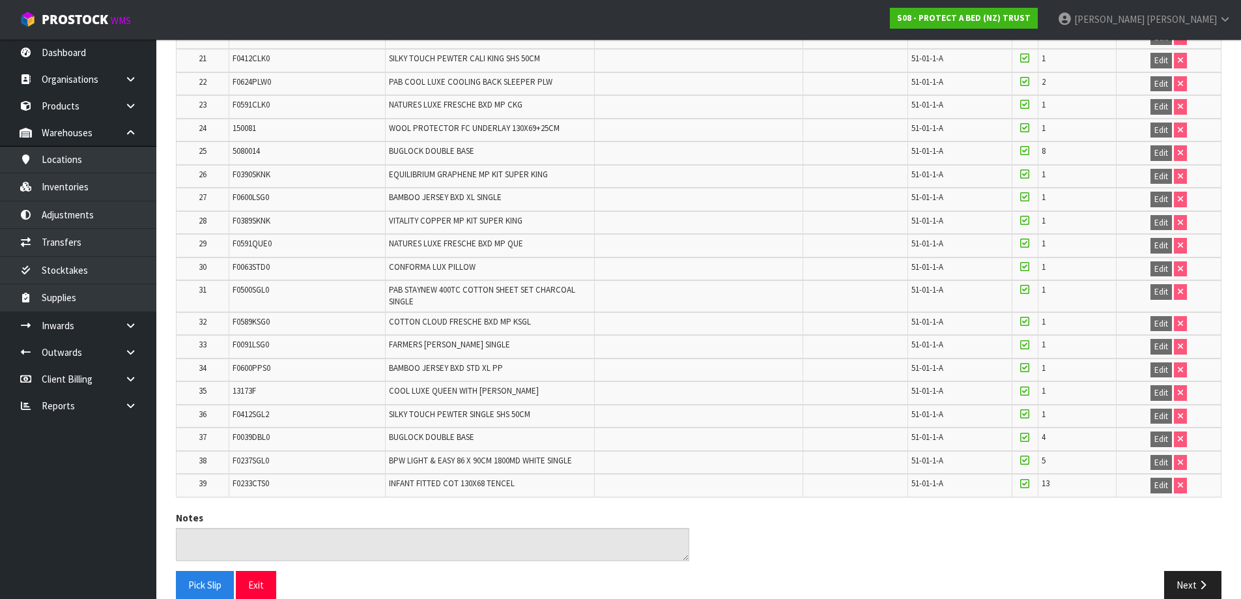
scroll to position [775, 0]
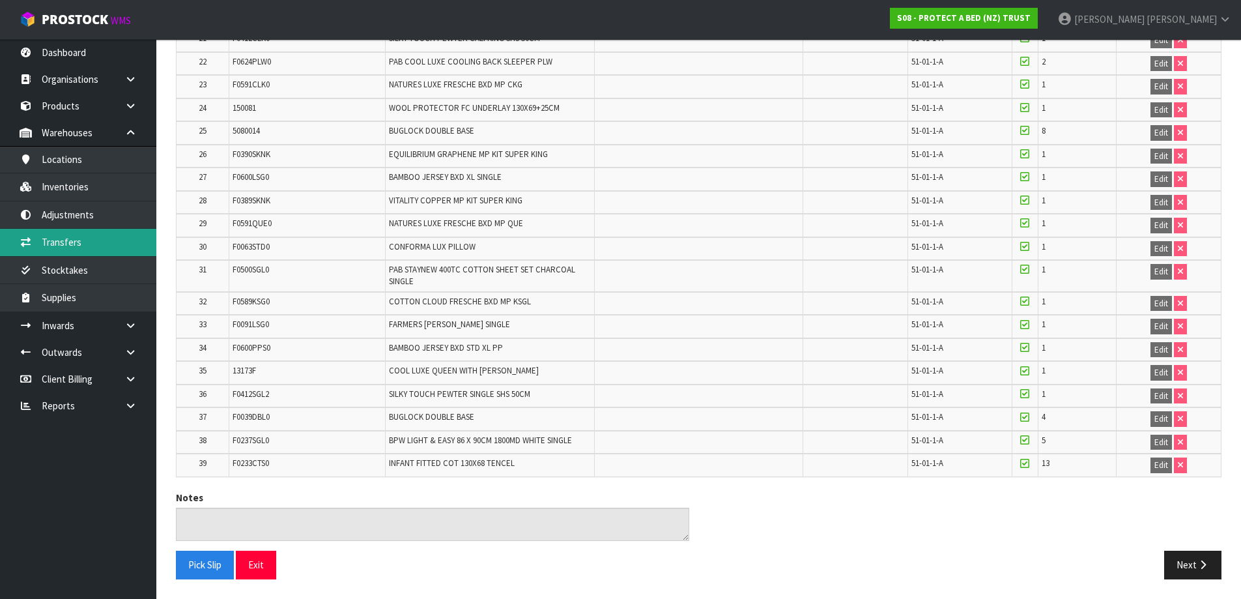
click at [81, 244] on link "Transfers" at bounding box center [78, 242] width 156 height 27
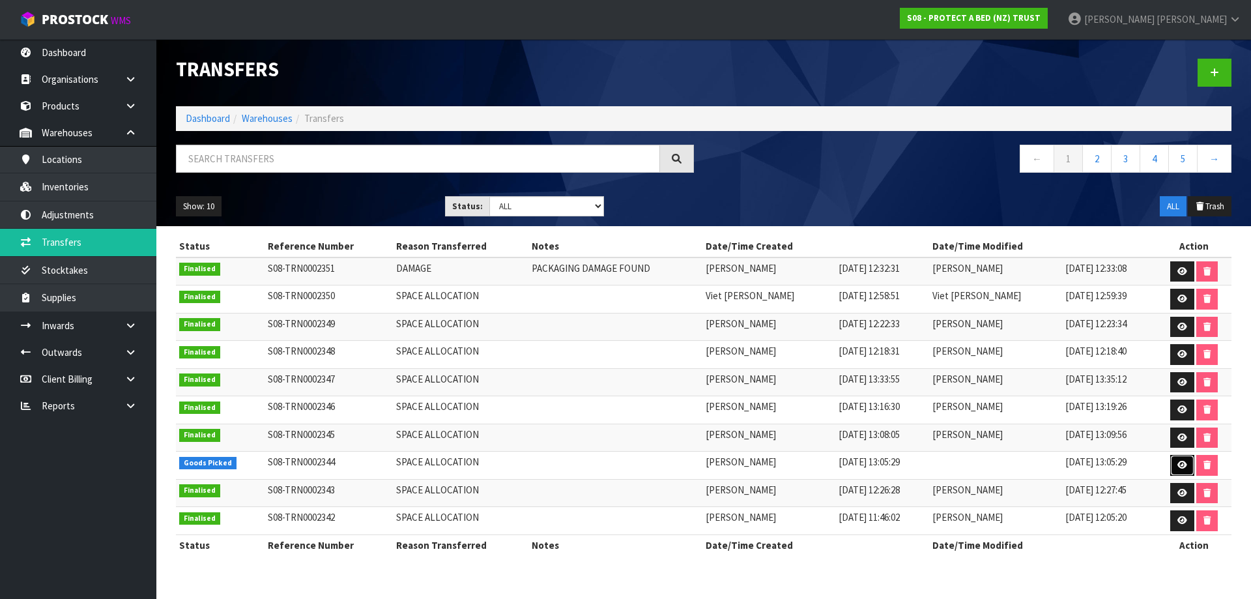
click at [1177, 461] on icon at bounding box center [1182, 465] width 10 height 8
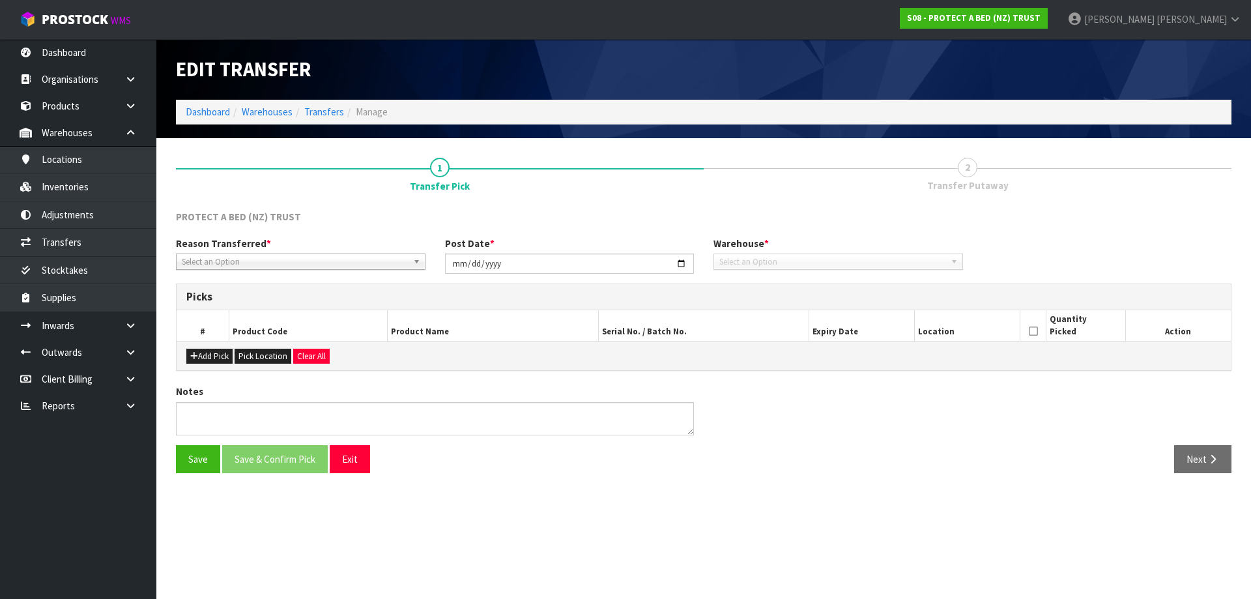
type input "2025-08-15"
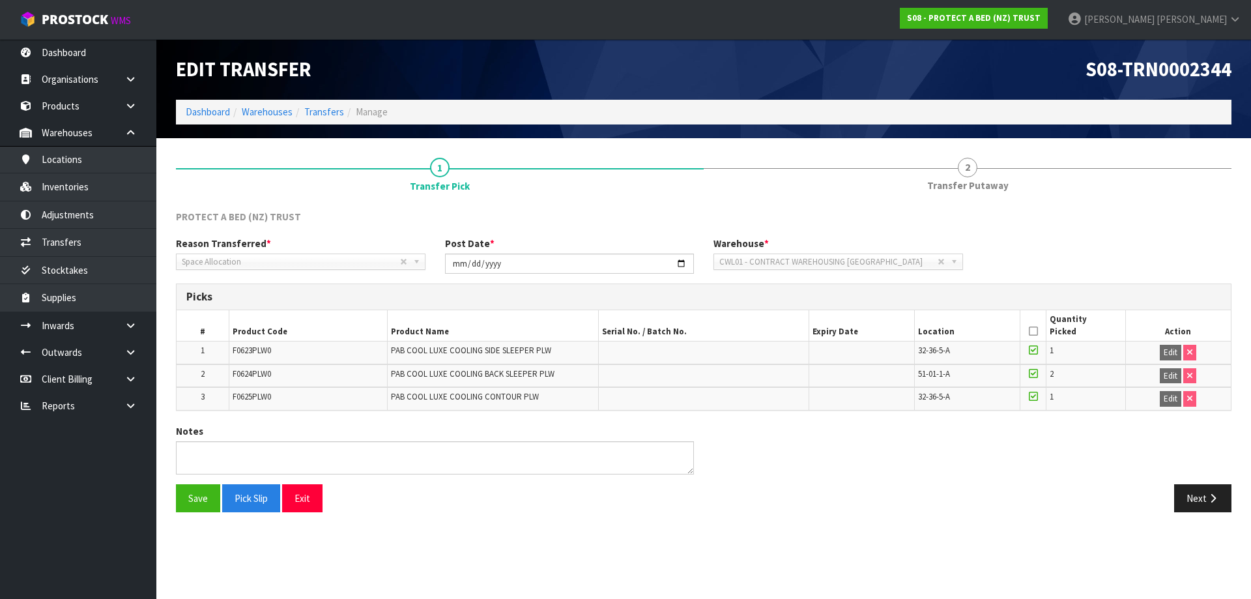
click at [1034, 331] on icon at bounding box center [1033, 331] width 9 height 1
click at [1205, 504] on button "Next" at bounding box center [1202, 498] width 57 height 28
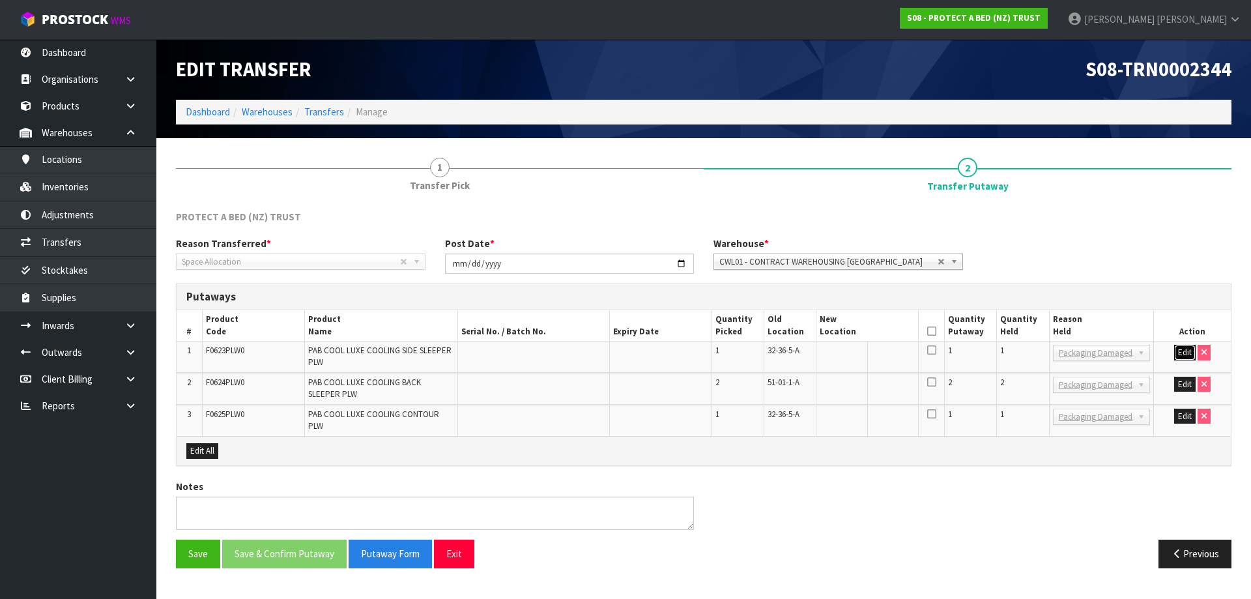
click at [1183, 346] on button "Edit" at bounding box center [1185, 353] width 22 height 16
click at [1192, 382] on button "Edit" at bounding box center [1185, 385] width 22 height 16
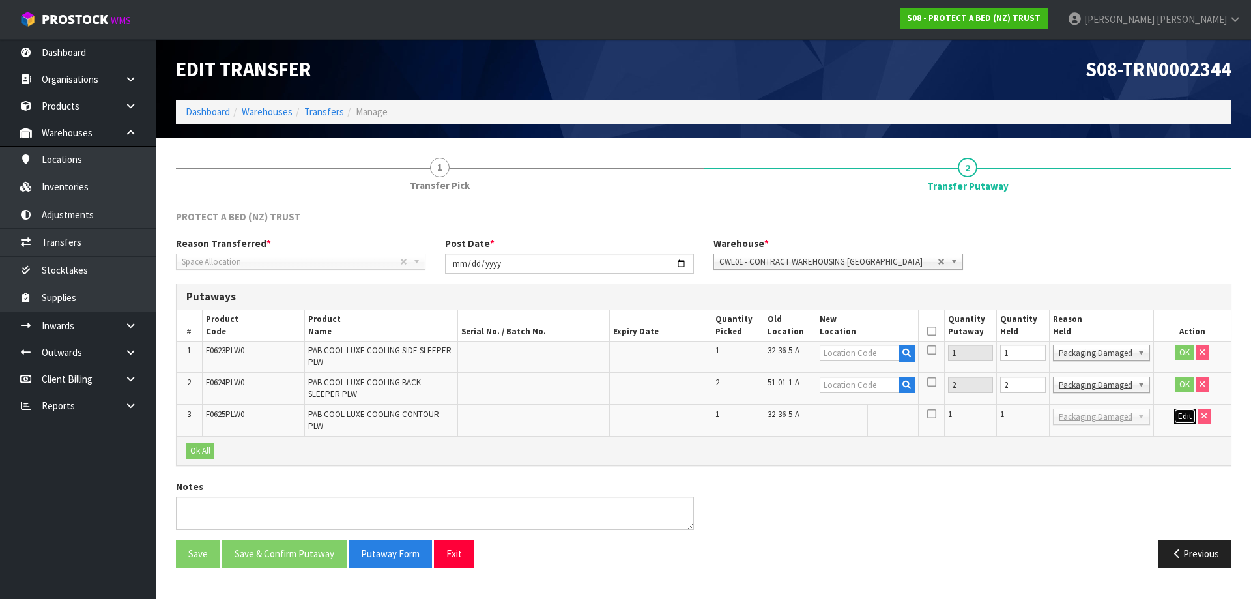
click at [1188, 422] on button "Edit" at bounding box center [1185, 417] width 22 height 16
click at [794, 341] on td "32-36-5-A" at bounding box center [790, 356] width 52 height 31
click at [772, 362] on td "32-36-5-A" at bounding box center [790, 356] width 52 height 31
click at [771, 362] on td "32-36-5-A" at bounding box center [790, 356] width 52 height 31
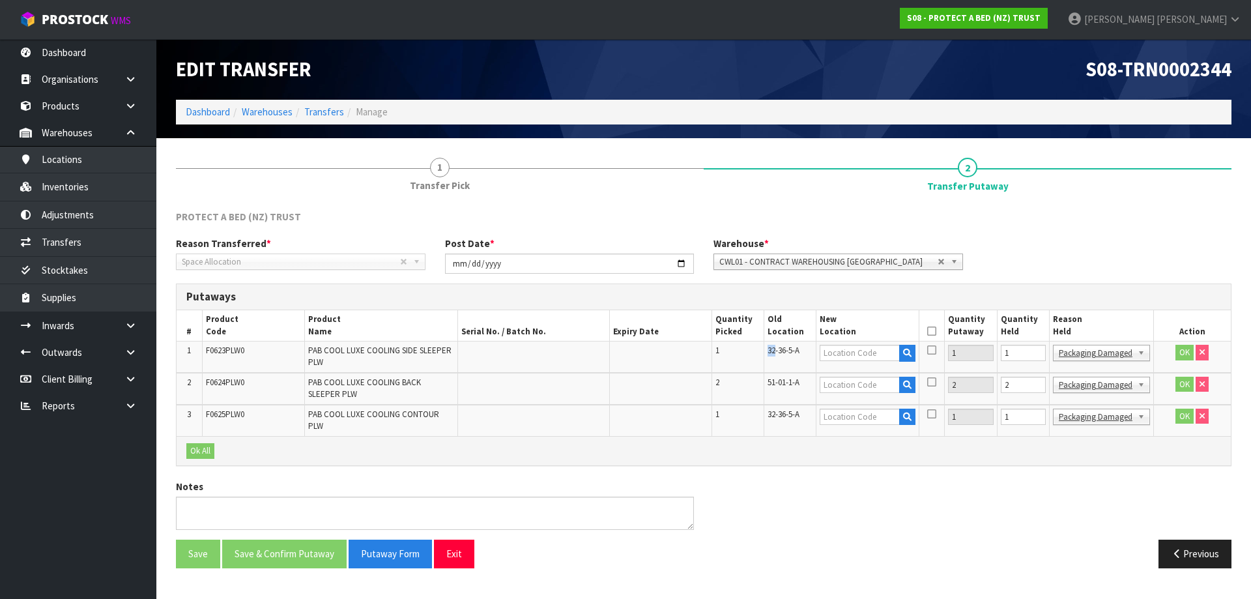
click at [771, 362] on td "32-36-5-A" at bounding box center [790, 356] width 52 height 31
click at [771, 361] on td "32-36-5-A" at bounding box center [790, 356] width 52 height 31
copy tr "32-36-5-A"
click at [861, 351] on input "text" at bounding box center [859, 353] width 79 height 16
paste input "32-36-5-A"
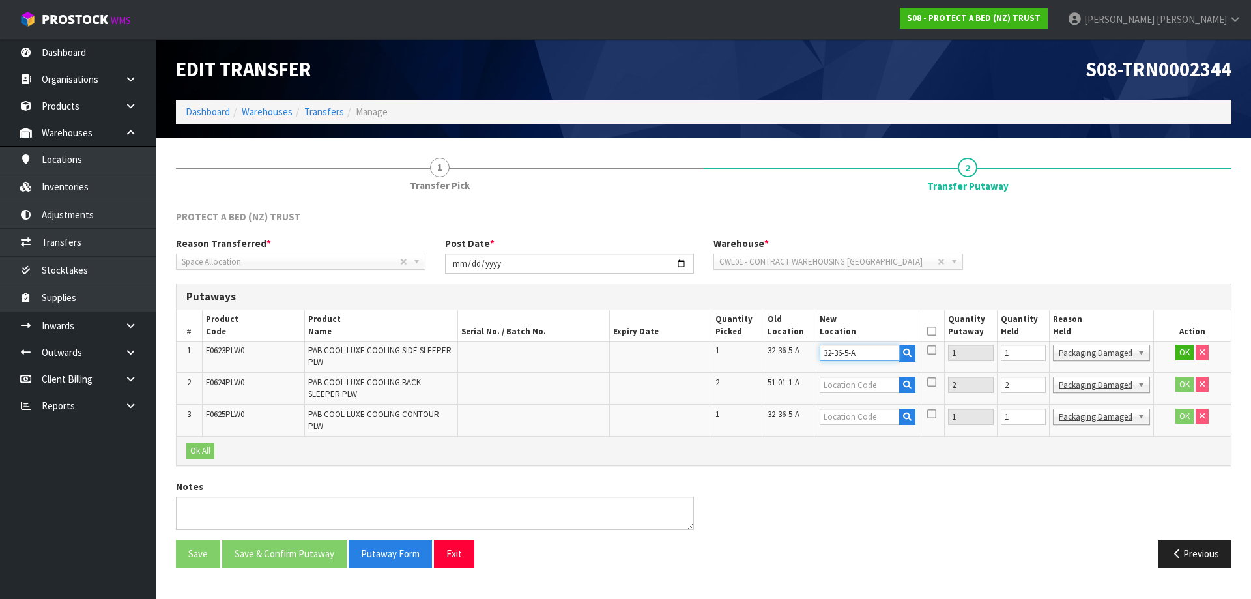
type input "32-36-5-A"
click at [795, 387] on span "51-01-1-A" at bounding box center [784, 382] width 32 height 11
copy tr "51-01-1-A"
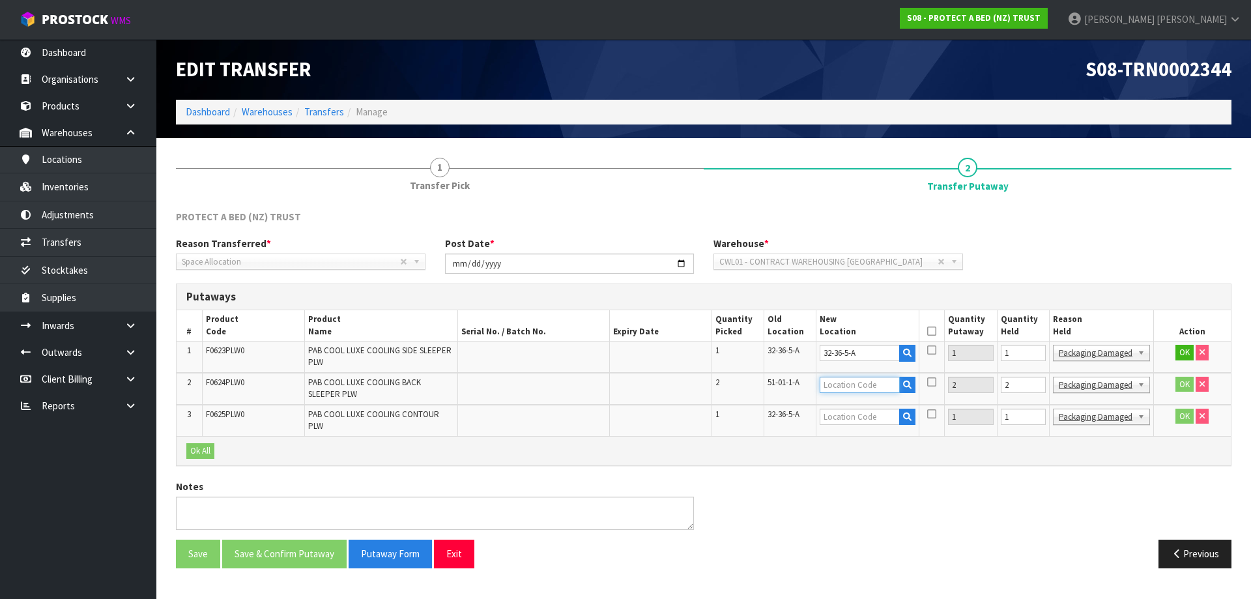
click at [858, 388] on input "text" at bounding box center [859, 385] width 79 height 16
paste input "51-01-1-A"
type input "51-01-1-A"
click at [794, 407] on td "32-36-5-A" at bounding box center [790, 420] width 52 height 31
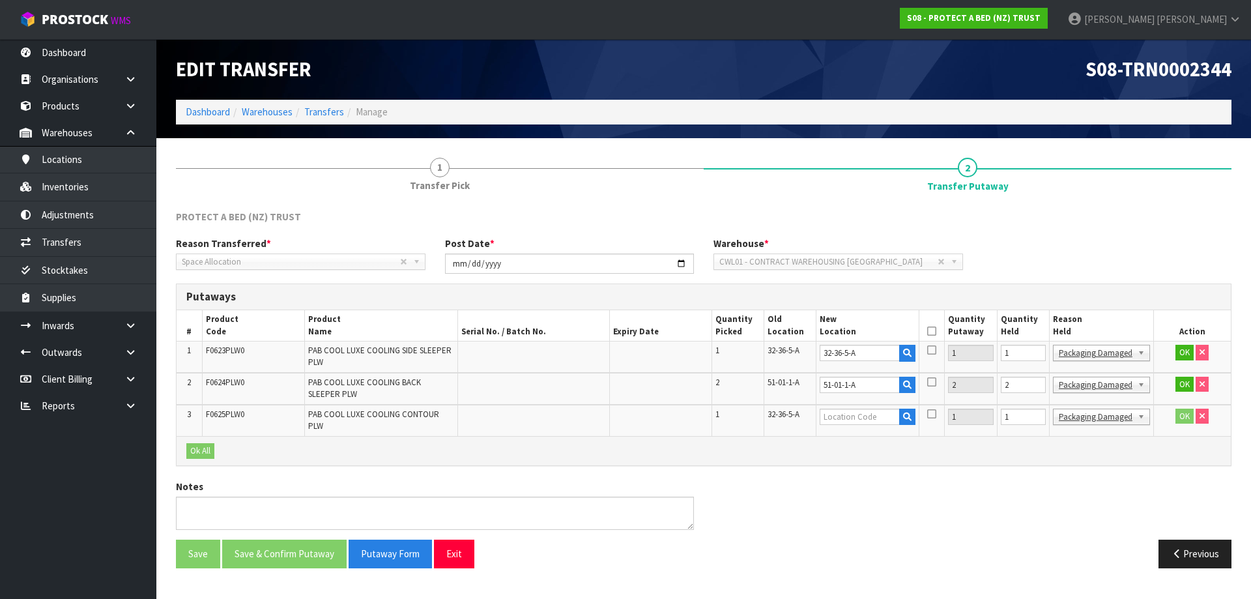
click at [791, 412] on span "32-36-5-A" at bounding box center [784, 414] width 32 height 11
copy tr "32-36-5-A"
click at [861, 425] on div at bounding box center [867, 417] width 95 height 17
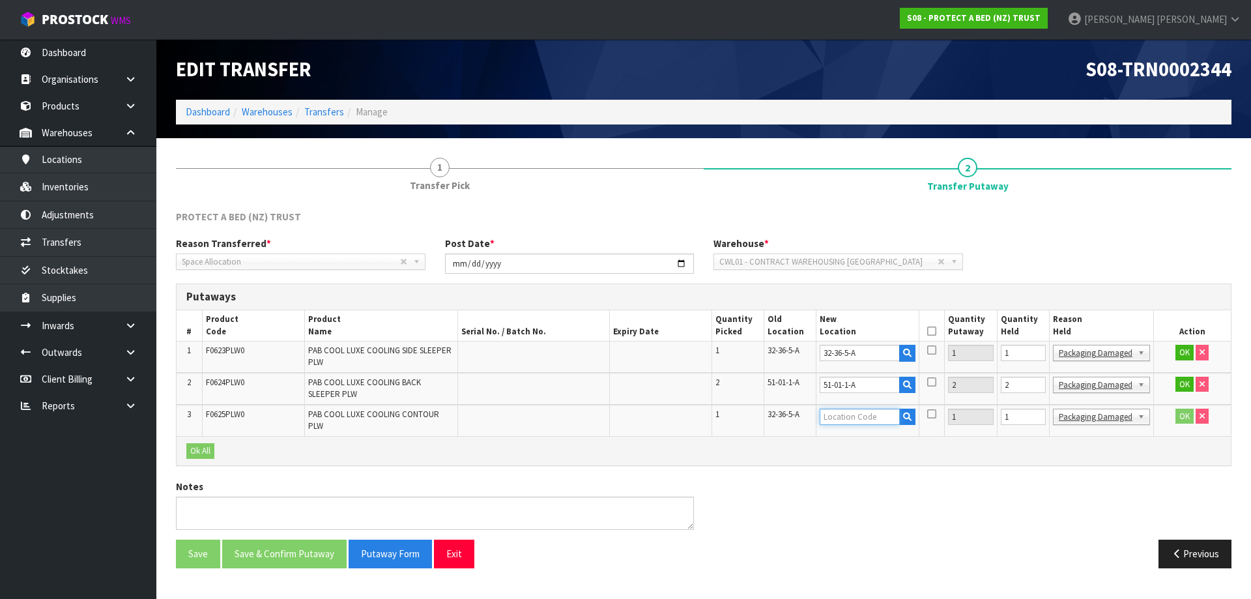
click at [859, 418] on input "text" at bounding box center [859, 417] width 79 height 16
paste input "32-36-5-A"
type input "32-36-5-A"
click at [1180, 346] on button "OK" at bounding box center [1184, 353] width 18 height 16
click at [1183, 423] on button "OK" at bounding box center [1184, 417] width 18 height 16
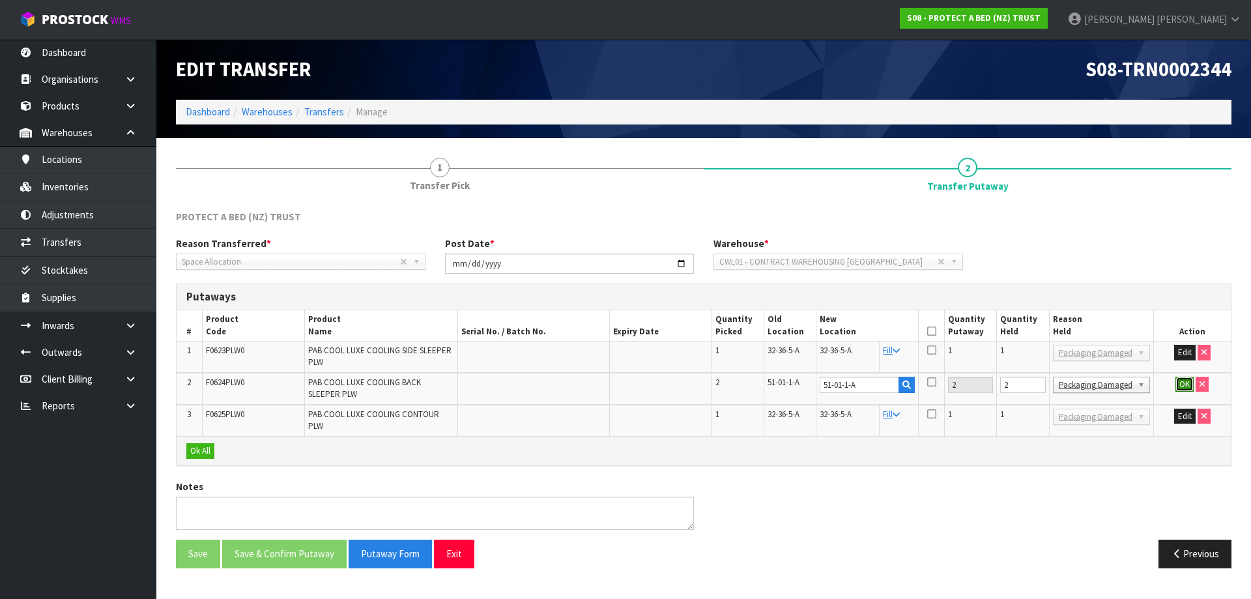
click at [1186, 380] on button "OK" at bounding box center [1184, 385] width 18 height 16
click at [936, 331] on icon at bounding box center [931, 331] width 9 height 1
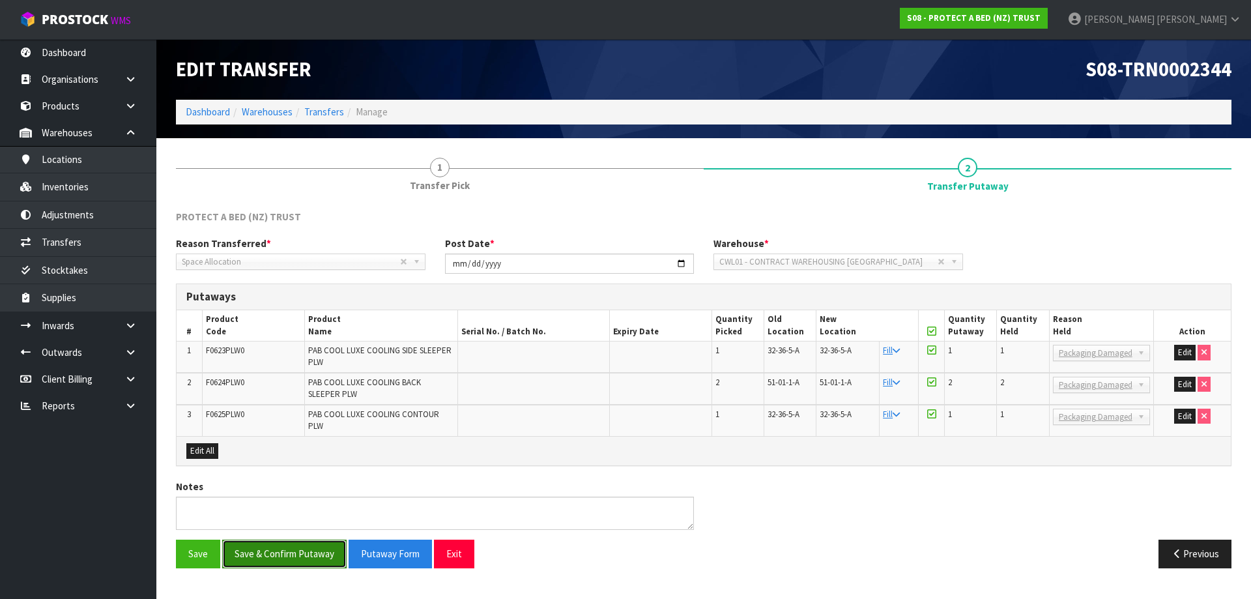
click at [283, 548] on button "Save & Confirm Putaway" at bounding box center [284, 554] width 124 height 28
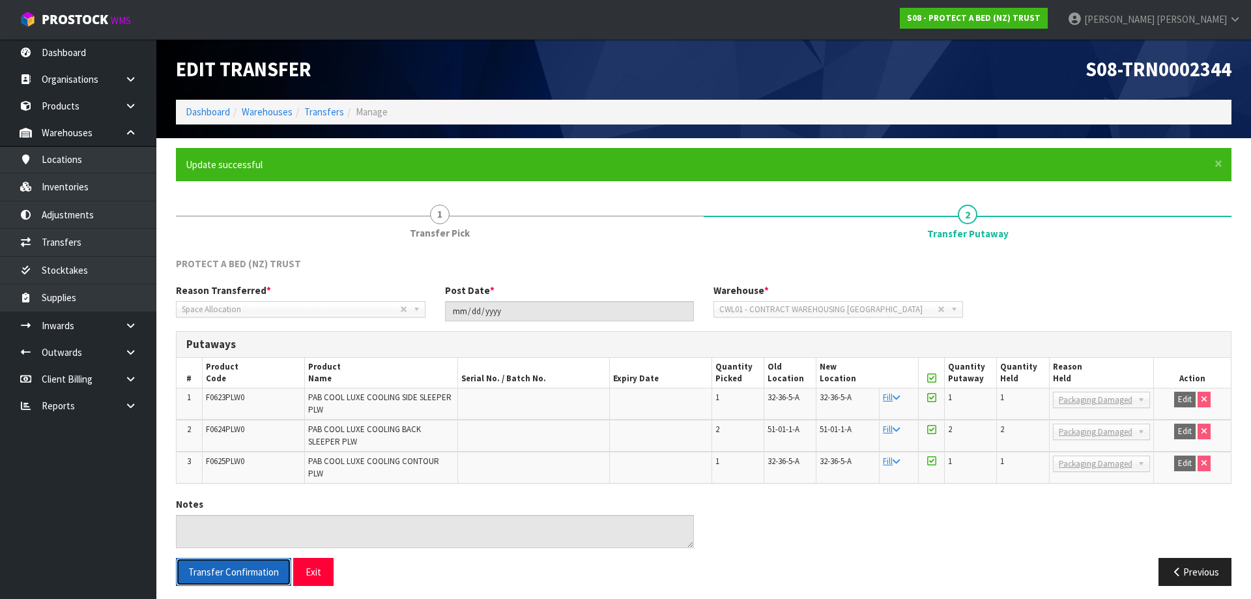
click at [237, 566] on span "Transfer Confirmation" at bounding box center [233, 572] width 91 height 12
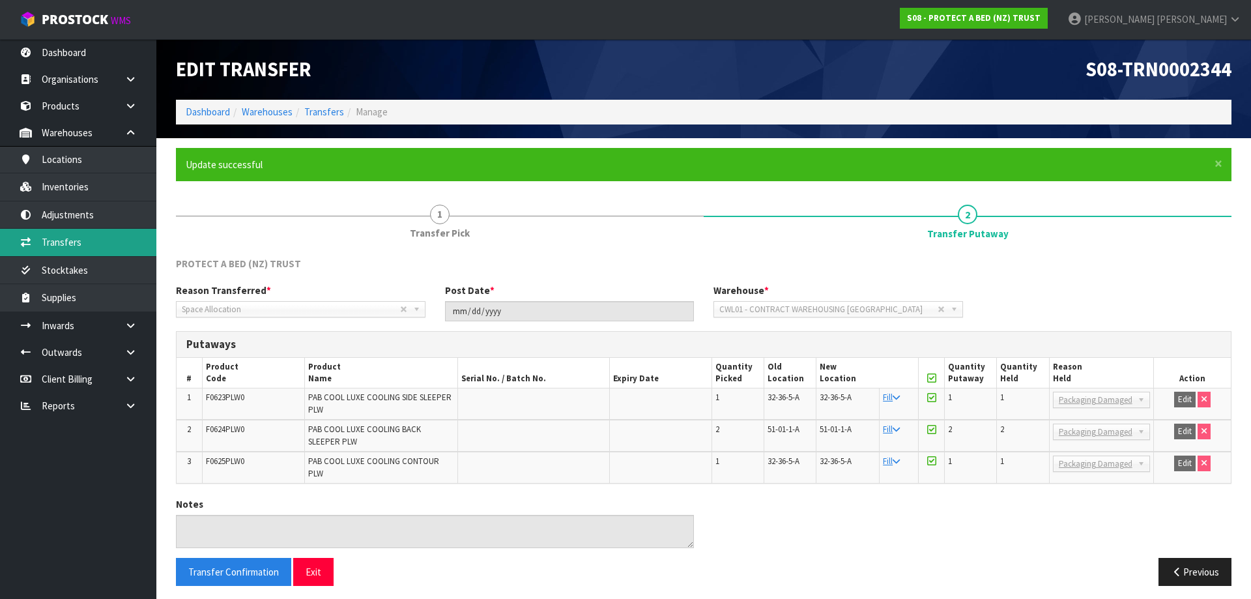
click at [93, 239] on link "Transfers" at bounding box center [78, 242] width 156 height 27
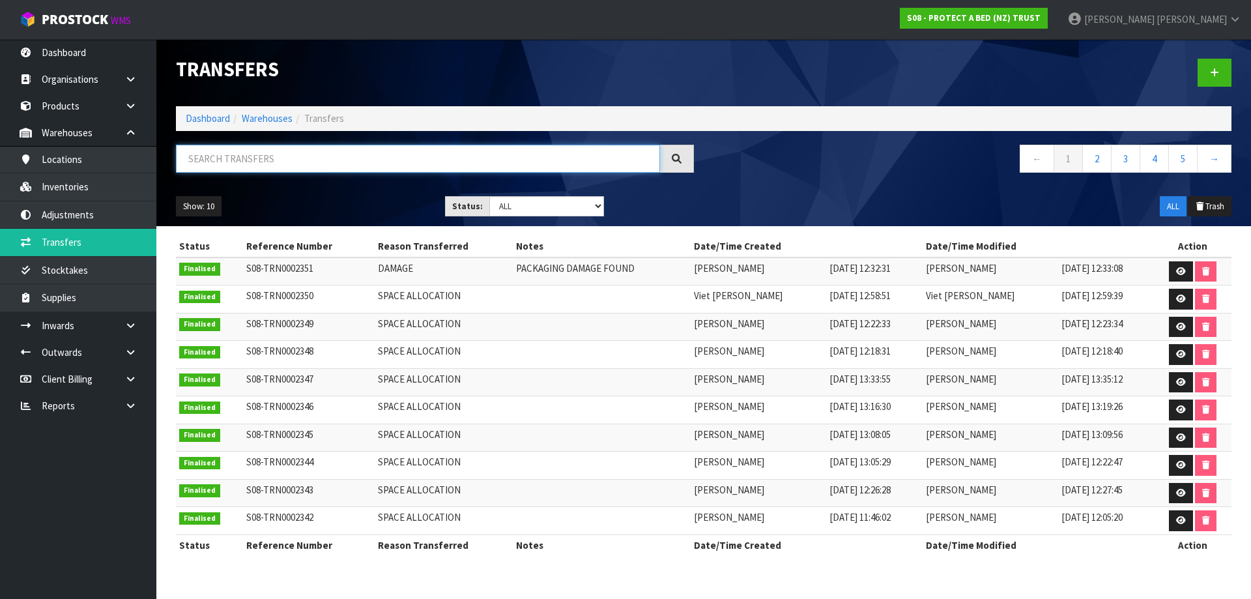
click at [295, 169] on input "text" at bounding box center [418, 159] width 484 height 28
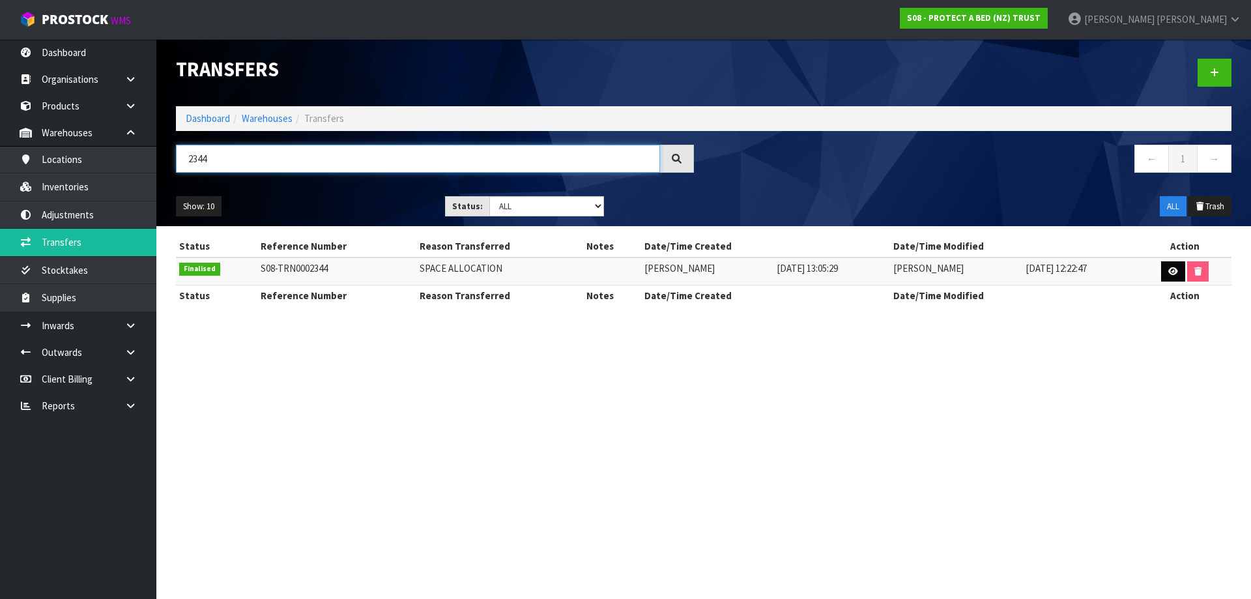
type input "2344"
click at [1163, 271] on link at bounding box center [1173, 271] width 24 height 21
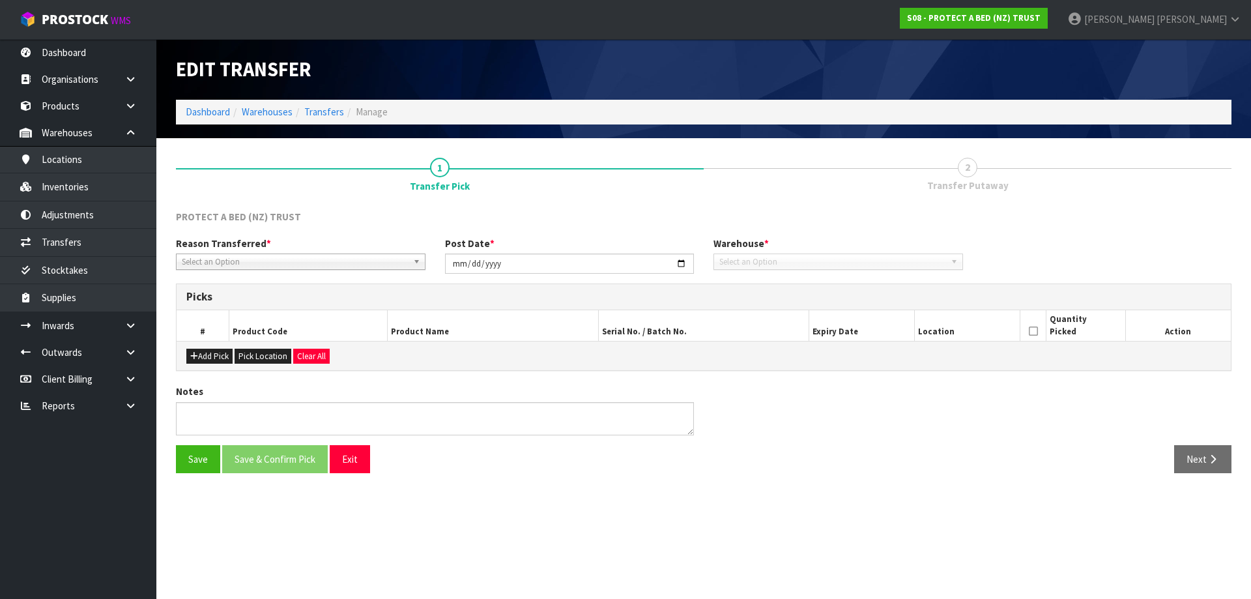
type input "2025-08-15"
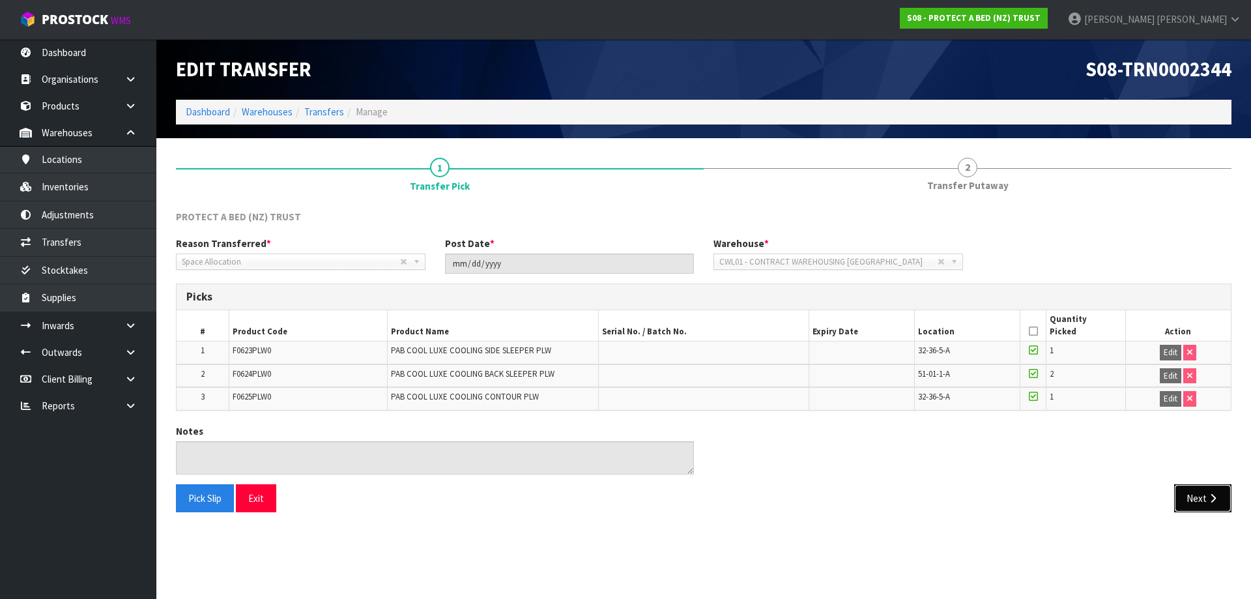
click at [1200, 502] on button "Next" at bounding box center [1202, 498] width 57 height 28
